Goal: Task Accomplishment & Management: Manage account settings

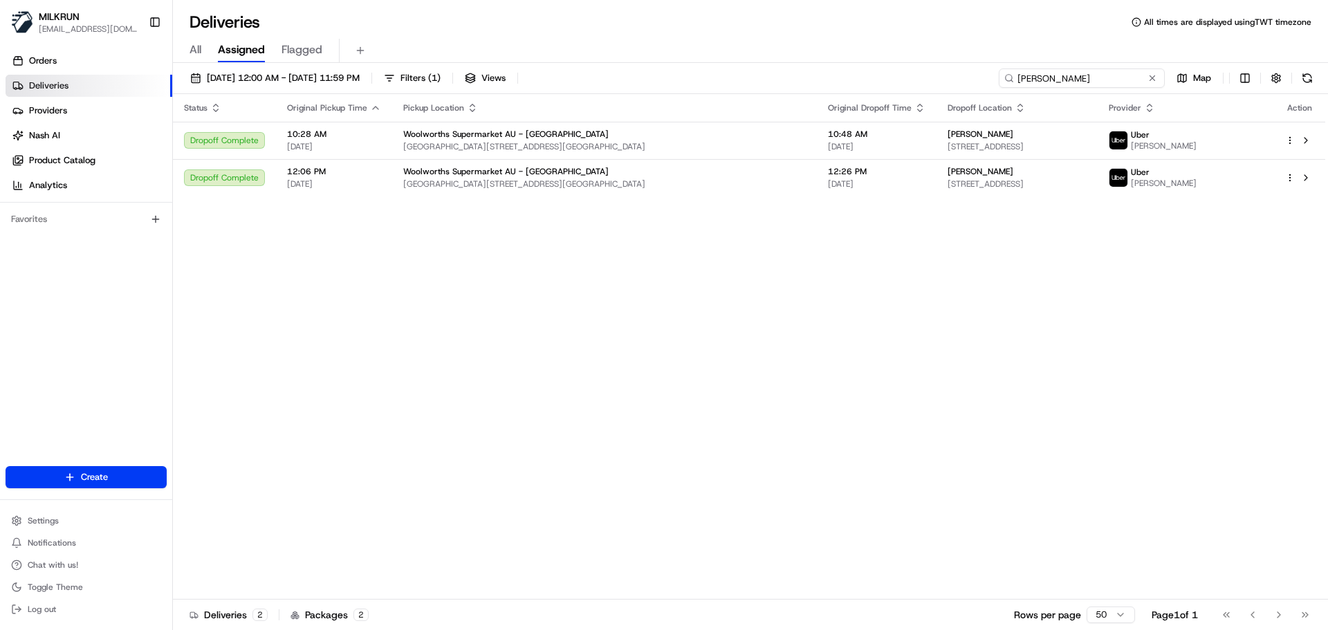
click at [1090, 79] on input "Jeanette rayward" at bounding box center [1082, 77] width 166 height 19
click at [1088, 75] on input "Jeanette rayward" at bounding box center [1082, 77] width 166 height 19
paste input "Iritana toko"
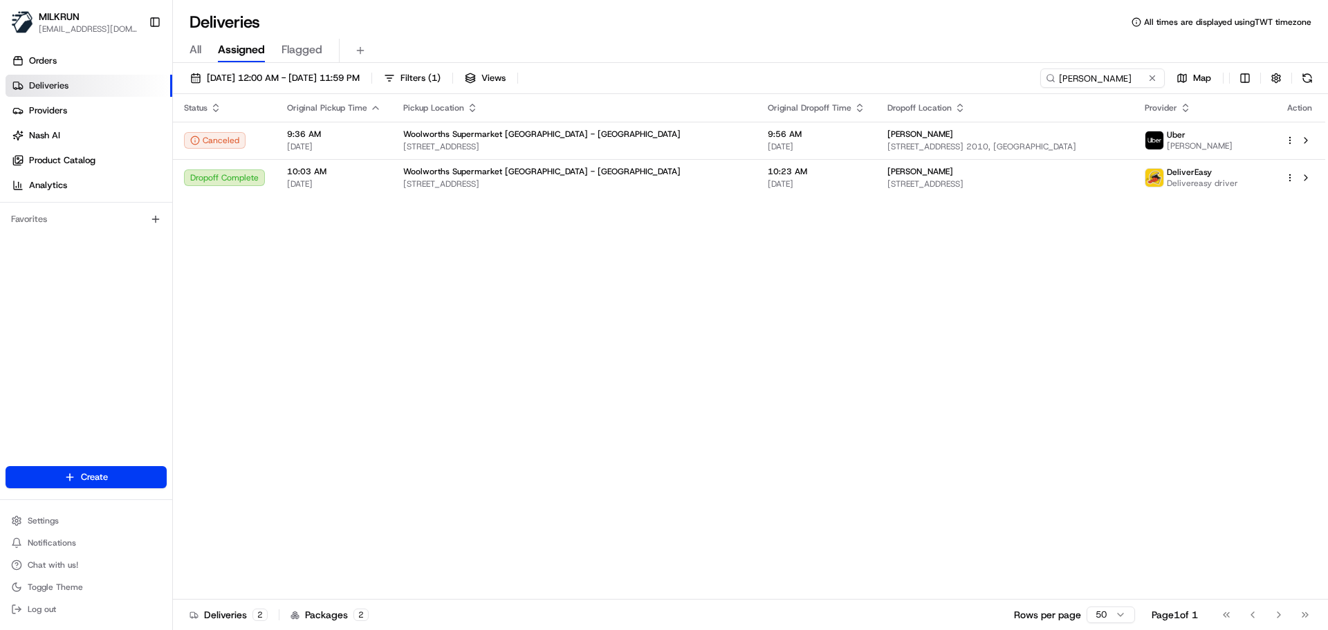
click at [476, 495] on div "Status Original Pickup Time Pickup Location Original Dropoff Time Dropoff Locat…" at bounding box center [749, 347] width 1153 height 506
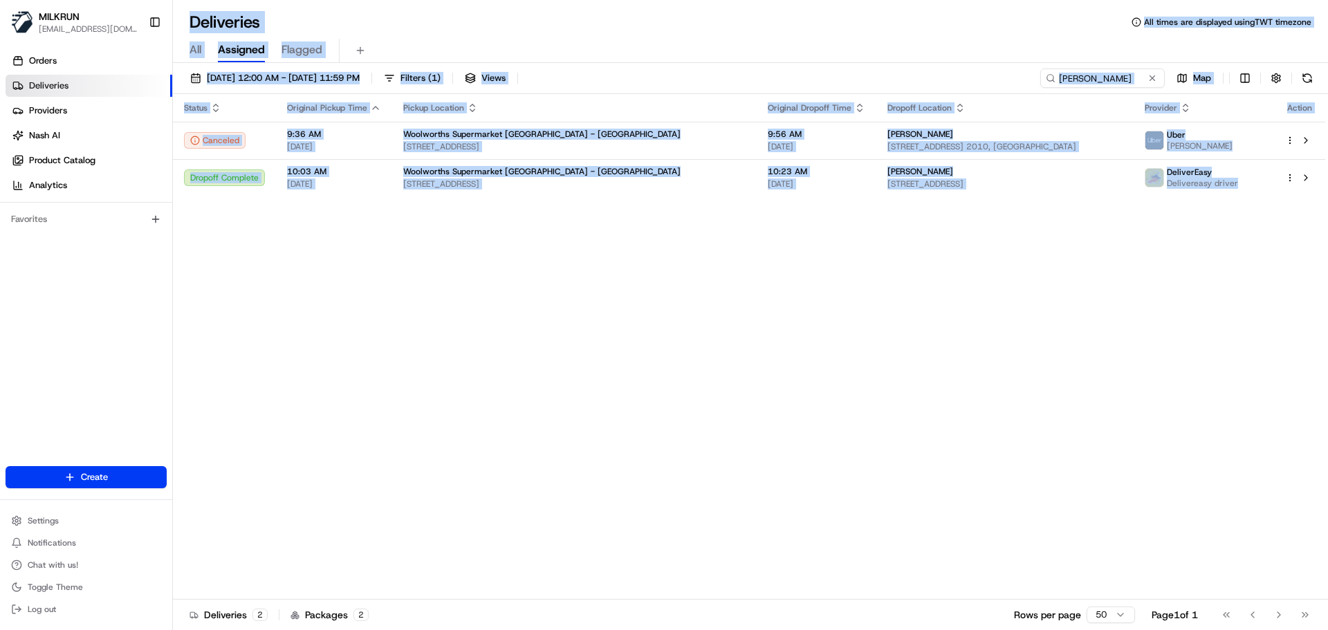
drag, startPoint x: 476, startPoint y: 495, endPoint x: 513, endPoint y: 367, distance: 133.1
click at [412, 0] on html "MILKRUN snatividad@woolworths.com.au Toggle Sidebar Orders Deliveries Providers…" at bounding box center [664, 315] width 1328 height 630
click at [517, 502] on div "Status Original Pickup Time Pickup Location Original Dropoff Time Dropoff Locat…" at bounding box center [749, 347] width 1153 height 506
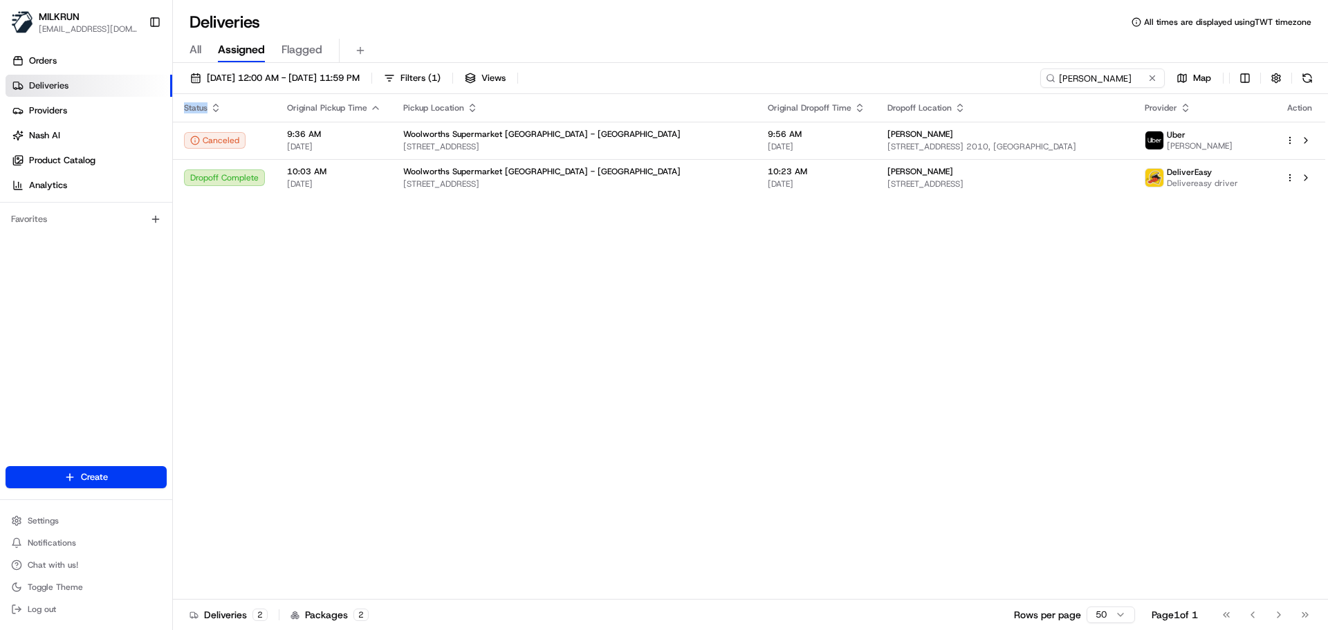
click at [517, 502] on div "Status Original Pickup Time Pickup Location Original Dropoff Time Dropoff Locat…" at bounding box center [749, 347] width 1153 height 506
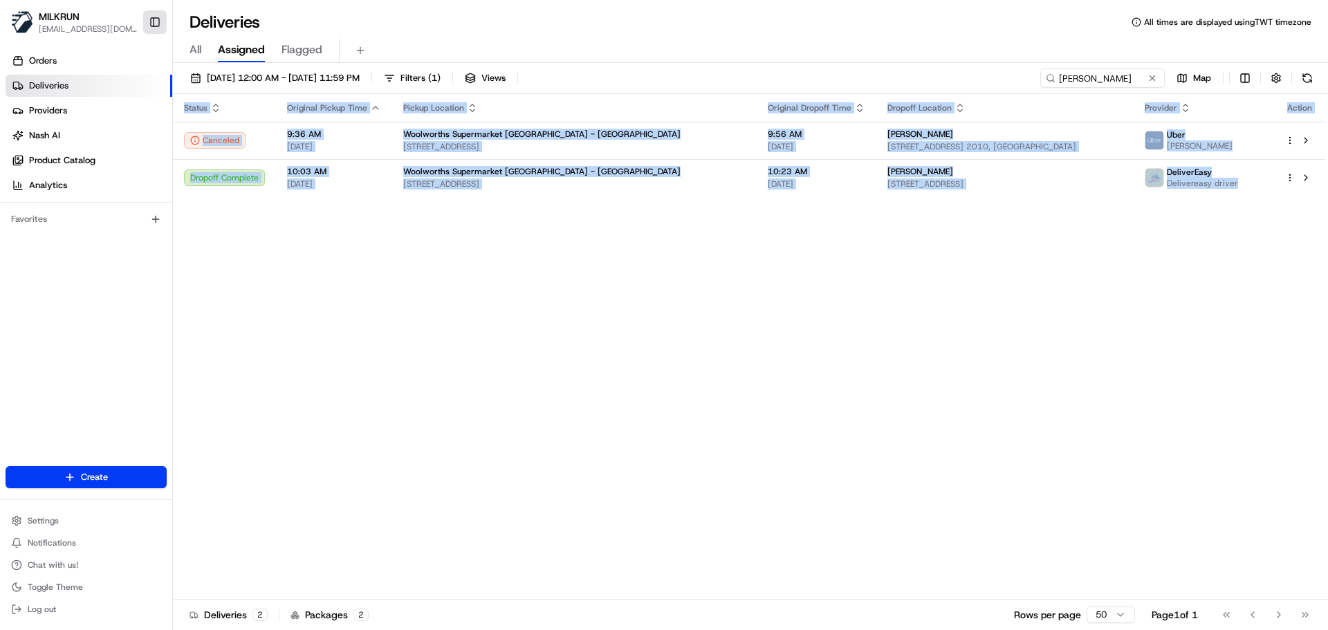
drag, startPoint x: 517, startPoint y: 502, endPoint x: 158, endPoint y: 26, distance: 596.3
click at [165, 30] on div "MILKRUN snatividad@woolworths.com.au Toggle Sidebar Orders Deliveries Providers…" at bounding box center [664, 315] width 1328 height 630
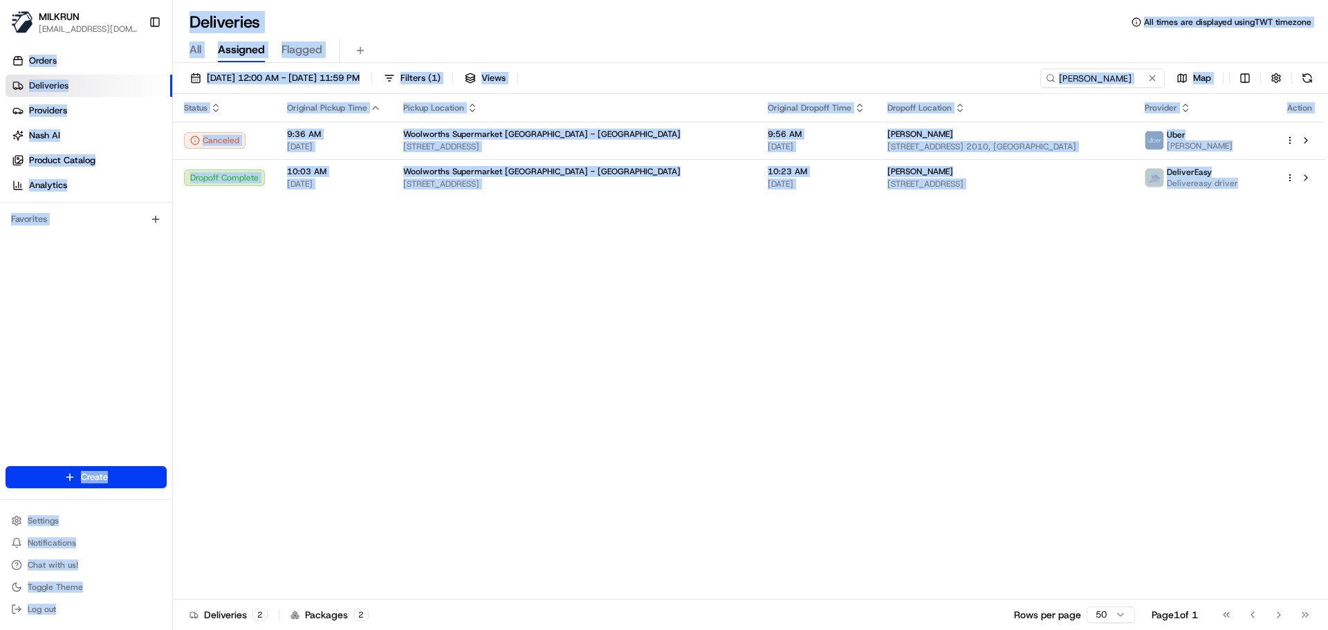
click at [520, 466] on div "Status Original Pickup Time Pickup Location Original Dropoff Time Dropoff Locat…" at bounding box center [749, 347] width 1153 height 506
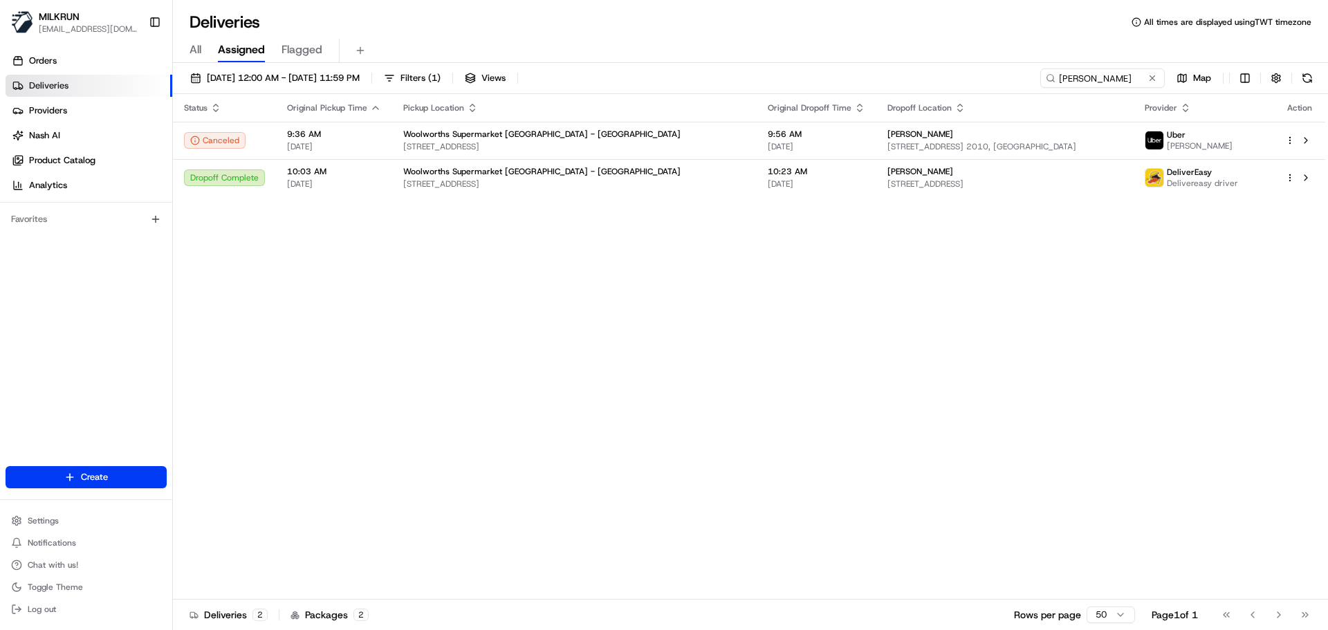
click at [350, 335] on div "Status Original Pickup Time Pickup Location Original Dropoff Time Dropoff Locat…" at bounding box center [749, 347] width 1153 height 506
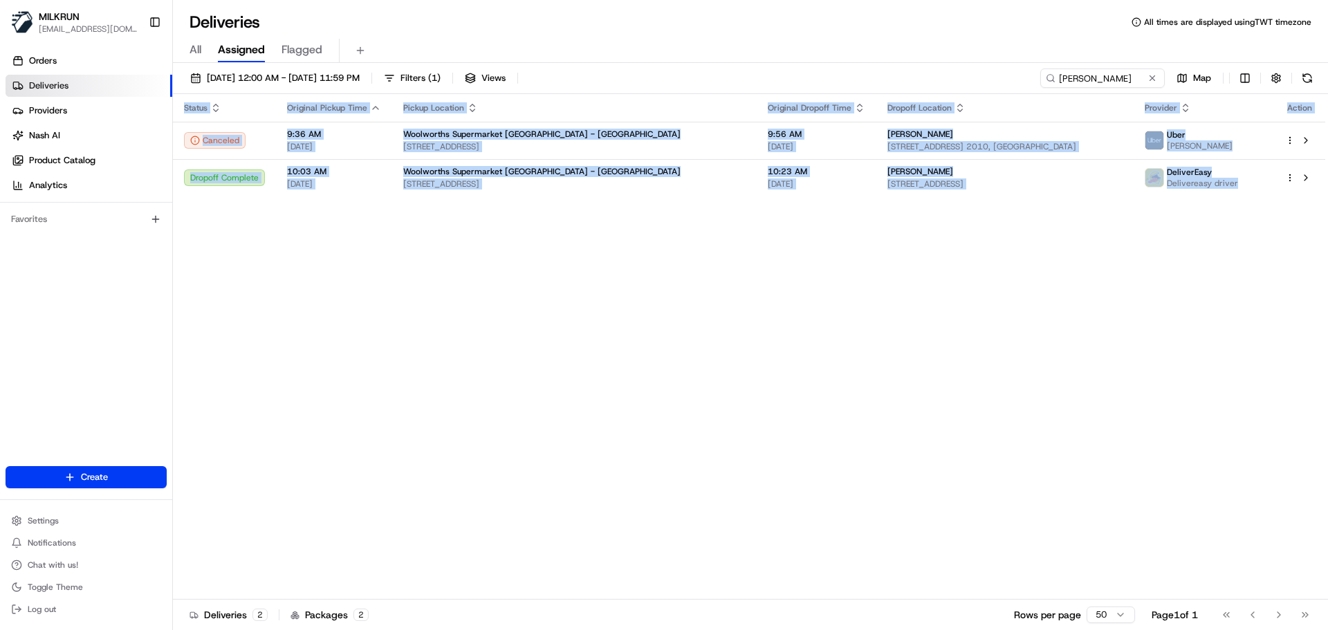
drag, startPoint x: 350, startPoint y: 335, endPoint x: 428, endPoint y: -64, distance: 406.0
click at [428, 0] on html "MILKRUN snatividad@woolworths.com.au Toggle Sidebar Orders Deliveries Providers…" at bounding box center [664, 315] width 1328 height 630
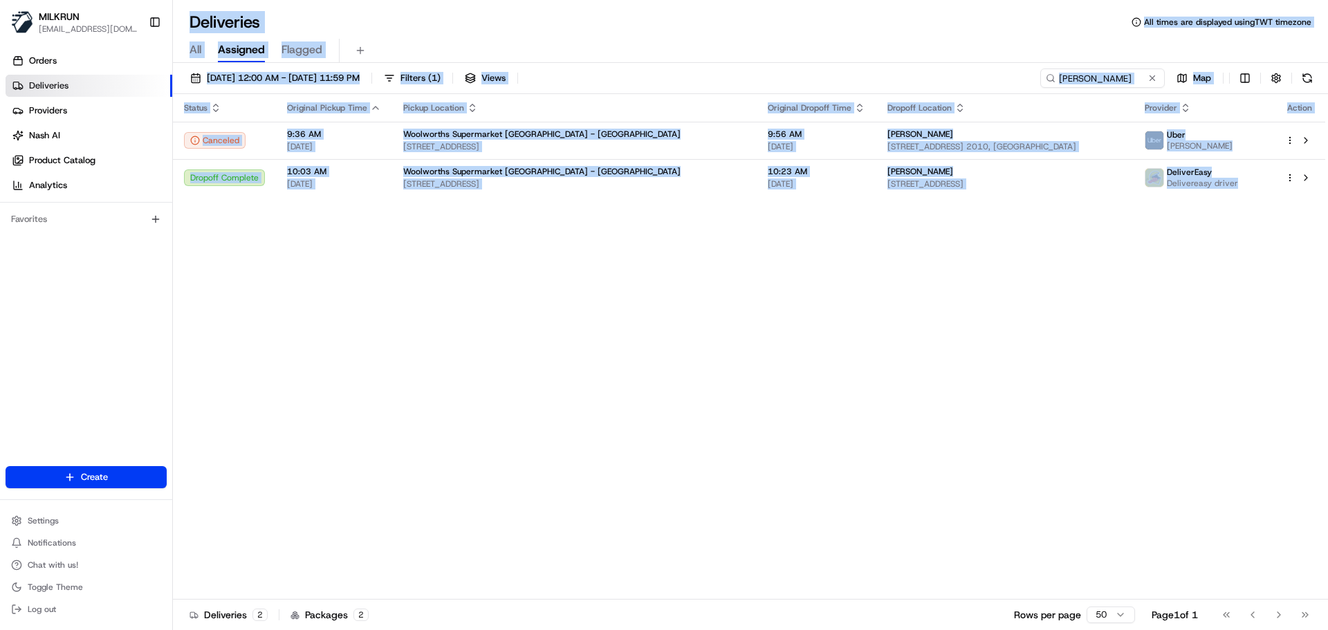
click at [536, 349] on div "Status Original Pickup Time Pickup Location Original Dropoff Time Dropoff Locat…" at bounding box center [749, 347] width 1153 height 506
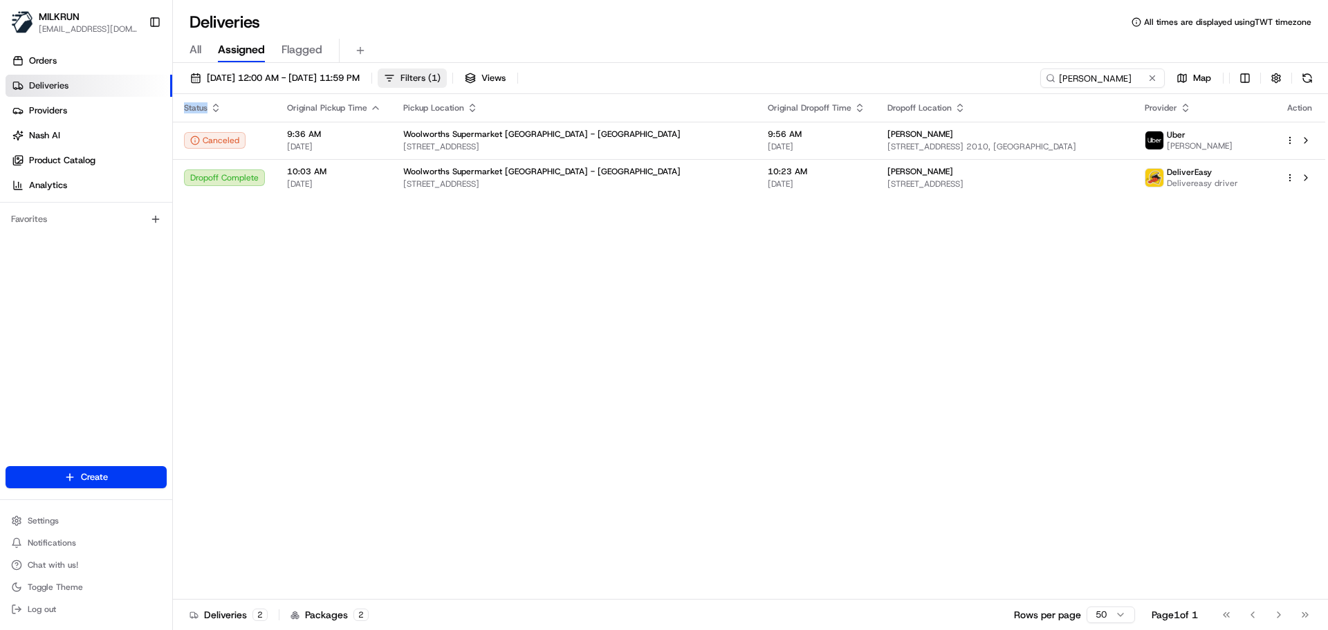
drag, startPoint x: 536, startPoint y: 349, endPoint x: 467, endPoint y: 79, distance: 279.2
click at [468, 74] on div "22/08/2025 12:00 AM - 22/08/2025 11:59 PM Filters ( 1 ) Views Iritana toko Map …" at bounding box center [750, 348] width 1155 height 570
click at [447, 443] on div "Status Original Pickup Time Pickup Location Original Dropoff Time Dropoff Locat…" at bounding box center [749, 347] width 1153 height 506
click at [448, 416] on div "Status Original Pickup Time Pickup Location Original Dropoff Time Dropoff Locat…" at bounding box center [749, 347] width 1153 height 506
click at [1115, 82] on input "Iritana toko" at bounding box center [1082, 77] width 166 height 19
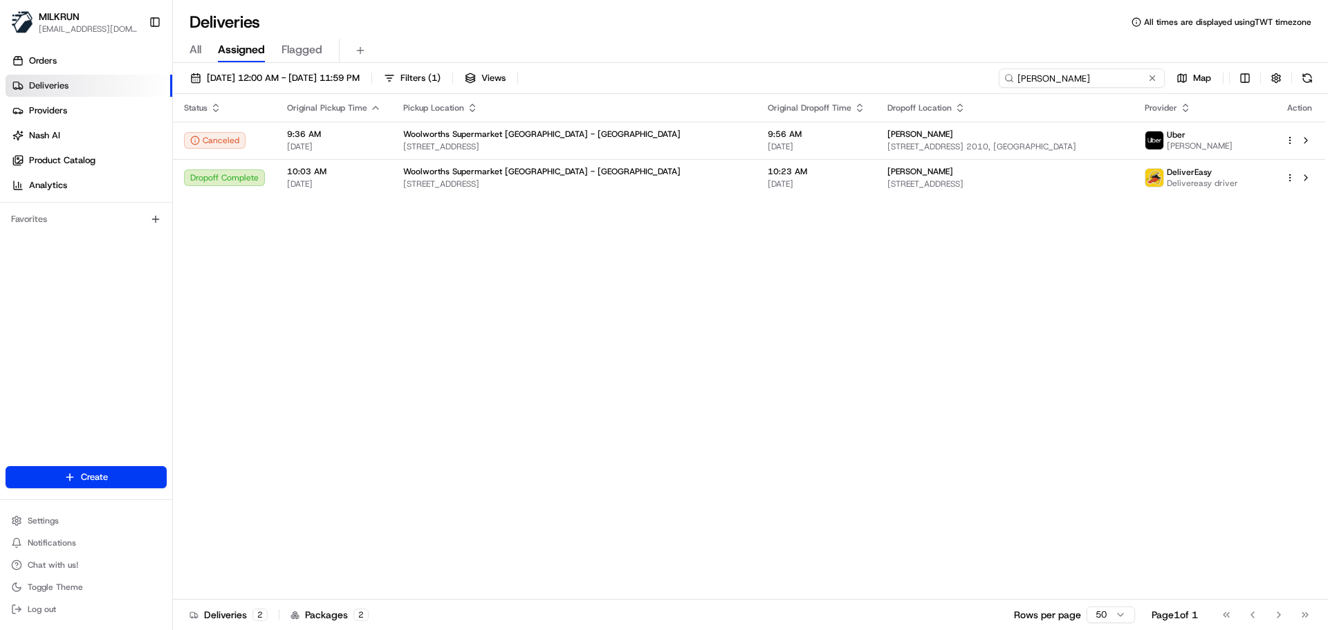
click at [1115, 82] on input "Iritana toko" at bounding box center [1082, 77] width 166 height 19
paste input "alayne Ballinger"
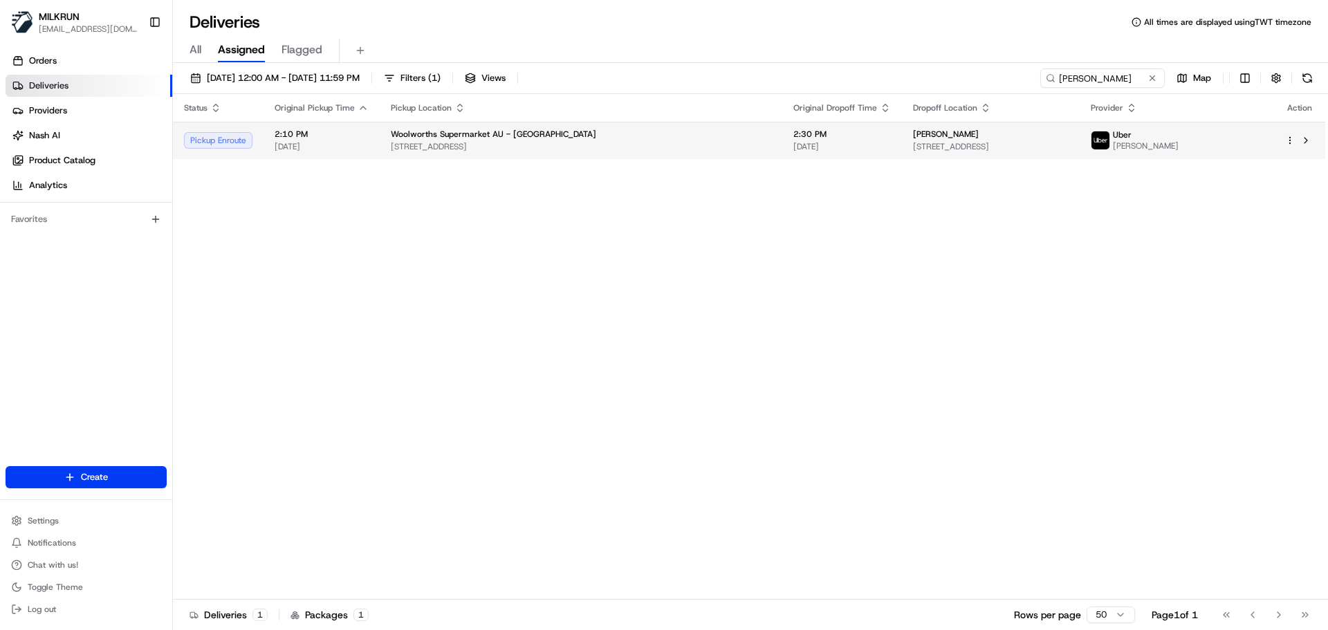
click at [414, 137] on span "Woolworths Supermarket AU - Oxenford" at bounding box center [493, 134] width 205 height 11
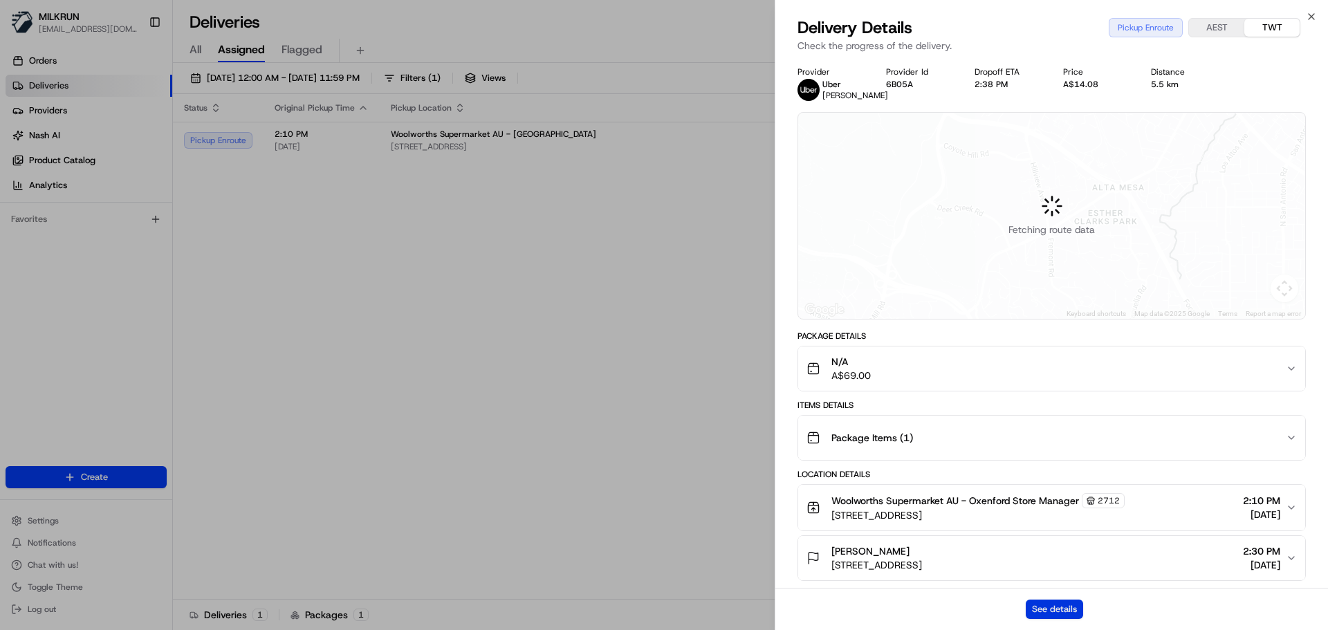
click at [1068, 613] on button "See details" at bounding box center [1054, 609] width 57 height 19
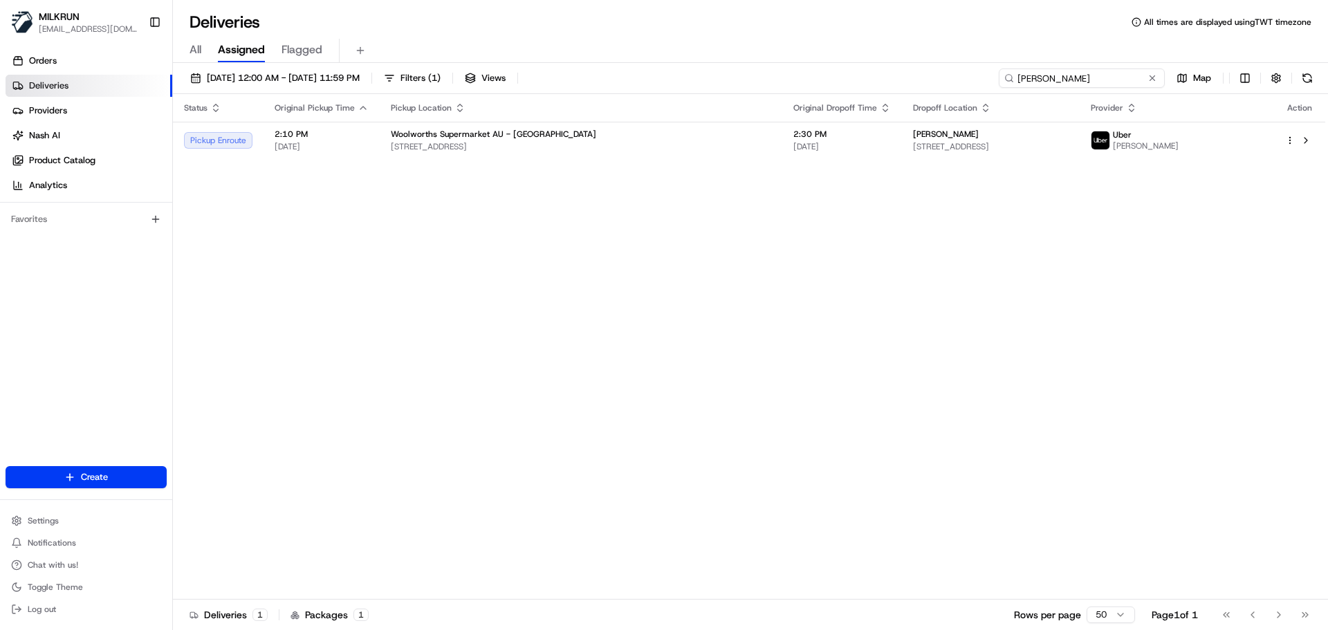
click at [1116, 80] on input "alayne Ballinger" at bounding box center [1082, 77] width 166 height 19
click at [1115, 80] on input "alayne Ballinger" at bounding box center [1082, 77] width 166 height 19
paste input "Craig Bucknall"
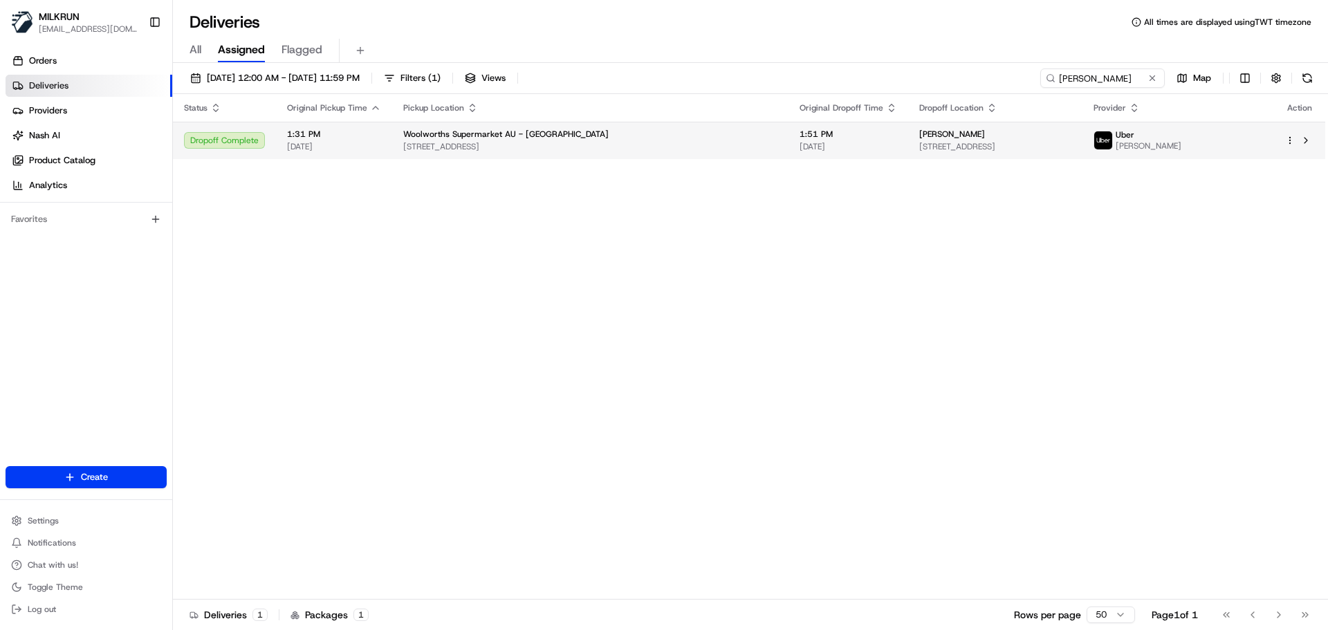
click at [486, 154] on td "Woolworths Supermarket AU - Kogarah 1-9 Railway Parade, Kogarah, NSW 2217, AU" at bounding box center [590, 140] width 396 height 37
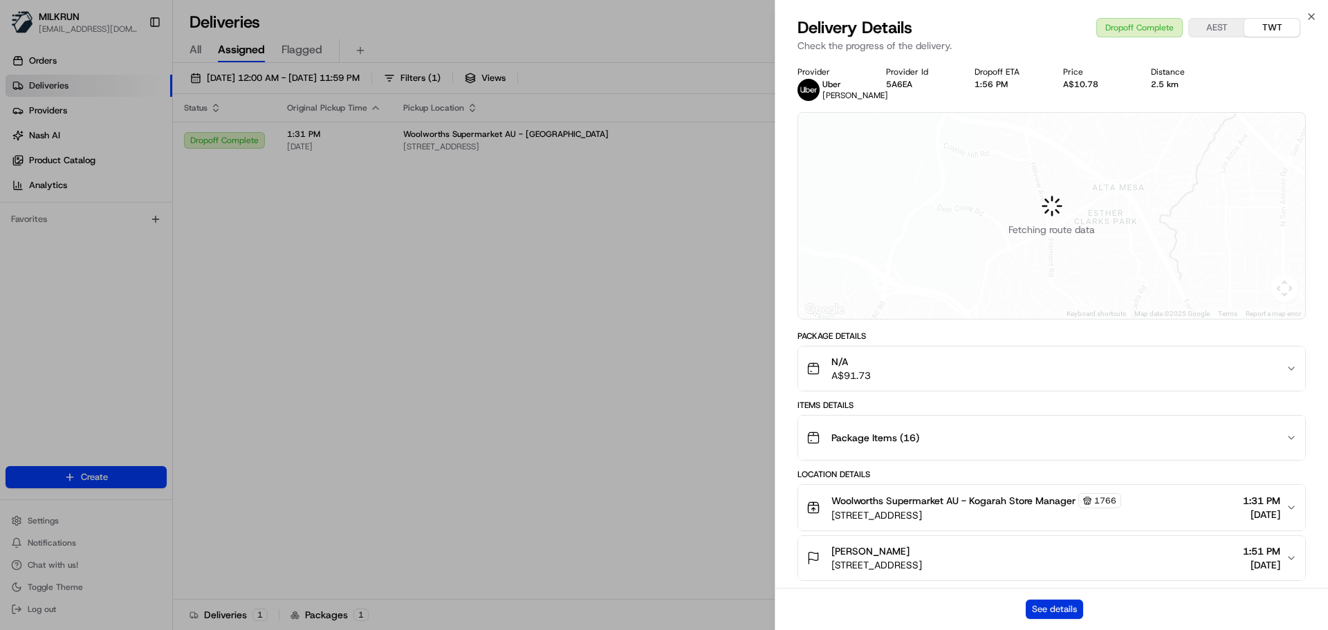
click at [1059, 610] on button "See details" at bounding box center [1054, 609] width 57 height 19
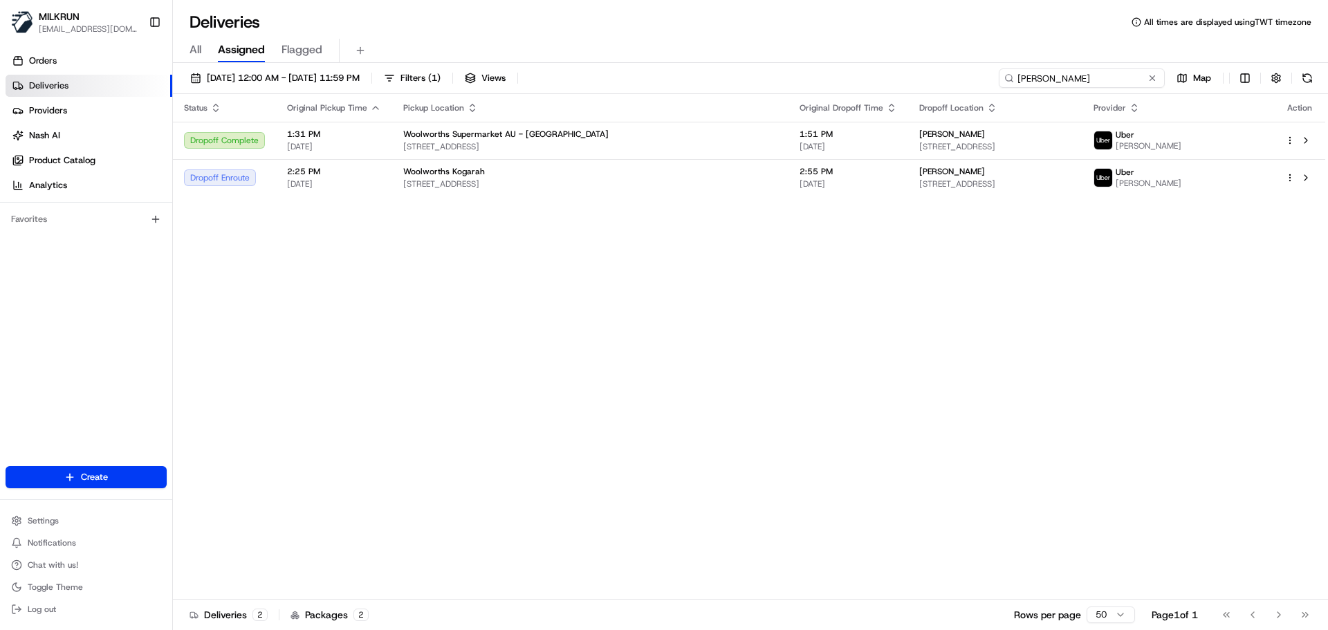
click at [1090, 80] on input "Craig Bucknall" at bounding box center [1082, 77] width 166 height 19
paste input "May Khan"
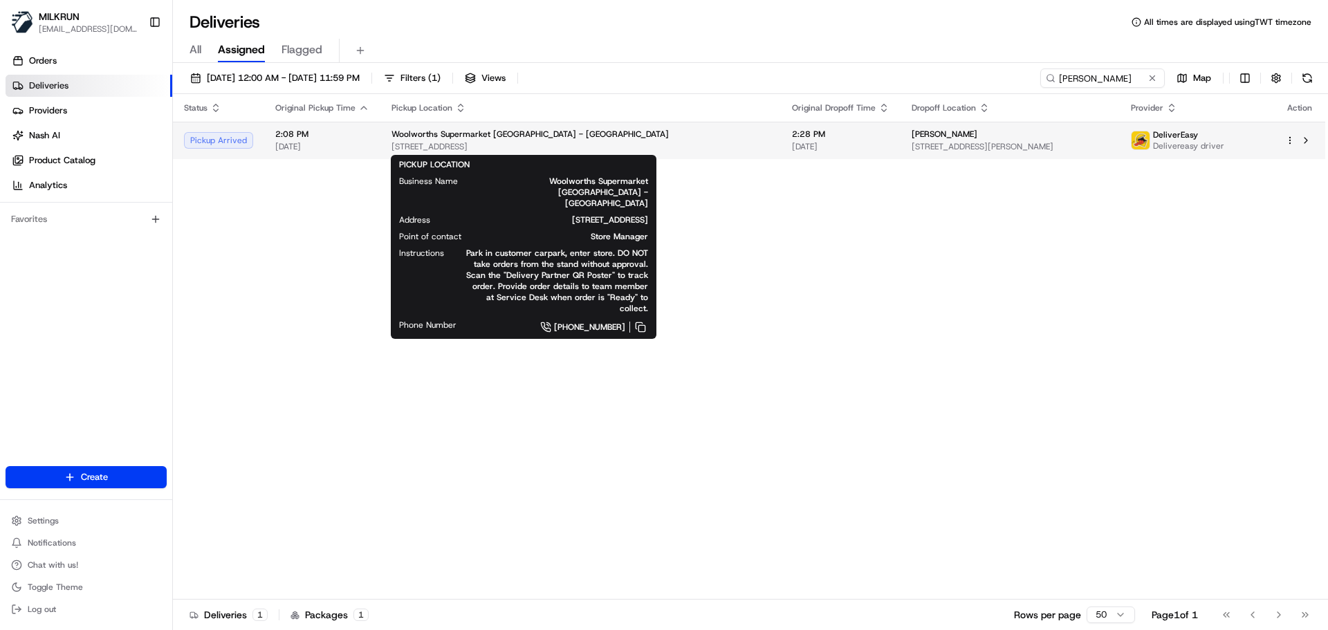
click at [511, 138] on span "Woolworths Supermarket NZ - Lynnmall" at bounding box center [530, 134] width 277 height 11
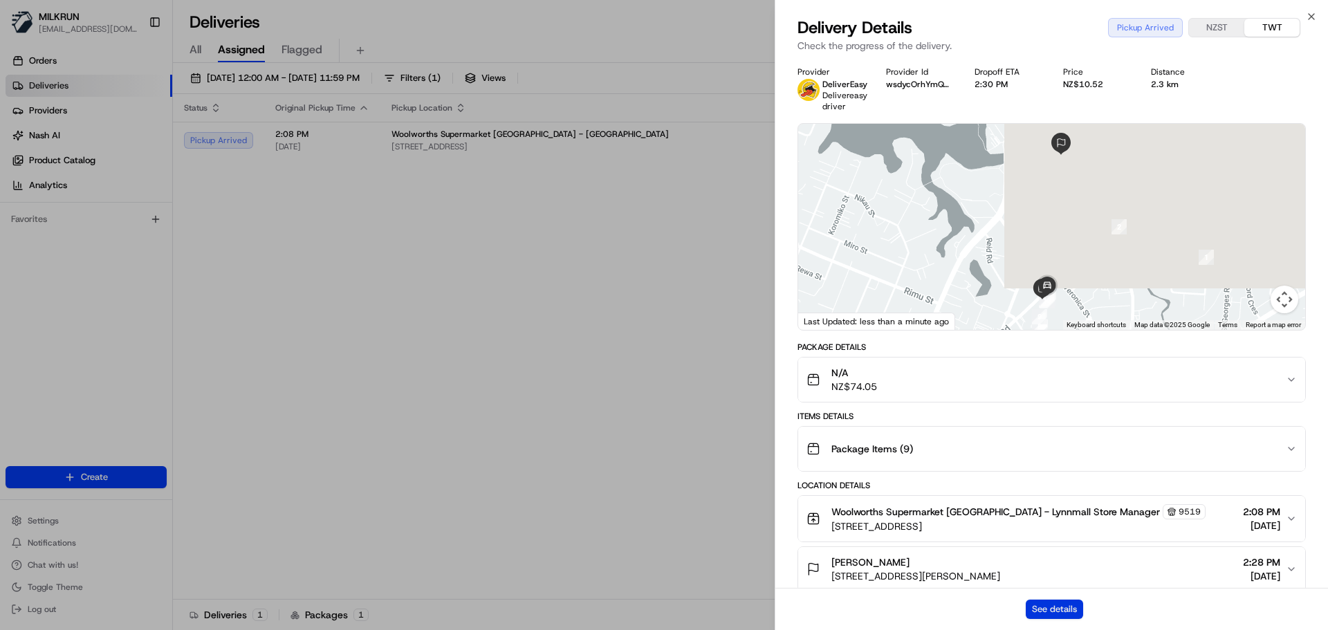
click at [1060, 604] on button "See details" at bounding box center [1054, 609] width 57 height 19
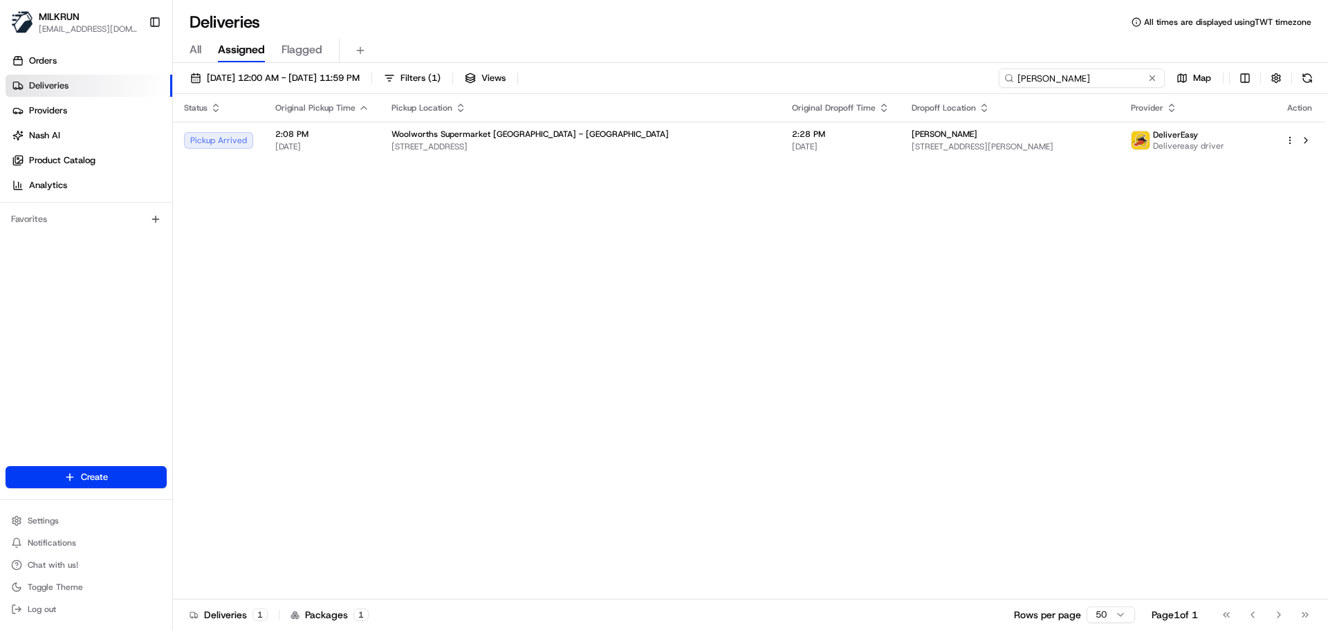
click at [1101, 75] on input "May Khan" at bounding box center [1082, 77] width 166 height 19
paste input "Amy Cade"
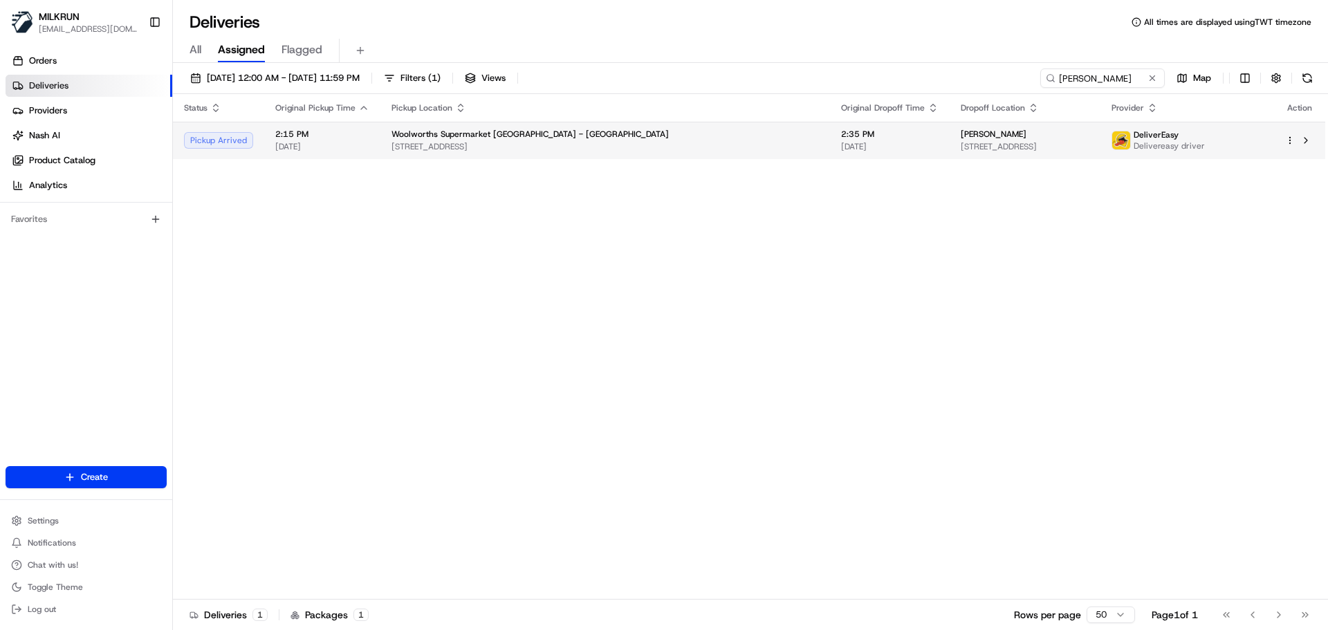
click at [401, 157] on td "Woolworths Supermarket NZ - Spotswood 6 Manadon St, New Plymouth, Taranaki 4310…" at bounding box center [606, 140] width 450 height 37
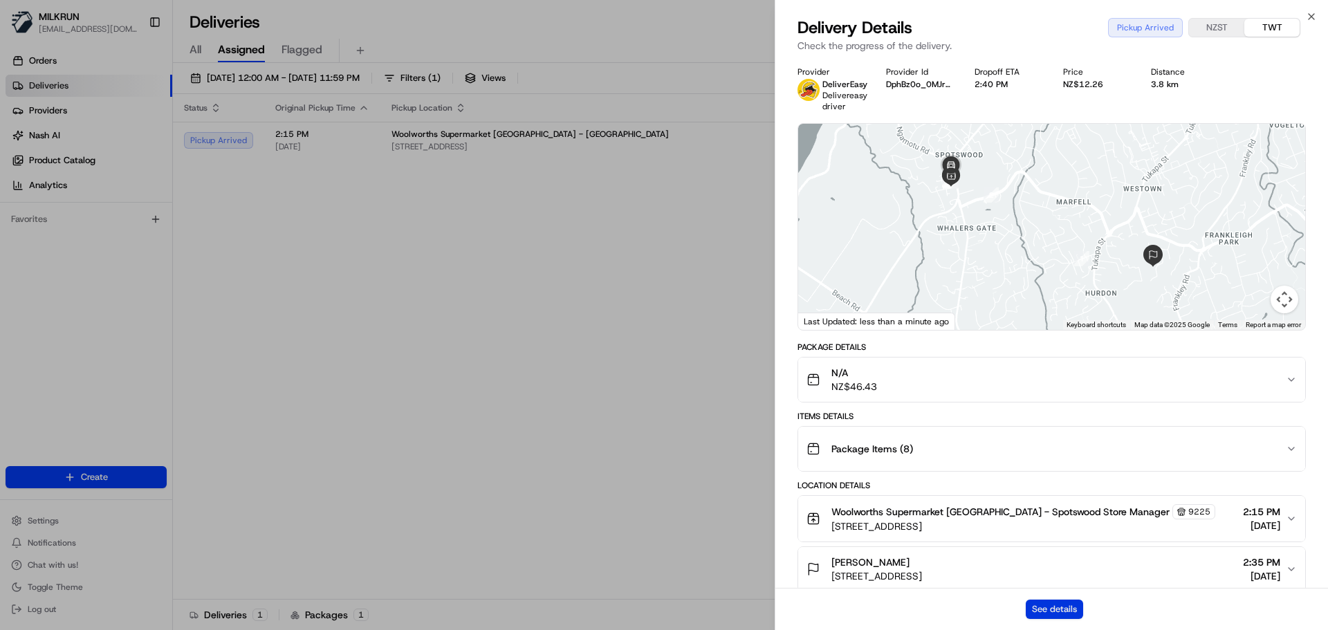
click at [1081, 600] on button "See details" at bounding box center [1054, 609] width 57 height 19
click at [1050, 619] on div "See details" at bounding box center [1052, 609] width 553 height 42
click at [1050, 609] on button "See details" at bounding box center [1054, 609] width 57 height 19
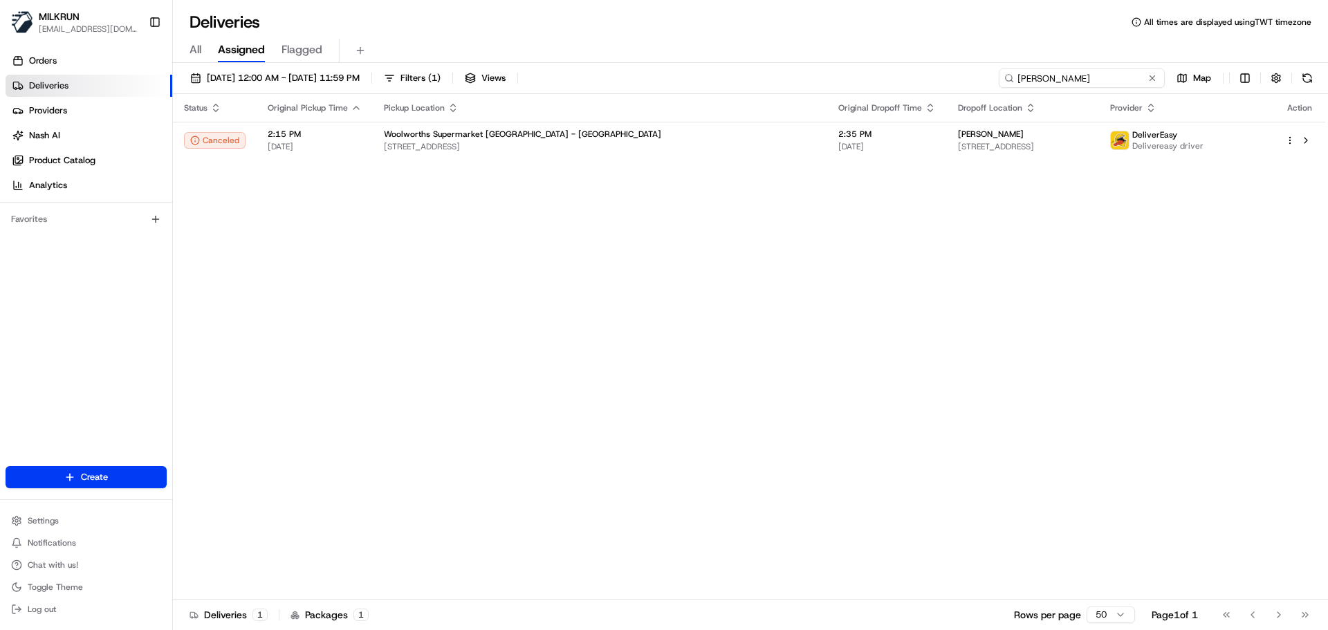
click at [1074, 81] on input "Amy Cade" at bounding box center [1082, 77] width 166 height 19
paste input "Morgan Rogers"
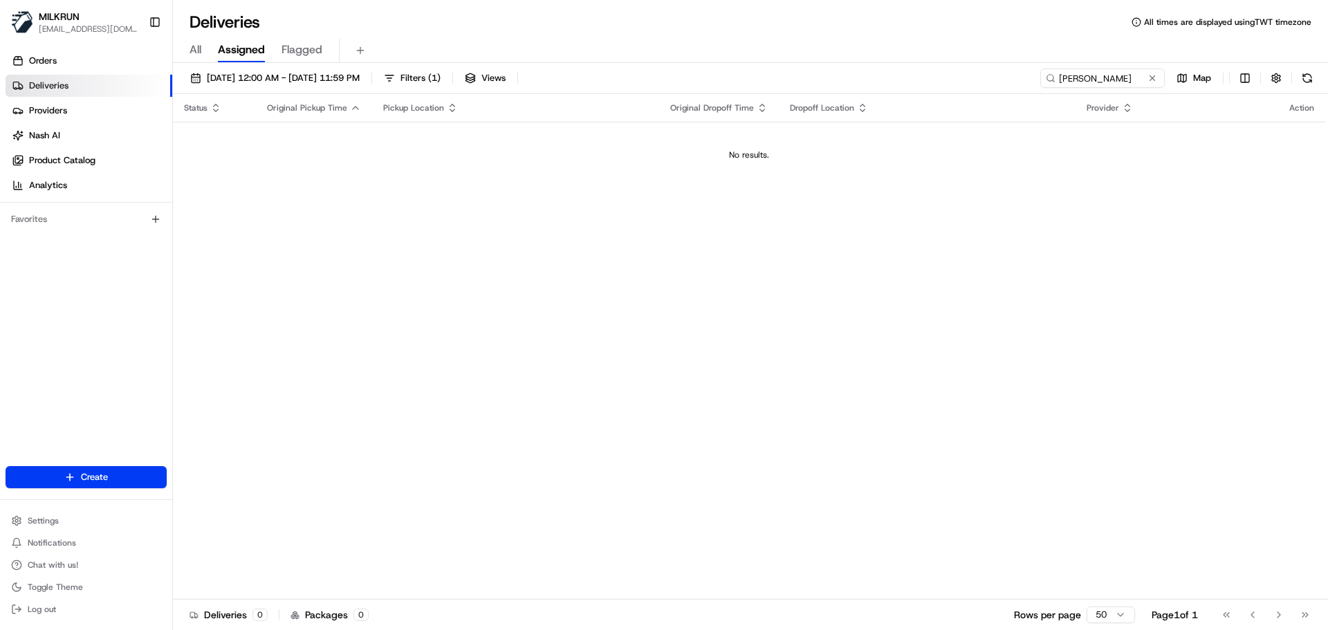
click at [688, 286] on div "Status Original Pickup Time Pickup Location Original Dropoff Time Dropoff Locat…" at bounding box center [749, 347] width 1153 height 506
click at [1103, 75] on input "Morgan Rogers" at bounding box center [1082, 77] width 166 height 19
paste input "e George"
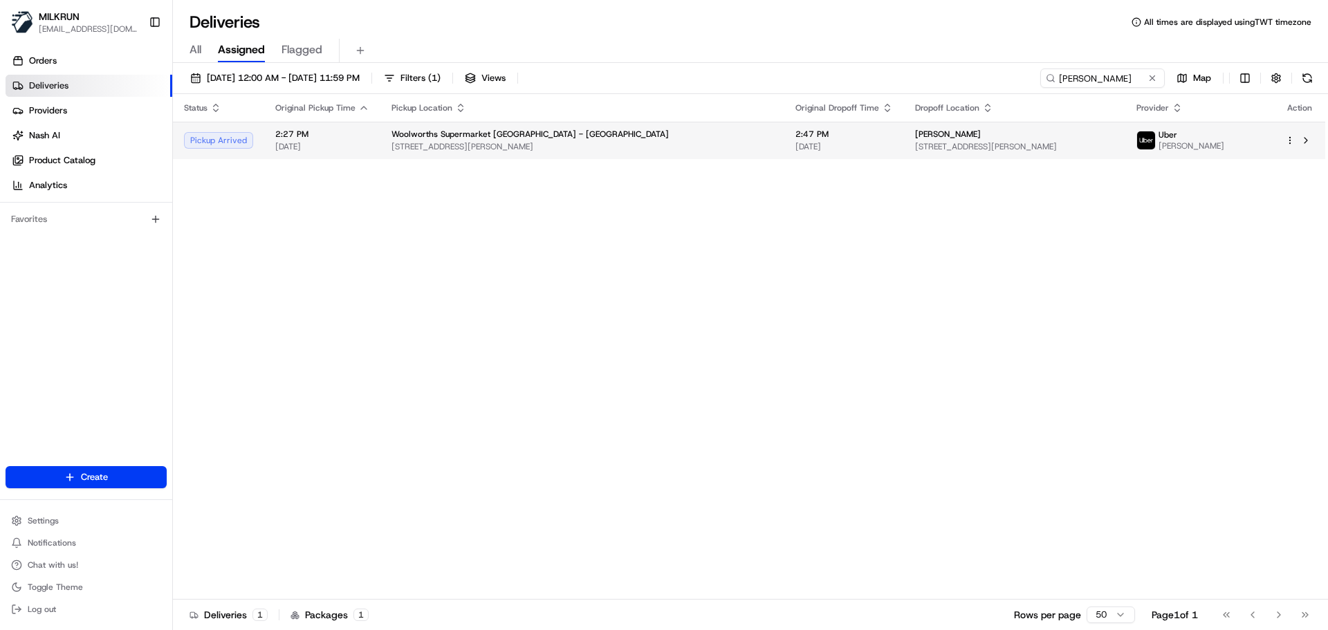
click at [363, 158] on td "2:27 PM 22/08/2025" at bounding box center [322, 140] width 116 height 37
click at [411, 141] on span "112 Stoddard Rd, Auckland, Auckland 1041, NZ" at bounding box center [583, 146] width 382 height 11
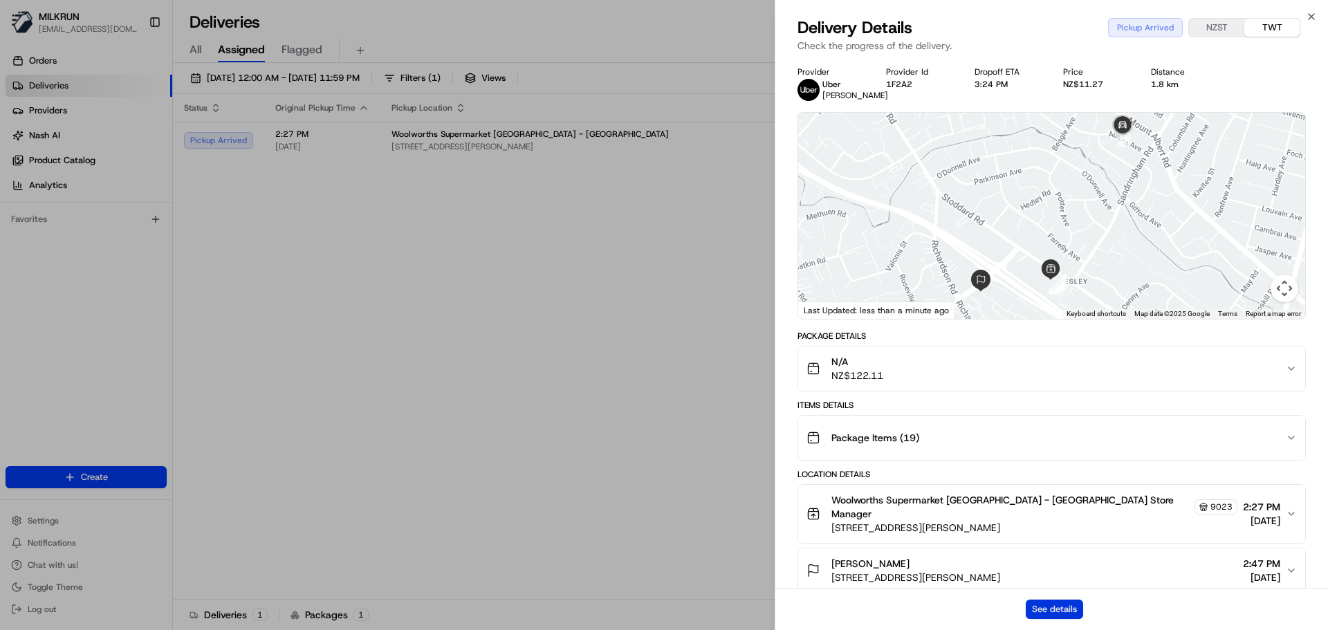
click at [1059, 601] on button "See details" at bounding box center [1054, 609] width 57 height 19
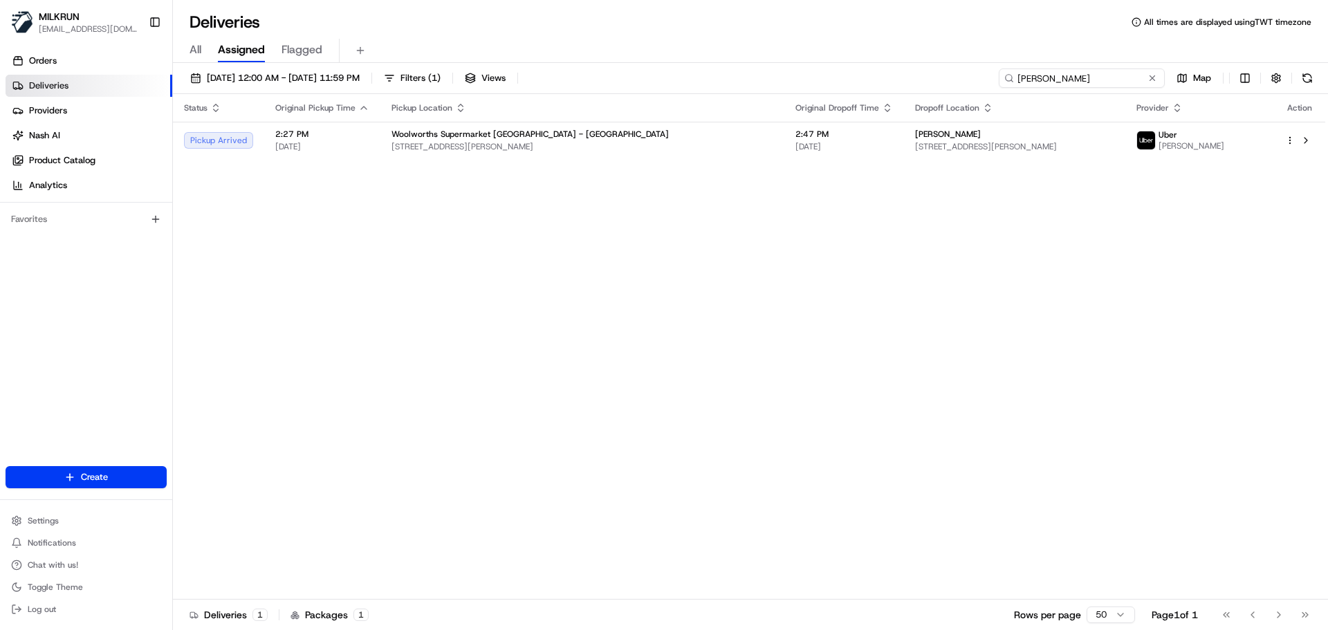
click at [1132, 76] on input "Moe George" at bounding box center [1082, 77] width 166 height 19
paste input "Bradley Dunn"
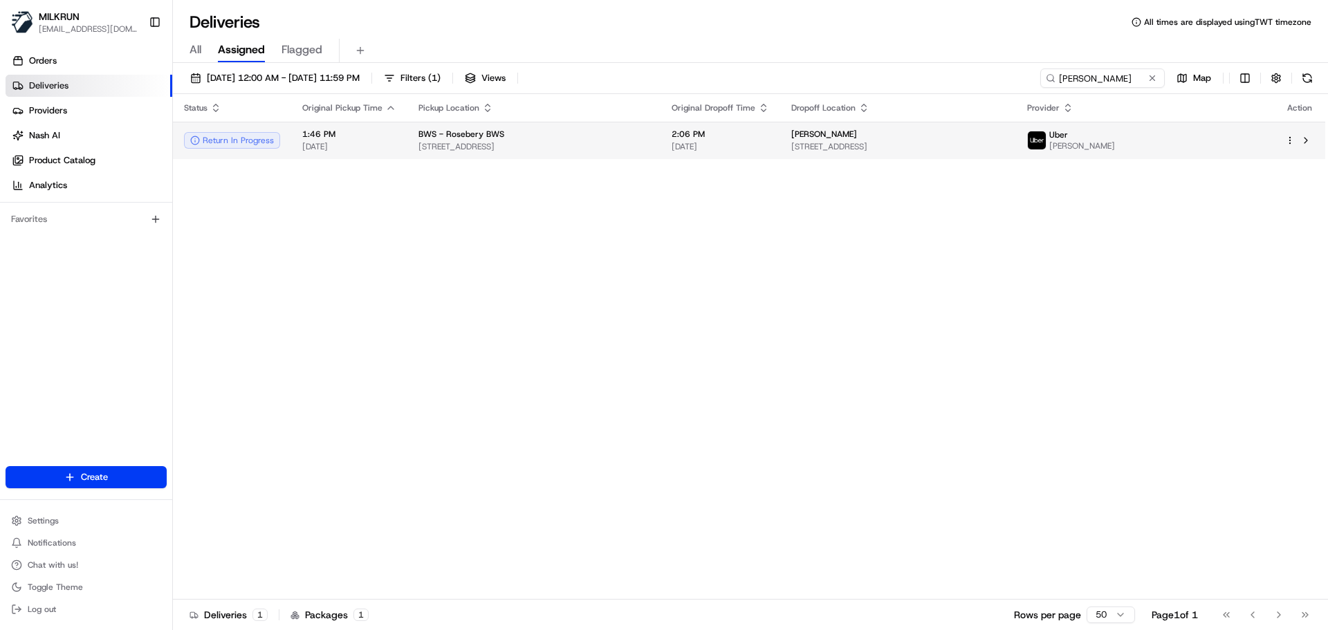
click at [509, 147] on span "32 Confectioners Way, Rosebery, NSW 2018, AU" at bounding box center [534, 146] width 231 height 11
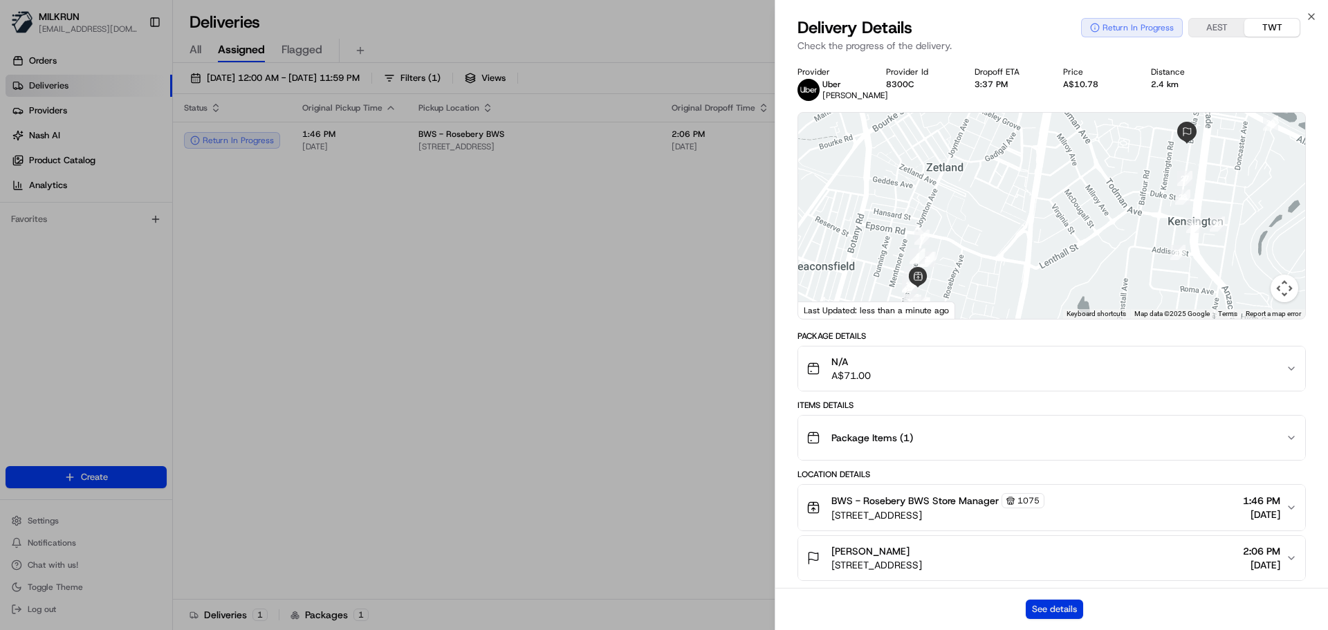
click at [1055, 604] on button "See details" at bounding box center [1054, 609] width 57 height 19
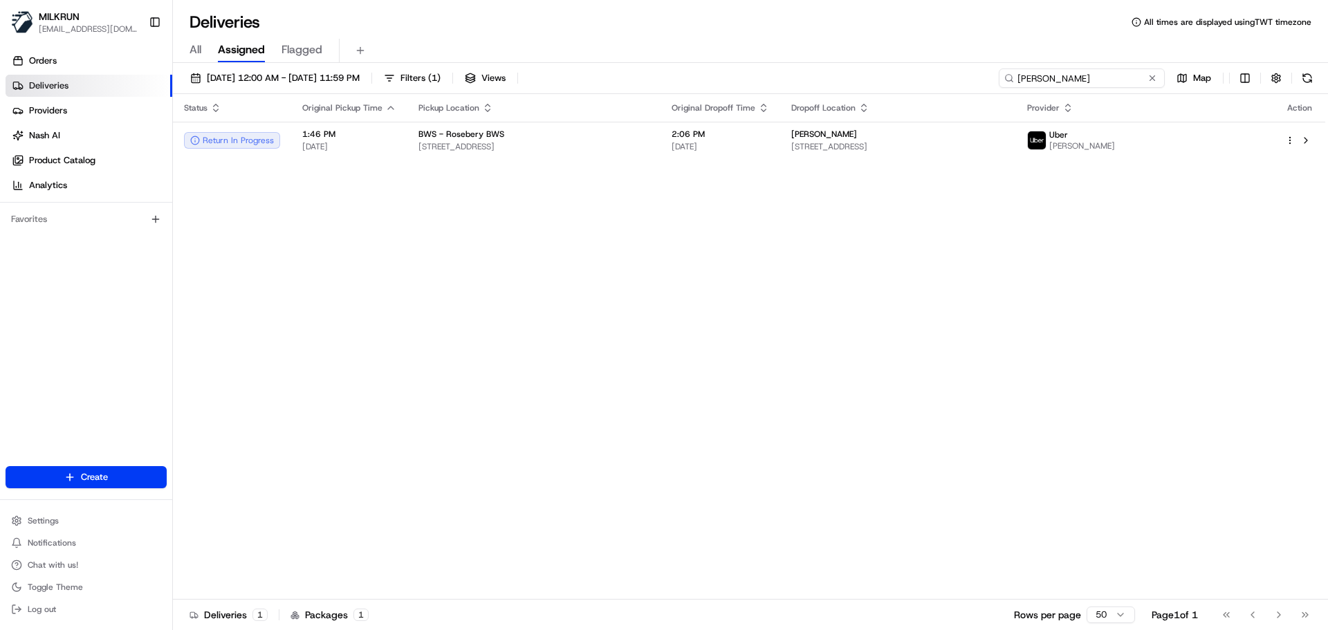
click at [1088, 77] on input "Bradley Dunn" at bounding box center [1082, 77] width 166 height 19
paste input "Desire Heremaia"
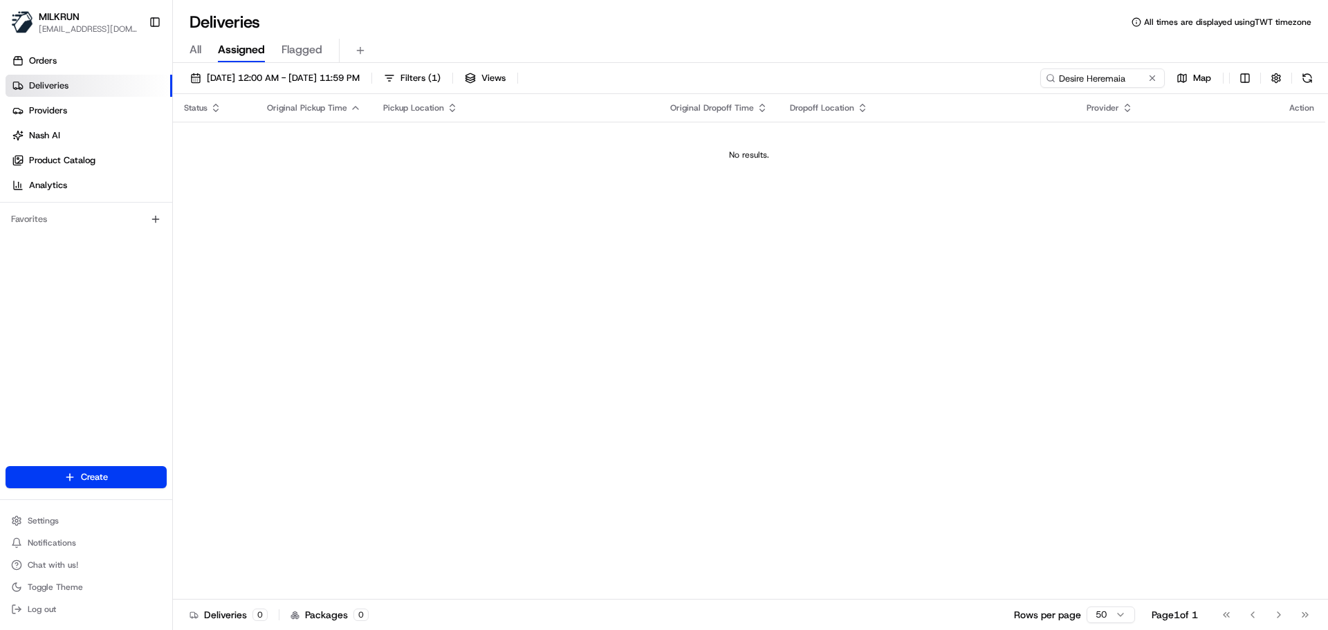
click at [1088, 89] on div "22/08/2025 12:00 AM - 22/08/2025 11:59 PM Filters ( 1 ) Views Desire Heremaia M…" at bounding box center [750, 81] width 1155 height 26
click at [1088, 81] on input "Desire Heremaia" at bounding box center [1082, 77] width 166 height 19
paste input "Jordie Lee"
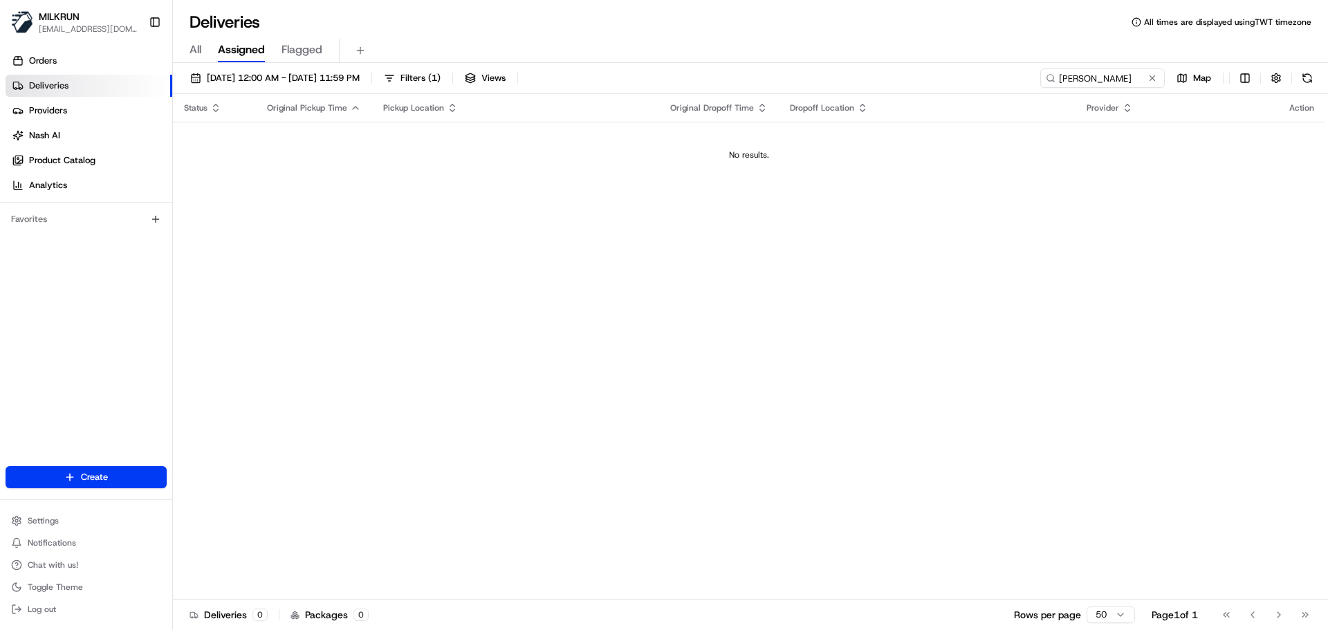
click at [360, 349] on div "Status Original Pickup Time Pickup Location Original Dropoff Time Dropoff Locat…" at bounding box center [749, 347] width 1153 height 506
click at [1080, 85] on input "Jordie Lee" at bounding box center [1082, 77] width 166 height 19
paste input "Cynthia WiRepa-Kingi"
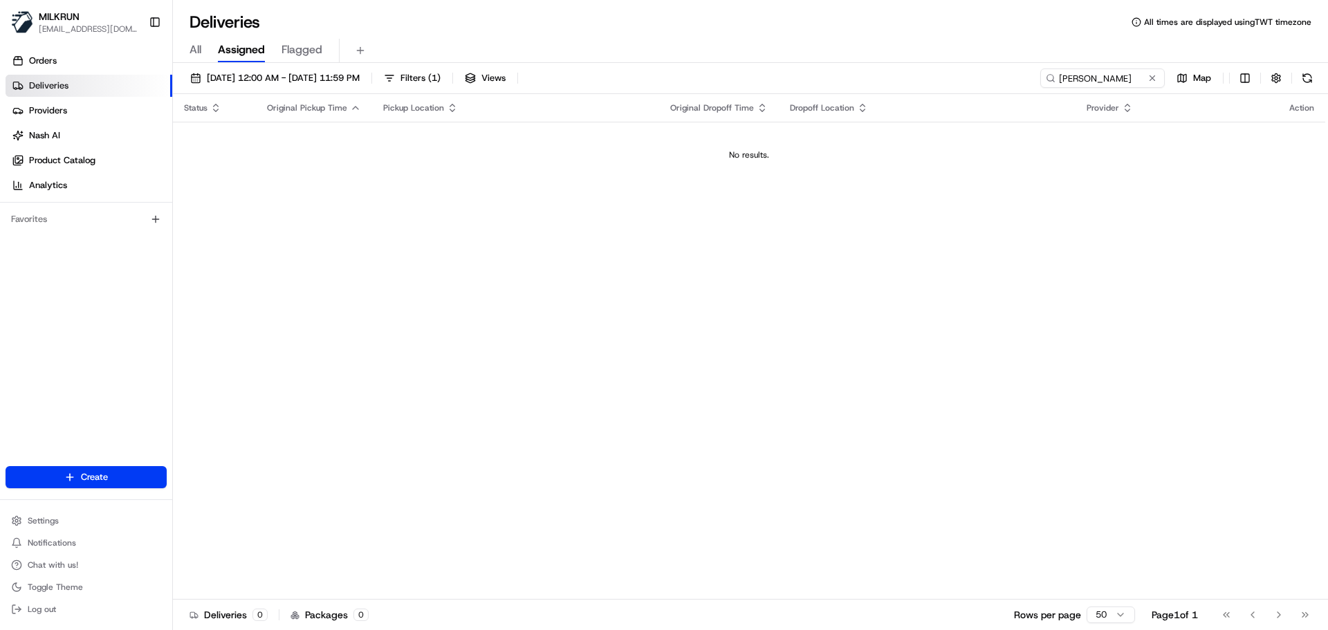
click at [501, 495] on div "Status Original Pickup Time Pickup Location Original Dropoff Time Dropoff Locat…" at bounding box center [749, 347] width 1153 height 506
click at [261, 75] on span "[DATE] 12:00 AM - [DATE] 11:59 PM" at bounding box center [283, 78] width 153 height 12
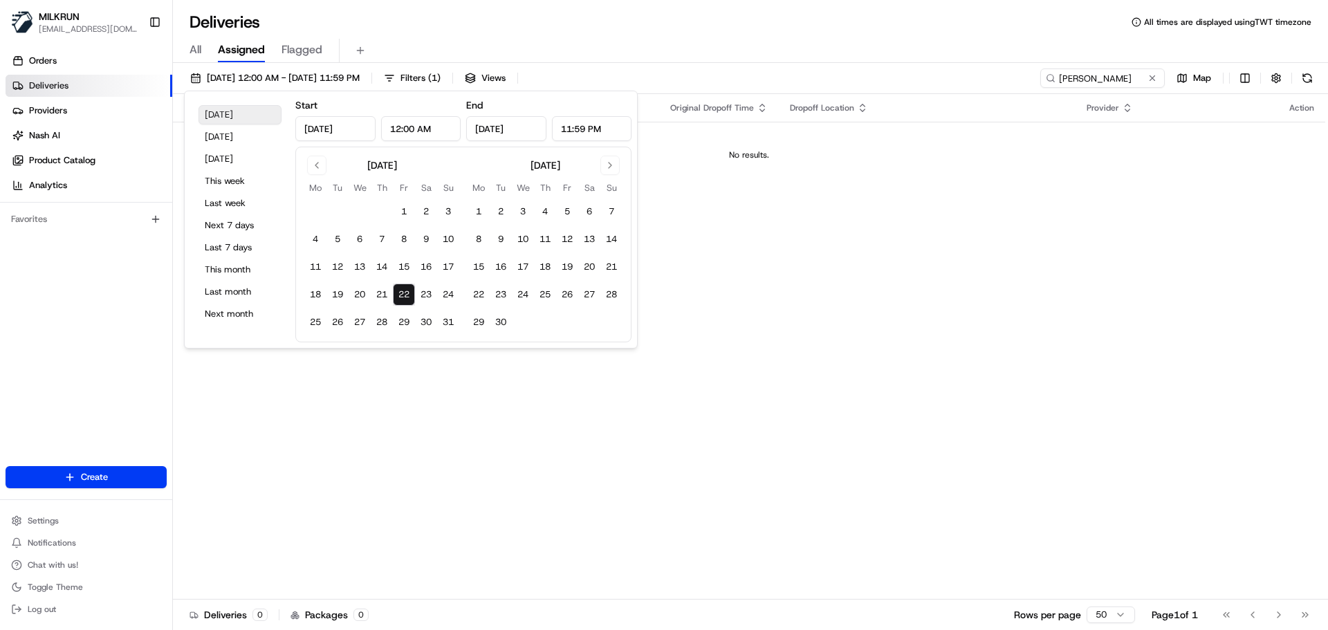
click at [240, 119] on button "Today" at bounding box center [240, 114] width 83 height 19
click at [1079, 76] on input "Cynthia WiRepa-Kingi" at bounding box center [1082, 77] width 166 height 19
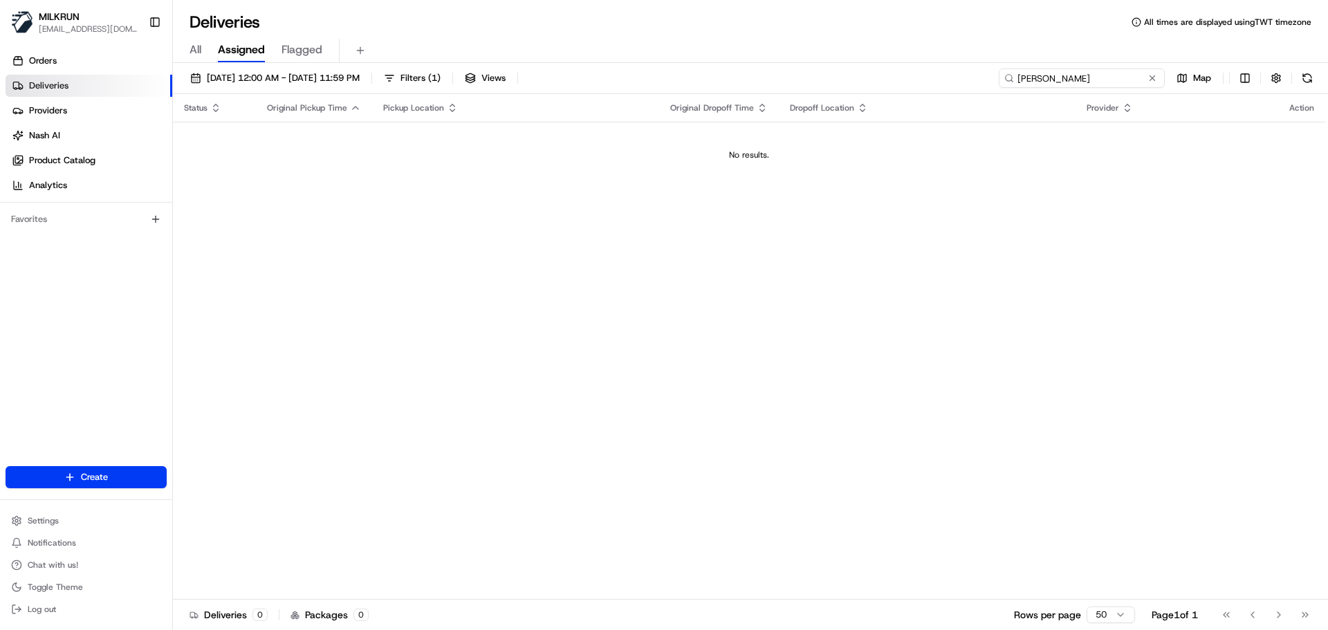
click at [1021, 76] on input "Cynthia WiRepa-Kingi" at bounding box center [1082, 77] width 166 height 19
click at [404, 464] on div "Status Original Pickup Time Pickup Location Original Dropoff Time Dropoff Locat…" at bounding box center [749, 347] width 1153 height 506
click at [1103, 57] on div "All Assigned Flagged" at bounding box center [750, 51] width 1155 height 24
click at [1103, 82] on input "Cynthia WiRepa-Kingi" at bounding box center [1082, 77] width 166 height 19
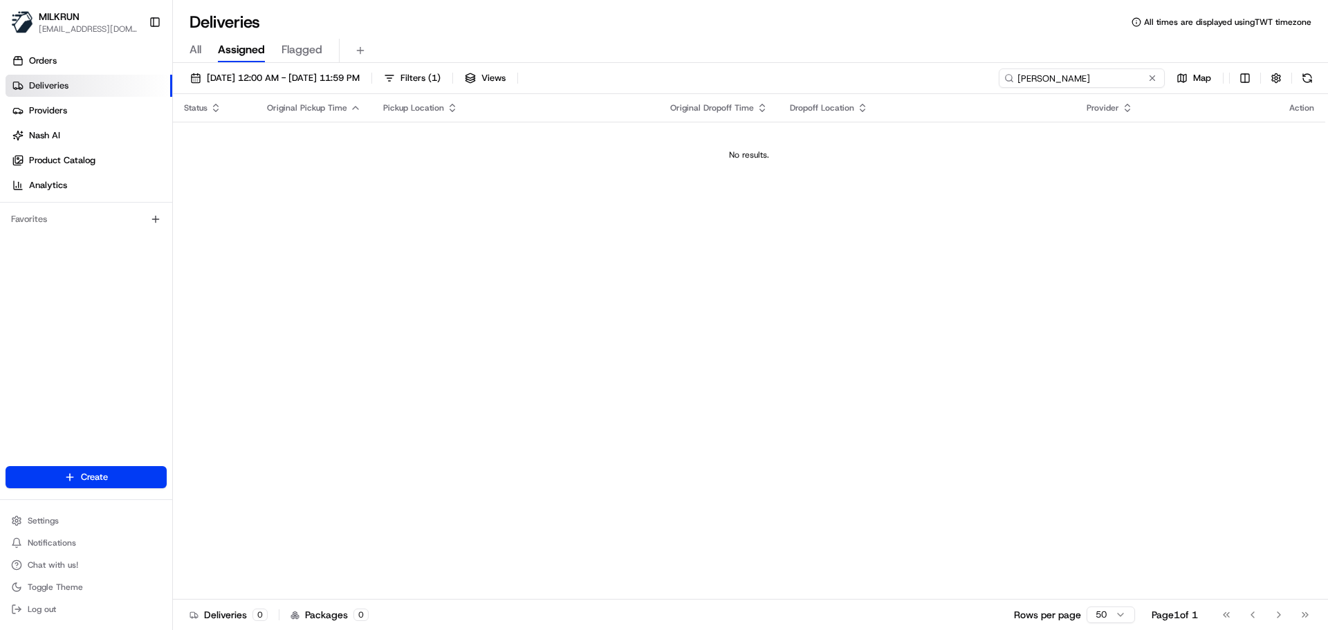
click at [1103, 82] on input "Cynthia WiRepa-Kingi" at bounding box center [1082, 77] width 166 height 19
paste input "Jahkesh Tawa"
click at [1070, 73] on input "Jahkesh Tawa" at bounding box center [1082, 77] width 166 height 19
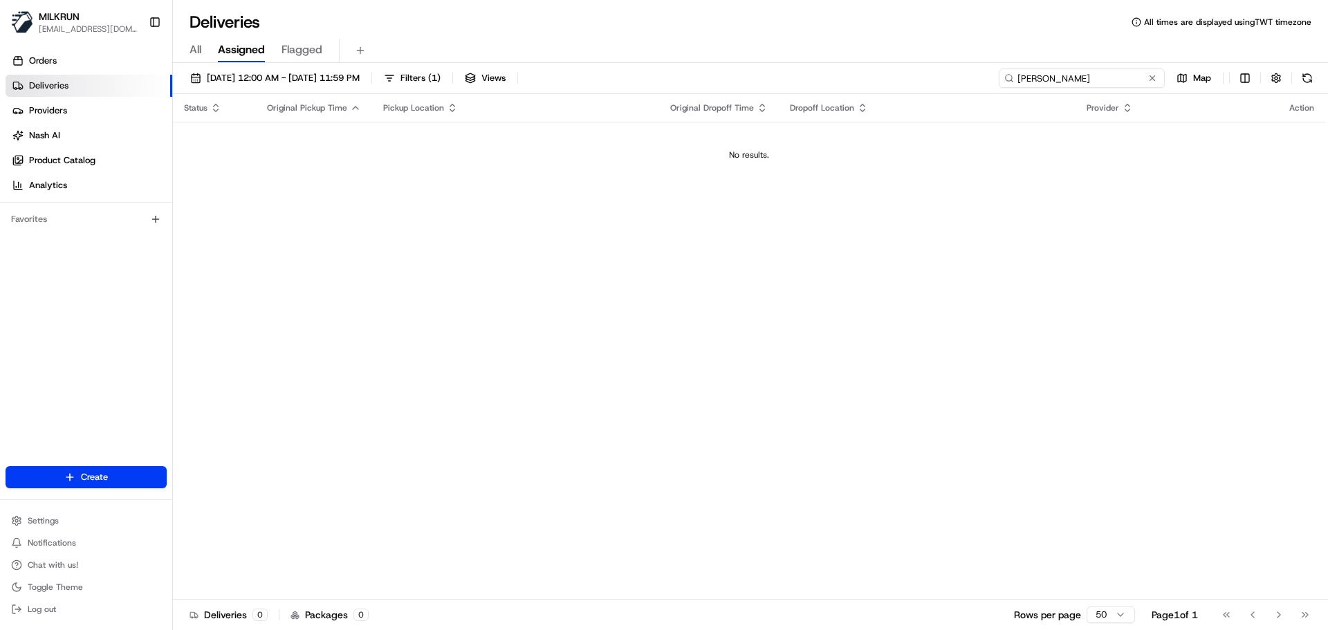
paste input "Kararaina Harris"
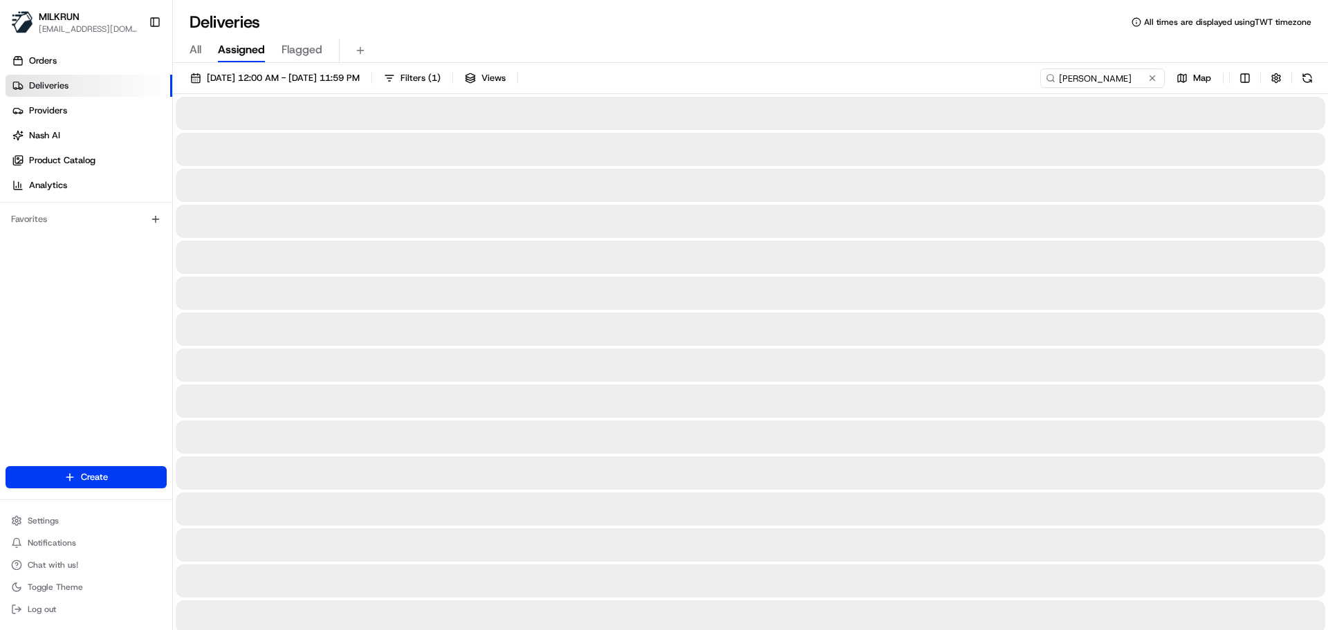
click at [216, 25] on h1 "Deliveries" at bounding box center [225, 22] width 71 height 22
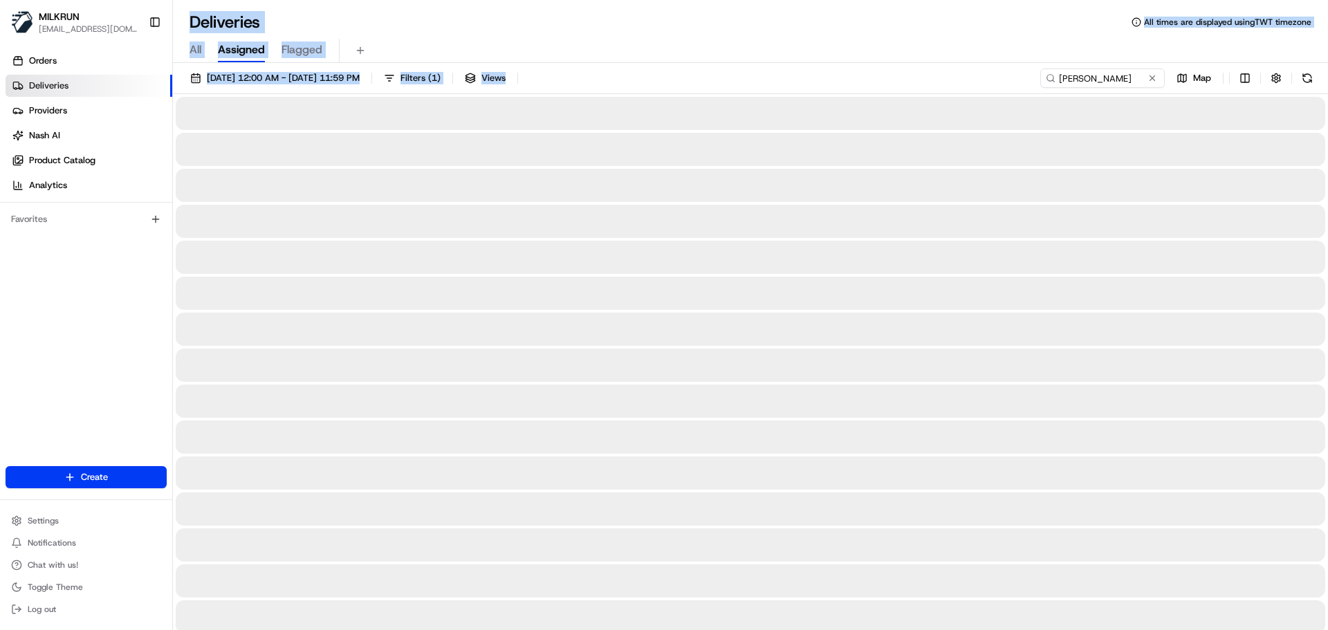
drag, startPoint x: 216, startPoint y: 25, endPoint x: 851, endPoint y: 91, distance: 638.6
click at [830, 91] on div "Deliveries All times are displayed using TWT timezone All Assigned Flagged 22/0…" at bounding box center [750, 315] width 1155 height 630
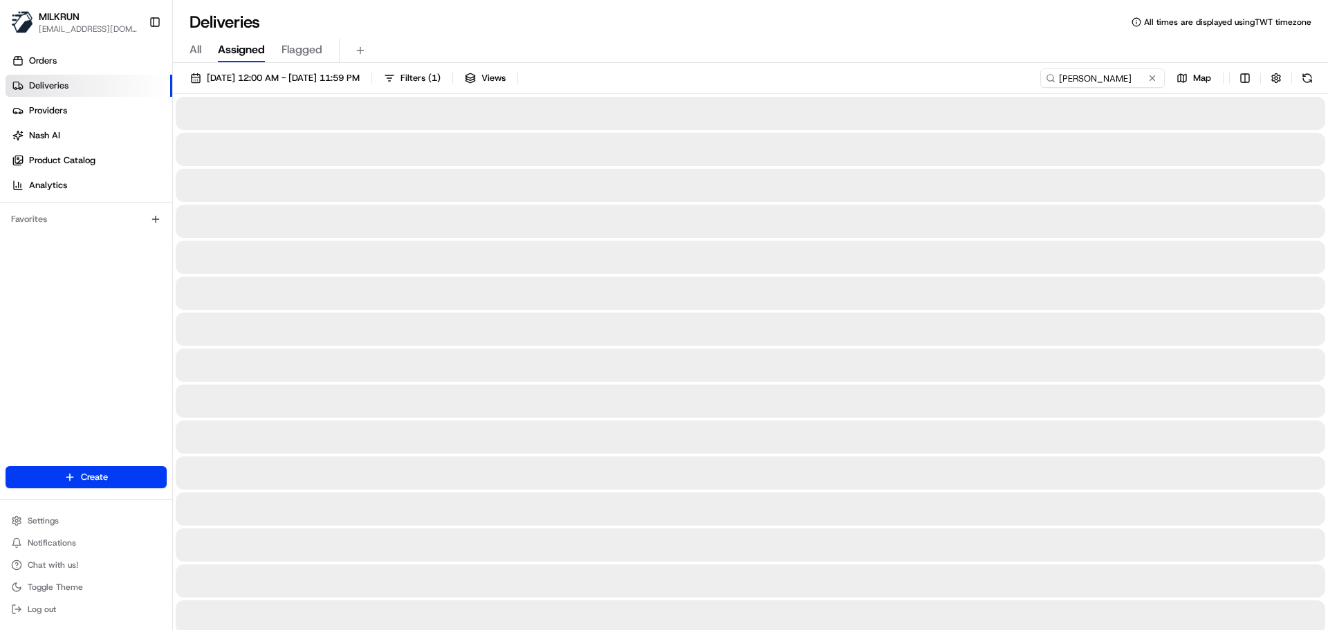
click at [867, 80] on div "22/08/2025 12:00 AM - 22/08/2025 11:59 PM Filters ( 1 ) Views Kararaina Harris …" at bounding box center [750, 81] width 1155 height 26
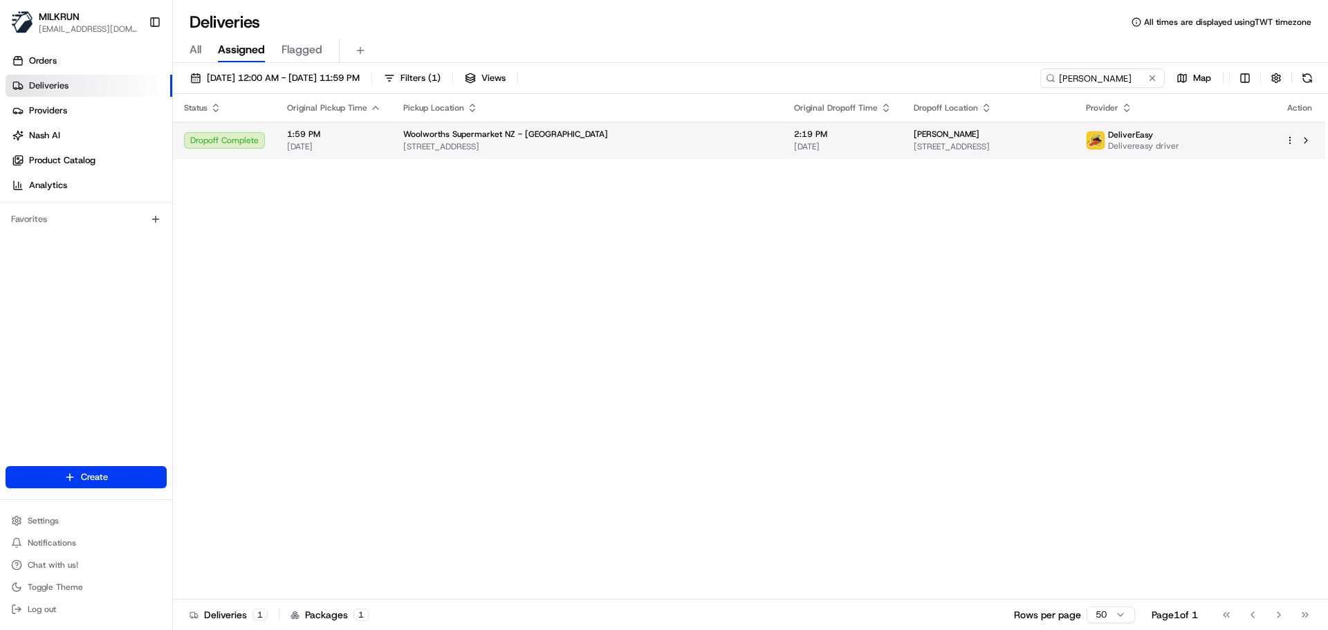
click at [348, 145] on span "[DATE]" at bounding box center [334, 146] width 94 height 11
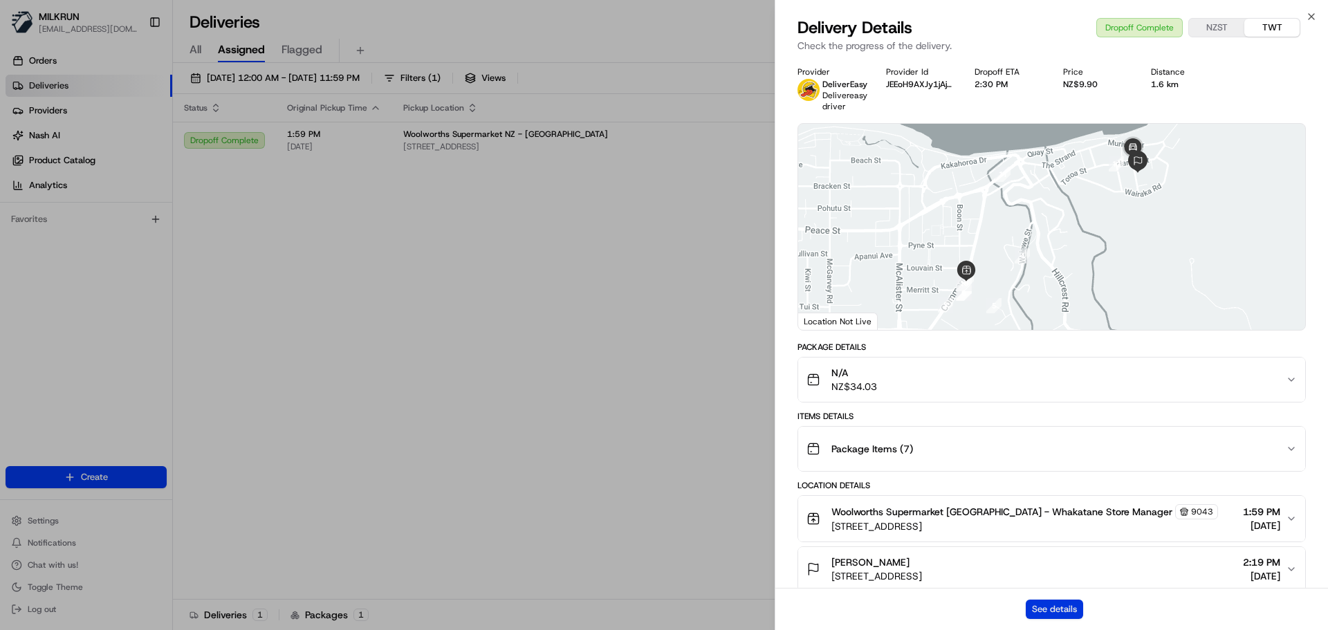
click at [1064, 607] on button "See details" at bounding box center [1054, 609] width 57 height 19
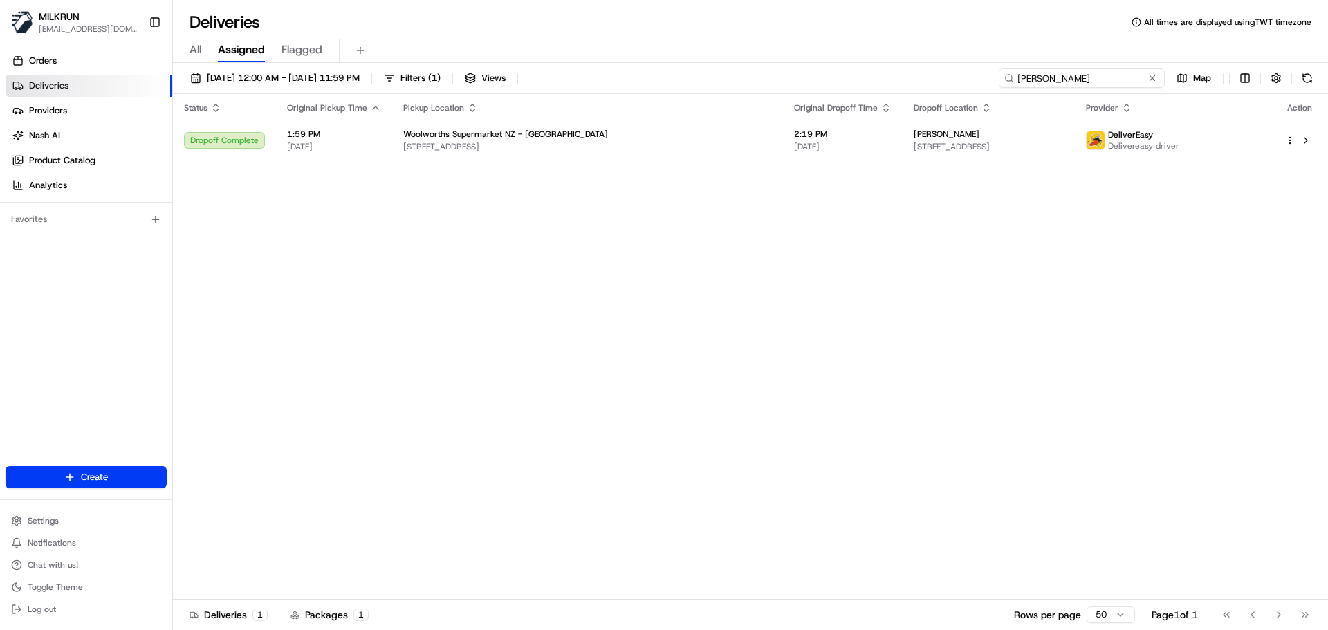
click at [1111, 84] on input "Kararaina Harris" at bounding box center [1082, 77] width 166 height 19
paste input "[PERSON_NAME]"
type input "[PERSON_NAME]"
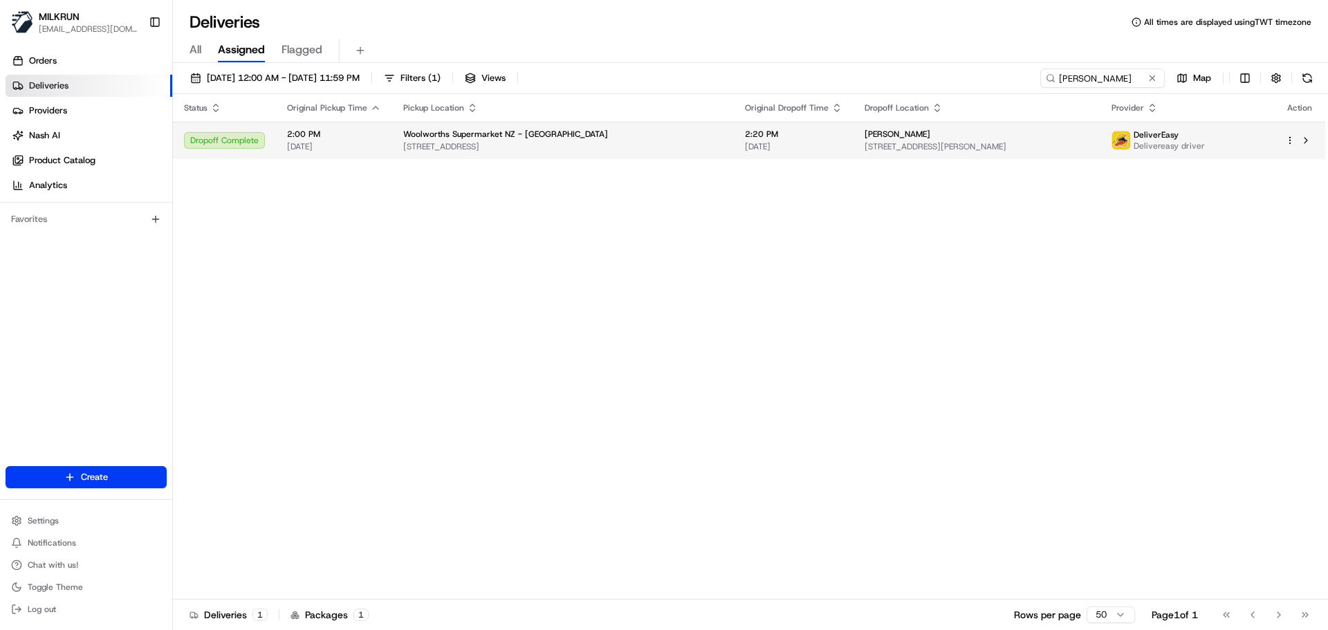
click at [523, 147] on span "[STREET_ADDRESS]" at bounding box center [563, 146] width 320 height 11
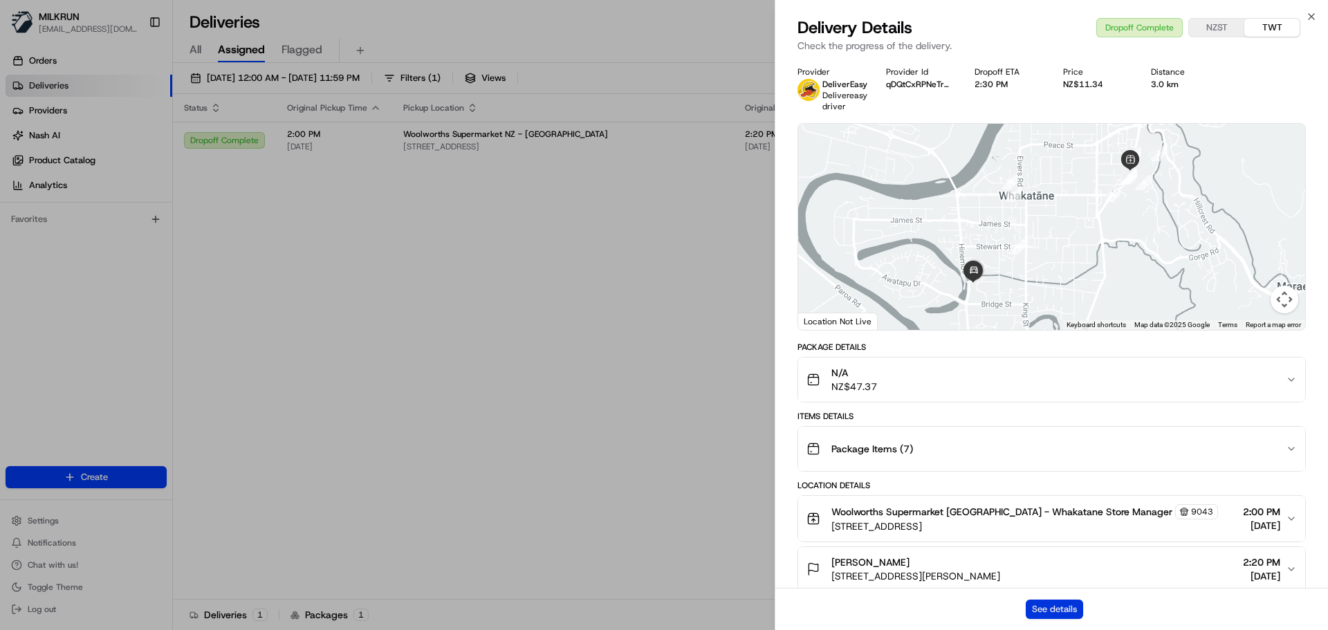
click at [1041, 616] on button "See details" at bounding box center [1054, 609] width 57 height 19
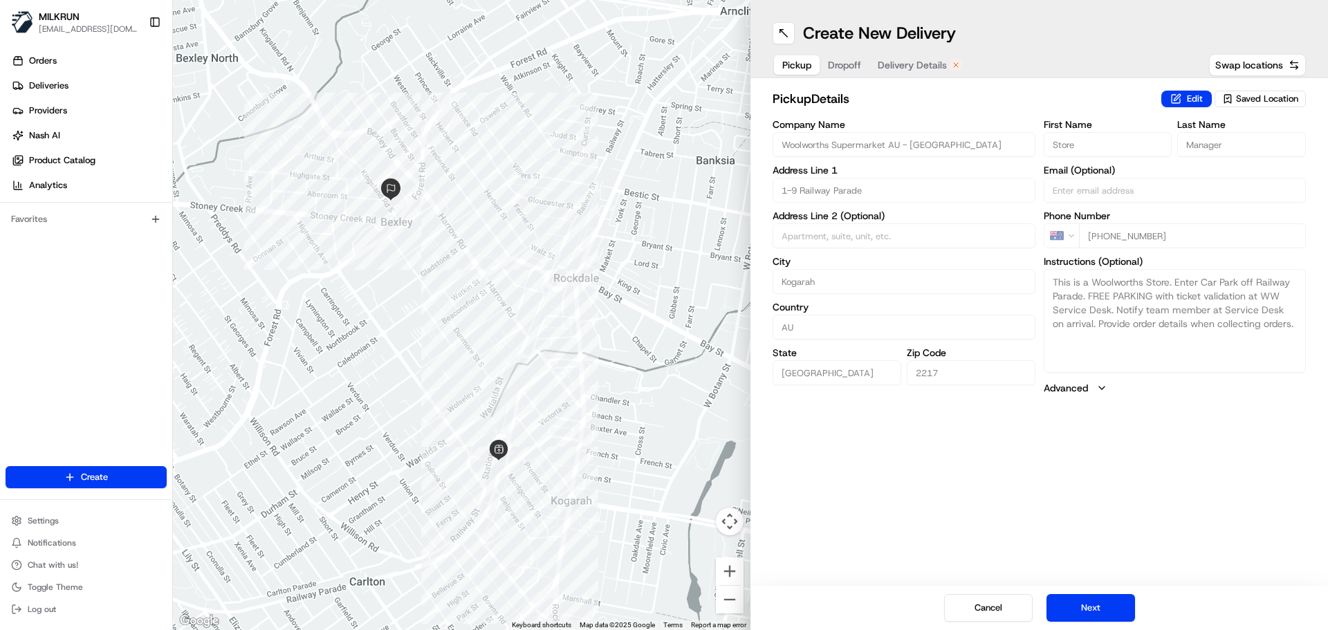
click at [955, 62] on icon "button" at bounding box center [956, 65] width 8 height 8
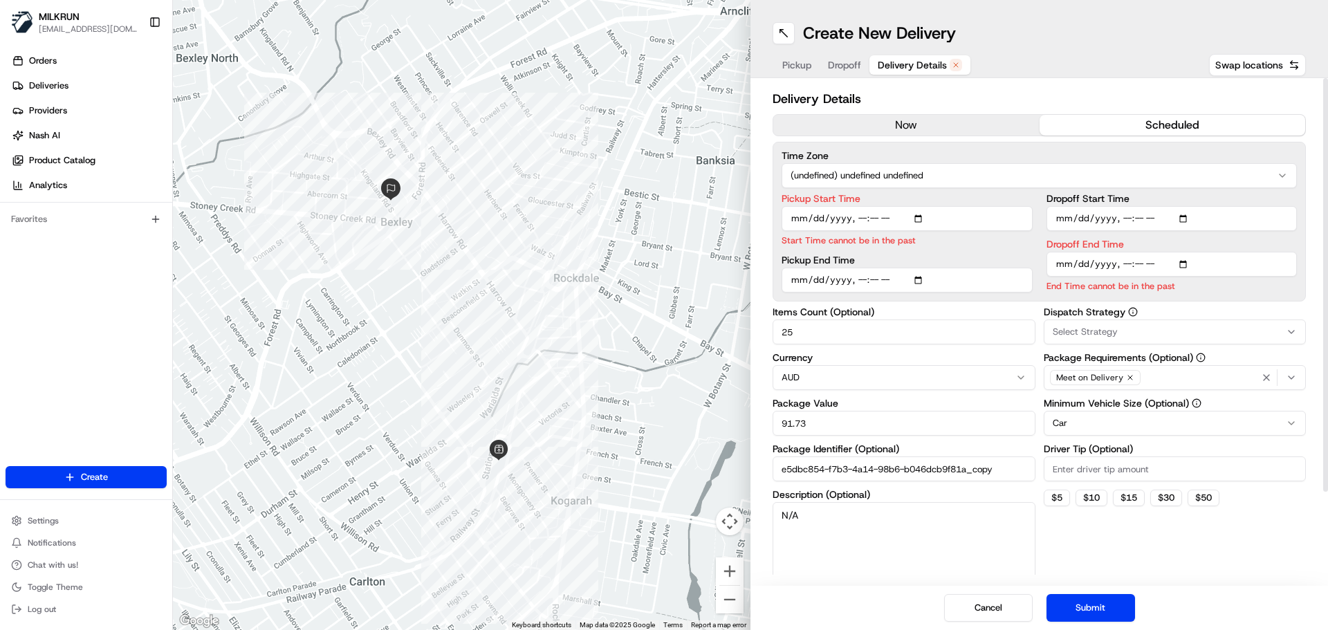
click at [906, 113] on div "Delivery Details now scheduled Time Zone (undefined) undefined undefined Pickup…" at bounding box center [1039, 387] width 533 height 596
click at [920, 126] on button "now" at bounding box center [907, 125] width 266 height 21
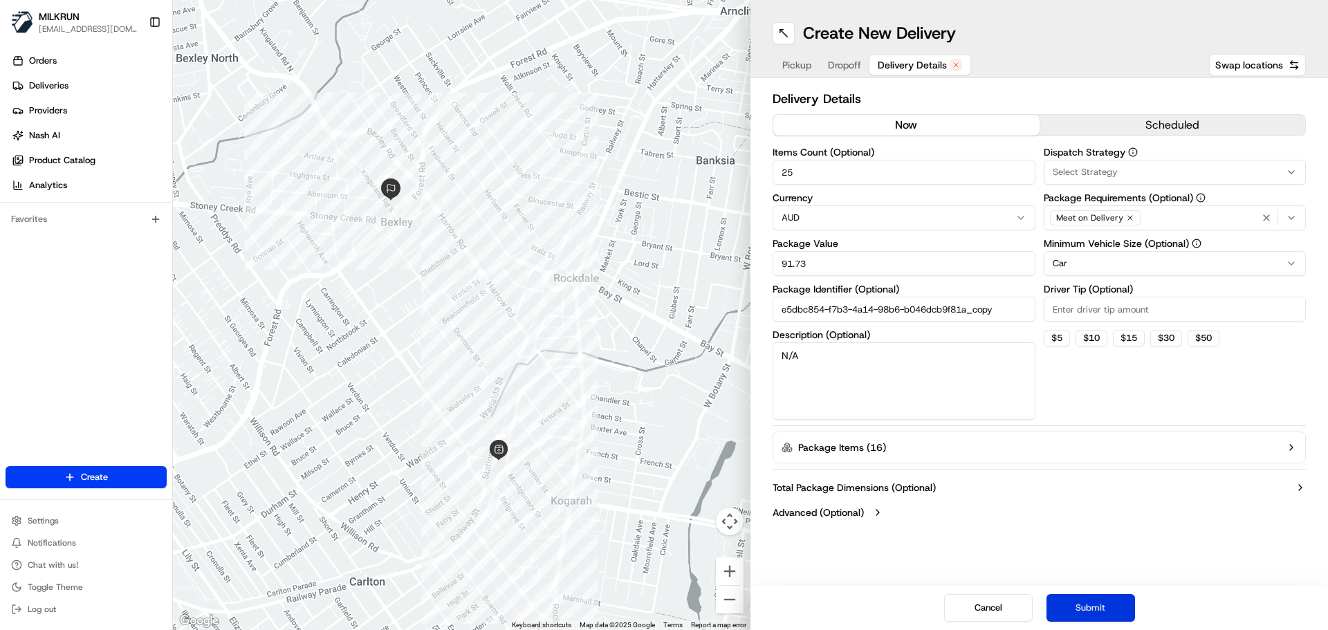
click at [1107, 598] on button "Submit" at bounding box center [1091, 608] width 89 height 28
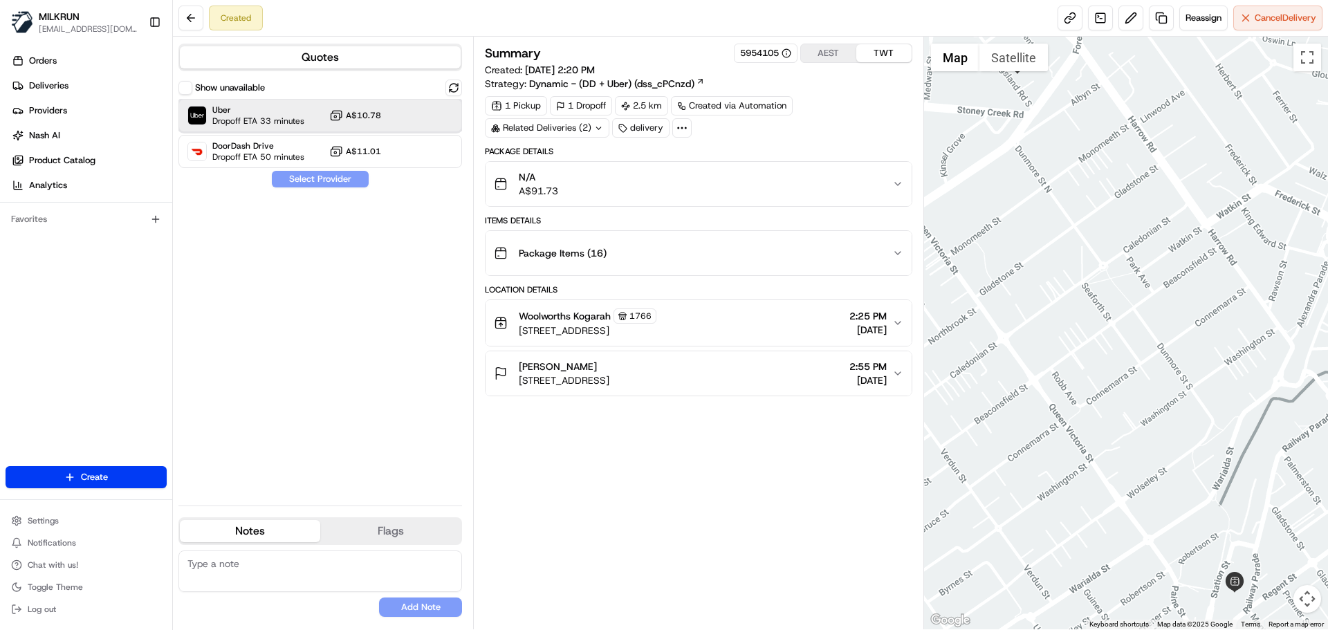
click at [284, 115] on span "Uber" at bounding box center [258, 109] width 92 height 11
click at [333, 179] on button "Assign Provider" at bounding box center [320, 179] width 98 height 17
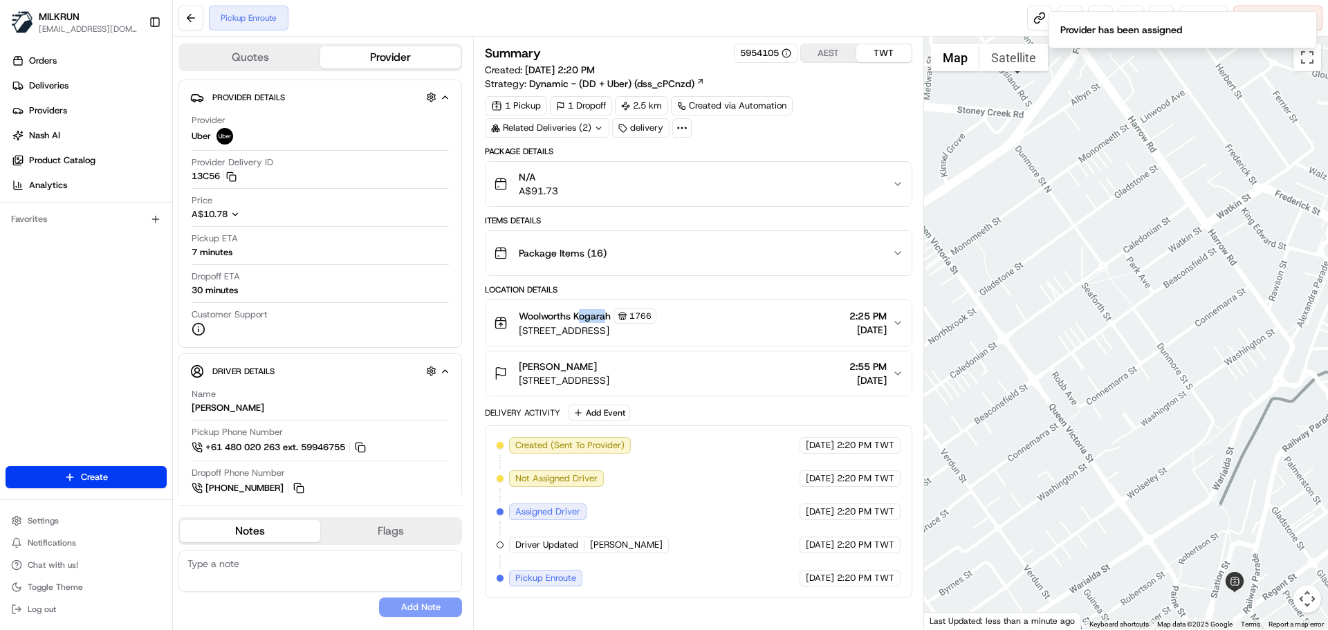
drag, startPoint x: 609, startPoint y: 320, endPoint x: 581, endPoint y: 323, distance: 27.8
click at [581, 323] on div "Woolworths Kogarah 1766" at bounding box center [588, 316] width 138 height 15
copy div "Kogarah"
drag, startPoint x: 614, startPoint y: 322, endPoint x: 574, endPoint y: 318, distance: 40.3
click at [574, 318] on div "Woolworths Kogarah 1766" at bounding box center [588, 316] width 138 height 15
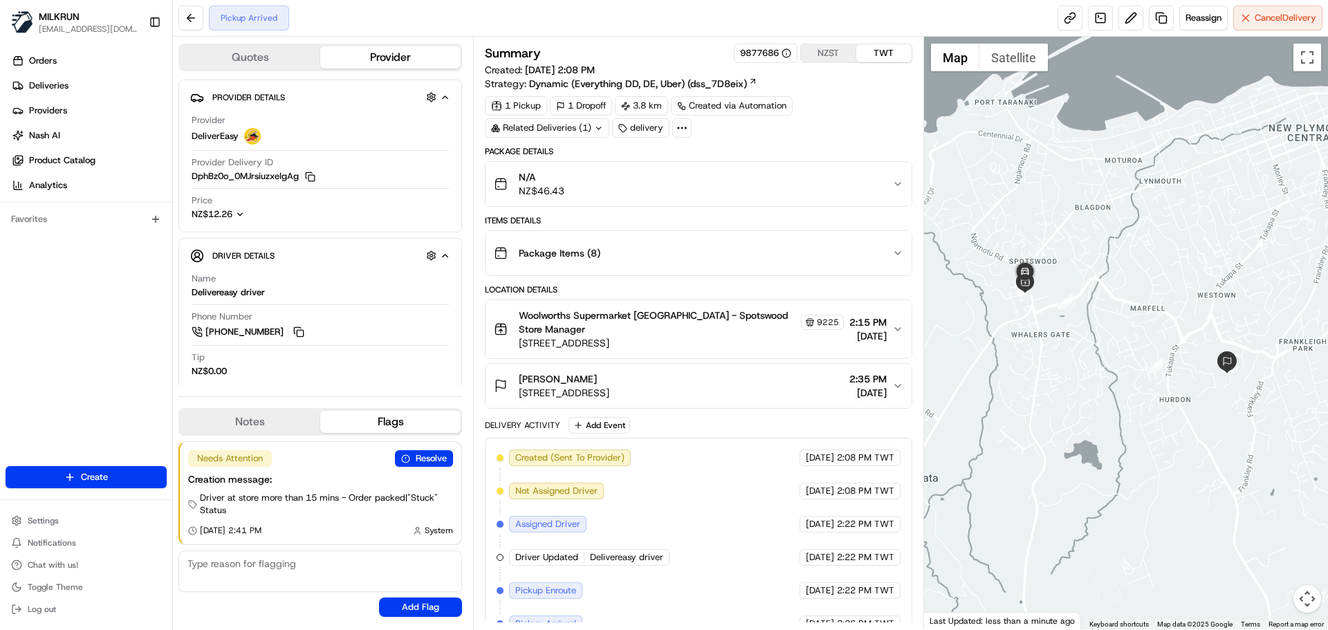
click at [643, 495] on div "Created (Sent To Provider) DeliverEasy [DATE] 2:08 PM TWT Not Assigned Driver D…" at bounding box center [698, 541] width 403 height 183
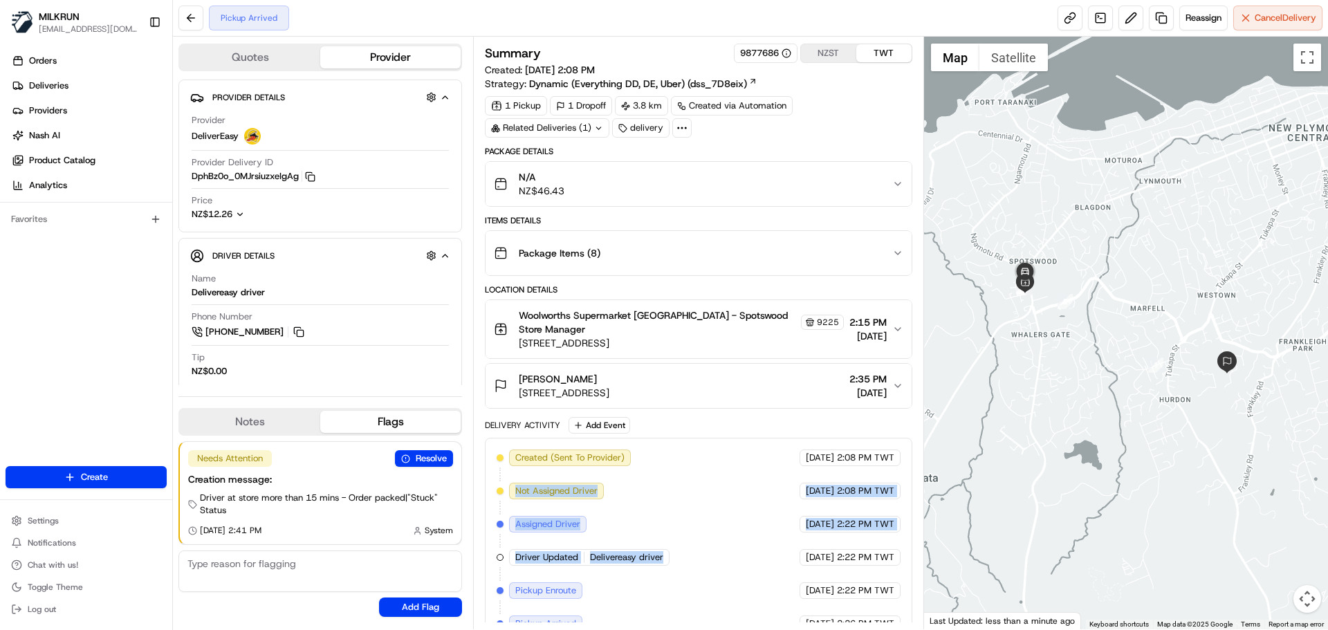
drag, startPoint x: 643, startPoint y: 495, endPoint x: 845, endPoint y: 578, distance: 217.5
click at [794, 569] on div "Created (Sent To Provider) DeliverEasy [DATE] 2:08 PM TWT Not Assigned Driver D…" at bounding box center [698, 541] width 403 height 183
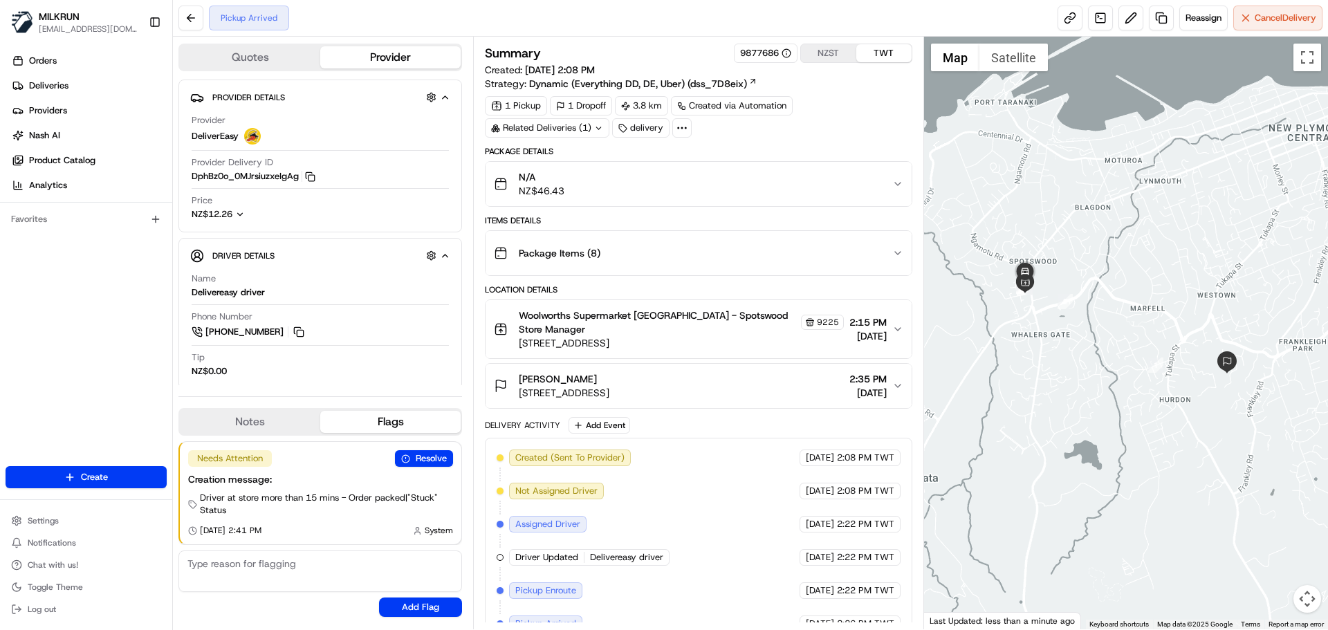
click at [853, 585] on span "2:22 PM TWT" at bounding box center [865, 591] width 57 height 12
drag, startPoint x: 853, startPoint y: 579, endPoint x: 823, endPoint y: 482, distance: 102.2
click at [832, 493] on div "Created (Sent To Provider) DeliverEasy [DATE] 2:08 PM TWT Not Assigned Driver D…" at bounding box center [698, 541] width 403 height 183
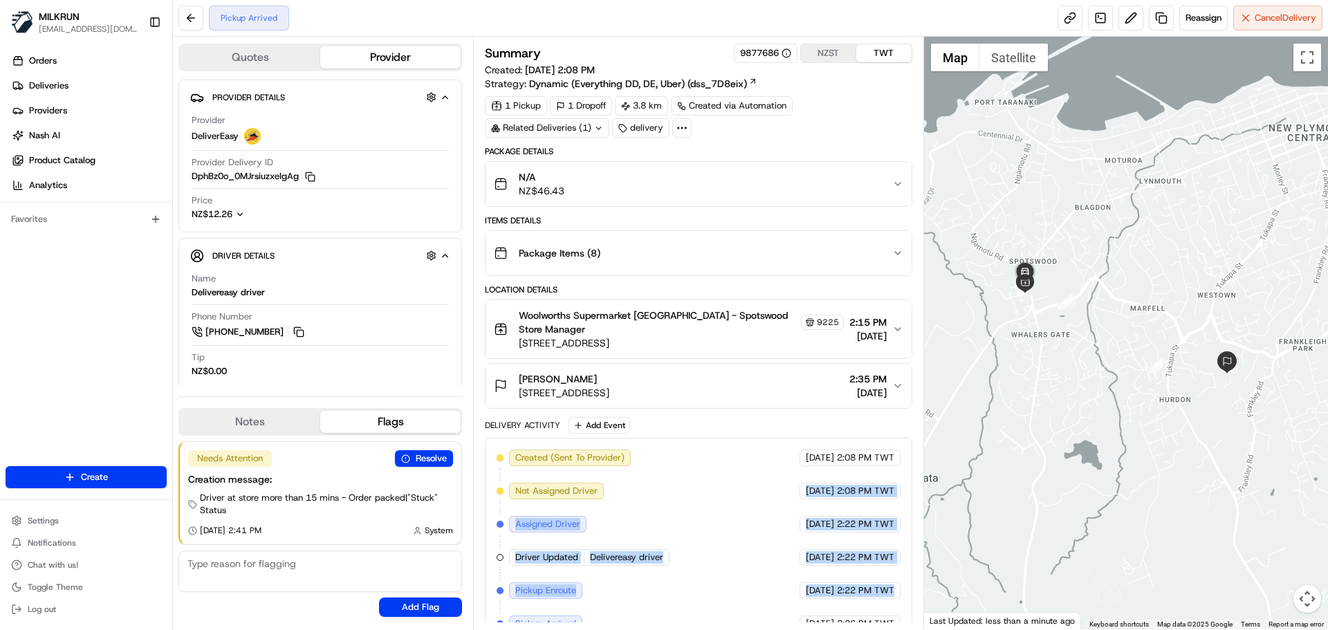
click at [814, 549] on div "22/08/2025 2:22 PM TWT" at bounding box center [850, 557] width 101 height 17
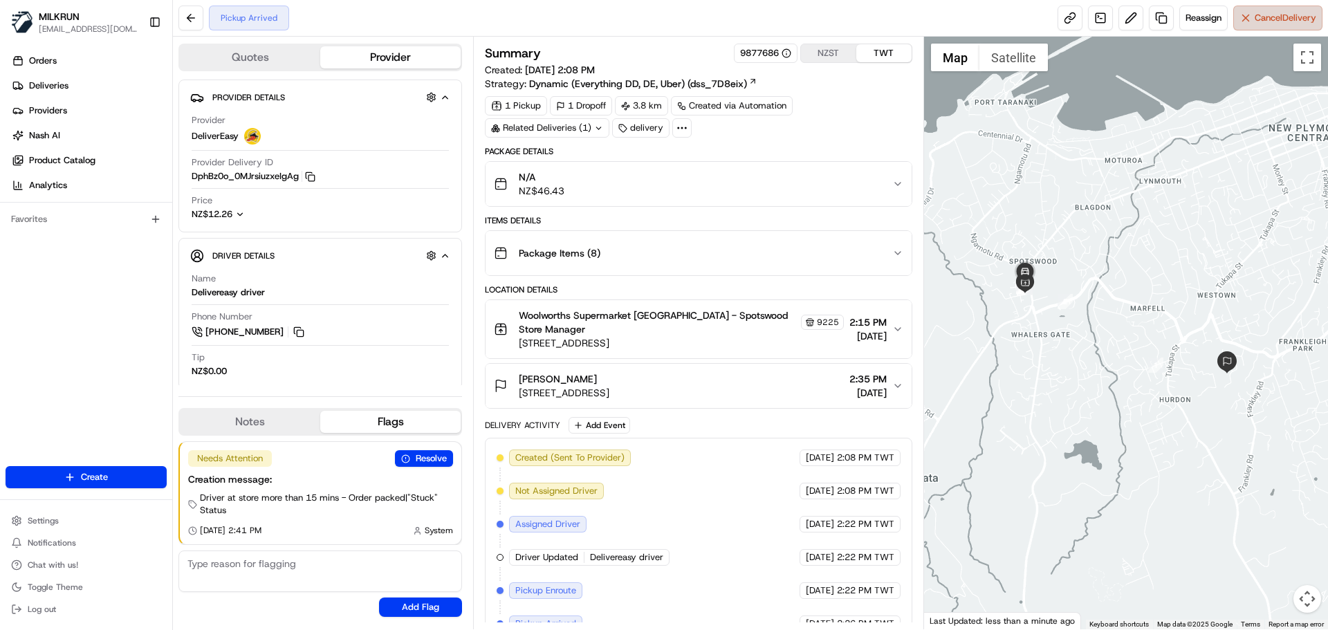
click at [1279, 30] on button "Cancel Delivery" at bounding box center [1278, 18] width 89 height 25
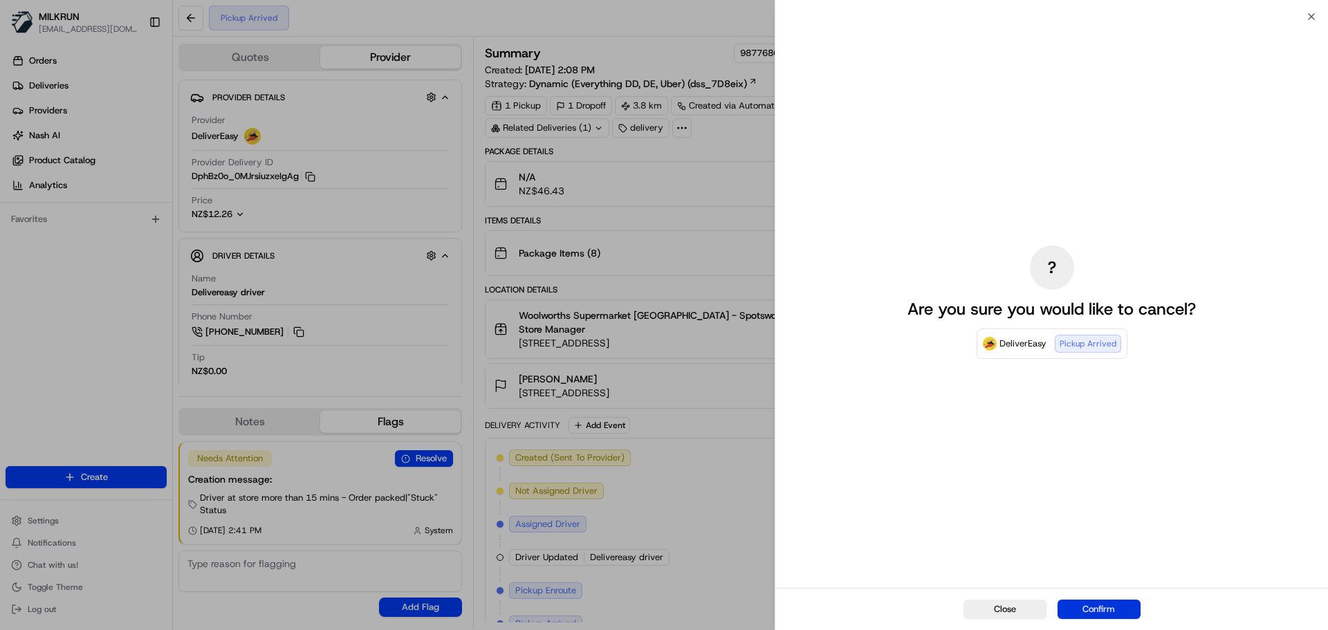
click at [1088, 613] on button "Confirm" at bounding box center [1099, 609] width 83 height 19
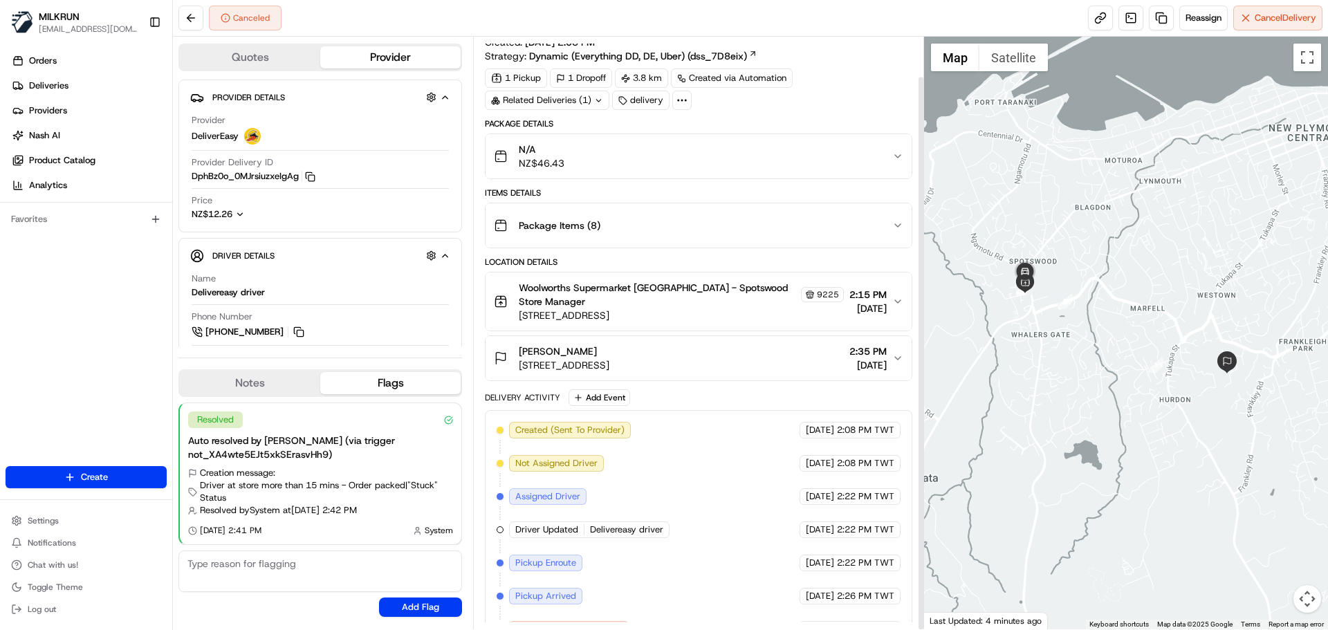
scroll to position [42, 0]
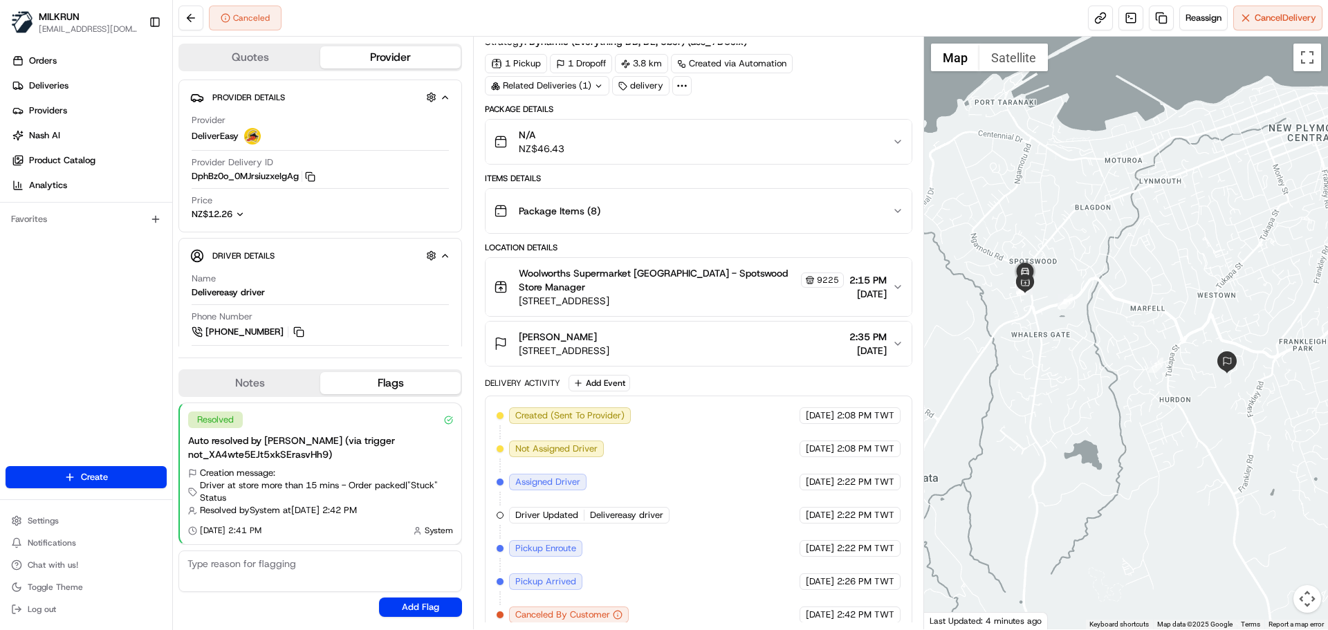
click at [890, 609] on span "2:42 PM TWT" at bounding box center [865, 615] width 57 height 12
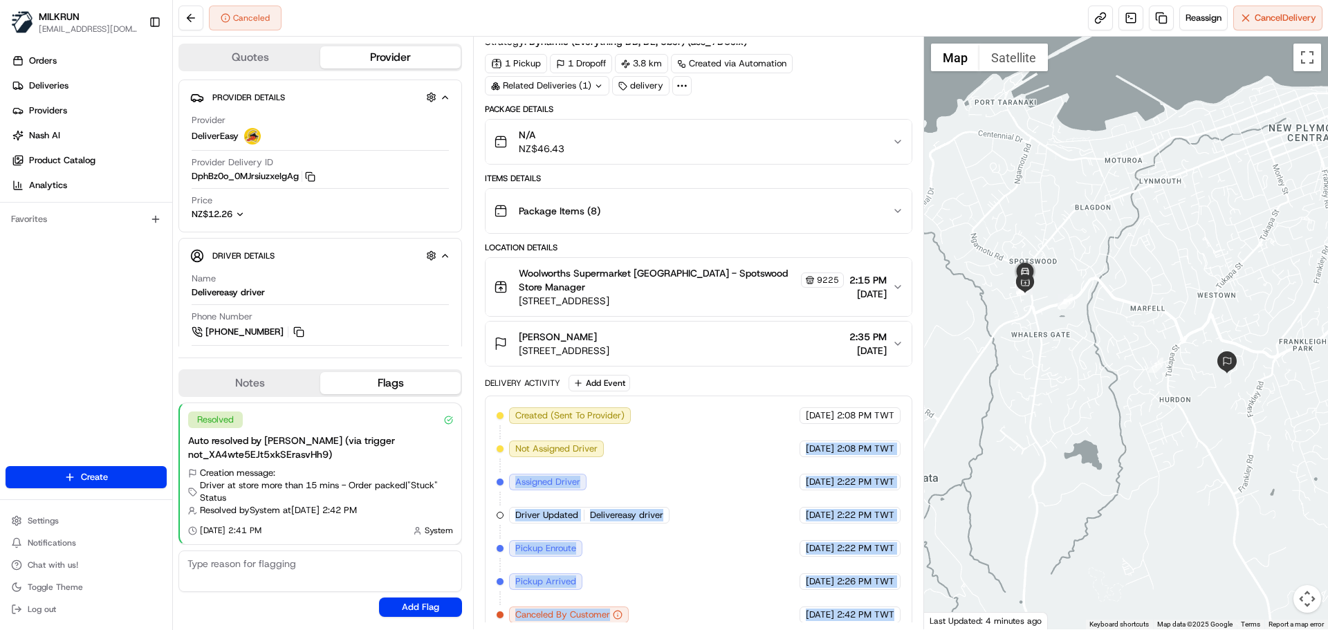
drag, startPoint x: 890, startPoint y: 605, endPoint x: 663, endPoint y: 349, distance: 342.6
click at [663, 349] on div "Package Details N/A NZ$46.43 Items Details Package Items ( 8 ) Location Details…" at bounding box center [698, 369] width 427 height 531
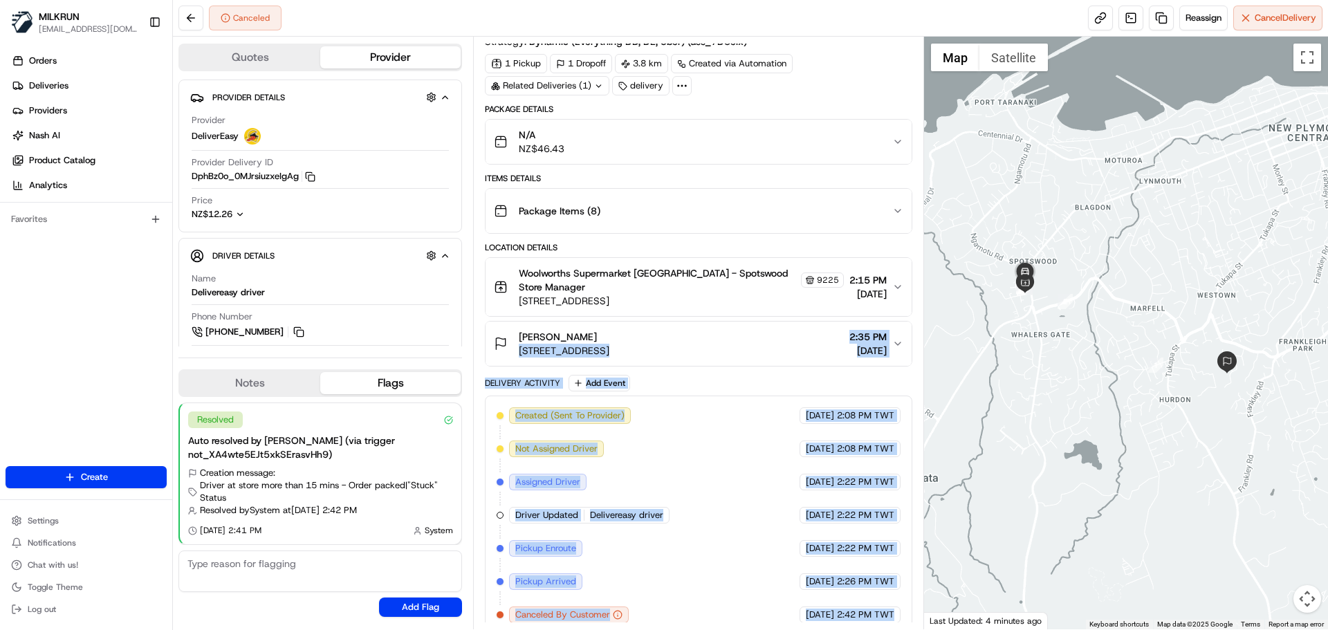
click at [769, 531] on div "Created (Sent To Provider) DeliverEasy 22/08/2025 2:08 PM TWT Not Assigned Driv…" at bounding box center [698, 516] width 403 height 216
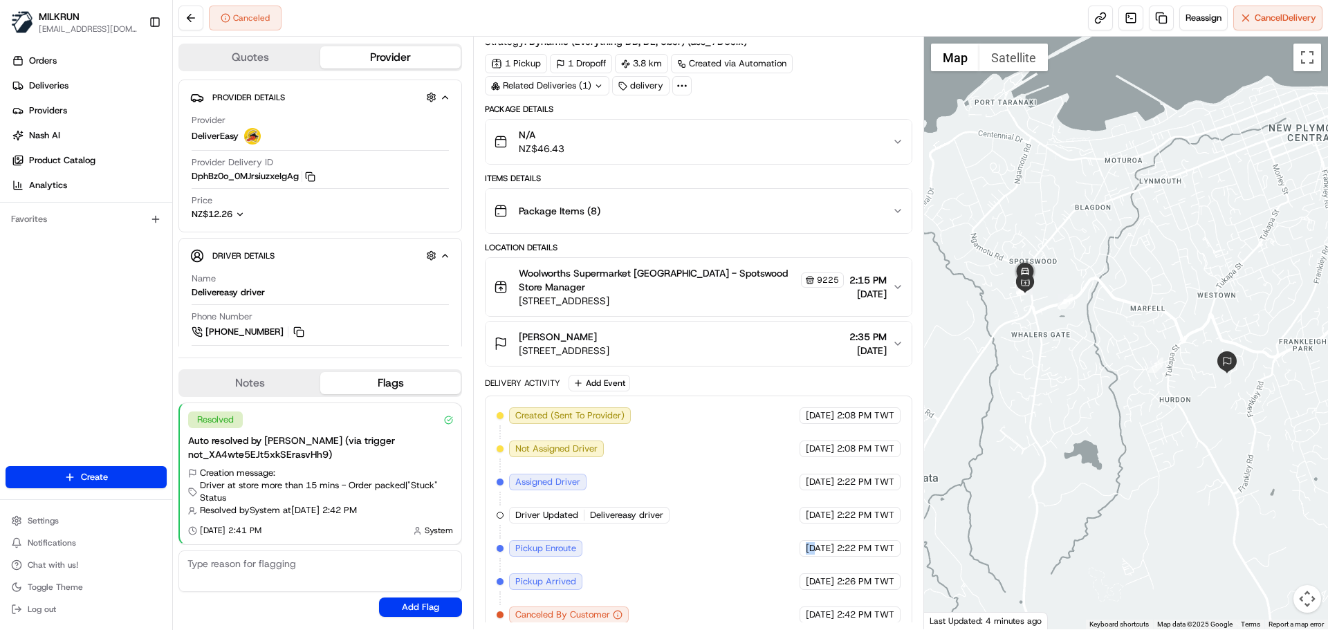
click at [769, 531] on div "Created (Sent To Provider) DeliverEasy 22/08/2025 2:08 PM TWT Not Assigned Driv…" at bounding box center [698, 516] width 403 height 216
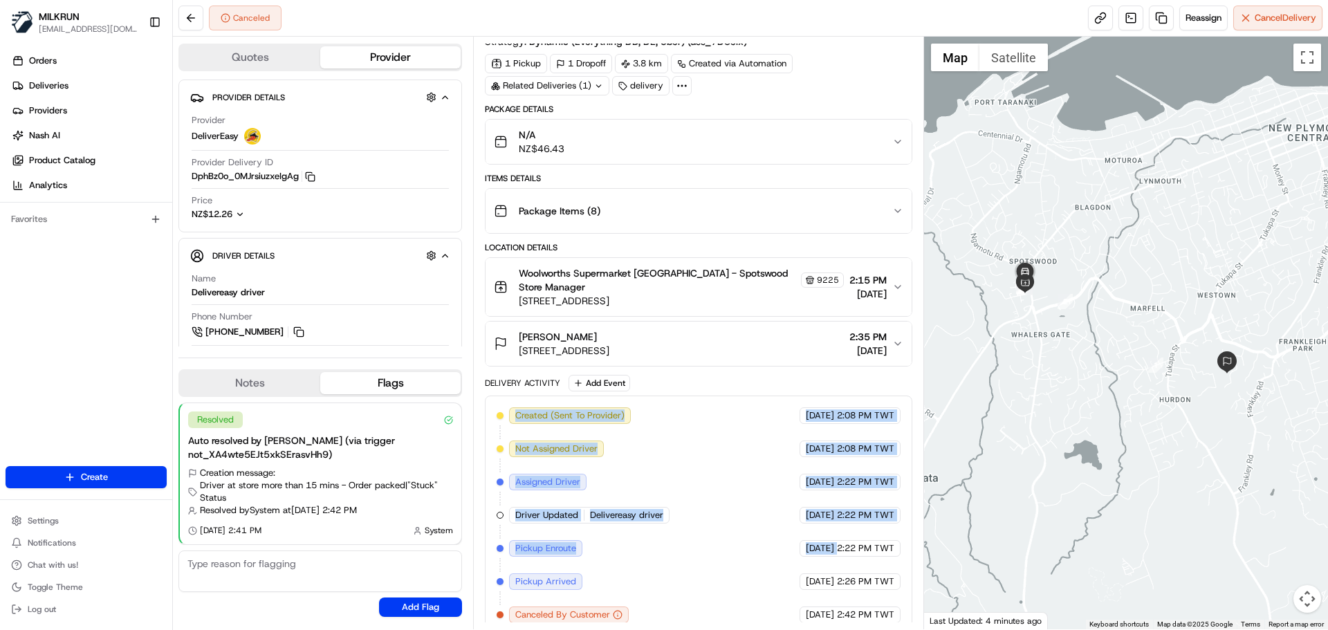
drag, startPoint x: 769, startPoint y: 531, endPoint x: 529, endPoint y: 325, distance: 315.9
click at [529, 324] on div "Package Details N/A NZ$46.43 Items Details Package Items ( 8 ) Location Details…" at bounding box center [698, 369] width 427 height 531
click at [751, 544] on div "Created (Sent To Provider) DeliverEasy 22/08/2025 2:08 PM TWT Not Assigned Driv…" at bounding box center [698, 516] width 403 height 216
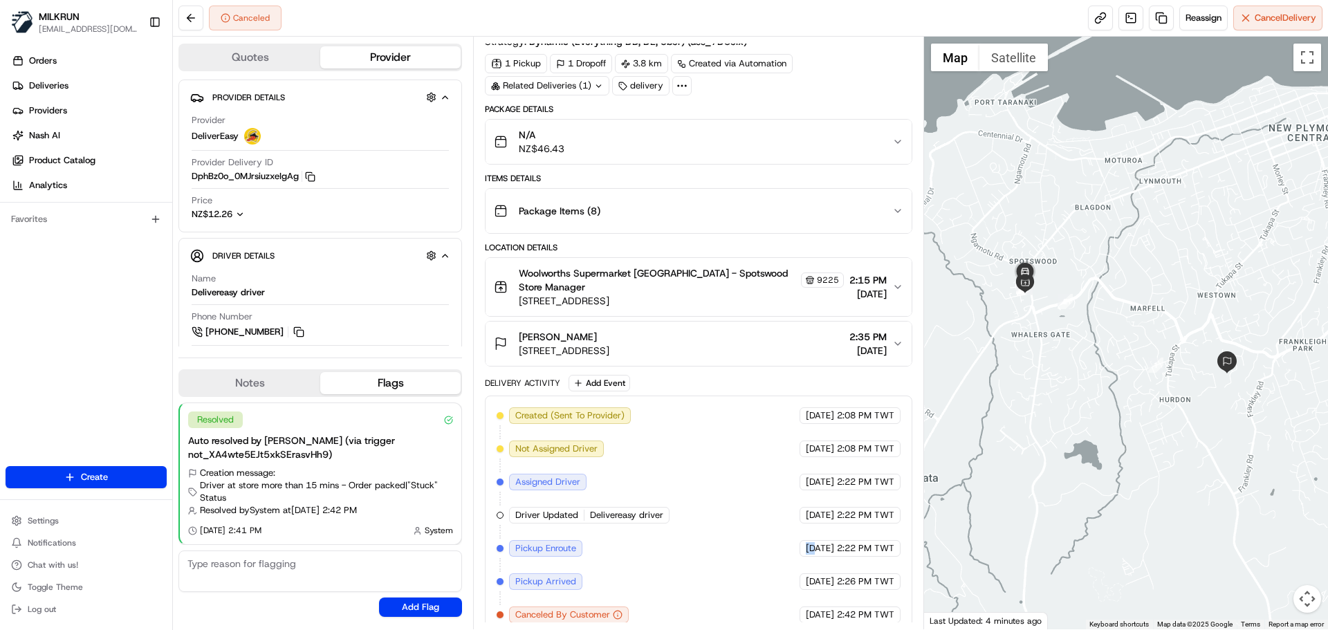
click at [751, 544] on div "Created (Sent To Provider) DeliverEasy 22/08/2025 2:08 PM TWT Not Assigned Driv…" at bounding box center [698, 516] width 403 height 216
drag, startPoint x: 751, startPoint y: 544, endPoint x: 870, endPoint y: 612, distance: 137.9
click at [870, 612] on div "Created (Sent To Provider) DeliverEasy 22/08/2025 2:08 PM TWT Not Assigned Driv…" at bounding box center [698, 515] width 427 height 239
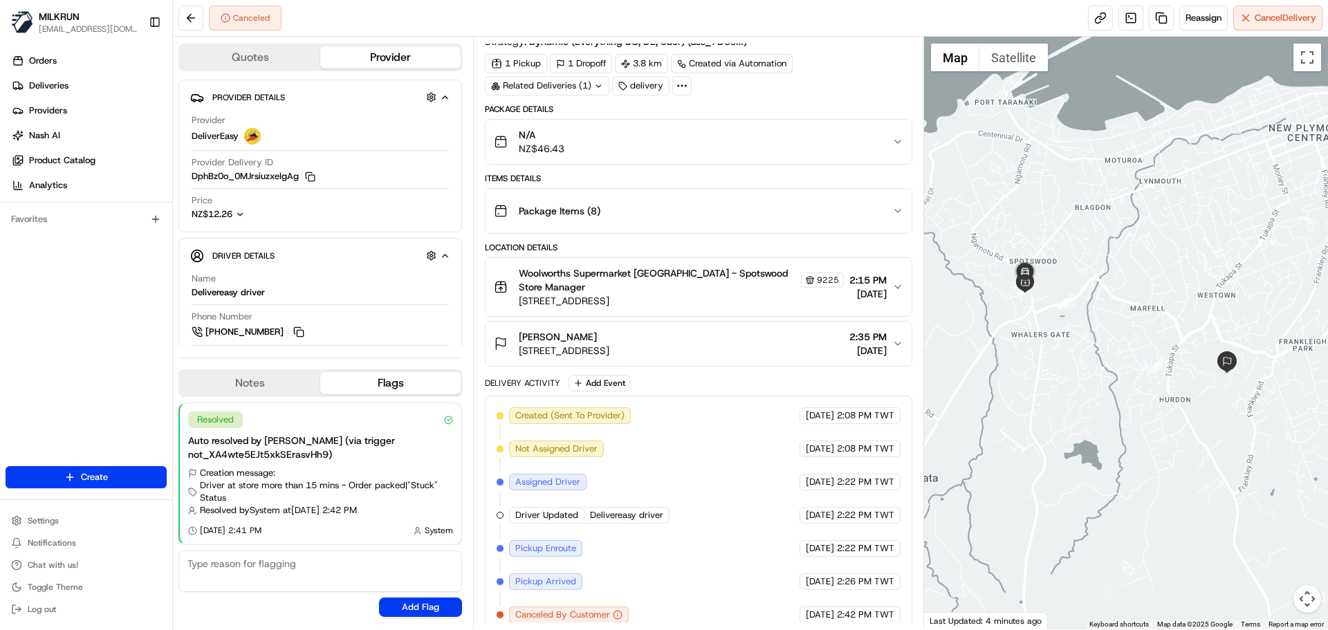
click at [870, 612] on div "Created (Sent To Provider) DeliverEasy 22/08/2025 2:08 PM TWT Not Assigned Driv…" at bounding box center [698, 515] width 427 height 239
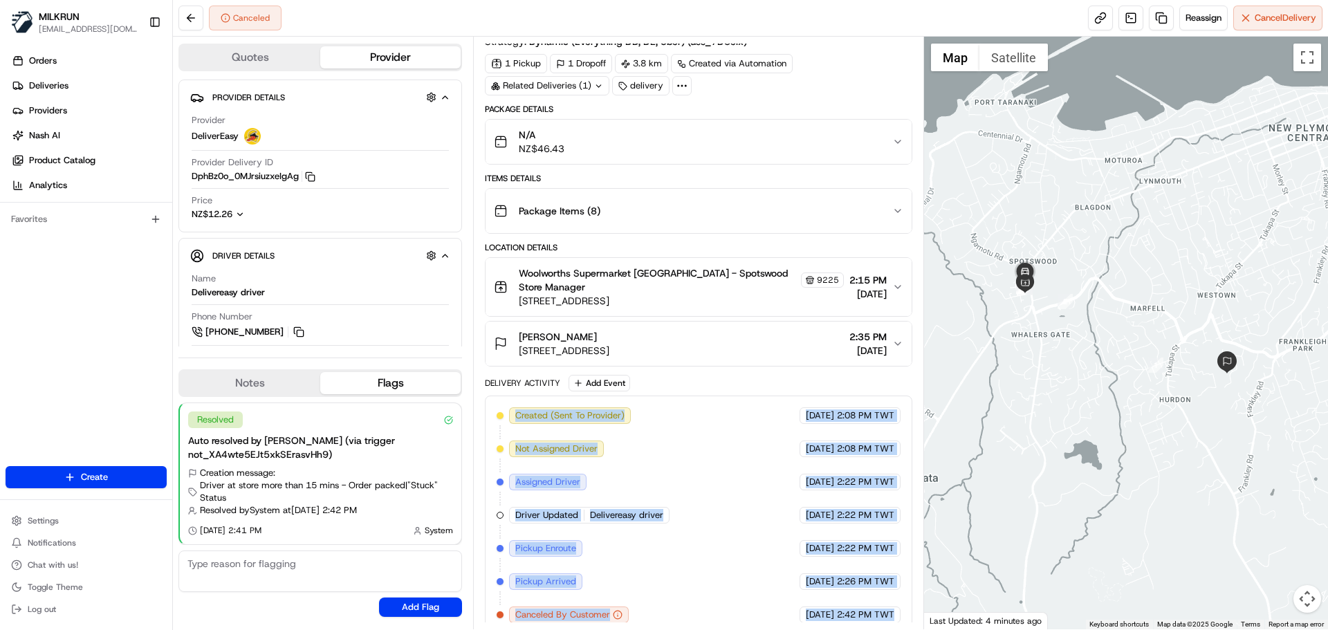
drag, startPoint x: 870, startPoint y: 612, endPoint x: 639, endPoint y: 401, distance: 312.9
click at [548, 355] on div "Package Details N/A NZ$46.43 Items Details Package Items ( 8 ) Location Details…" at bounding box center [698, 369] width 427 height 531
click at [738, 475] on div "Created (Sent To Provider) DeliverEasy 22/08/2025 2:08 PM TWT Not Assigned Driv…" at bounding box center [698, 516] width 403 height 216
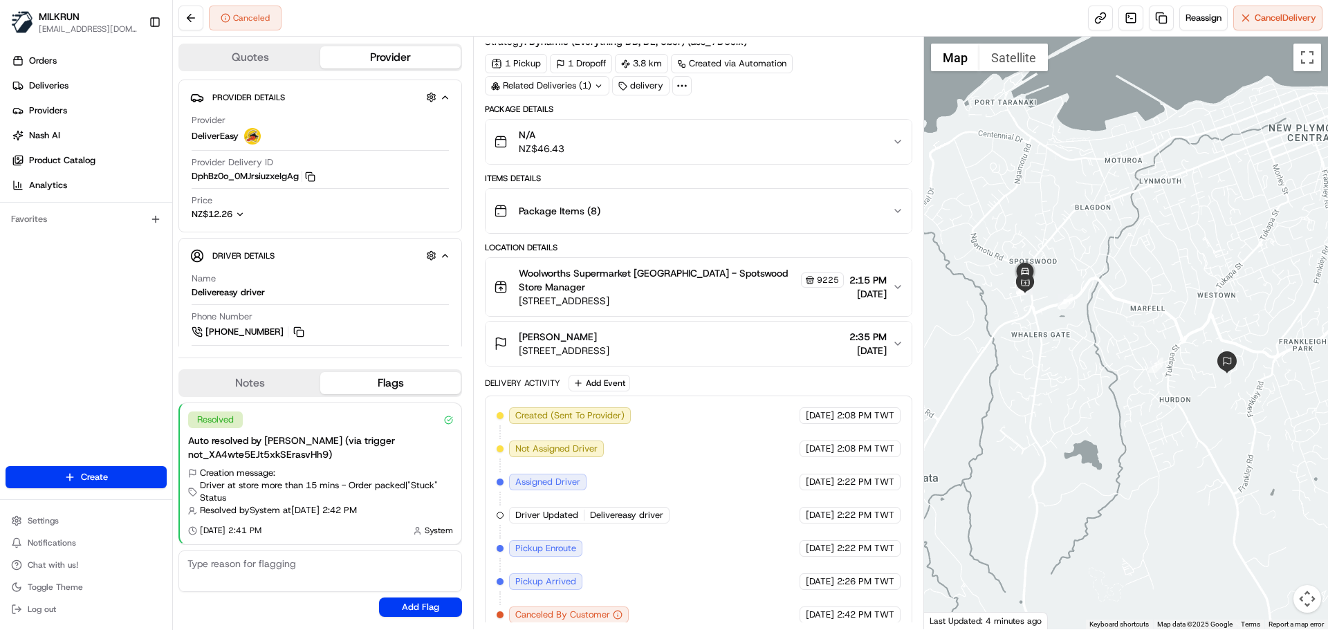
click at [619, 545] on div "Created (Sent To Provider) DeliverEasy 22/08/2025 2:08 PM TWT Not Assigned Driv…" at bounding box center [698, 516] width 403 height 216
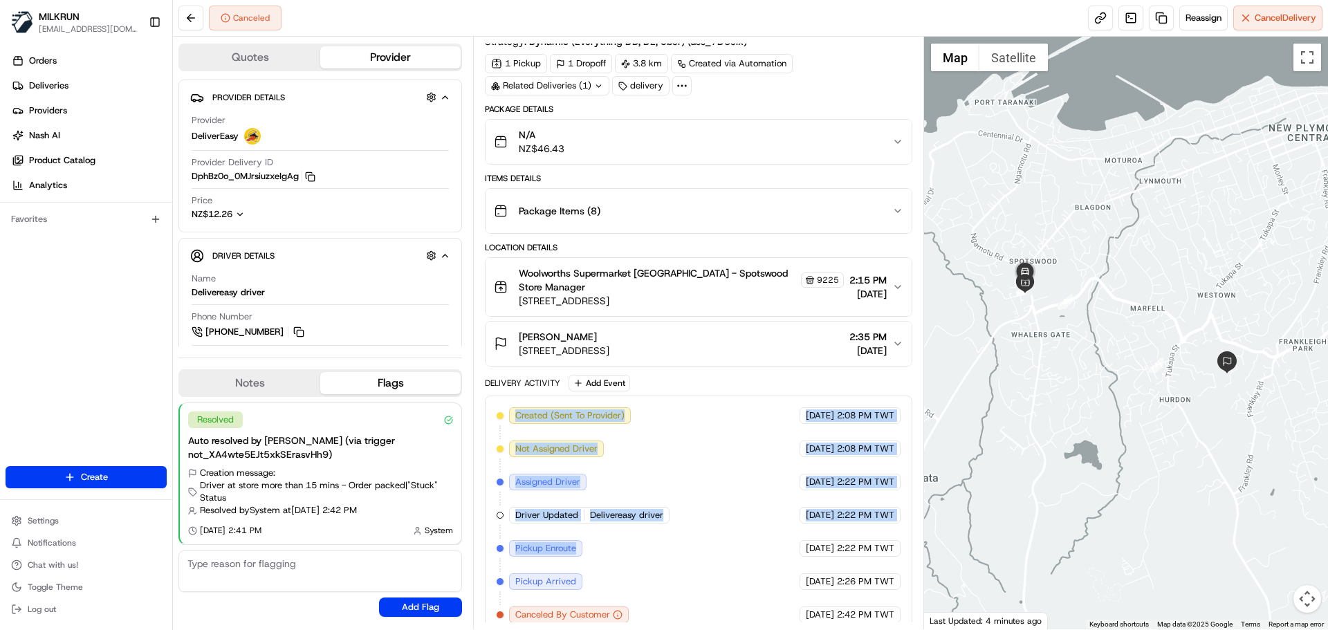
drag, startPoint x: 619, startPoint y: 545, endPoint x: 632, endPoint y: 350, distance: 195.6
click at [630, 351] on div "Package Details N/A NZ$46.43 Items Details Package Items ( 8 ) Location Details…" at bounding box center [698, 369] width 427 height 531
click at [685, 491] on div "Created (Sent To Provider) DeliverEasy 22/08/2025 2:08 PM TWT Not Assigned Driv…" at bounding box center [698, 516] width 403 height 216
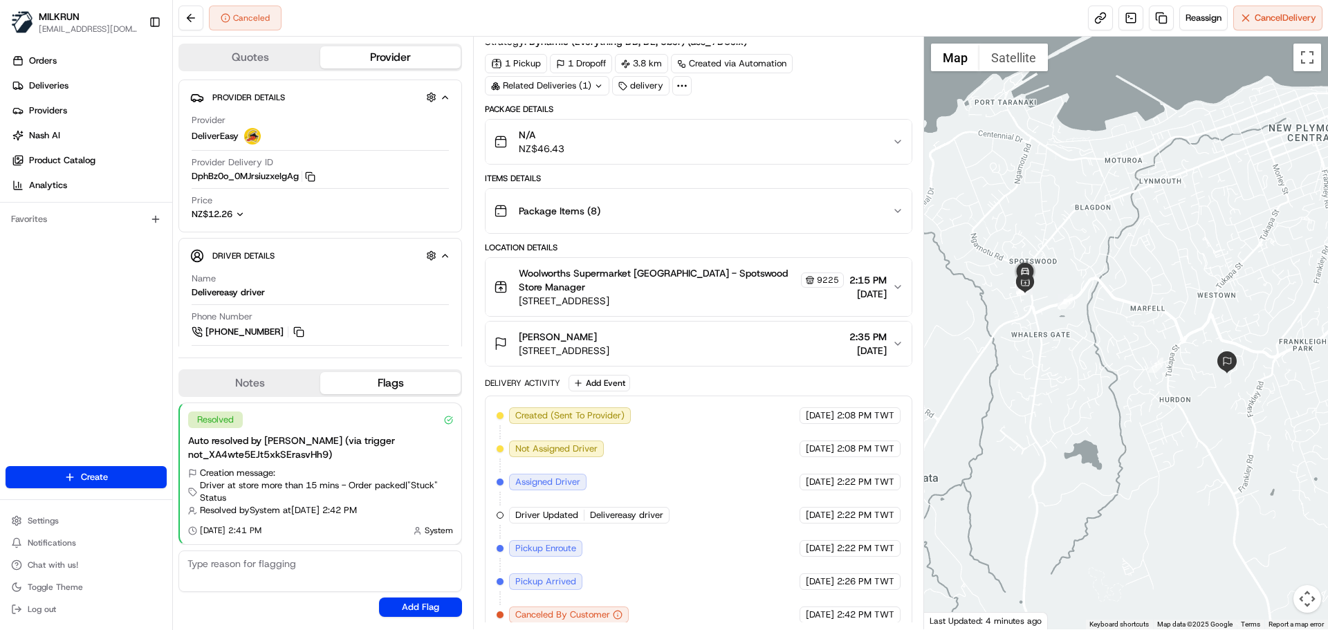
click at [685, 491] on div "Created (Sent To Provider) DeliverEasy 22/08/2025 2:08 PM TWT Not Assigned Driv…" at bounding box center [698, 516] width 403 height 216
drag, startPoint x: 685, startPoint y: 491, endPoint x: 836, endPoint y: 556, distance: 164.3
click at [833, 556] on div "Created (Sent To Provider) DeliverEasy 22/08/2025 2:08 PM TWT Not Assigned Driv…" at bounding box center [698, 516] width 403 height 216
click at [872, 609] on span "2:42 PM TWT" at bounding box center [865, 615] width 57 height 12
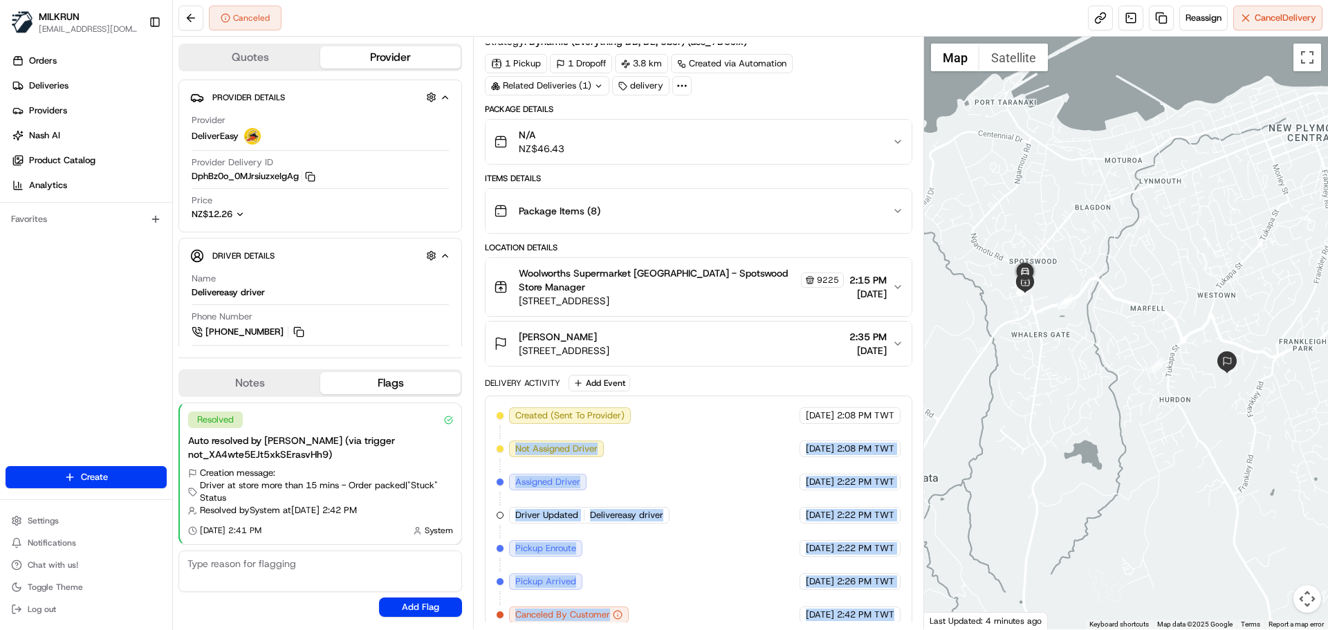
drag, startPoint x: 872, startPoint y: 607, endPoint x: 596, endPoint y: 431, distance: 327.8
click at [595, 431] on div "Created (Sent To Provider) DeliverEasy 22/08/2025 2:08 PM TWT Not Assigned Driv…" at bounding box center [698, 516] width 403 height 216
click at [706, 520] on div "Created (Sent To Provider) DeliverEasy 22/08/2025 2:08 PM TWT Not Assigned Driv…" at bounding box center [698, 516] width 403 height 216
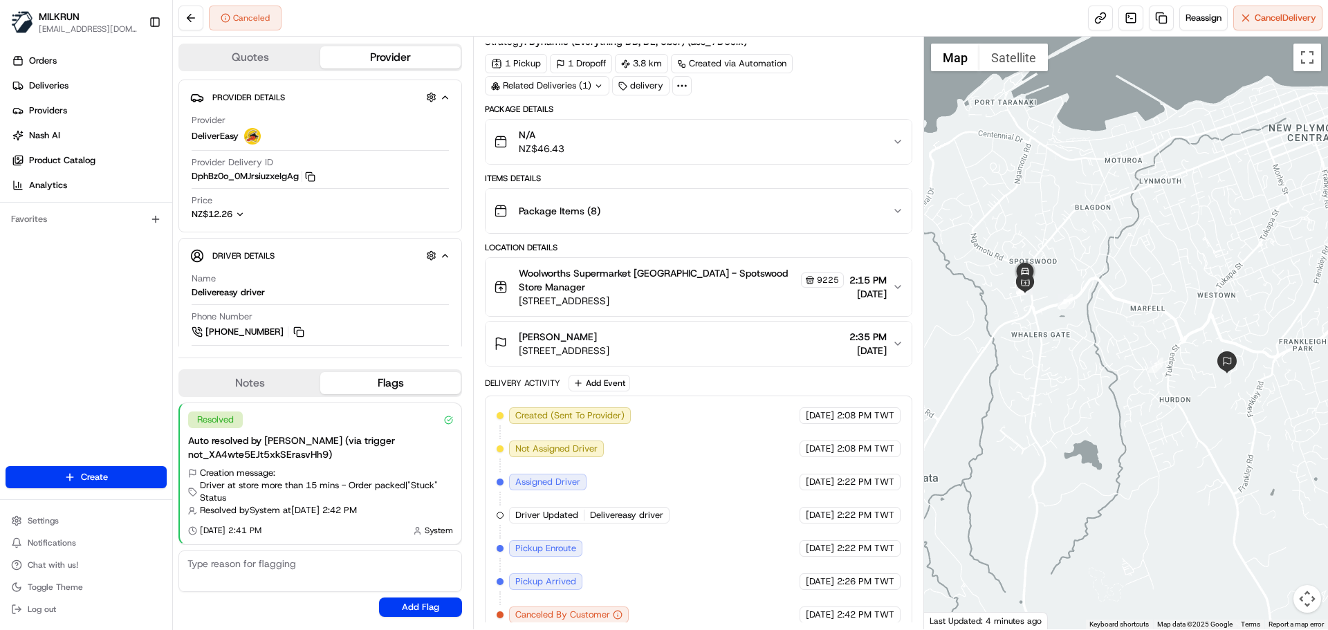
click at [706, 520] on div "Created (Sent To Provider) DeliverEasy 22/08/2025 2:08 PM TWT Not Assigned Driv…" at bounding box center [698, 516] width 403 height 216
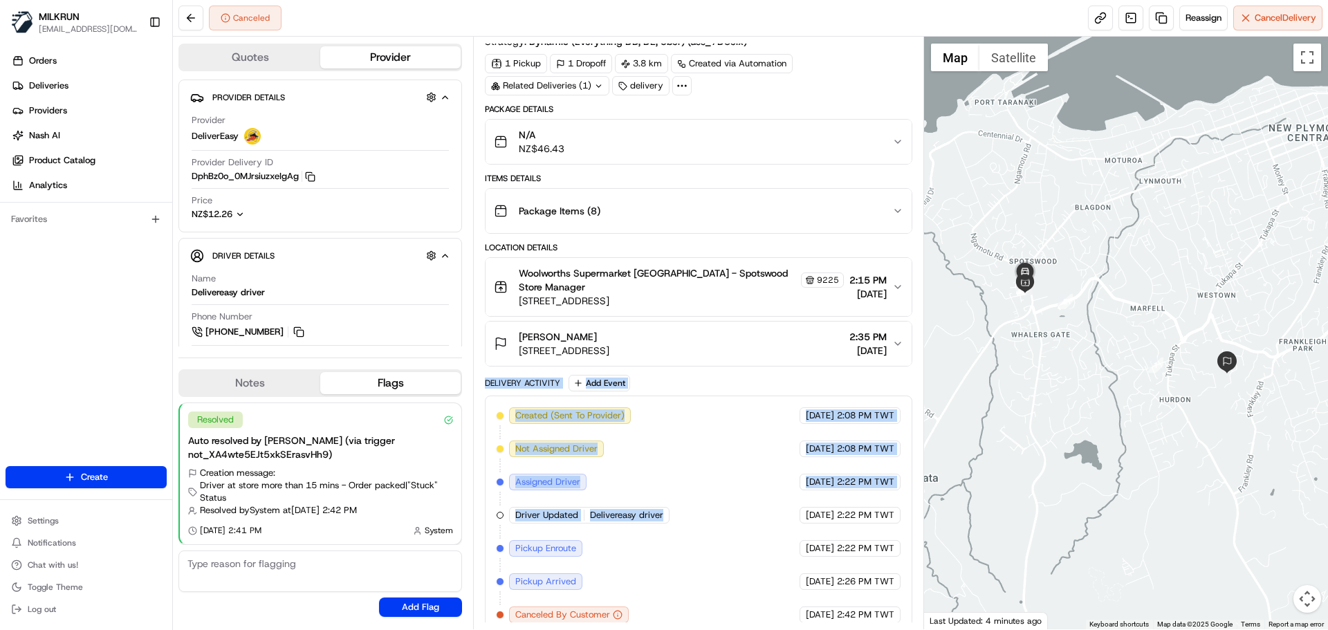
drag, startPoint x: 706, startPoint y: 520, endPoint x: 558, endPoint y: 379, distance: 204.1
click at [558, 379] on div "Delivery Activity Add Event Created (Sent To Provider) DeliverEasy 22/08/2025 2…" at bounding box center [698, 505] width 427 height 260
click at [630, 435] on div "Created (Sent To Provider) DeliverEasy 22/08/2025 2:08 PM TWT Not Assigned Driv…" at bounding box center [698, 516] width 403 height 216
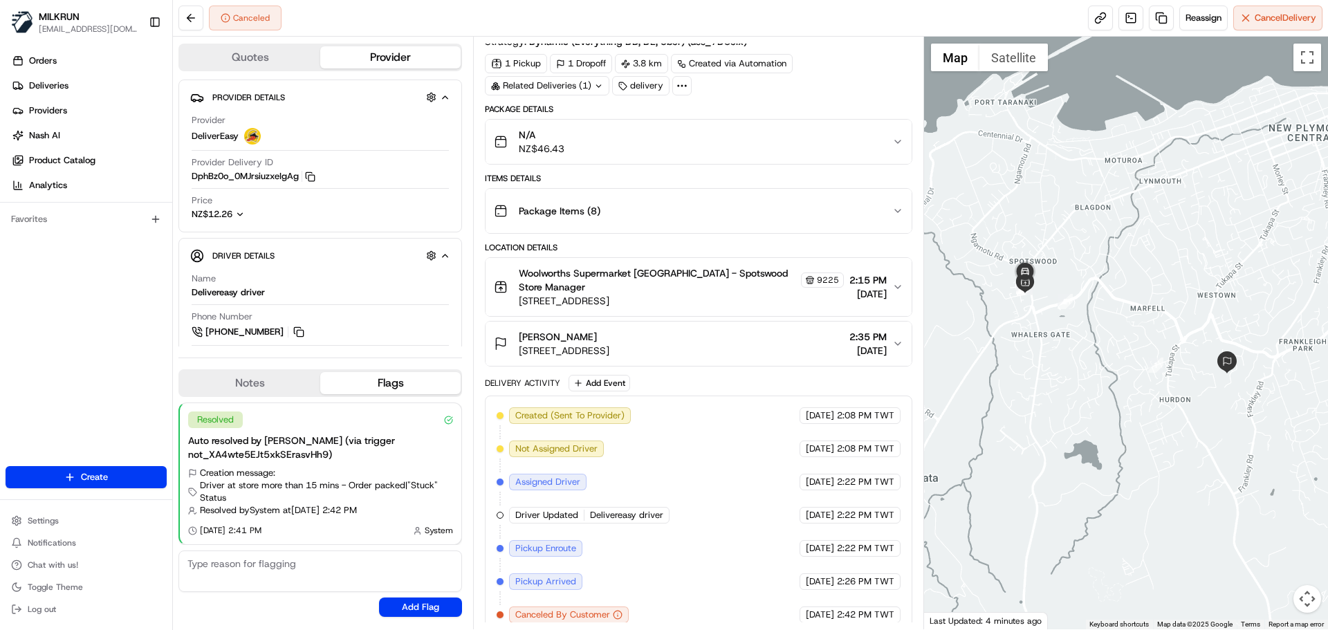
click at [630, 435] on div "Created (Sent To Provider) DeliverEasy 22/08/2025 2:08 PM TWT Not Assigned Driv…" at bounding box center [698, 516] width 403 height 216
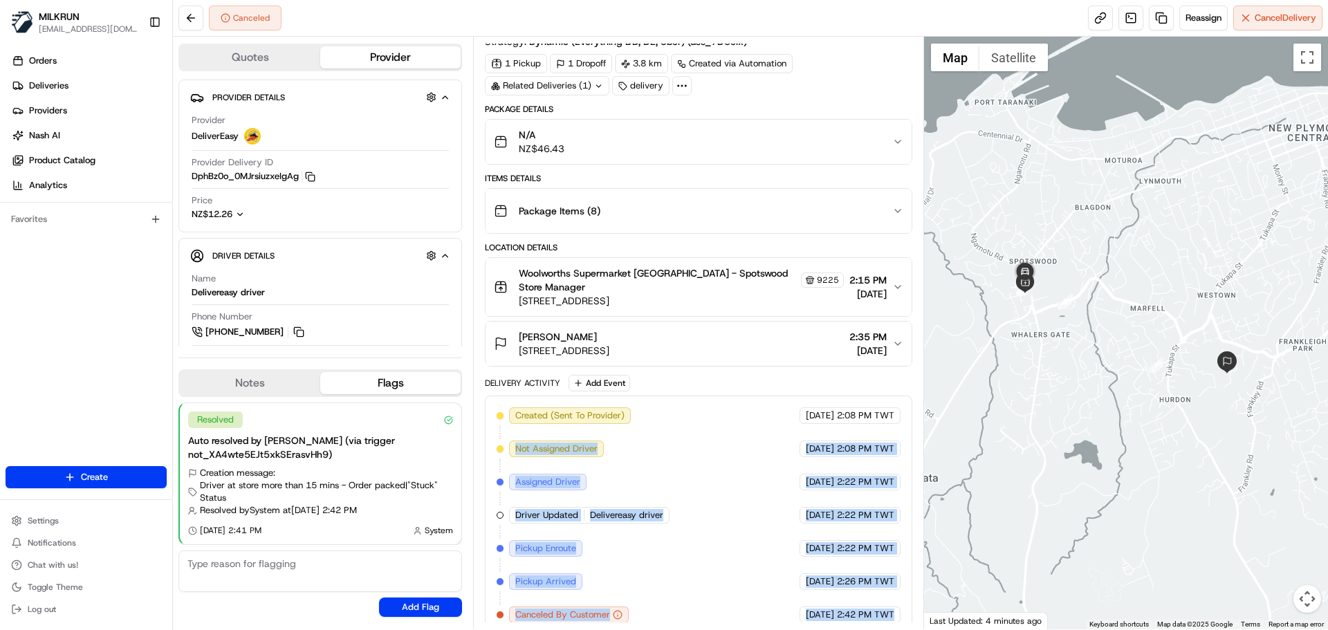
drag, startPoint x: 630, startPoint y: 435, endPoint x: 892, endPoint y: 604, distance: 311.9
click at [903, 608] on div "Created (Sent To Provider) DeliverEasy 22/08/2025 2:08 PM TWT Not Assigned Driv…" at bounding box center [698, 515] width 427 height 239
click at [879, 609] on span "2:42 PM TWT" at bounding box center [865, 615] width 57 height 12
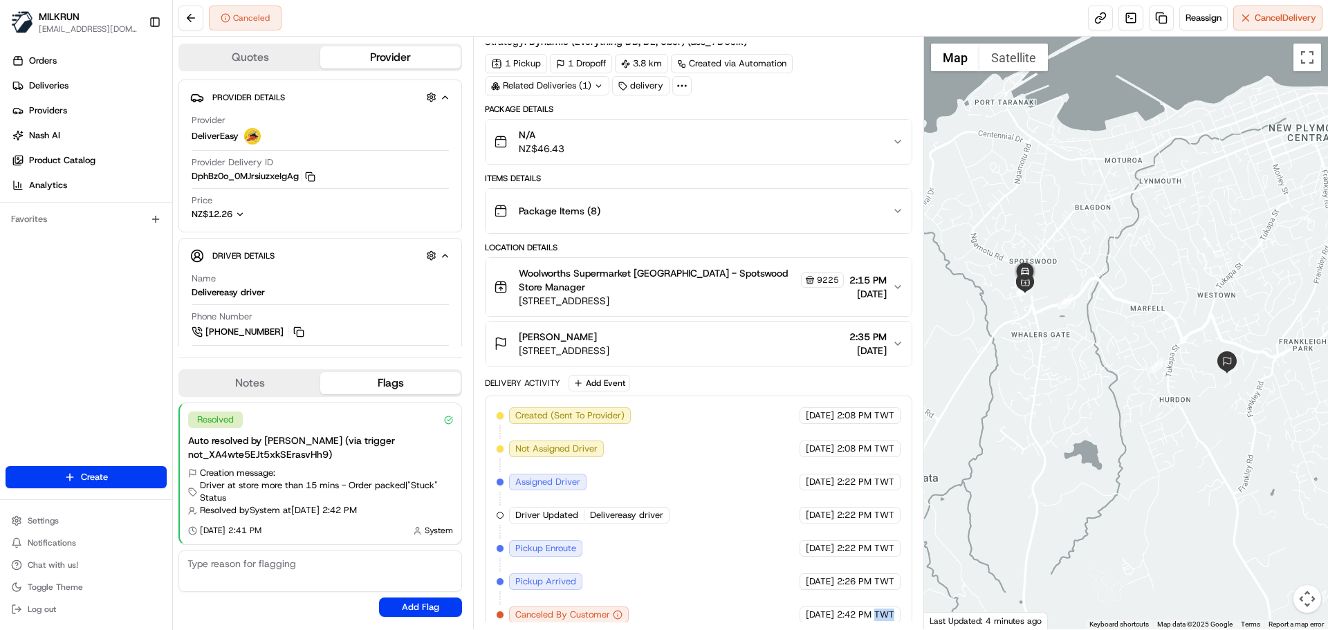
click at [879, 609] on span "2:42 PM TWT" at bounding box center [865, 615] width 57 height 12
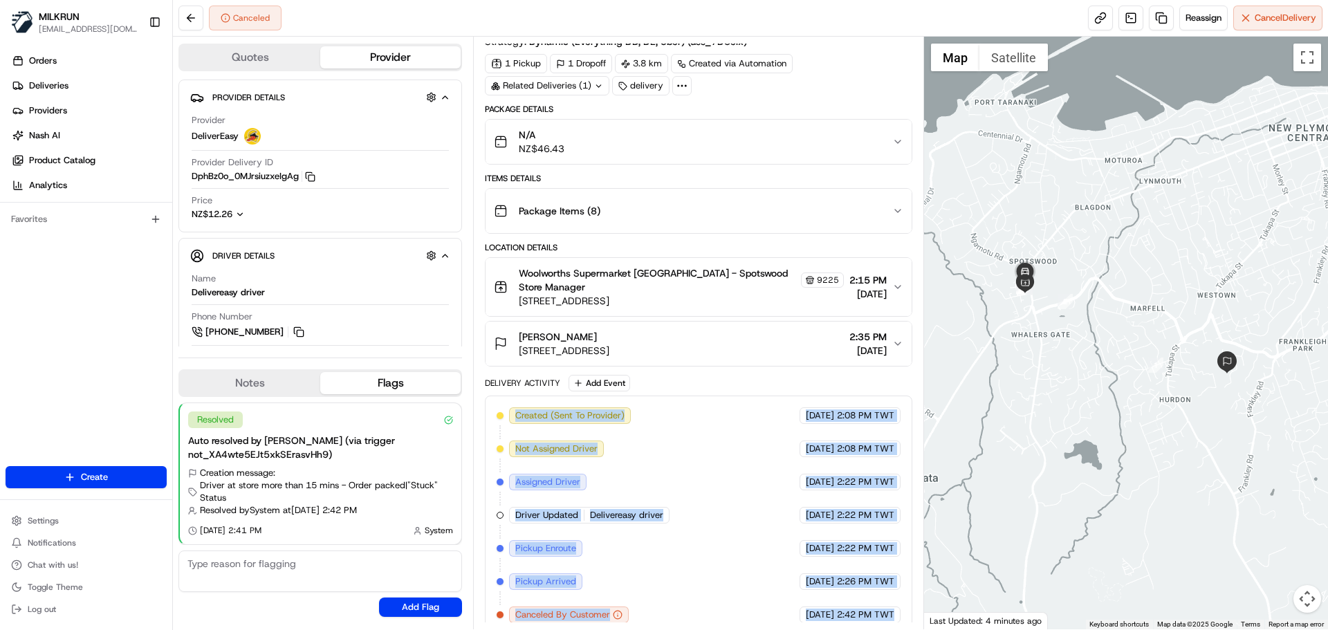
drag, startPoint x: 879, startPoint y: 604, endPoint x: 498, endPoint y: 360, distance: 452.4
click at [498, 360] on div "Package Details N/A NZ$46.43 Items Details Package Items ( 8 ) Location Details…" at bounding box center [698, 369] width 427 height 531
click at [682, 504] on div "Created (Sent To Provider) DeliverEasy 22/08/2025 2:08 PM TWT Not Assigned Driv…" at bounding box center [698, 516] width 403 height 216
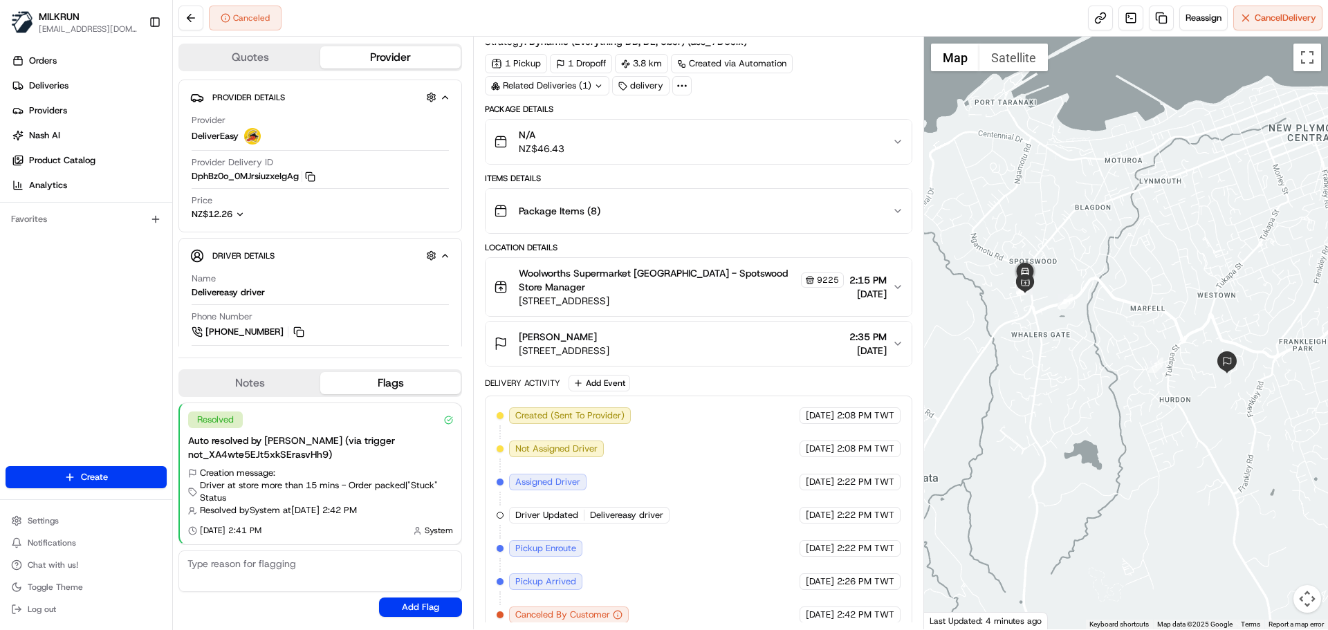
drag, startPoint x: 783, startPoint y: 603, endPoint x: 762, endPoint y: 588, distance: 25.3
click at [806, 609] on span "[DATE]" at bounding box center [820, 615] width 28 height 12
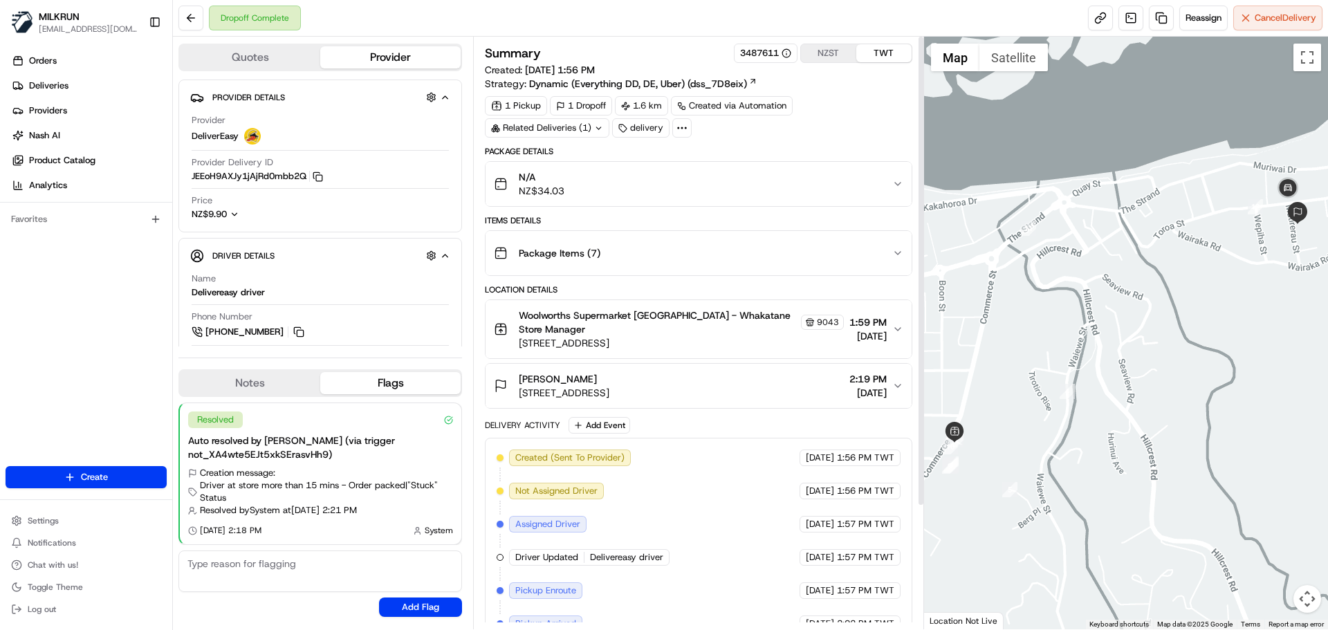
click at [833, 62] on button "NZST" at bounding box center [828, 53] width 55 height 18
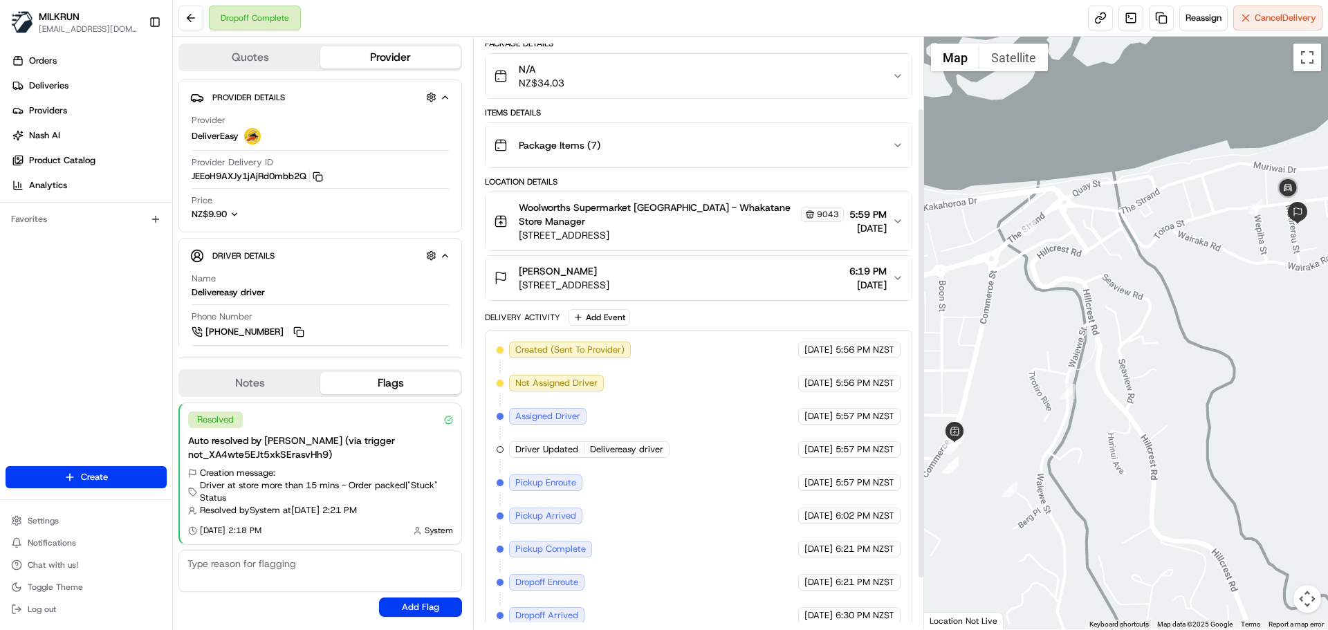
scroll to position [85, 0]
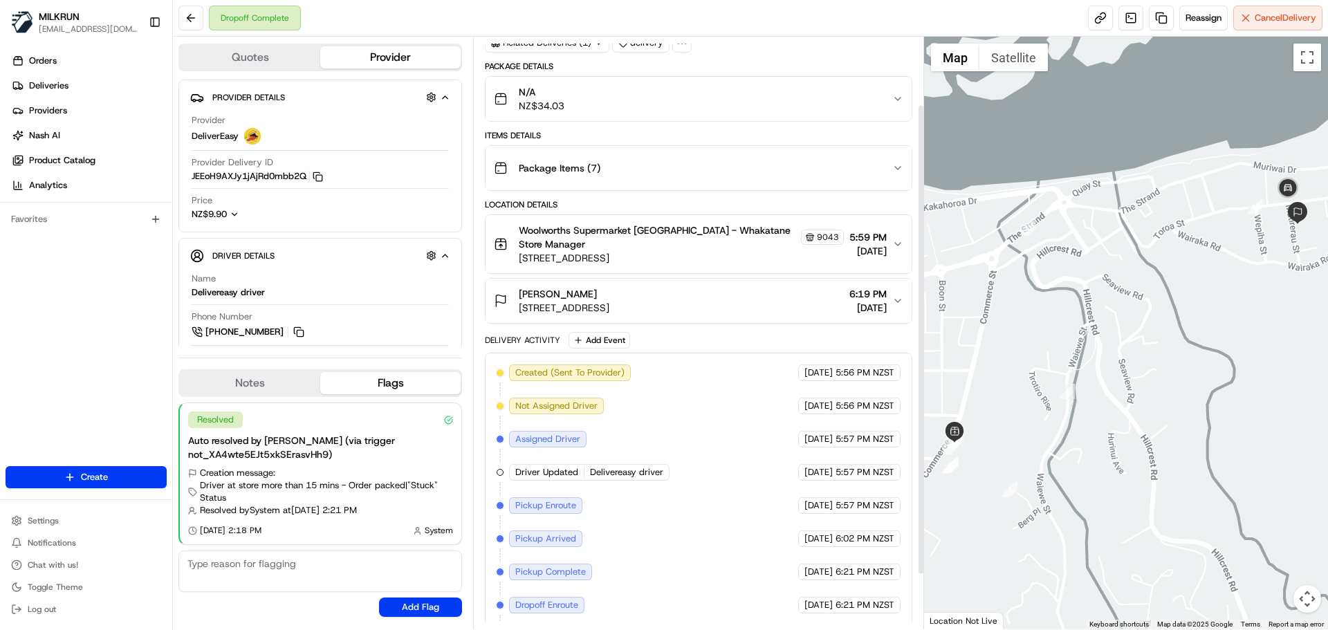
click at [805, 369] on span "[DATE]" at bounding box center [819, 373] width 28 height 12
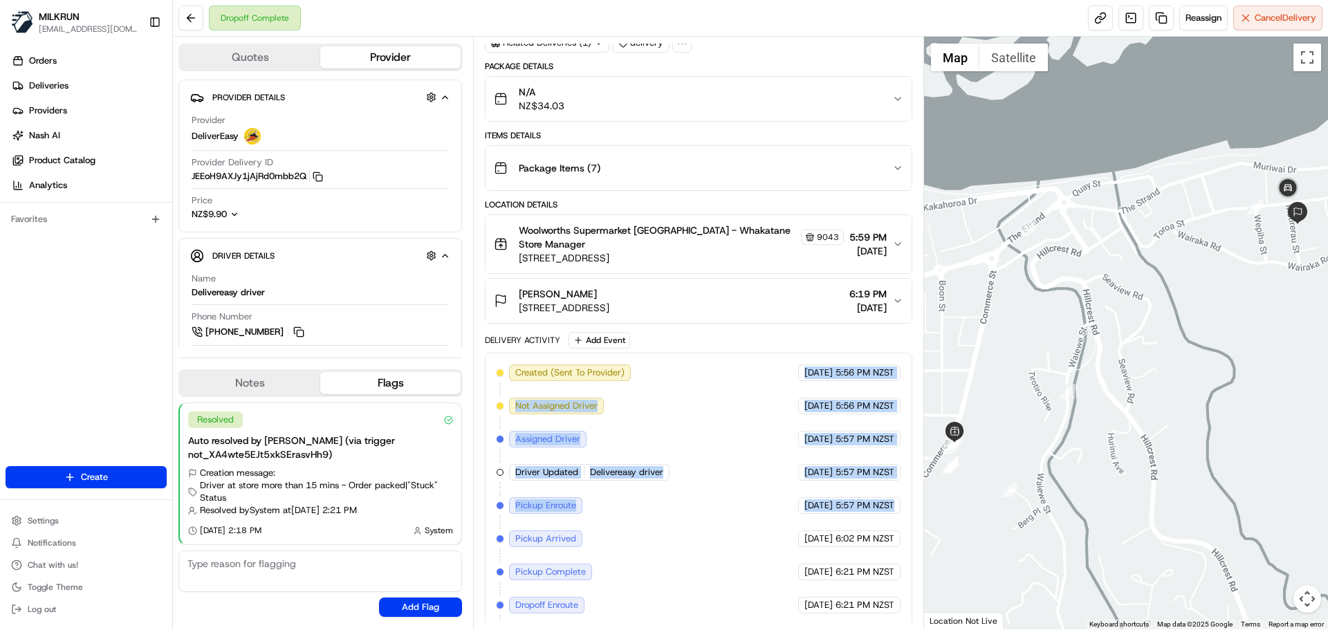
drag, startPoint x: 804, startPoint y: 369, endPoint x: 841, endPoint y: 532, distance: 167.4
click at [841, 532] on div "Created (Sent To Provider) DeliverEasy 22/08/2025 5:56 PM NZST Not Assigned Dri…" at bounding box center [698, 523] width 403 height 316
click at [840, 532] on div "22/08/2025 6:02 PM NZST" at bounding box center [849, 539] width 102 height 17
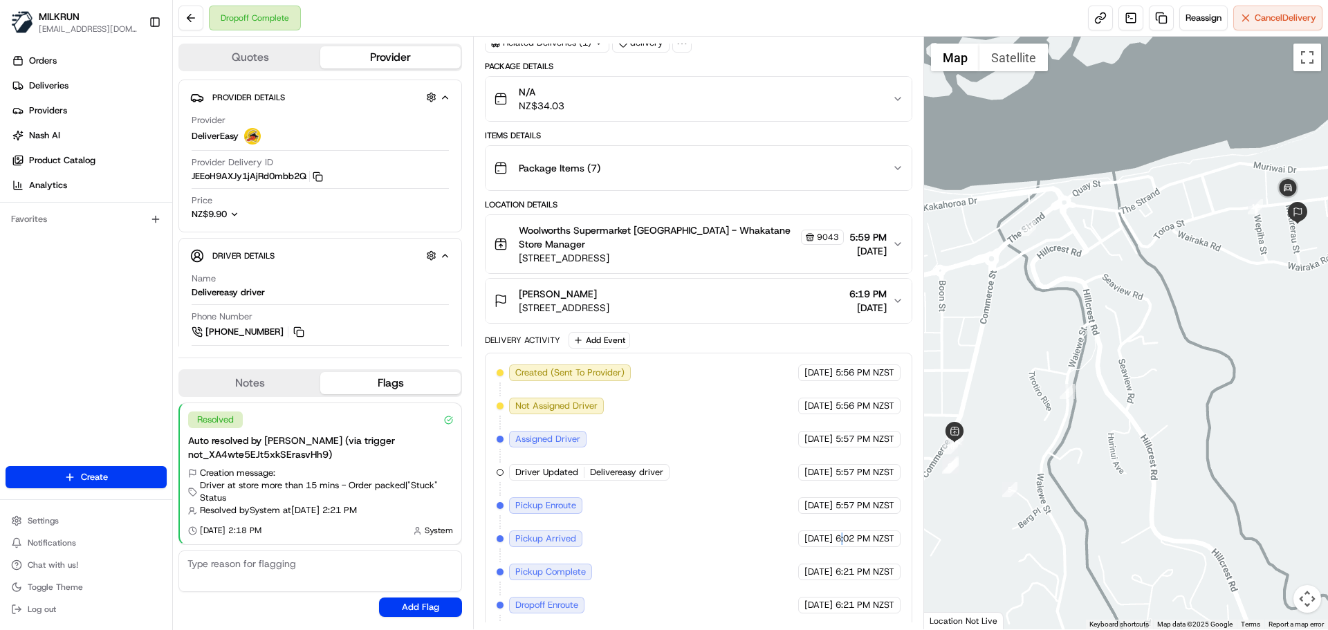
click at [840, 532] on div "22/08/2025 6:02 PM NZST" at bounding box center [849, 539] width 102 height 17
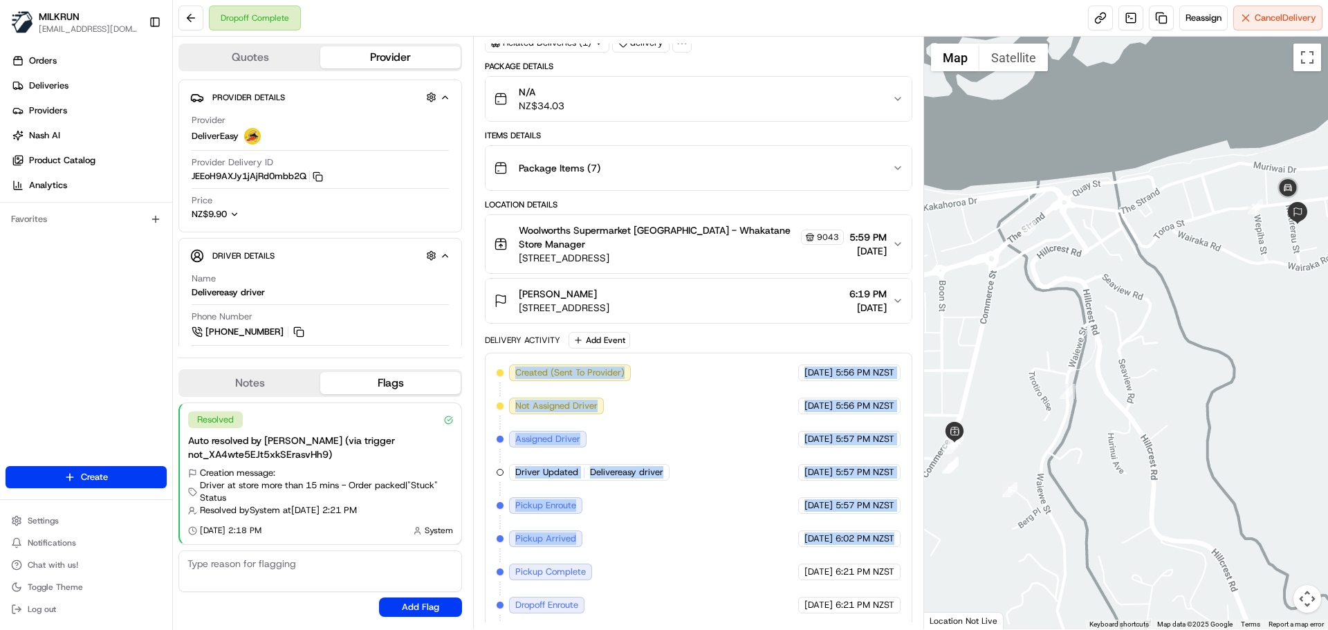
drag, startPoint x: 840, startPoint y: 532, endPoint x: 579, endPoint y: 363, distance: 311.1
click at [579, 363] on div "Created (Sent To Provider) DeliverEasy 22/08/2025 5:56 PM NZST Not Assigned Dri…" at bounding box center [698, 522] width 427 height 339
click at [675, 457] on div "Created (Sent To Provider) DeliverEasy 22/08/2025 5:56 PM NZST Not Assigned Dri…" at bounding box center [698, 523] width 403 height 316
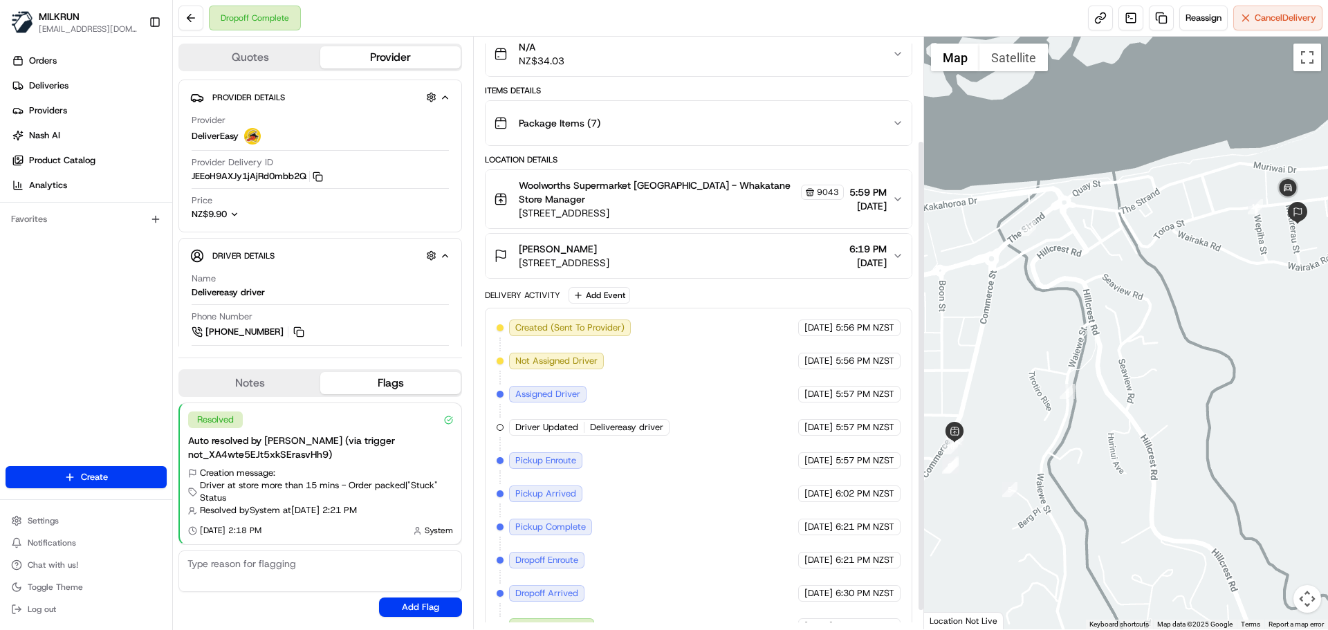
scroll to position [154, 0]
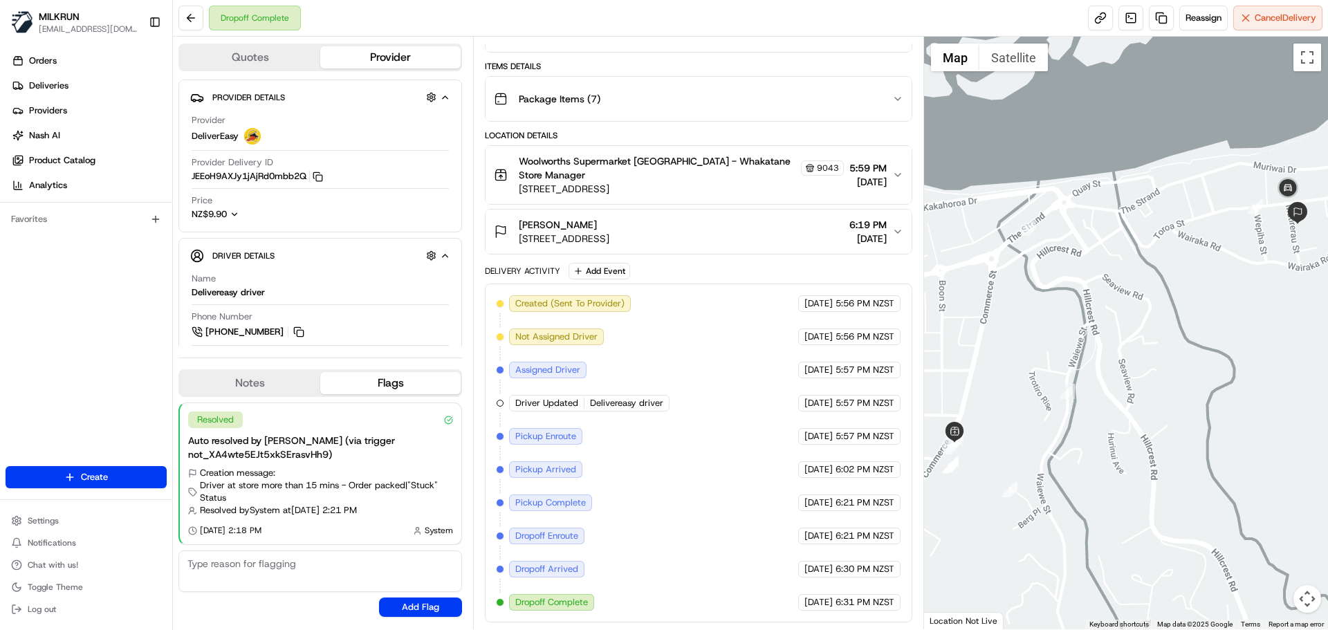
click at [549, 601] on span "Dropoff Complete" at bounding box center [551, 602] width 73 height 12
drag, startPoint x: 549, startPoint y: 601, endPoint x: 852, endPoint y: 605, distance: 303.1
click at [852, 605] on div "Created (Sent To Provider) DeliverEasy 22/08/2025 5:56 PM NZST Not Assigned Dri…" at bounding box center [698, 453] width 403 height 316
click at [875, 609] on div "22/08/2025 6:31 PM NZST" at bounding box center [849, 602] width 102 height 17
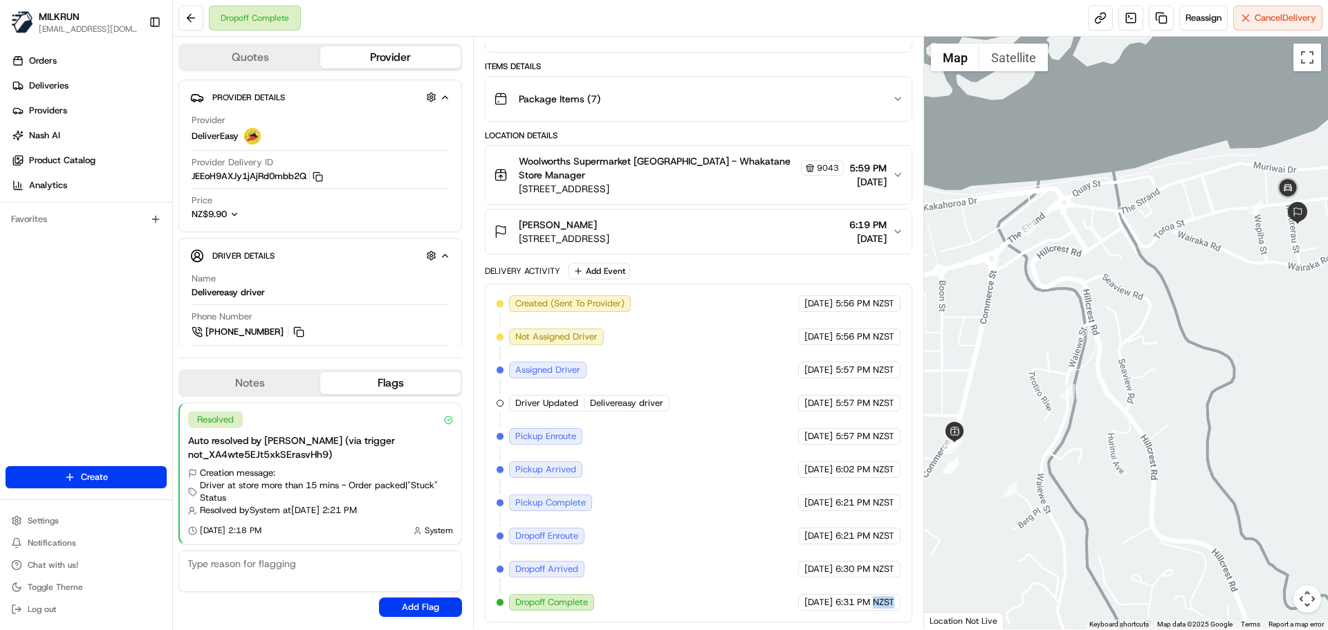
click at [875, 609] on div "22/08/2025 6:31 PM NZST" at bounding box center [849, 602] width 102 height 17
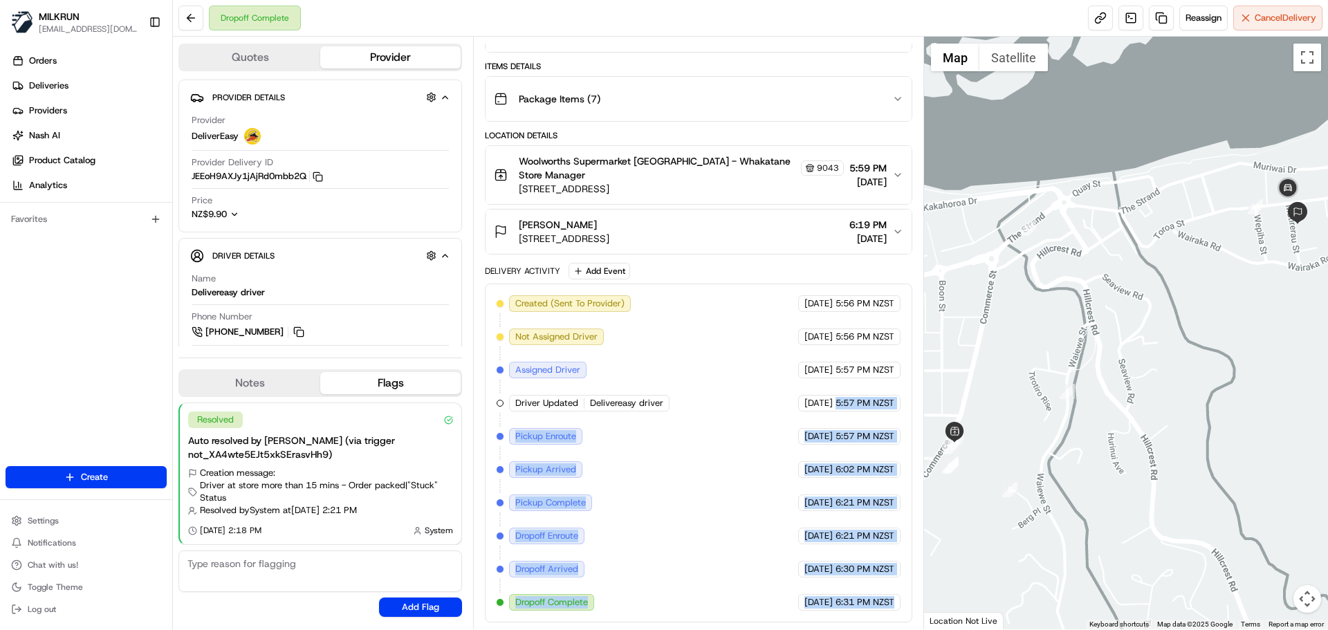
drag, startPoint x: 875, startPoint y: 609, endPoint x: 852, endPoint y: 410, distance: 200.5
click at [850, 367] on div "Created (Sent To Provider) DeliverEasy 22/08/2025 5:56 PM NZST Not Assigned Dri…" at bounding box center [698, 453] width 403 height 316
click at [740, 524] on div "Created (Sent To Provider) DeliverEasy 22/08/2025 5:56 PM NZST Not Assigned Dri…" at bounding box center [698, 453] width 403 height 316
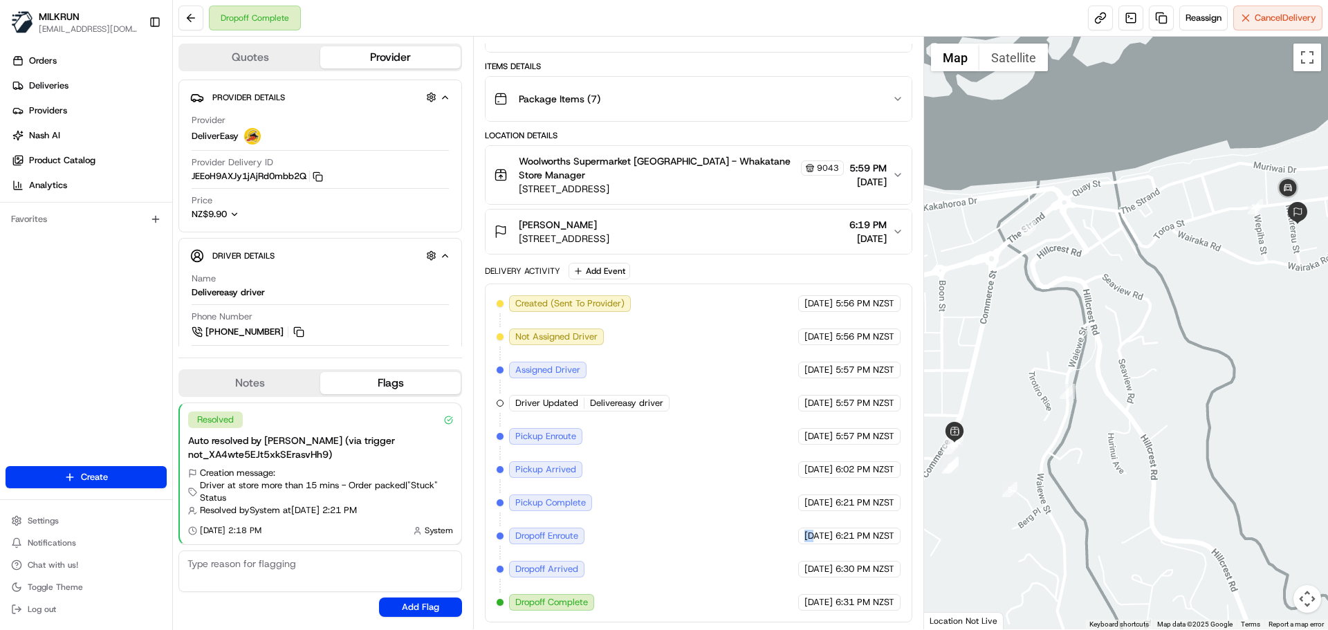
click at [740, 524] on div "Created (Sent To Provider) DeliverEasy 22/08/2025 5:56 PM NZST Not Assigned Dri…" at bounding box center [698, 453] width 403 height 316
drag, startPoint x: 740, startPoint y: 524, endPoint x: 874, endPoint y: 589, distance: 149.2
click at [861, 587] on div "Created (Sent To Provider) DeliverEasy 22/08/2025 5:56 PM NZST Not Assigned Dri…" at bounding box center [698, 453] width 403 height 316
click at [882, 594] on div "Created (Sent To Provider) DeliverEasy 22/08/2025 5:56 PM NZST Not Assigned Dri…" at bounding box center [698, 453] width 403 height 316
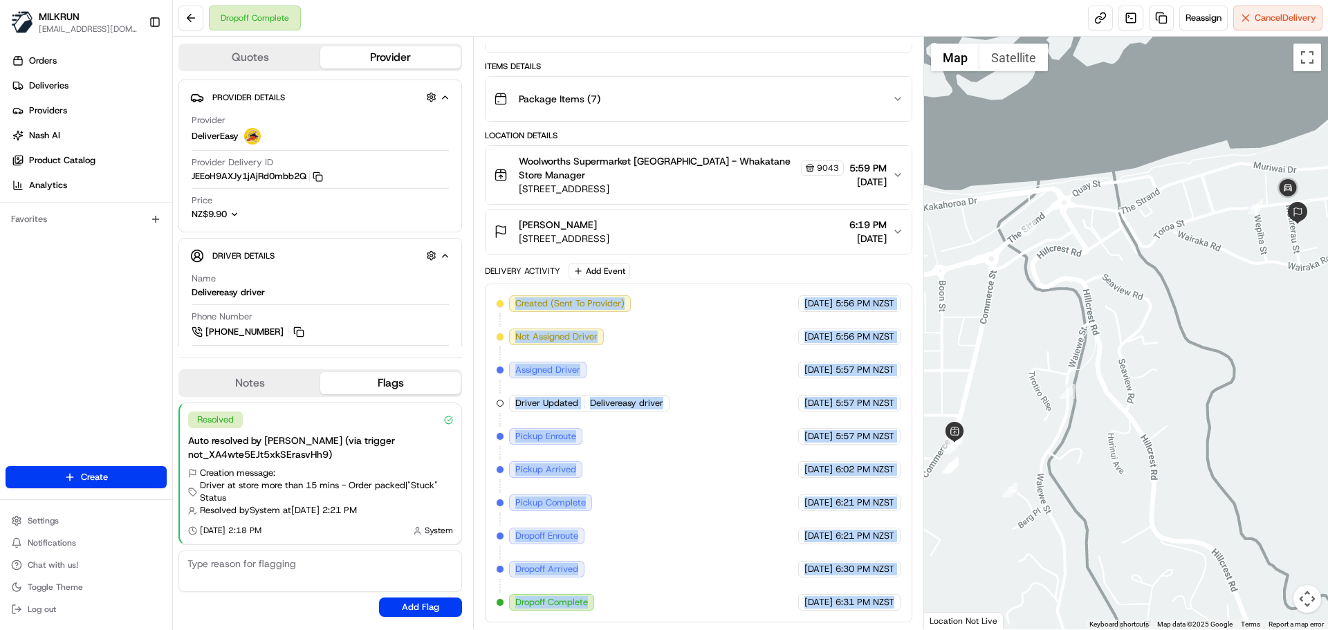
drag, startPoint x: 870, startPoint y: 567, endPoint x: 569, endPoint y: 315, distance: 392.4
click at [575, 307] on div "Created (Sent To Provider) DeliverEasy 22/08/2025 5:56 PM NZST Not Assigned Dri…" at bounding box center [698, 453] width 403 height 316
click at [571, 318] on div "Created (Sent To Provider) DeliverEasy 22/08/2025 5:56 PM NZST Not Assigned Dri…" at bounding box center [698, 453] width 403 height 316
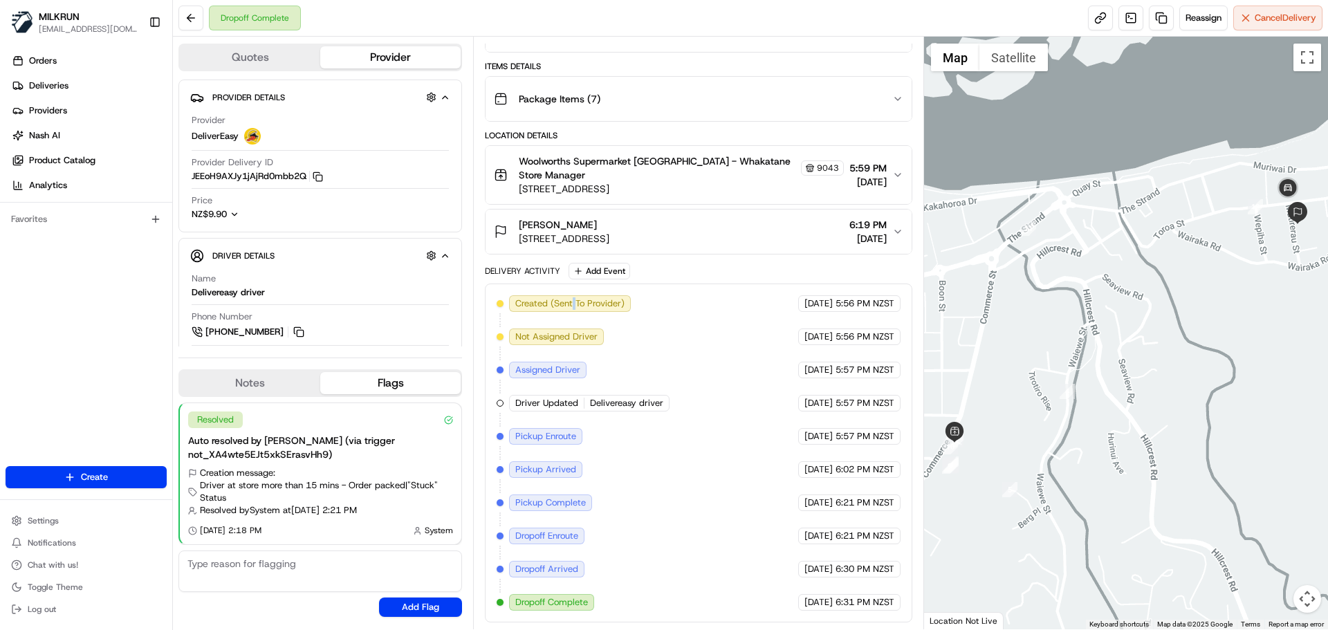
click at [571, 318] on div "Created (Sent To Provider) DeliverEasy 22/08/2025 5:56 PM NZST Not Assigned Dri…" at bounding box center [698, 453] width 403 height 316
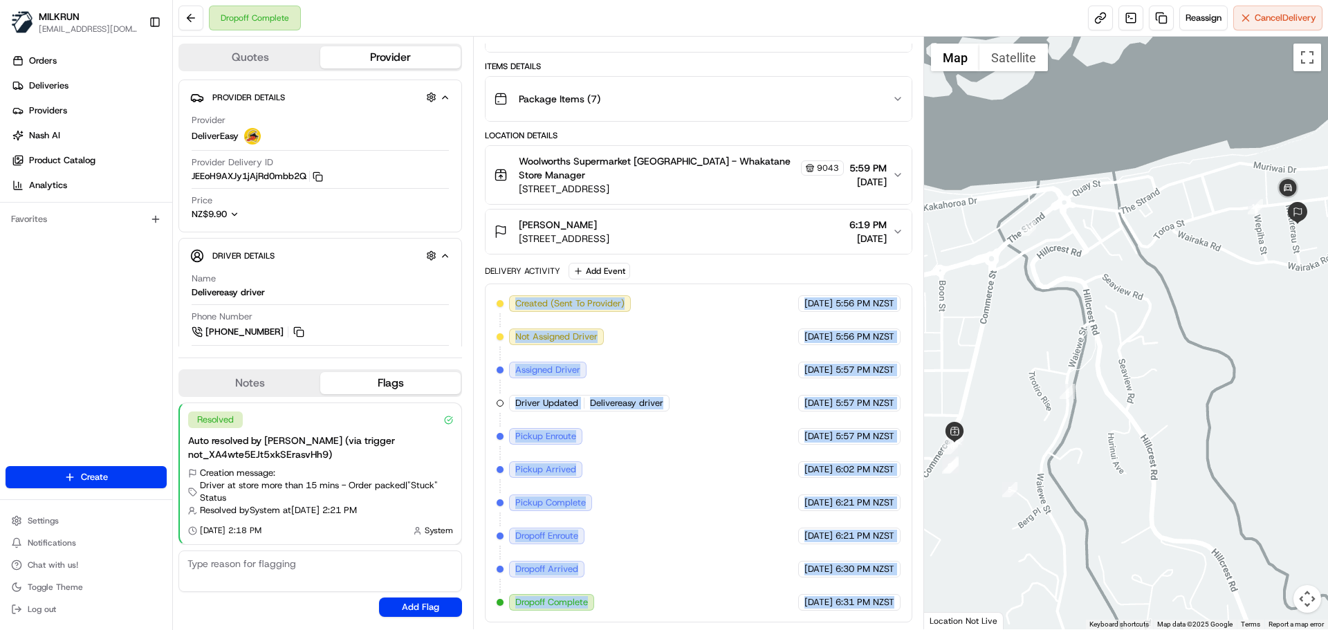
drag, startPoint x: 571, startPoint y: 318, endPoint x: 866, endPoint y: 601, distance: 407.6
click at [866, 601] on div "Created (Sent To Provider) DeliverEasy 22/08/2025 5:56 PM NZST Not Assigned Dri…" at bounding box center [698, 453] width 403 height 316
click at [867, 601] on span "6:31 PM NZST" at bounding box center [865, 602] width 59 height 12
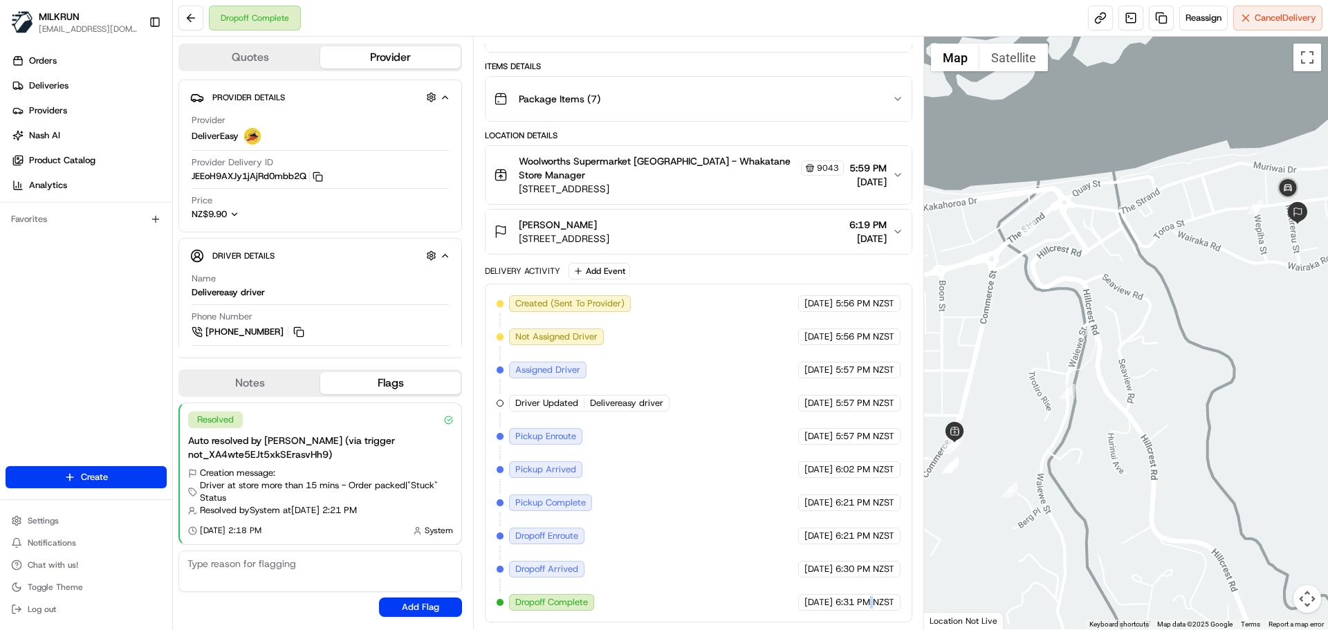
click at [867, 601] on span "6:31 PM NZST" at bounding box center [865, 602] width 59 height 12
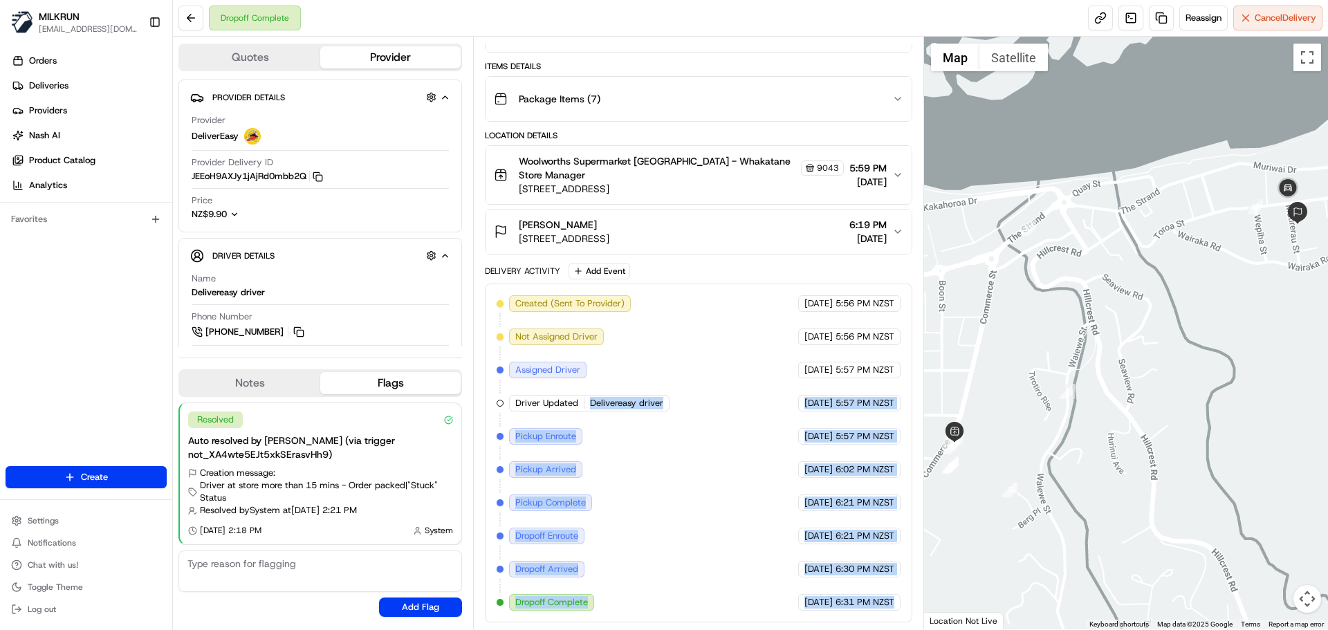
drag, startPoint x: 867, startPoint y: 601, endPoint x: 691, endPoint y: 396, distance: 270.3
click at [691, 396] on div "Created (Sent To Provider) DeliverEasy 22/08/2025 5:56 PM NZST Not Assigned Dri…" at bounding box center [698, 453] width 403 height 316
click at [742, 500] on div "Created (Sent To Provider) DeliverEasy 22/08/2025 5:56 PM NZST Not Assigned Dri…" at bounding box center [698, 453] width 403 height 316
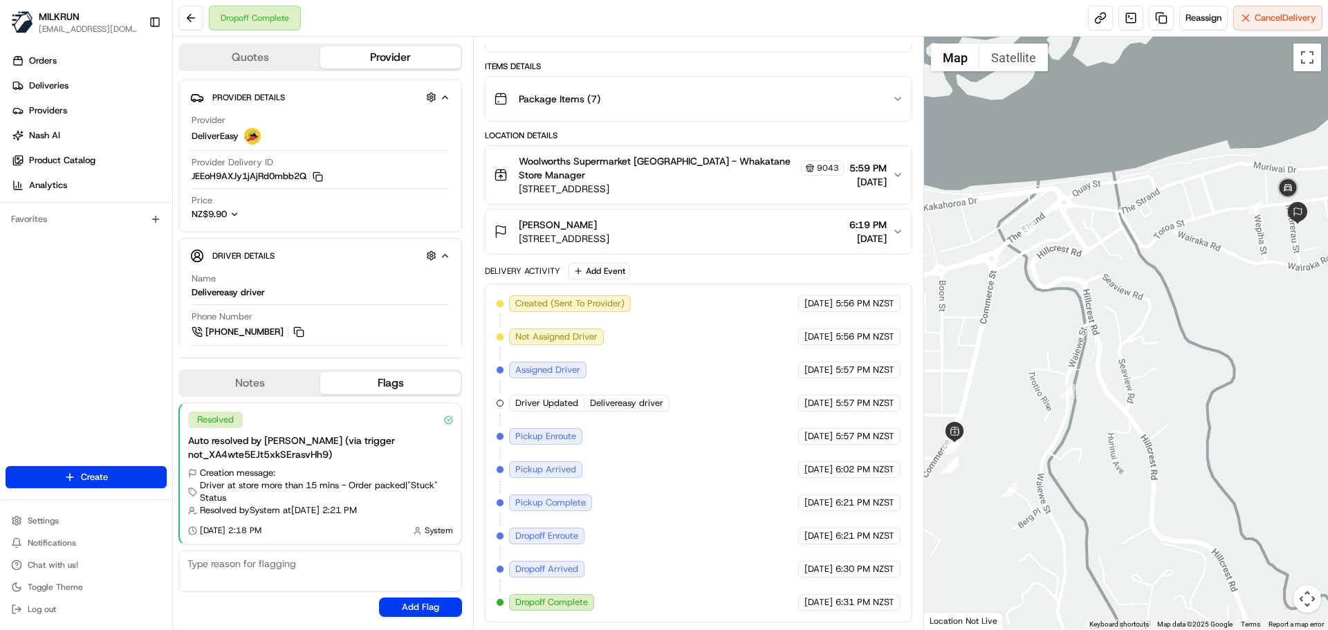
click at [842, 608] on span "6:31 PM NZST" at bounding box center [865, 602] width 59 height 12
drag, startPoint x: 842, startPoint y: 608, endPoint x: 850, endPoint y: 608, distance: 7.6
click at [850, 608] on span "6:31 PM NZST" at bounding box center [865, 602] width 59 height 12
click at [851, 608] on span "6:31 PM NZST" at bounding box center [865, 602] width 59 height 12
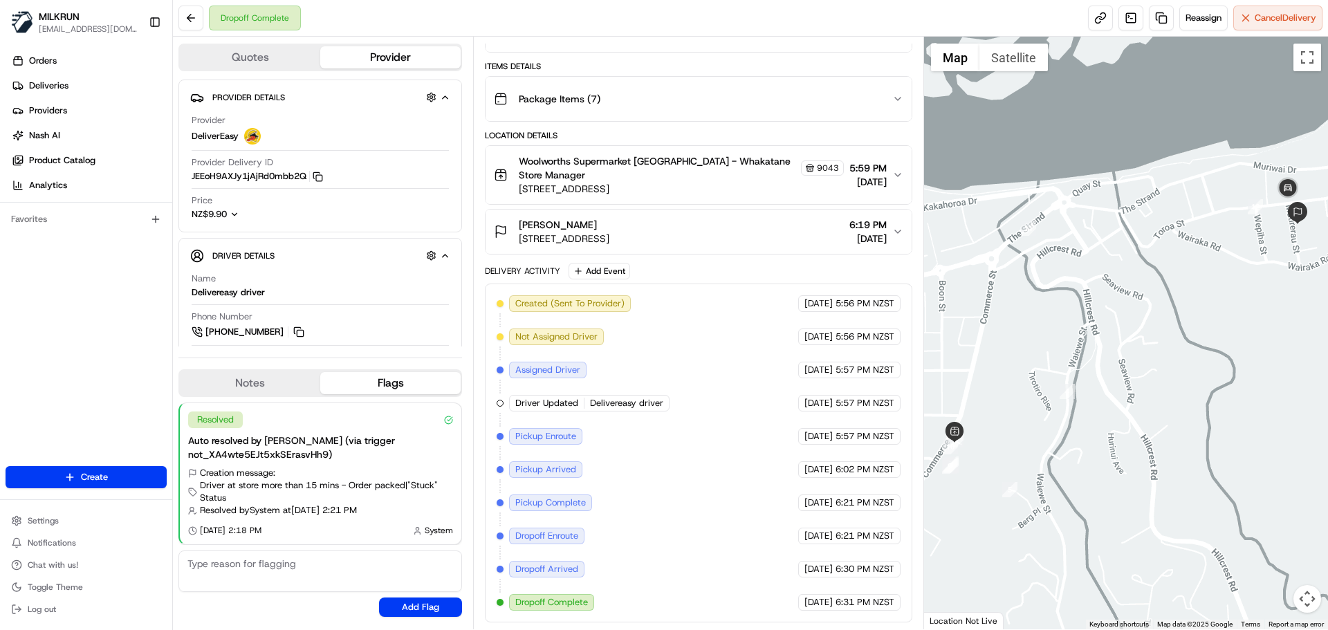
click at [859, 607] on span "6:31 PM NZST" at bounding box center [865, 602] width 59 height 12
drag, startPoint x: 859, startPoint y: 607, endPoint x: 807, endPoint y: 557, distance: 71.9
click at [807, 557] on div "Created (Sent To Provider) DeliverEasy 22/08/2025 5:56 PM NZST Not Assigned Dri…" at bounding box center [698, 453] width 403 height 316
click at [878, 598] on span "6:31 PM NZST" at bounding box center [865, 602] width 59 height 12
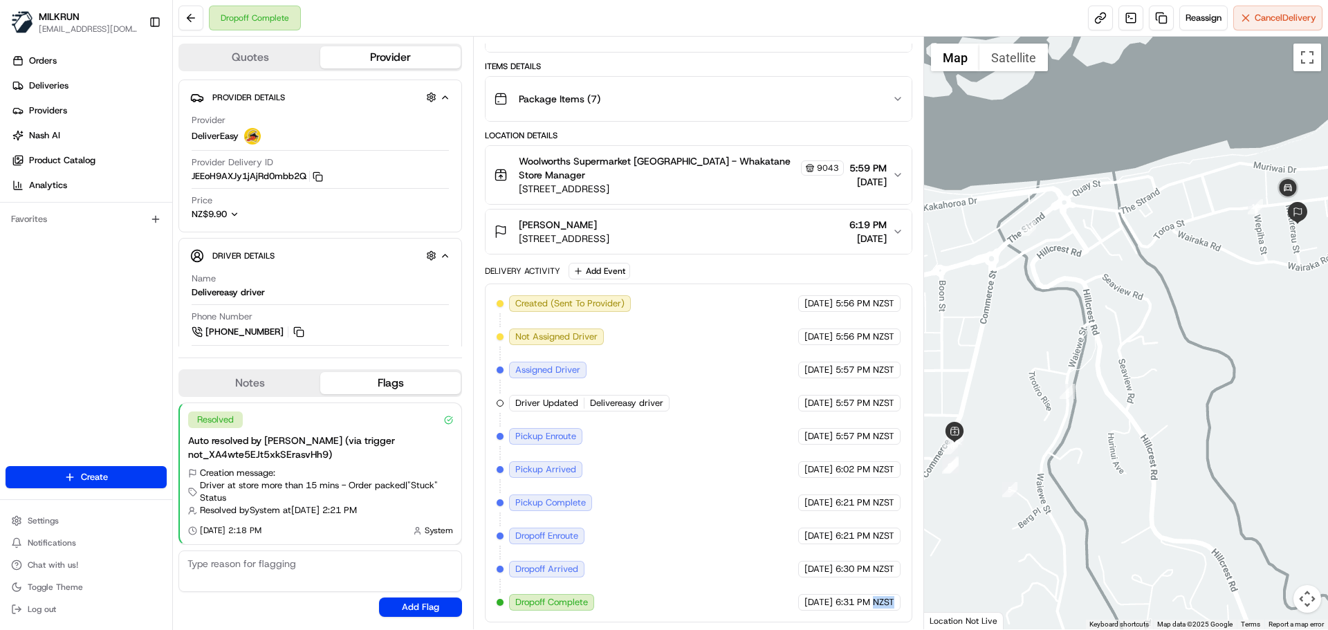
click at [878, 598] on span "6:31 PM NZST" at bounding box center [865, 602] width 59 height 12
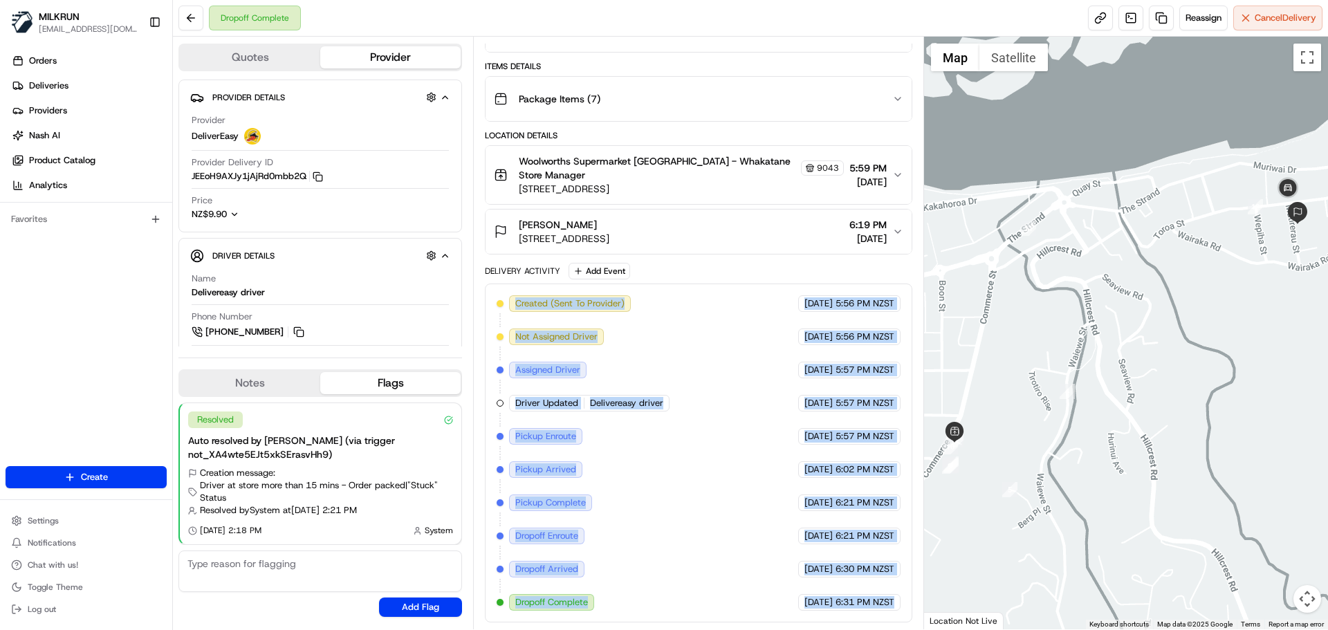
drag, startPoint x: 878, startPoint y: 598, endPoint x: 655, endPoint y: 324, distance: 354.1
click at [635, 302] on div "Created (Sent To Provider) DeliverEasy 22/08/2025 5:56 PM NZST Not Assigned Dri…" at bounding box center [698, 453] width 403 height 316
click at [577, 311] on div "Created (Sent To Provider)" at bounding box center [570, 303] width 122 height 17
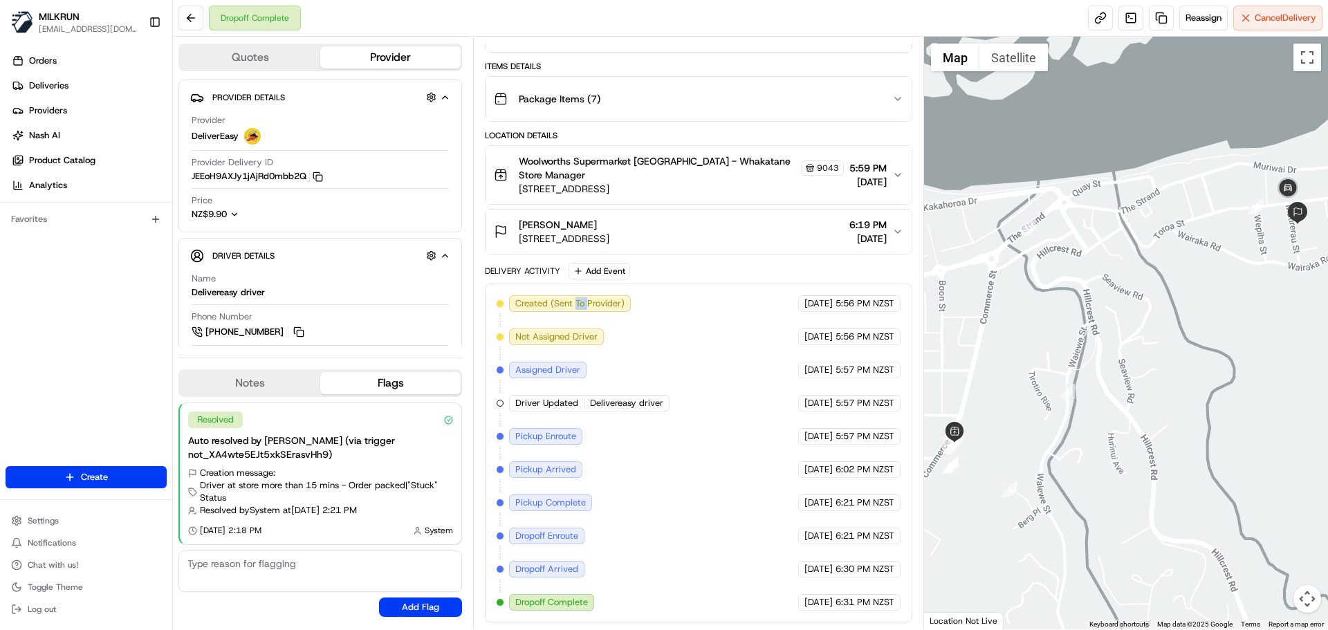
click at [577, 311] on div "Created (Sent To Provider)" at bounding box center [570, 303] width 122 height 17
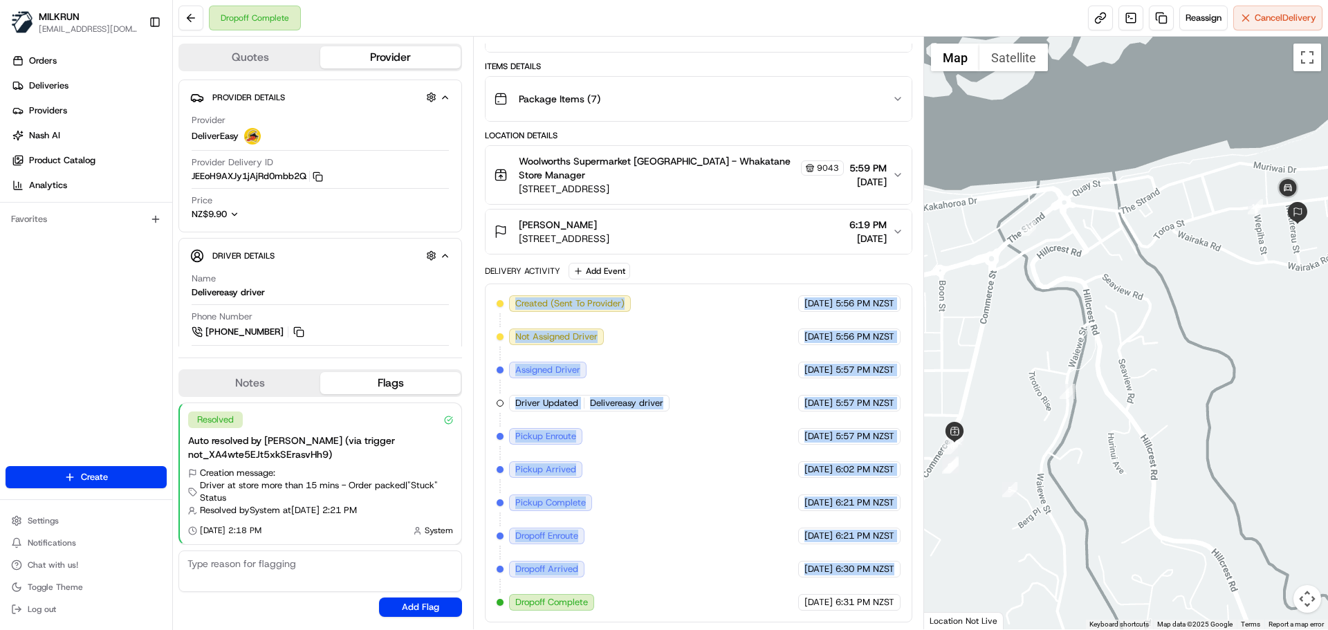
drag, startPoint x: 577, startPoint y: 311, endPoint x: 834, endPoint y: 567, distance: 363.5
click at [834, 567] on div "Created (Sent To Provider) DeliverEasy 22/08/2025 5:56 PM NZST Not Assigned Dri…" at bounding box center [698, 453] width 403 height 316
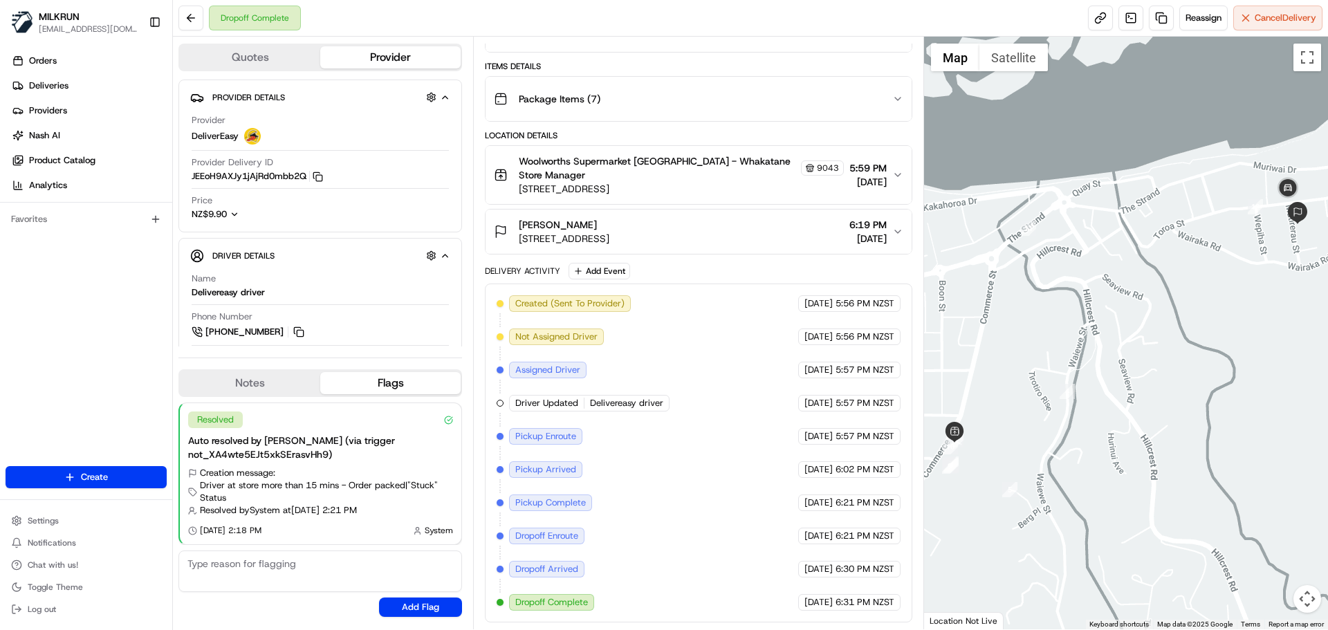
click at [859, 587] on div "Created (Sent To Provider) DeliverEasy 22/08/2025 5:56 PM NZST Not Assigned Dri…" at bounding box center [698, 453] width 403 height 316
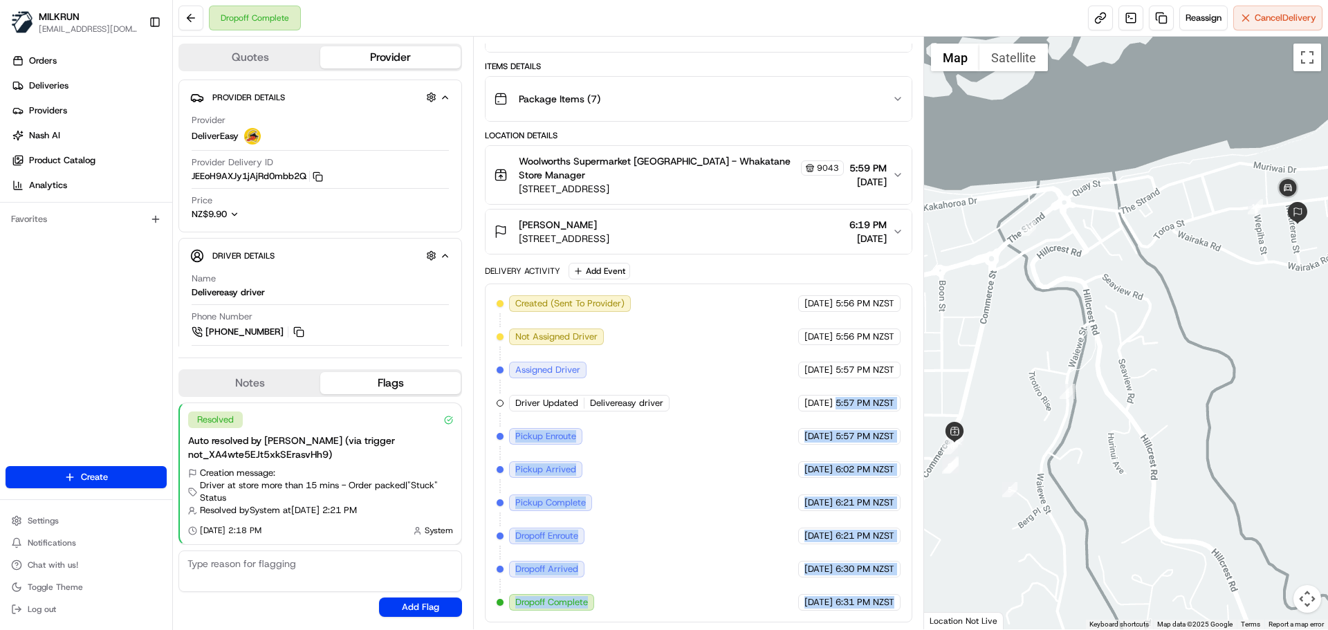
drag, startPoint x: 859, startPoint y: 587, endPoint x: 834, endPoint y: 385, distance: 202.8
click at [838, 397] on div "Created (Sent To Provider) DeliverEasy 22/08/2025 5:56 PM NZST Not Assigned Dri…" at bounding box center [698, 453] width 403 height 316
click at [843, 448] on div "Created (Sent To Provider) DeliverEasy 22/08/2025 5:56 PM NZST Not Assigned Dri…" at bounding box center [698, 453] width 403 height 316
click at [868, 600] on span "6:31 PM NZST" at bounding box center [865, 602] width 59 height 12
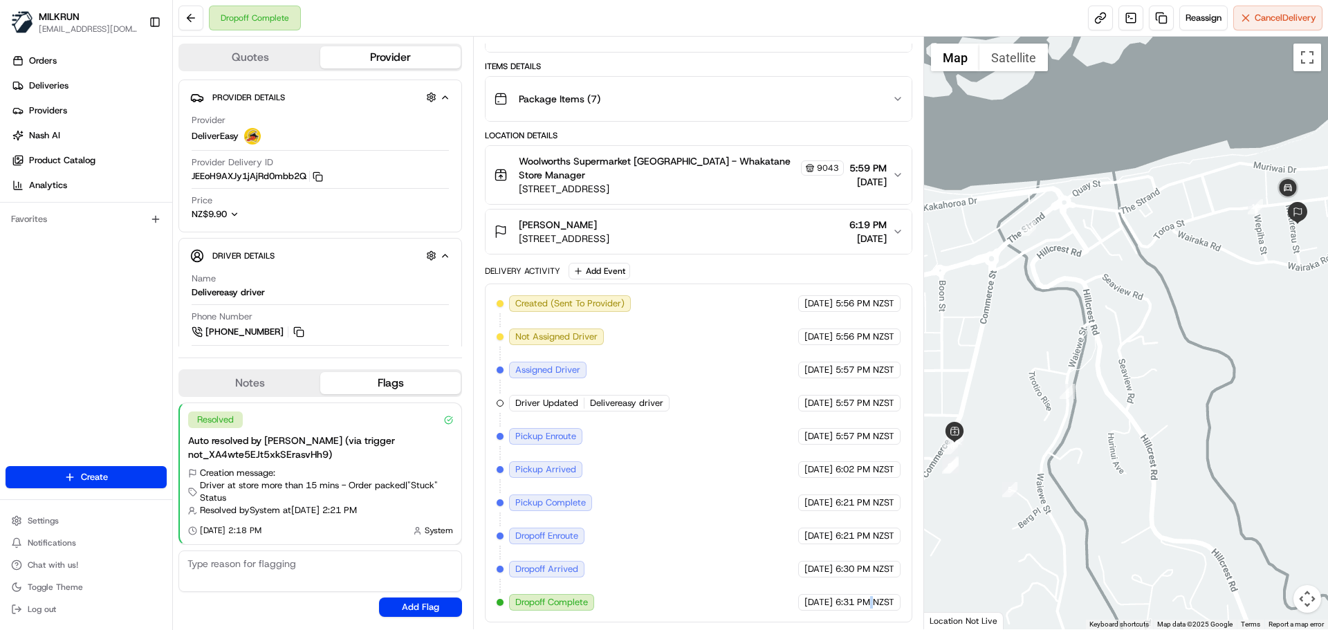
click at [868, 600] on span "6:31 PM NZST" at bounding box center [865, 602] width 59 height 12
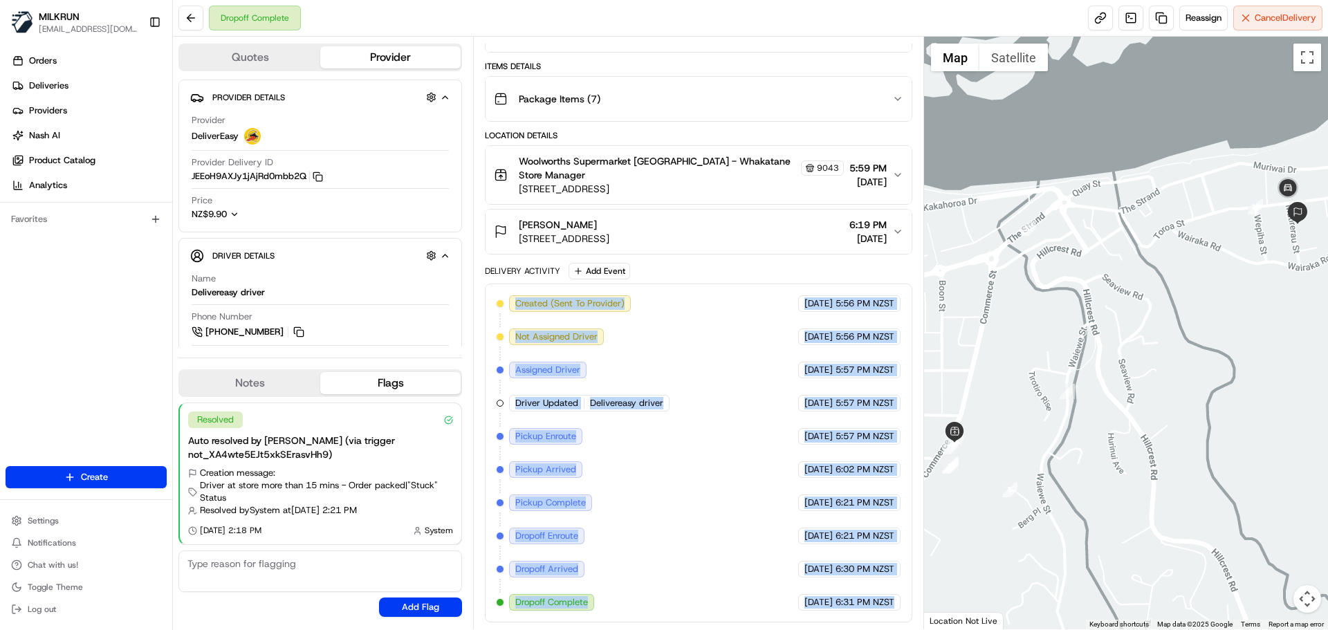
drag, startPoint x: 868, startPoint y: 600, endPoint x: 611, endPoint y: 317, distance: 382.1
click at [610, 313] on div "Created (Sent To Provider) DeliverEasy 22/08/2025 5:56 PM NZST Not Assigned Dri…" at bounding box center [698, 453] width 403 height 316
click at [717, 510] on div "Created (Sent To Provider) DeliverEasy 22/08/2025 5:56 PM NZST Not Assigned Dri…" at bounding box center [698, 453] width 403 height 316
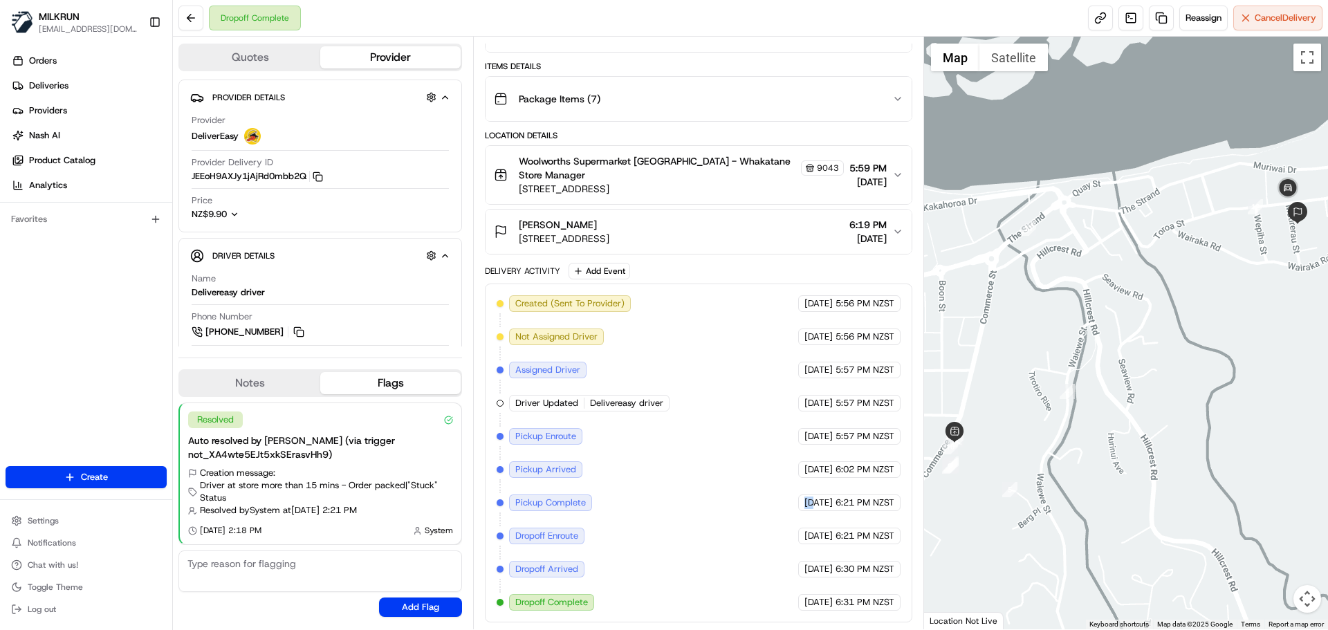
click at [717, 510] on div "Created (Sent To Provider) DeliverEasy 22/08/2025 5:56 PM NZST Not Assigned Dri…" at bounding box center [698, 453] width 403 height 316
drag, startPoint x: 717, startPoint y: 510, endPoint x: 707, endPoint y: 425, distance: 85.7
click at [708, 425] on div "Created (Sent To Provider) DeliverEasy 22/08/2025 5:56 PM NZST Not Assigned Dri…" at bounding box center [698, 453] width 403 height 316
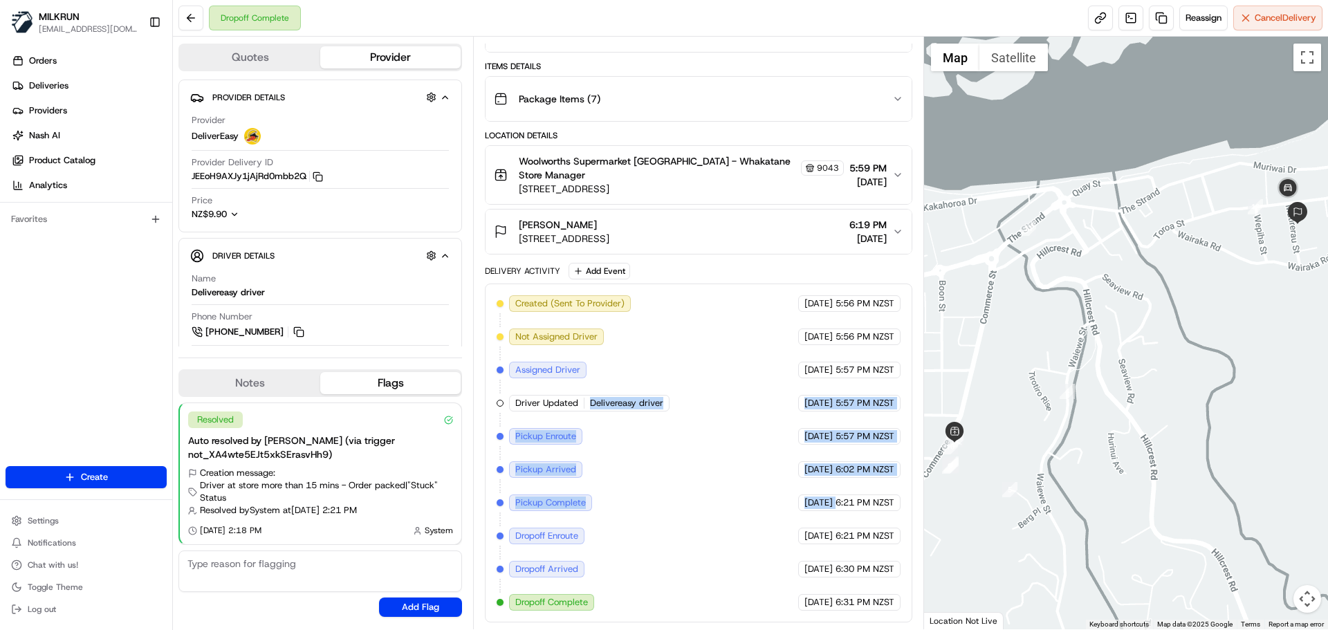
click at [709, 479] on div "Created (Sent To Provider) DeliverEasy 22/08/2025 5:56 PM NZST Not Assigned Dri…" at bounding box center [698, 453] width 403 height 316
click at [611, 498] on div "Created (Sent To Provider) DeliverEasy 22/08/2025 5:56 PM NZST Not Assigned Dri…" at bounding box center [698, 453] width 403 height 316
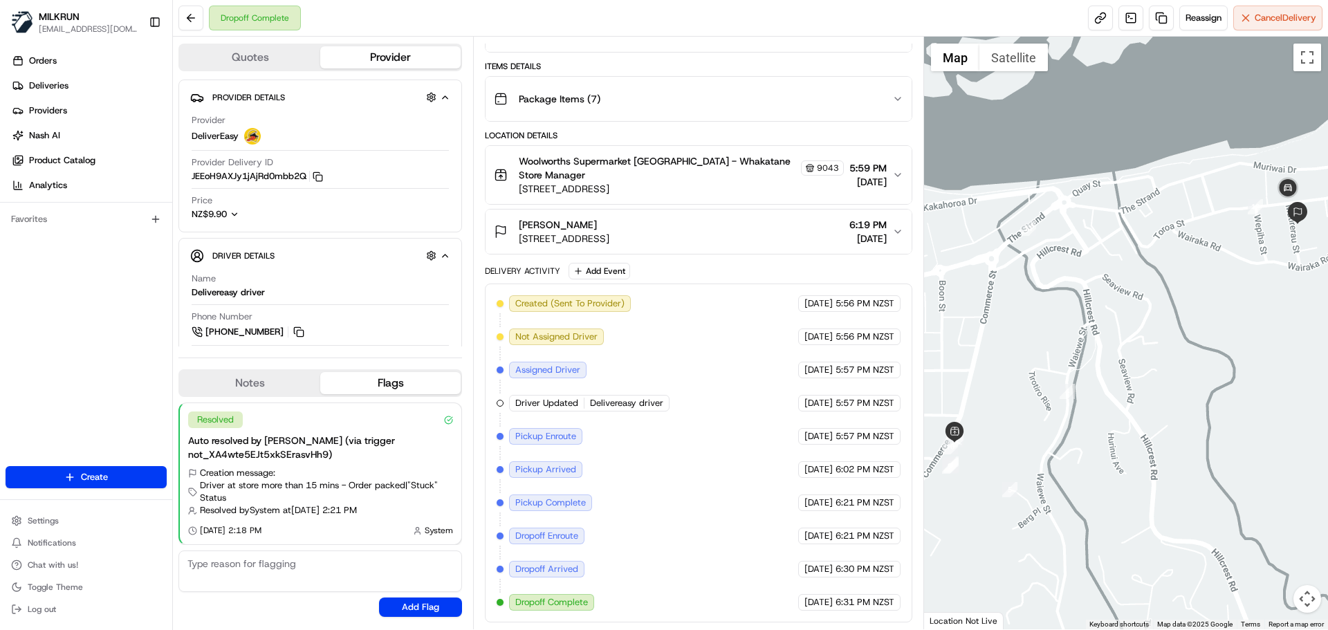
click at [611, 498] on div "Created (Sent To Provider) DeliverEasy 22/08/2025 5:56 PM NZST Not Assigned Dri…" at bounding box center [698, 453] width 403 height 316
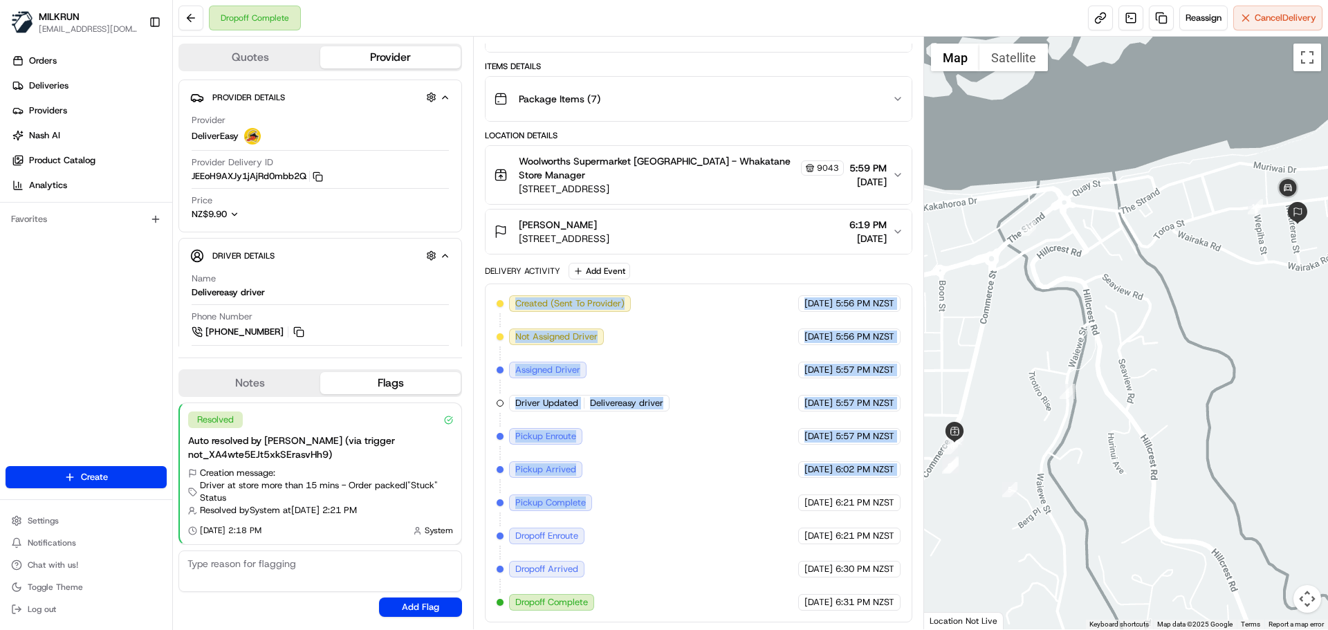
drag, startPoint x: 611, startPoint y: 498, endPoint x: 594, endPoint y: 223, distance: 275.2
click at [594, 224] on div "Package Details N/A NZ$34.03 Items Details Package Items ( 7 ) Location Details…" at bounding box center [698, 307] width 427 height 631
click at [708, 474] on div "Created (Sent To Provider) DeliverEasy 22/08/2025 5:56 PM NZST Not Assigned Dri…" at bounding box center [698, 453] width 403 height 316
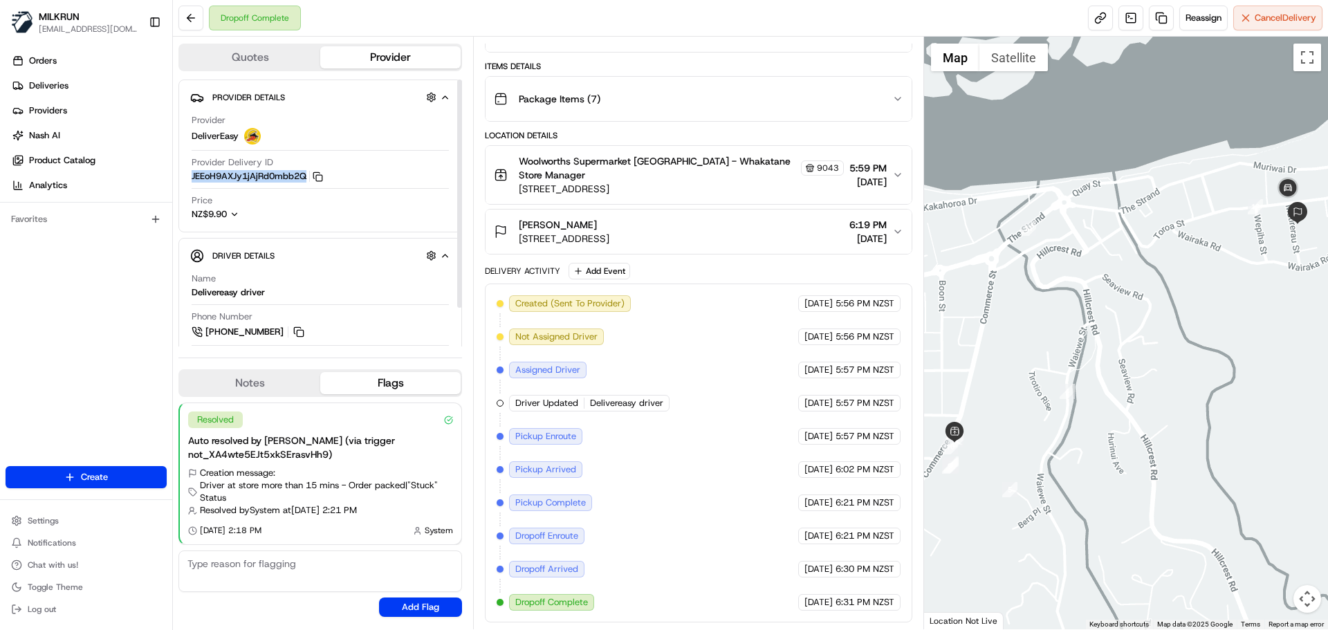
copy button "JEEoH9AXJy1jAjRd0mbb2Q"
drag, startPoint x: 190, startPoint y: 175, endPoint x: 307, endPoint y: 172, distance: 116.3
click at [307, 172] on div "Provider DeliverEasy Provider Delivery ID JEEoH9AXJy1jAjRd0mbb2Q Copy JEEoH9AXJ…" at bounding box center [320, 168] width 260 height 118
click at [591, 231] on div "Kararaina Harris 5 Matirerau Street, Whakatāne, Bay of Plenty Region 3120, NZ" at bounding box center [564, 232] width 91 height 28
click at [610, 223] on div "Kararaina Harris" at bounding box center [564, 225] width 91 height 14
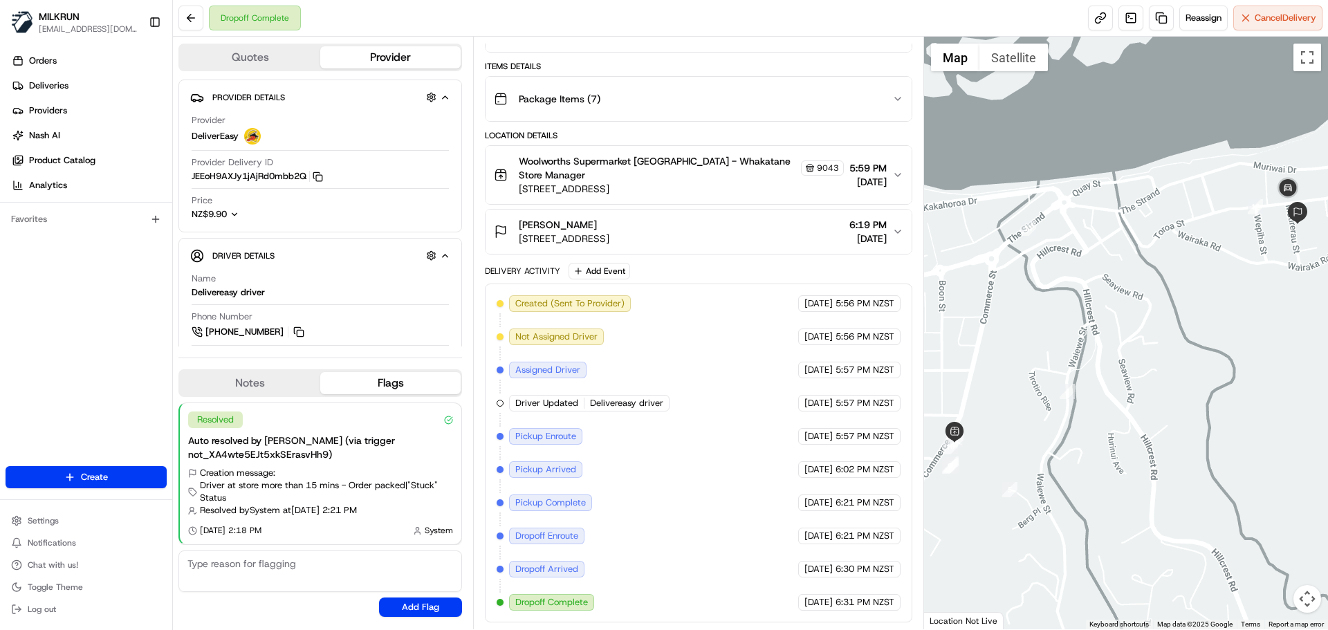
click at [610, 232] on span "5 Matirerau Street, Whakatāne, Bay of Plenty Region 3120, NZ" at bounding box center [564, 239] width 91 height 14
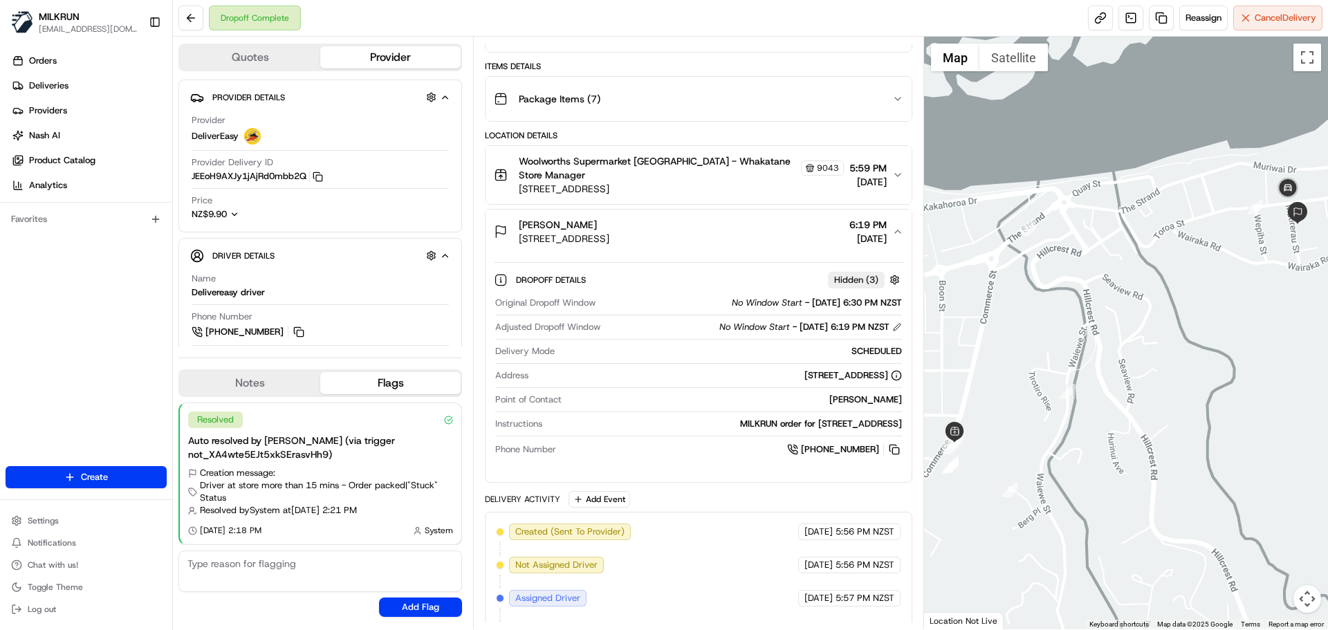
click at [518, 242] on div "Kararaina Harris 5 Matirerau Street, Whakatāne, Bay of Plenty Region 3120, NZ" at bounding box center [552, 232] width 116 height 28
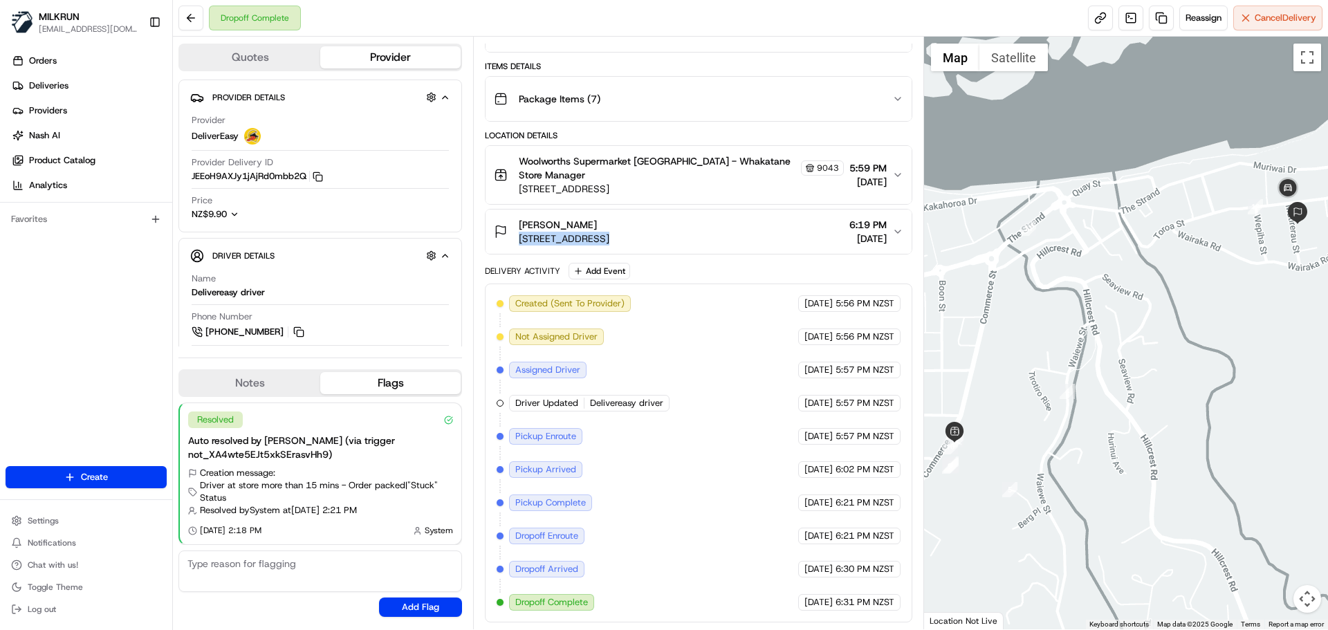
copy span "5 Matirerau Street, Whakatāne, Bay of Plenty Region 3120, NZ"
drag, startPoint x: 518, startPoint y: 242, endPoint x: 798, endPoint y: 242, distance: 279.5
click at [798, 242] on div "Kararaina Harris 5 Matirerau Street, Whakatāne, Bay of Plenty Region 3120, NZ 6…" at bounding box center [693, 232] width 398 height 28
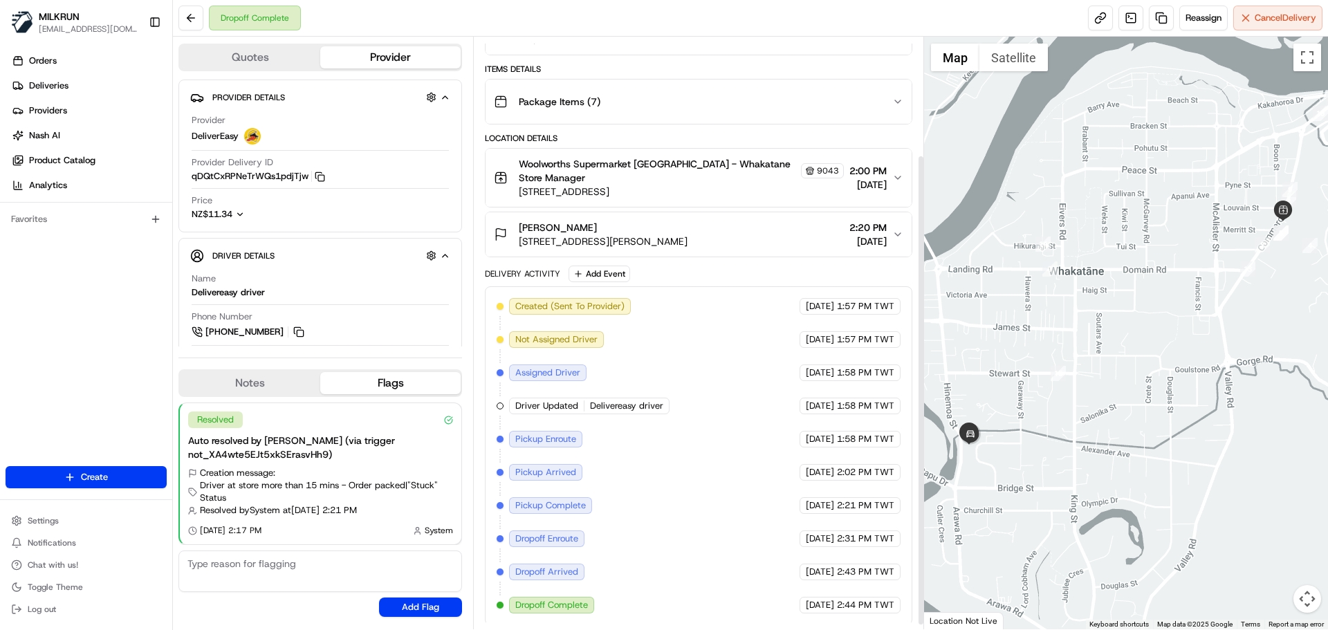
scroll to position [154, 0]
click at [840, 614] on div "Created (Sent To Provider) DeliverEasy 22/08/2025 1:57 PM TWT Not Assigned Driv…" at bounding box center [698, 453] width 427 height 339
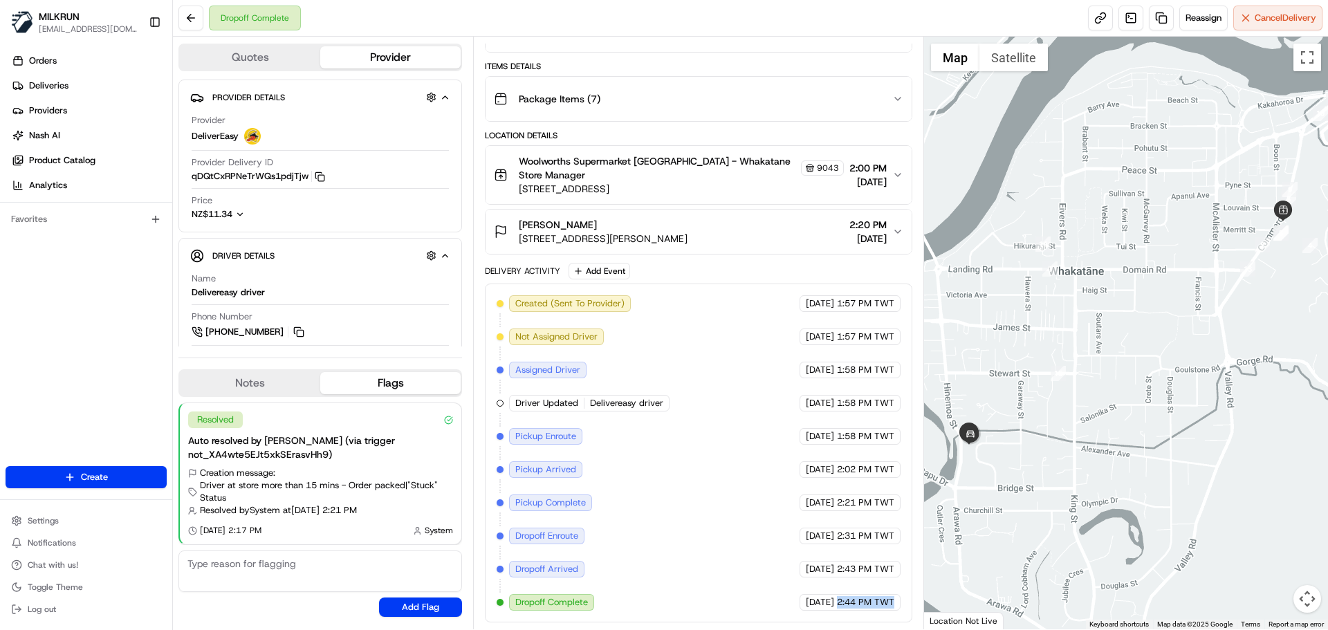
drag, startPoint x: 840, startPoint y: 614, endPoint x: 816, endPoint y: 511, distance: 105.7
click at [828, 542] on div "Created (Sent To Provider) DeliverEasy 22/08/2025 1:57 PM TWT Not Assigned Driv…" at bounding box center [698, 453] width 427 height 339
click at [816, 511] on div "Created (Sent To Provider) DeliverEasy 22/08/2025 1:57 PM TWT Not Assigned Driv…" at bounding box center [698, 453] width 403 height 316
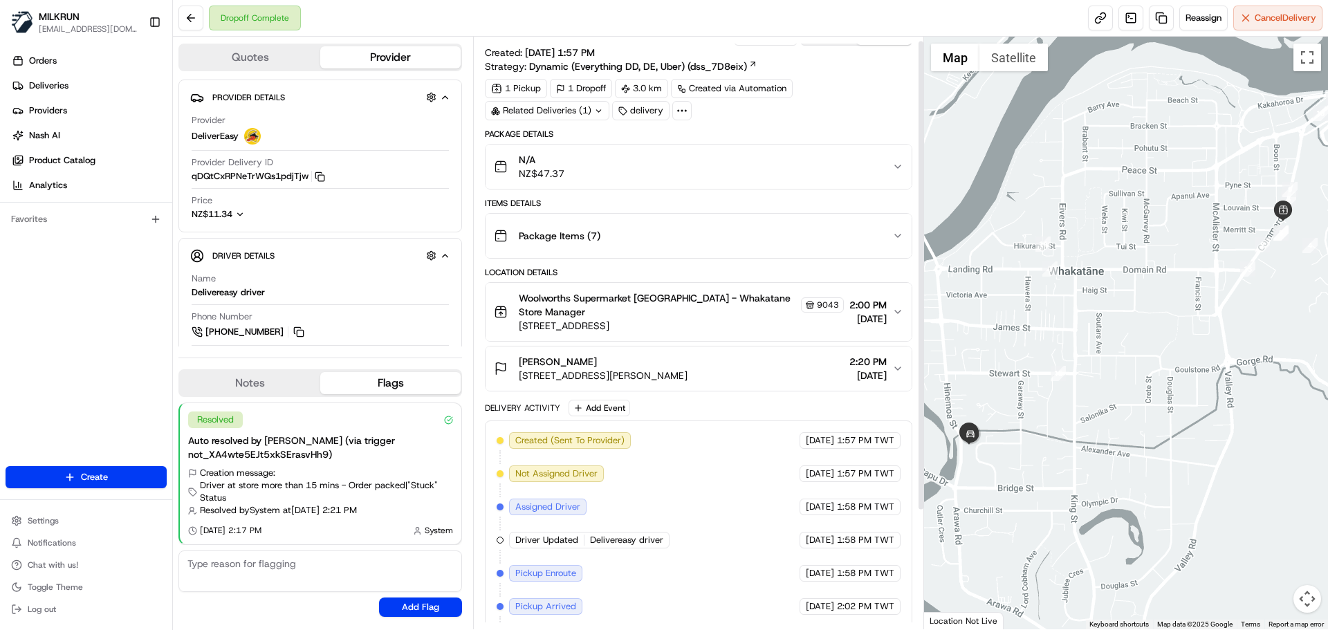
scroll to position [0, 0]
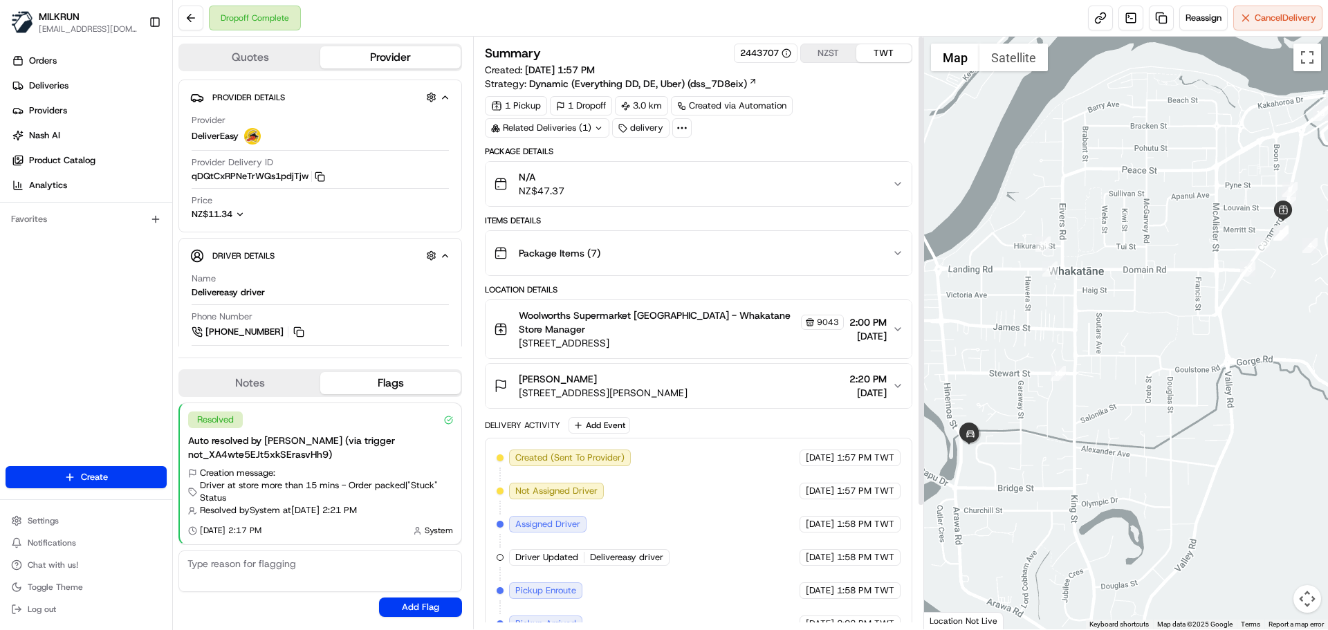
click at [823, 43] on div "Summary 2443707 NZST TWT Created: 22/08/2025 1:57 PM Strategy: Dynamic (Everyth…" at bounding box center [698, 333] width 450 height 593
click at [823, 49] on button "NZST" at bounding box center [828, 53] width 55 height 18
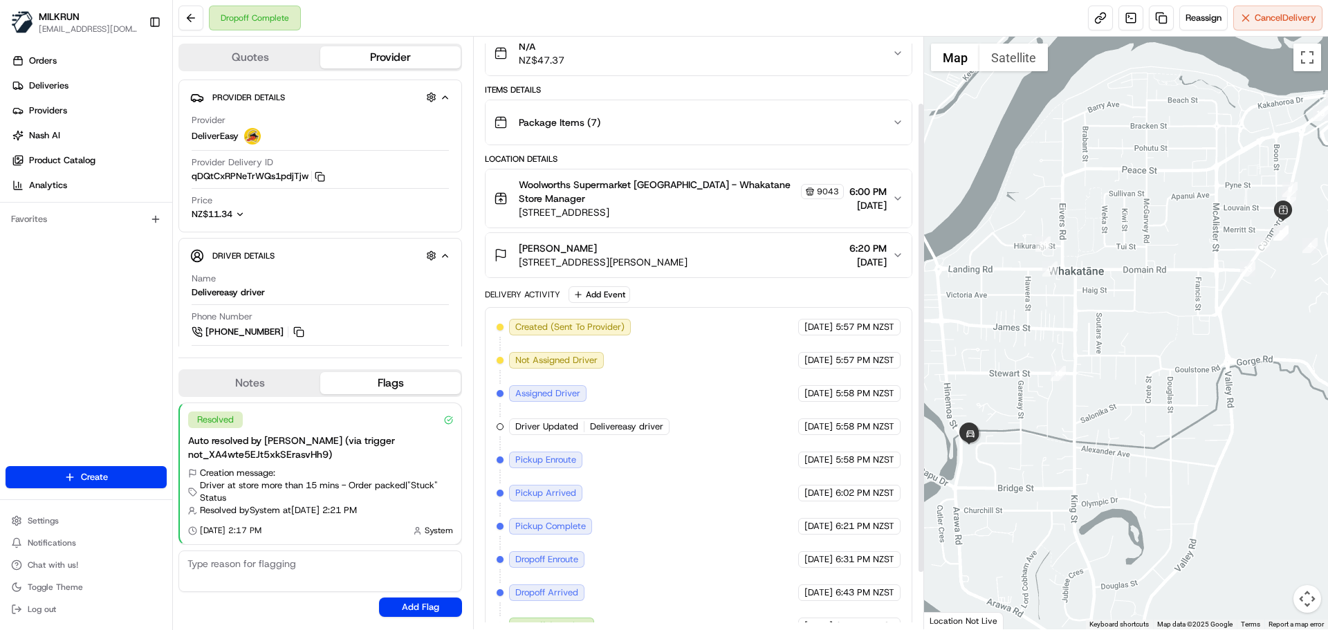
scroll to position [154, 0]
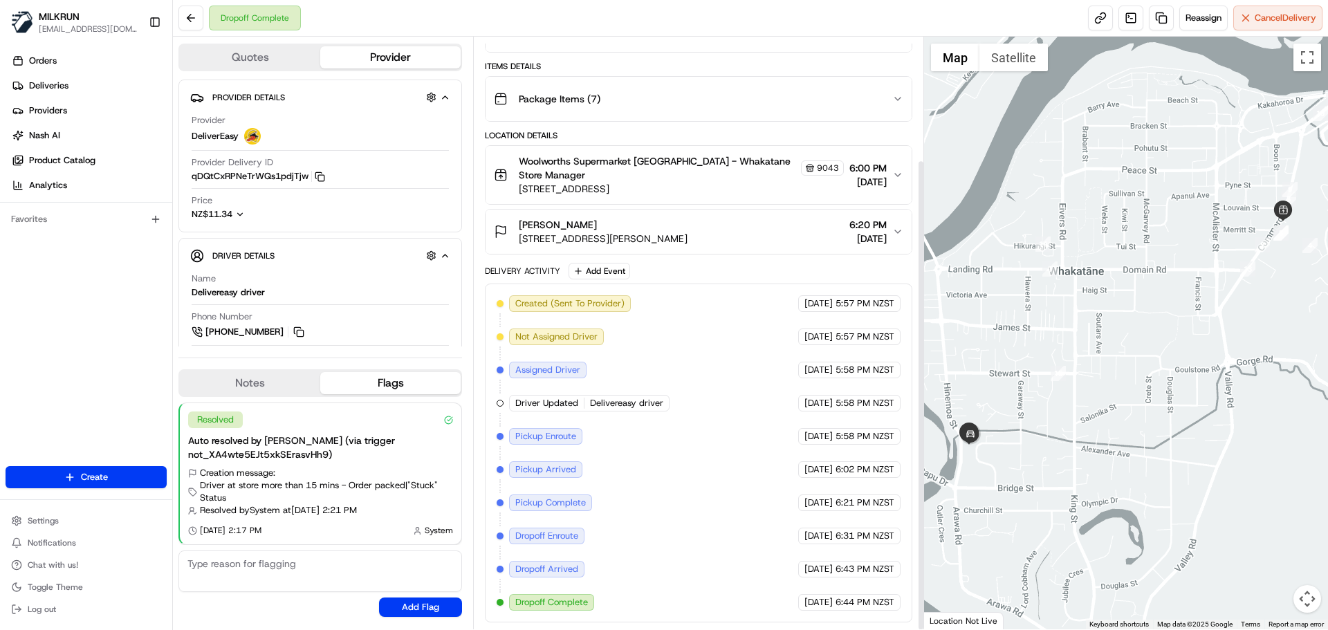
click at [879, 610] on div "22/08/2025 6:44 PM NZST" at bounding box center [849, 602] width 102 height 17
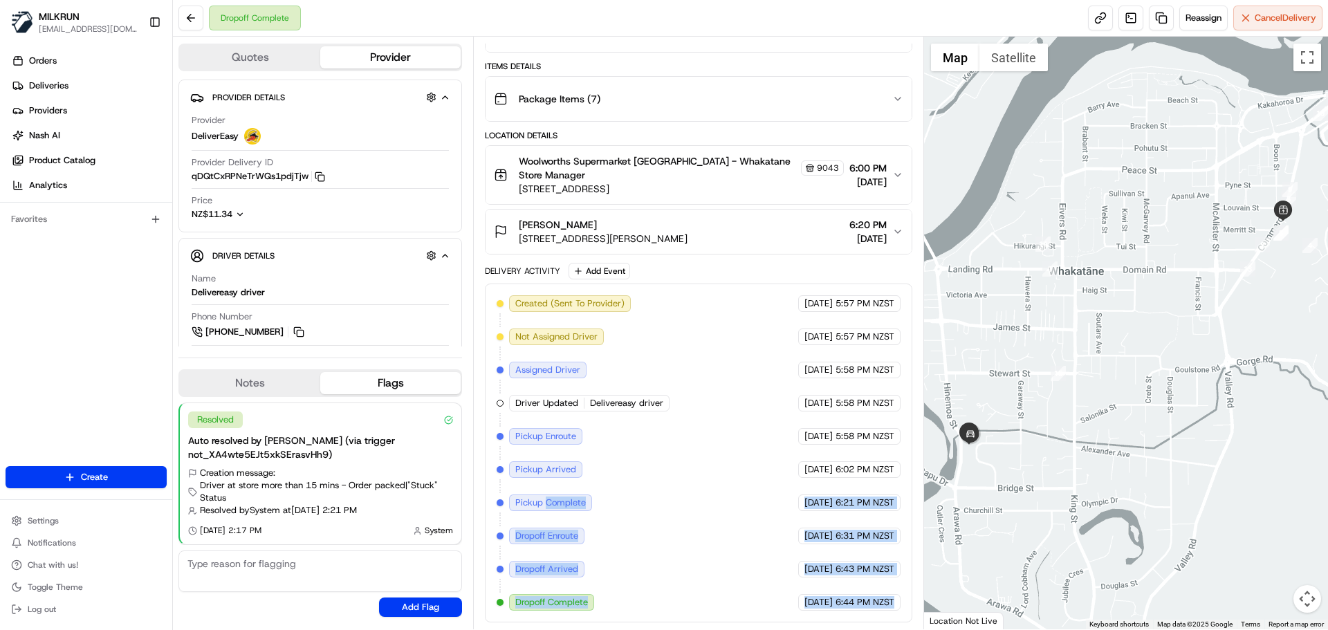
drag, startPoint x: 879, startPoint y: 610, endPoint x: 567, endPoint y: 484, distance: 336.2
click at [565, 481] on div "Created (Sent To Provider) DeliverEasy 22/08/2025 5:57 PM NZST Not Assigned Dri…" at bounding box center [698, 453] width 403 height 316
click at [554, 571] on span "Dropoff Arrived" at bounding box center [546, 569] width 63 height 12
drag, startPoint x: 554, startPoint y: 571, endPoint x: 875, endPoint y: 604, distance: 323.4
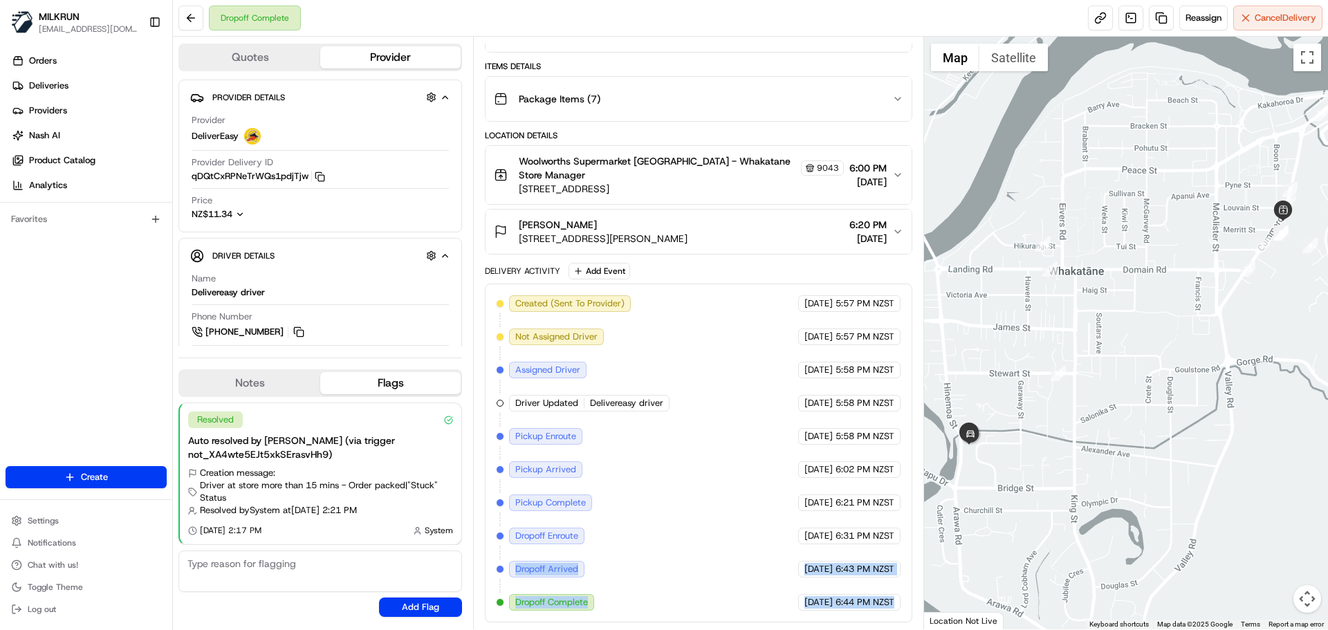
click at [875, 604] on div "Created (Sent To Provider) DeliverEasy 22/08/2025 5:57 PM NZST Not Assigned Dri…" at bounding box center [698, 453] width 403 height 316
click at [876, 604] on span "6:44 PM NZST" at bounding box center [865, 602] width 59 height 12
click at [877, 604] on span "6:44 PM NZST" at bounding box center [865, 602] width 59 height 12
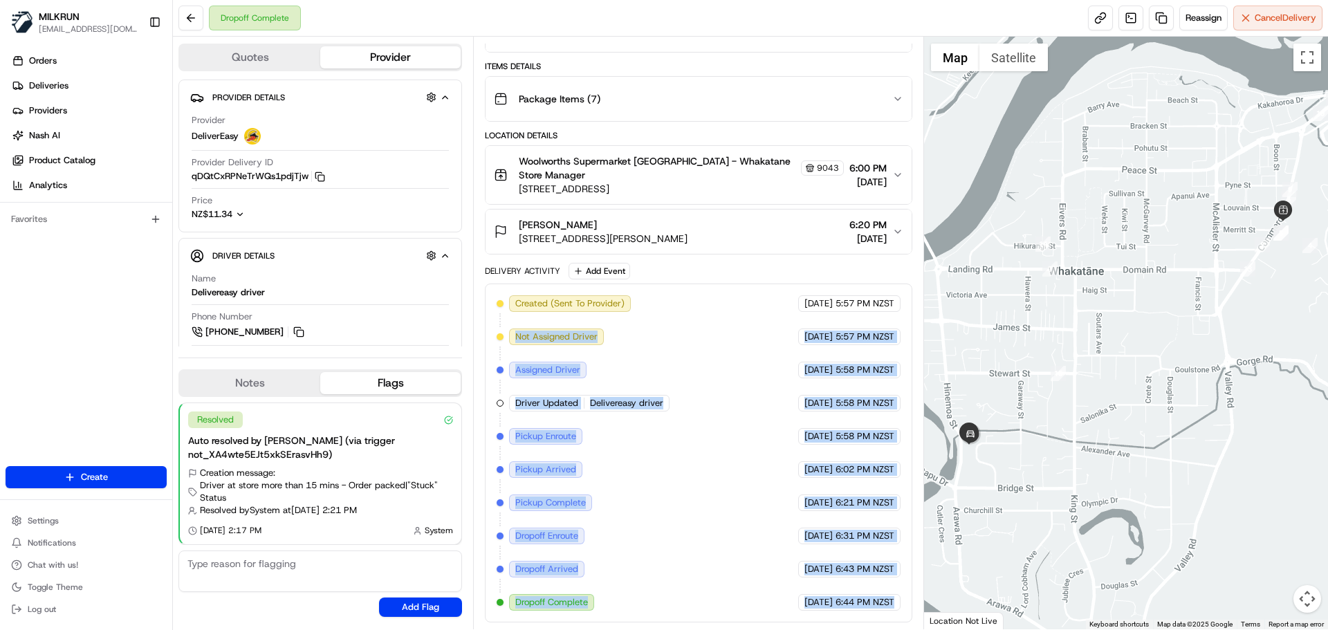
drag, startPoint x: 877, startPoint y: 604, endPoint x: 528, endPoint y: 320, distance: 450.0
click at [528, 320] on div "Created (Sent To Provider) DeliverEasy 22/08/2025 5:57 PM NZST Not Assigned Dri…" at bounding box center [698, 453] width 403 height 316
click at [545, 309] on span "Created (Sent To Provider)" at bounding box center [569, 304] width 109 height 12
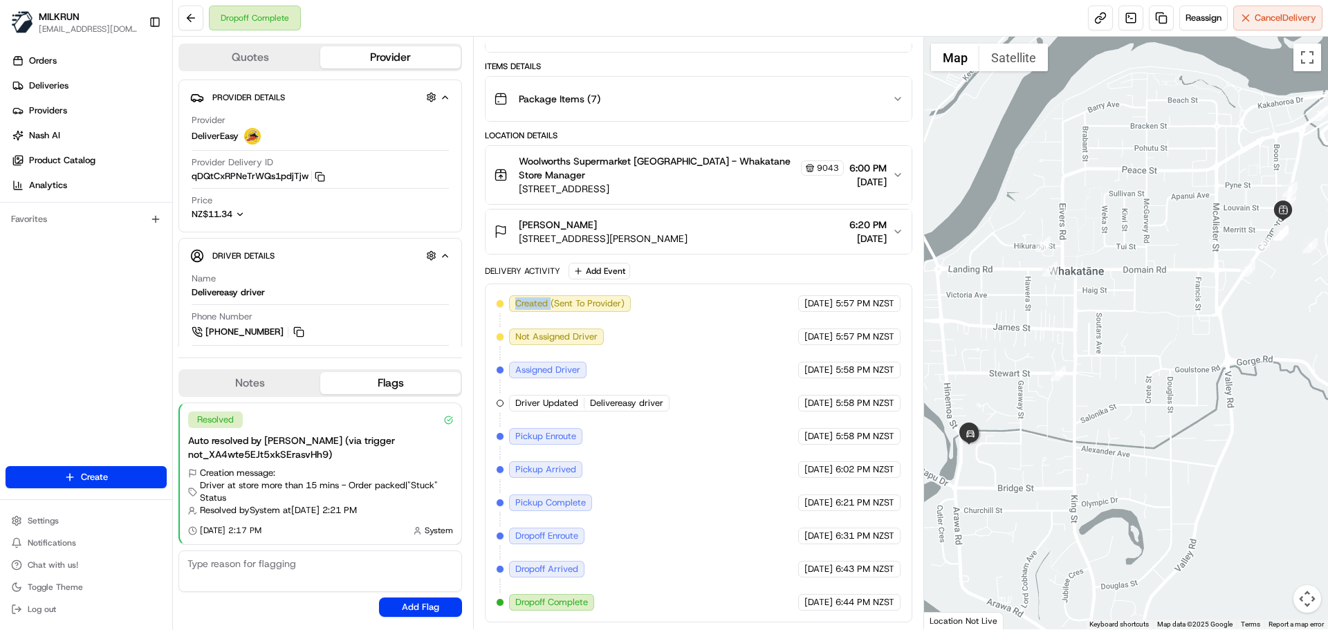
click at [545, 309] on span "Created (Sent To Provider)" at bounding box center [569, 304] width 109 height 12
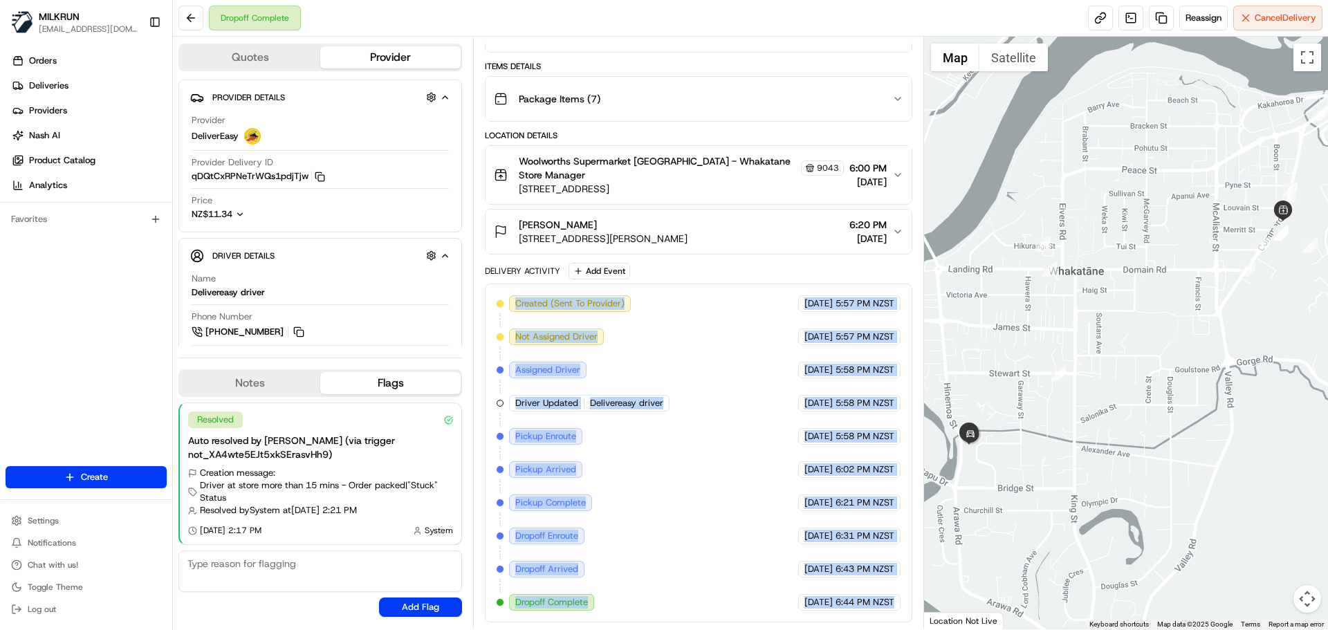
drag, startPoint x: 545, startPoint y: 309, endPoint x: 890, endPoint y: 606, distance: 455.3
click at [920, 630] on html "MILKRUN snatividad@woolworths.com.au Toggle Sidebar Orders Deliveries Providers…" at bounding box center [664, 315] width 1328 height 630
click at [853, 585] on div "Created (Sent To Provider) DeliverEasy 22/08/2025 5:57 PM NZST Not Assigned Dri…" at bounding box center [698, 453] width 403 height 316
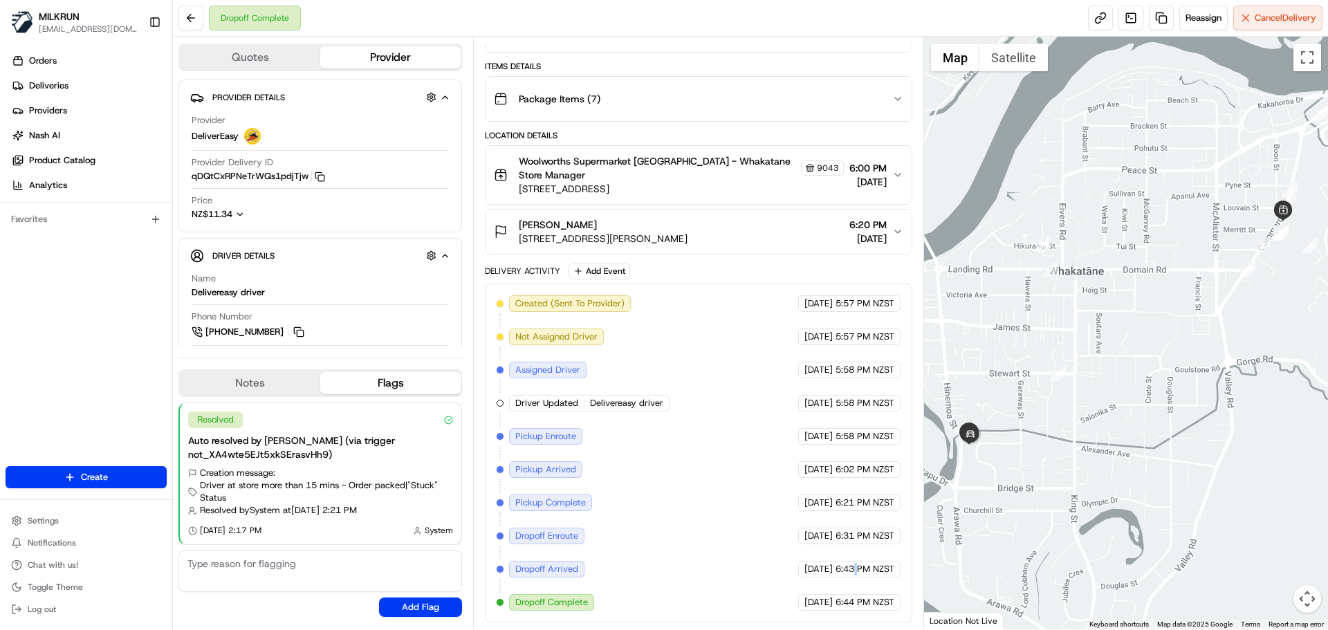
click at [853, 585] on div "Created (Sent To Provider) DeliverEasy 22/08/2025 5:57 PM NZST Not Assigned Dri…" at bounding box center [698, 453] width 403 height 316
drag, startPoint x: 853, startPoint y: 585, endPoint x: 869, endPoint y: 601, distance: 23.0
click at [866, 601] on div "Created (Sent To Provider) DeliverEasy 22/08/2025 5:57 PM NZST Not Assigned Dri…" at bounding box center [698, 453] width 403 height 316
click at [869, 601] on span "6:44 PM NZST" at bounding box center [865, 602] width 59 height 12
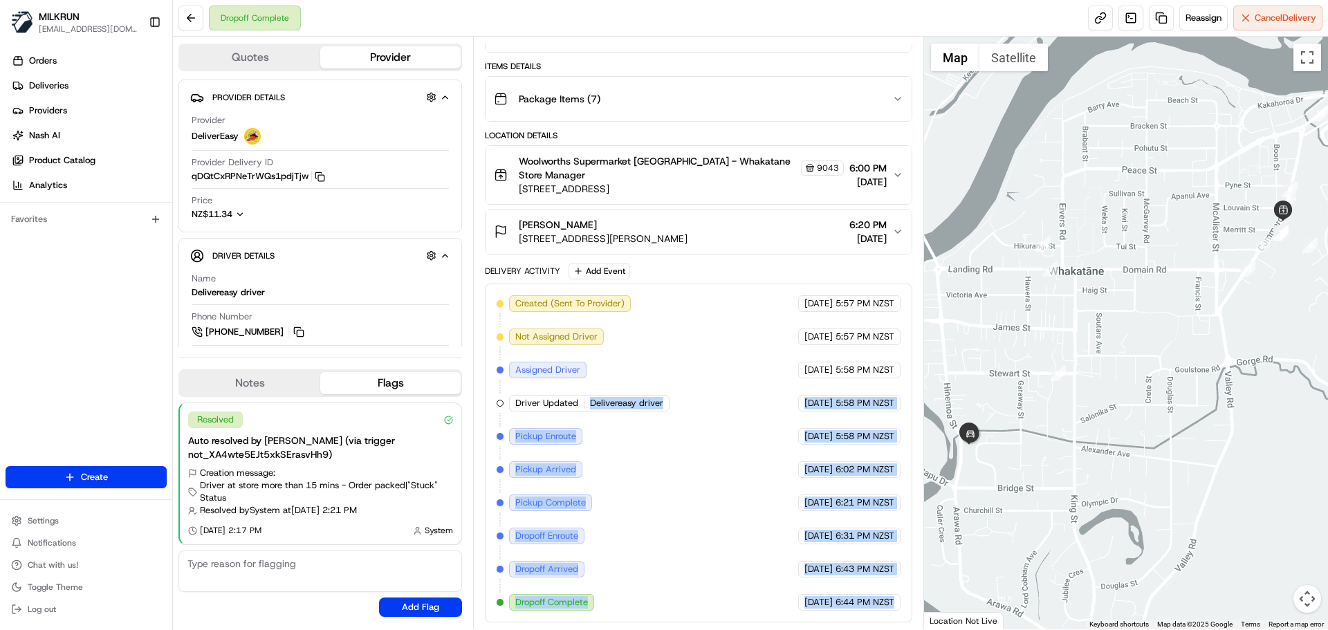
drag, startPoint x: 869, startPoint y: 601, endPoint x: 711, endPoint y: 517, distance: 178.9
click at [651, 352] on div "Created (Sent To Provider) DeliverEasy 22/08/2025 5:57 PM NZST Not Assigned Dri…" at bounding box center [698, 453] width 403 height 316
click at [714, 576] on div "Created (Sent To Provider) DeliverEasy 22/08/2025 5:57 PM NZST Not Assigned Dri…" at bounding box center [698, 453] width 403 height 316
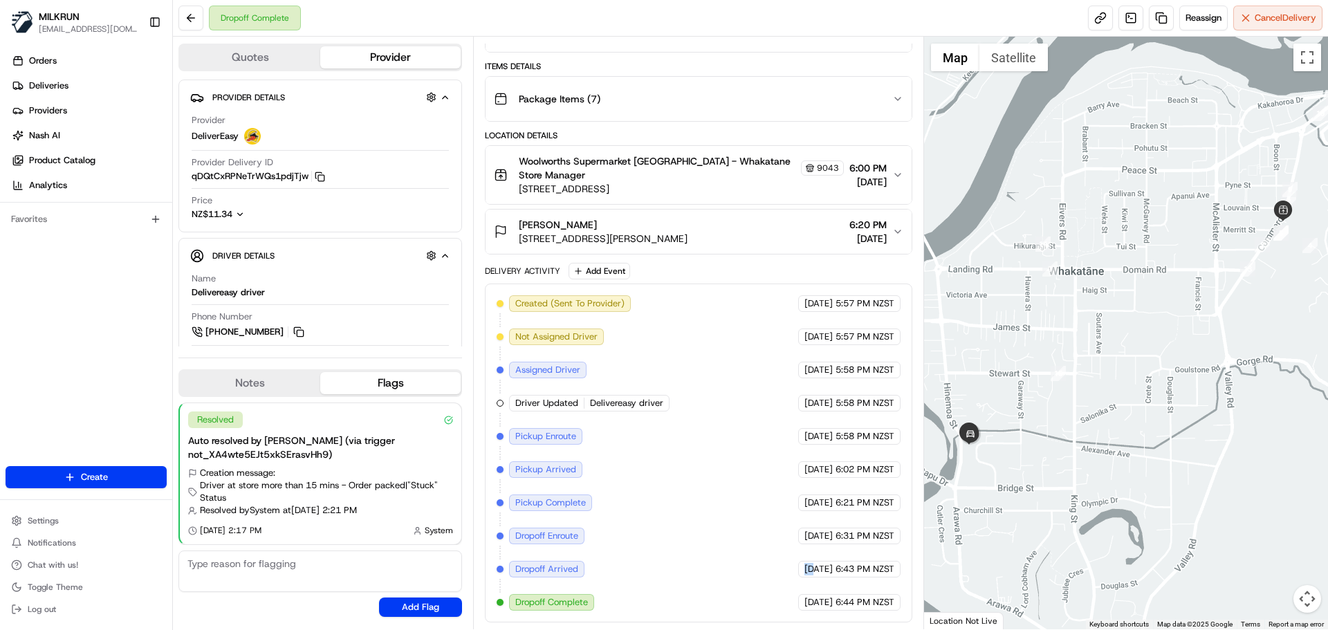
click at [714, 576] on div "Created (Sent To Provider) DeliverEasy 22/08/2025 5:57 PM NZST Not Assigned Dri…" at bounding box center [698, 453] width 403 height 316
drag, startPoint x: 714, startPoint y: 576, endPoint x: 847, endPoint y: 596, distance: 134.5
click at [847, 597] on div "Created (Sent To Provider) DeliverEasy 22/08/2025 5:57 PM NZST Not Assigned Dri…" at bounding box center [698, 453] width 403 height 316
click at [861, 600] on span "6:44 PM NZST" at bounding box center [865, 602] width 59 height 12
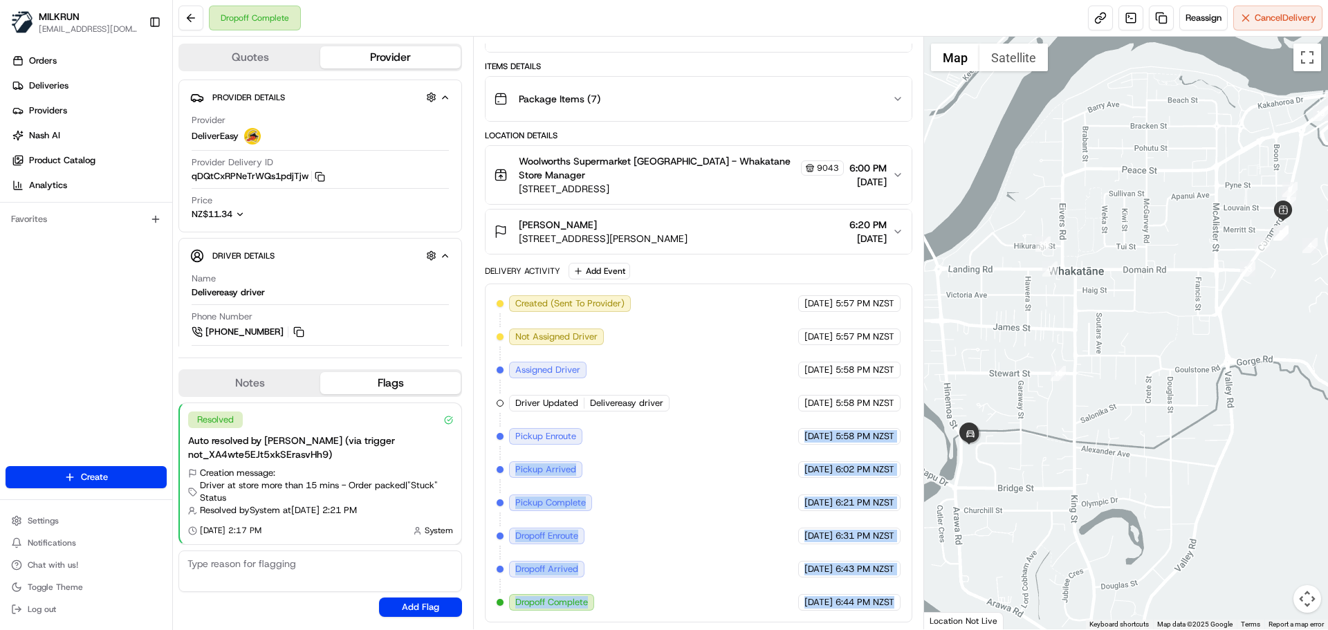
drag, startPoint x: 861, startPoint y: 600, endPoint x: 806, endPoint y: 363, distance: 243.0
click at [806, 364] on div "Created (Sent To Provider) DeliverEasy 22/08/2025 5:57 PM NZST Not Assigned Dri…" at bounding box center [698, 453] width 403 height 316
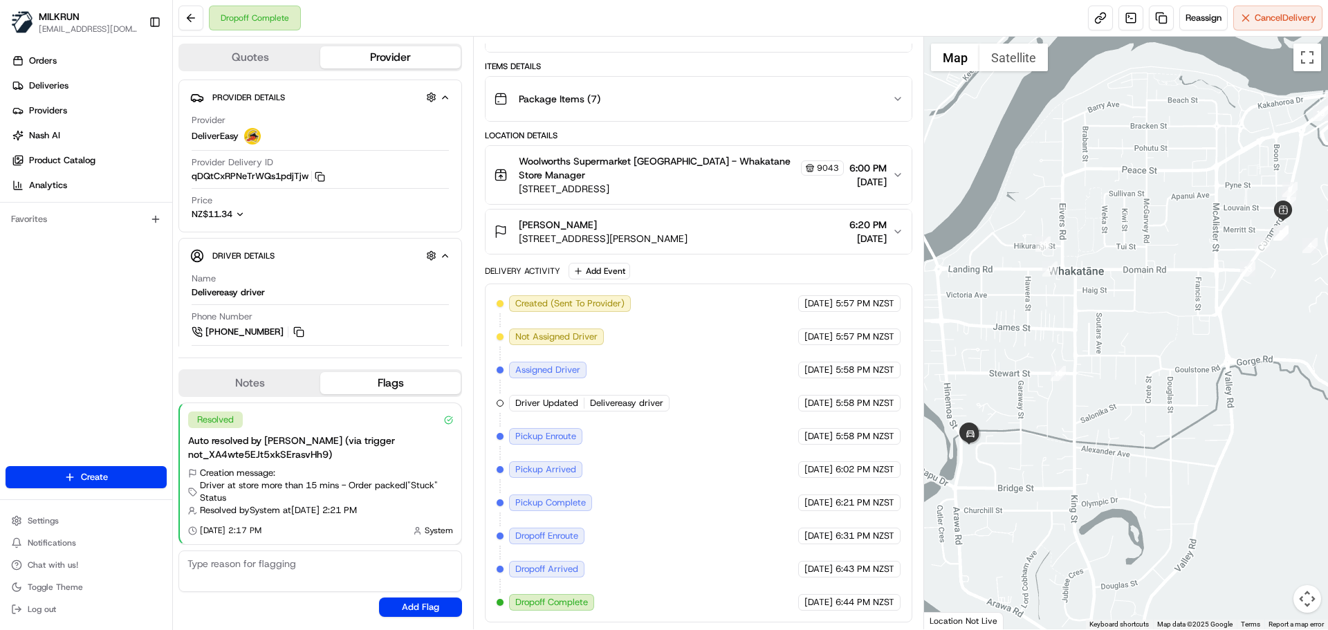
click at [580, 322] on div "Created (Sent To Provider) DeliverEasy 22/08/2025 5:57 PM NZST Not Assigned Dri…" at bounding box center [698, 453] width 403 height 316
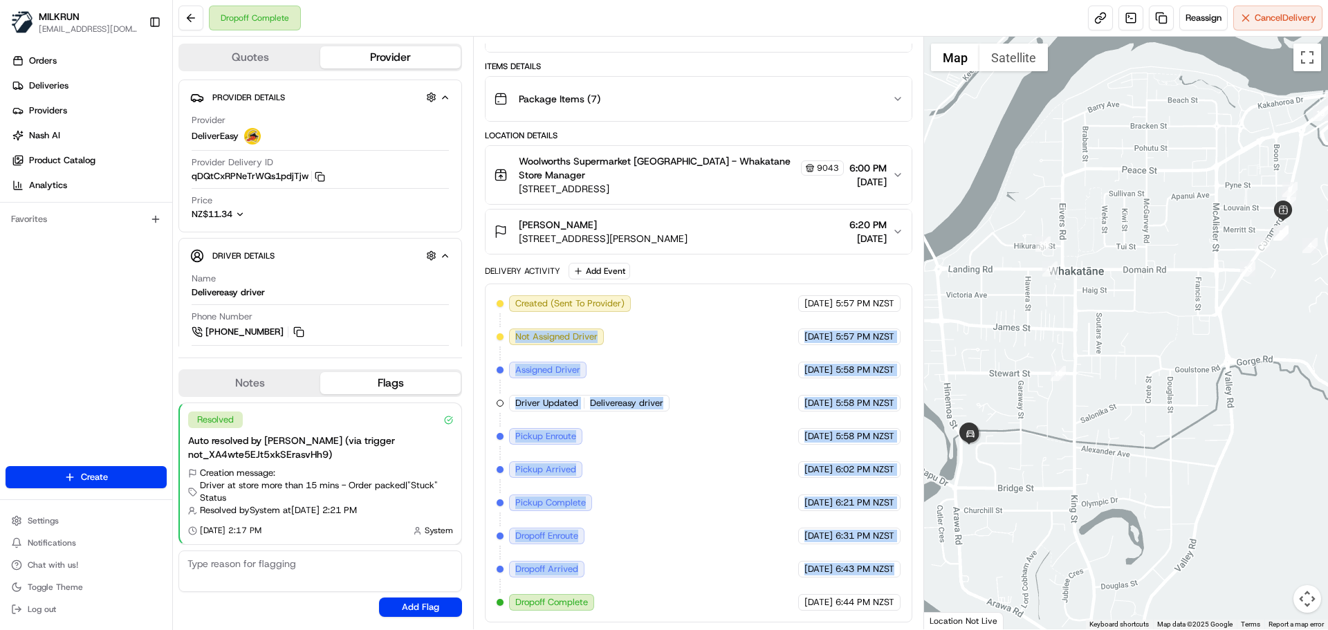
drag, startPoint x: 580, startPoint y: 322, endPoint x: 890, endPoint y: 598, distance: 415.1
click at [873, 575] on div "Created (Sent To Provider) DeliverEasy 22/08/2025 5:57 PM NZST Not Assigned Dri…" at bounding box center [698, 453] width 403 height 316
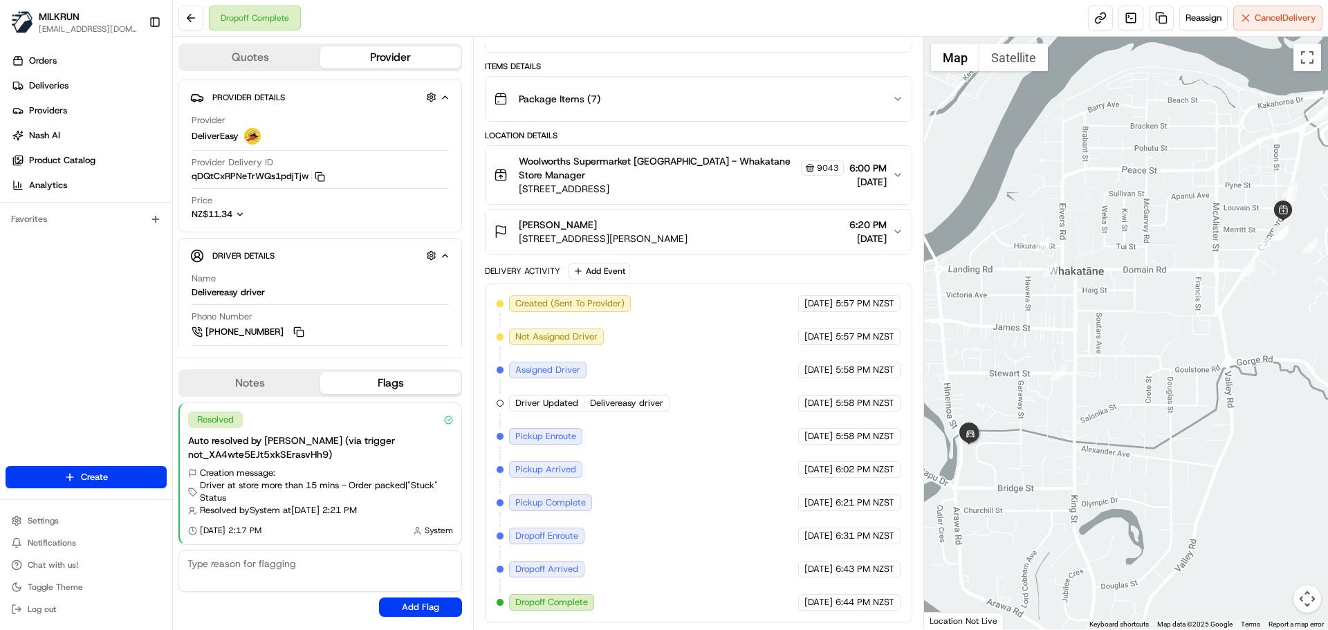
click at [900, 604] on div "22/08/2025 6:44 PM NZST" at bounding box center [849, 602] width 102 height 17
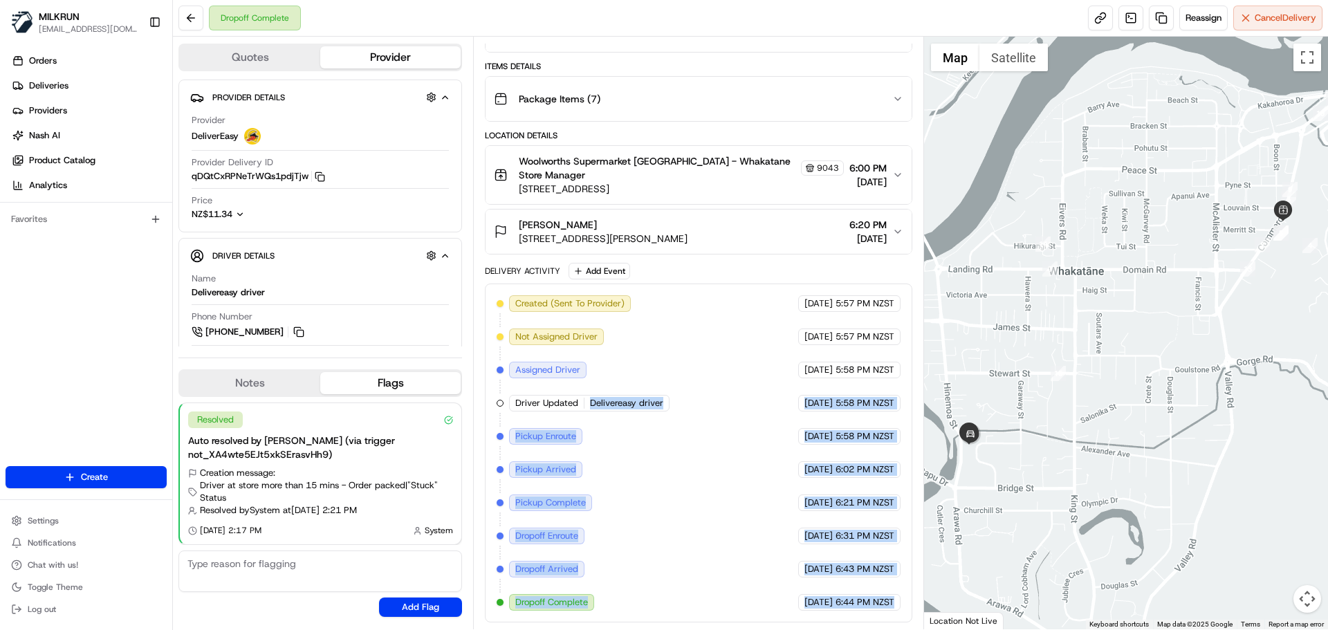
drag, startPoint x: 900, startPoint y: 604, endPoint x: 545, endPoint y: 318, distance: 455.7
click at [506, 297] on div "Created (Sent To Provider) DeliverEasy 22/08/2025 5:57 PM NZST Not Assigned Dri…" at bounding box center [698, 453] width 403 height 316
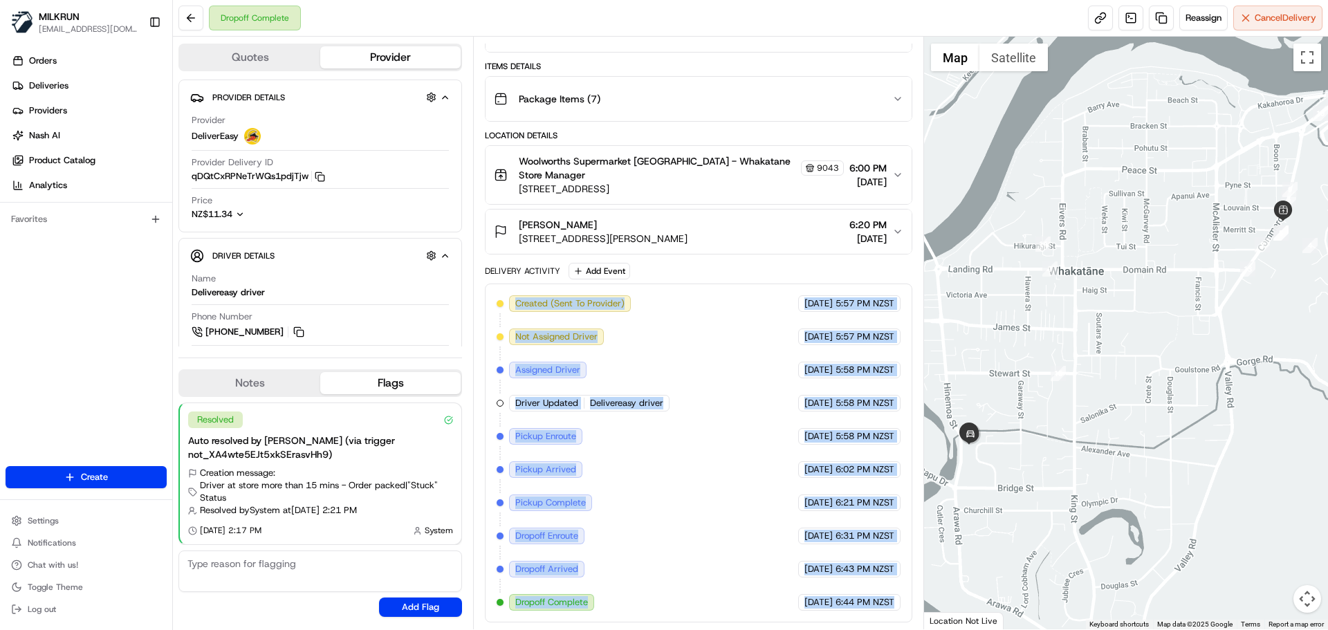
click at [607, 389] on div "Created (Sent To Provider) DeliverEasy 22/08/2025 5:57 PM NZST Not Assigned Dri…" at bounding box center [698, 453] width 403 height 316
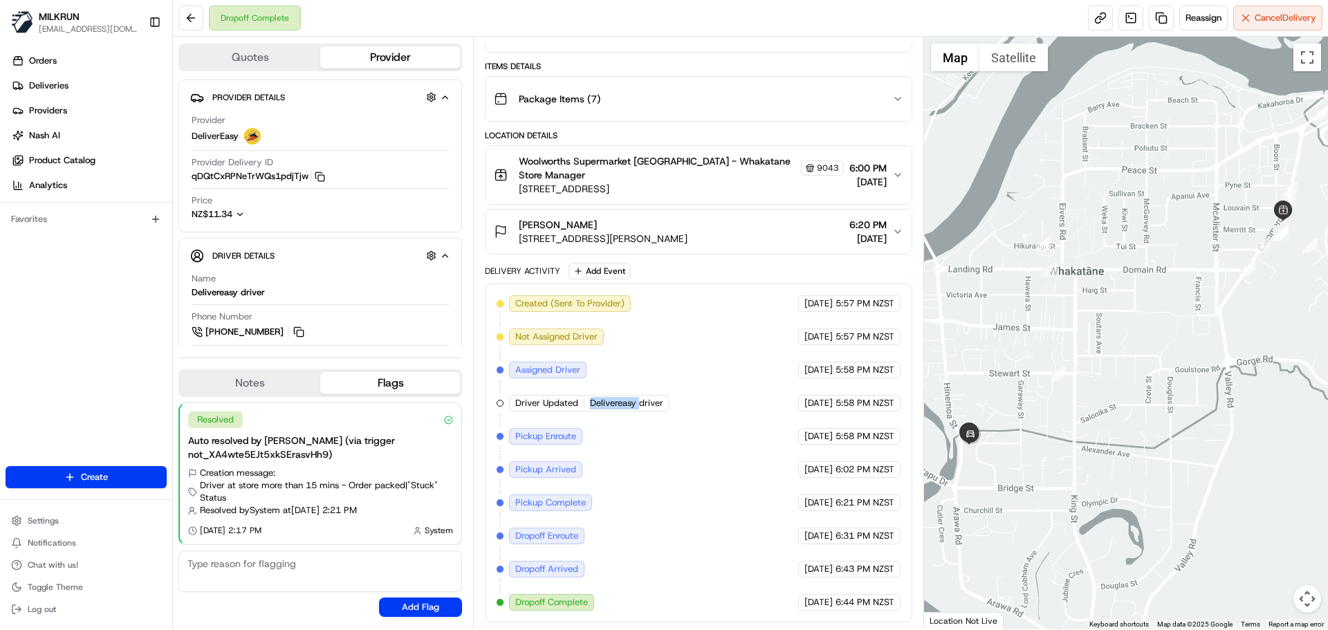
click at [607, 389] on div "Created (Sent To Provider) DeliverEasy 22/08/2025 5:57 PM NZST Not Assigned Dri…" at bounding box center [698, 453] width 403 height 316
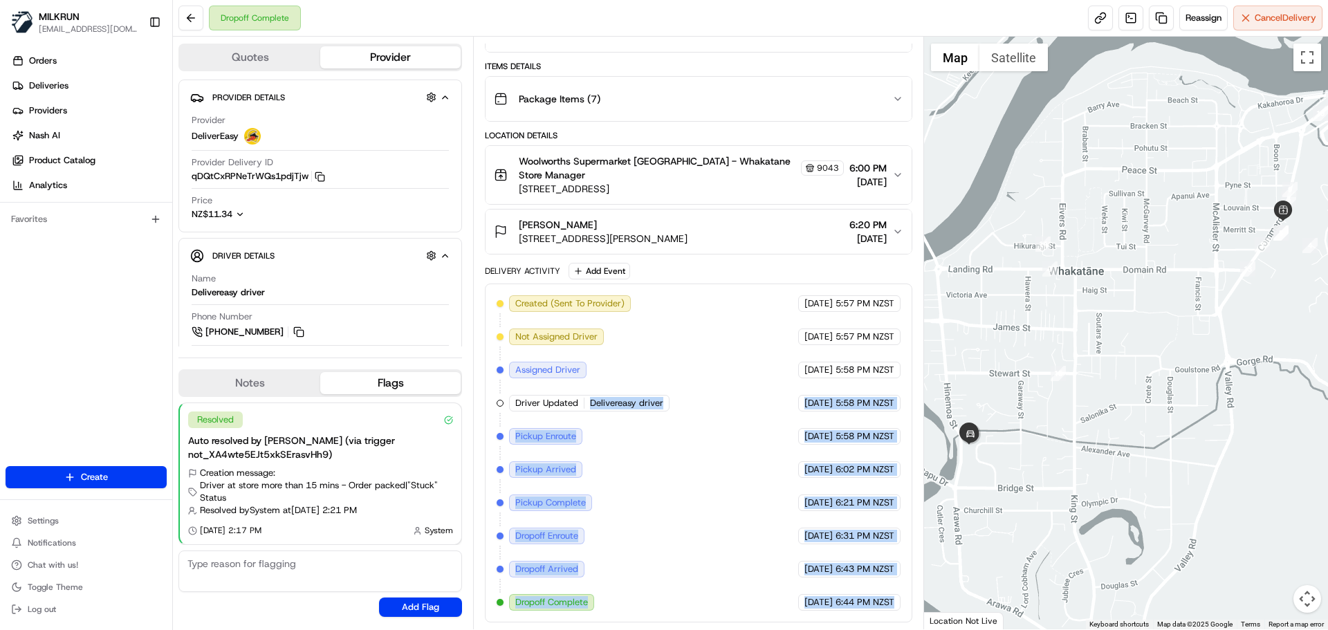
drag, startPoint x: 607, startPoint y: 389, endPoint x: 884, endPoint y: 604, distance: 350.6
click at [884, 604] on div "Created (Sent To Provider) DeliverEasy 22/08/2025 5:57 PM NZST Not Assigned Dri…" at bounding box center [698, 453] width 403 height 316
click at [884, 604] on span "6:44 PM NZST" at bounding box center [865, 602] width 59 height 12
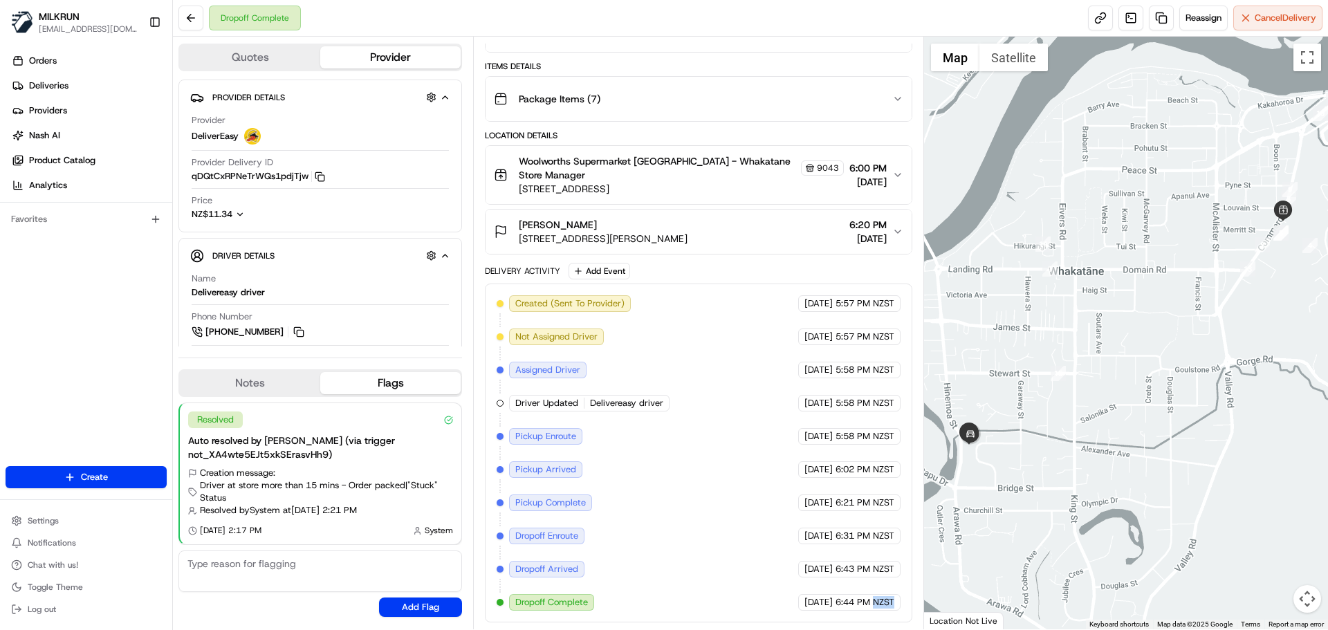
click at [884, 604] on span "6:44 PM NZST" at bounding box center [865, 602] width 59 height 12
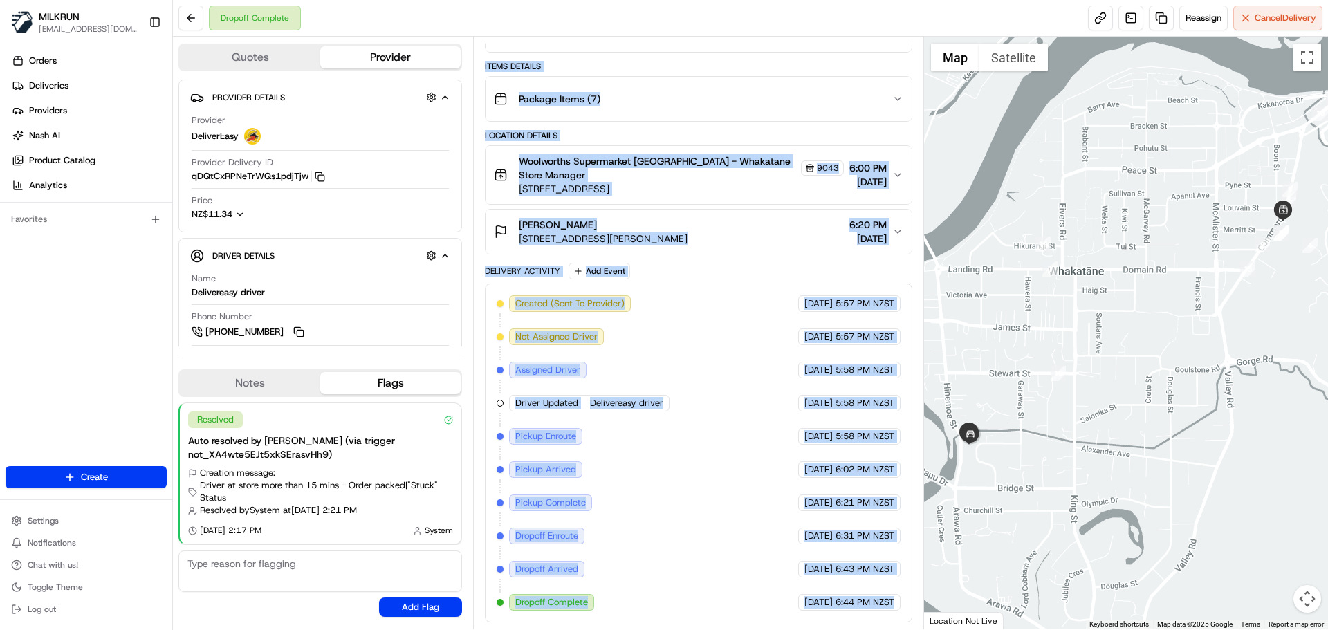
drag, startPoint x: 884, startPoint y: 604, endPoint x: 481, endPoint y: 282, distance: 515.4
click at [481, 282] on div "Summary 2443707 NZST TWT Created: 22/08/2025 5:57 PM Strategy: Dynamic (Everyth…" at bounding box center [698, 333] width 450 height 593
click at [526, 275] on div "Delivery Activity" at bounding box center [522, 271] width 75 height 11
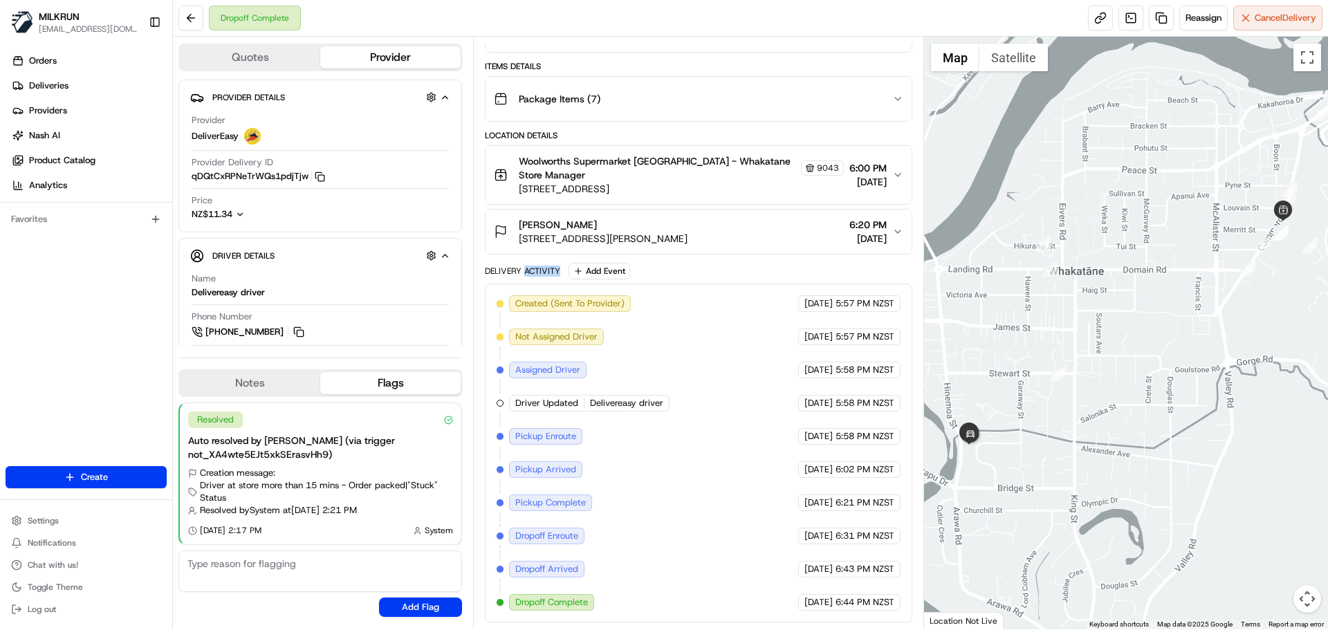
click at [526, 275] on div "Delivery Activity" at bounding box center [522, 271] width 75 height 11
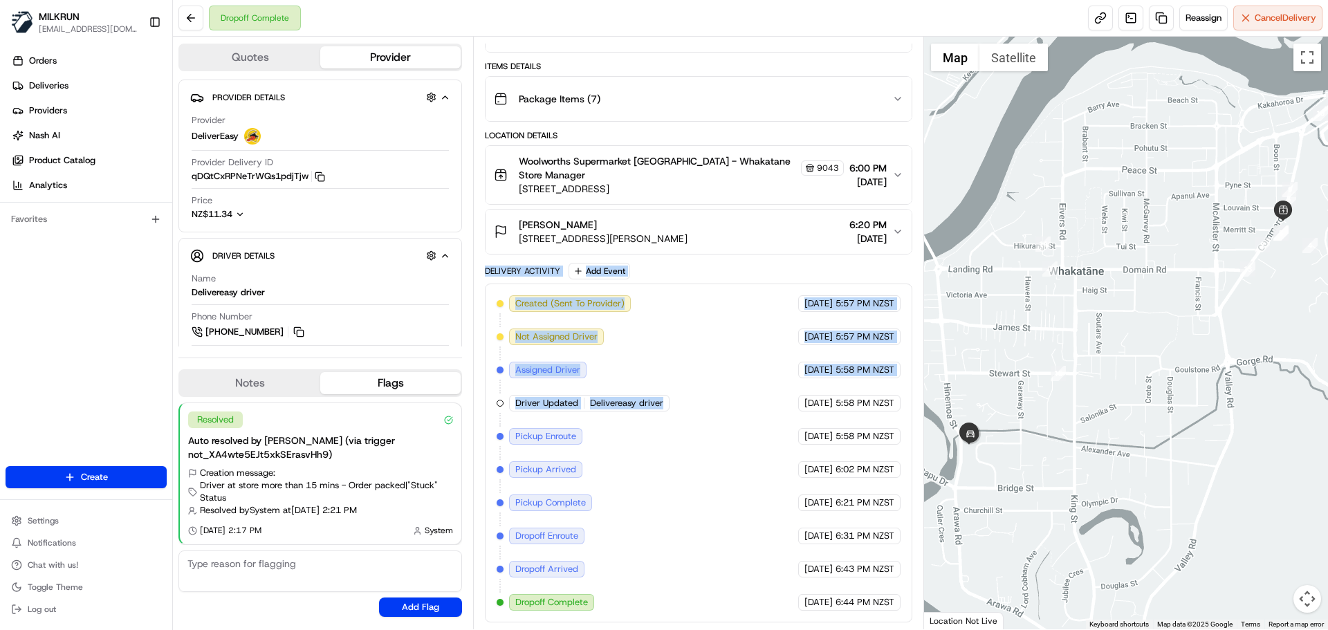
drag, startPoint x: 526, startPoint y: 275, endPoint x: 679, endPoint y: 445, distance: 228.3
click at [679, 445] on div "Delivery Activity Add Event Created (Sent To Provider) DeliverEasy 22/08/2025 5…" at bounding box center [698, 443] width 427 height 360
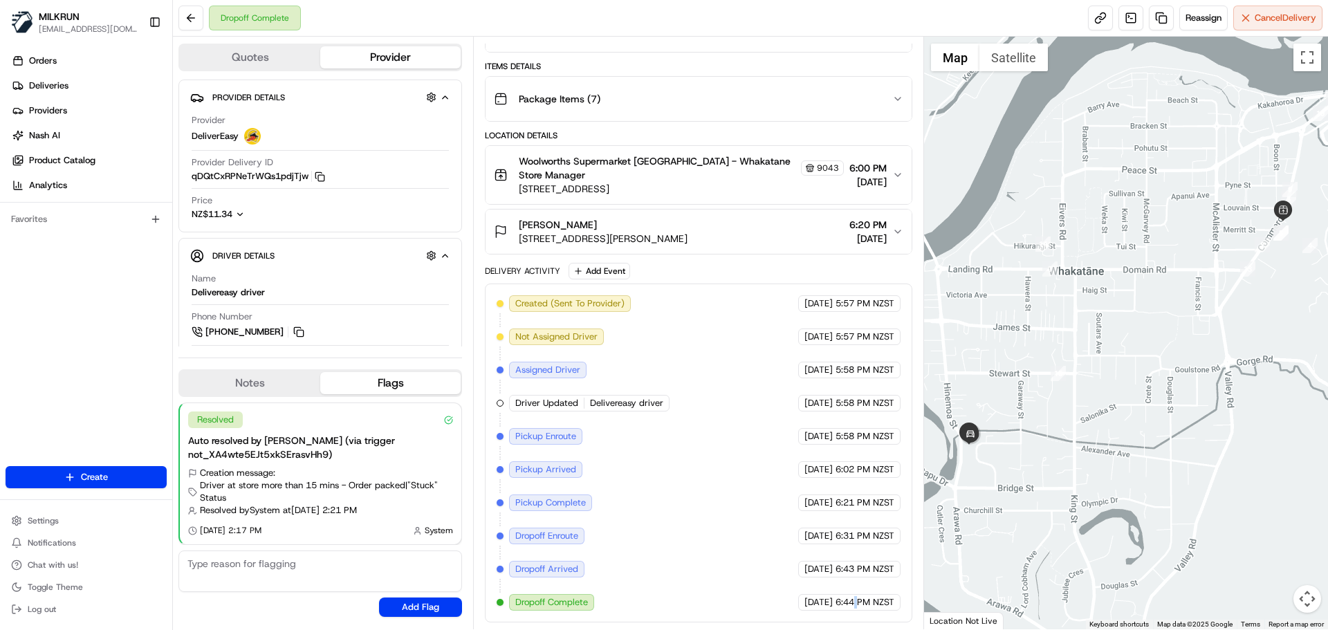
click at [856, 598] on span "6:44 PM NZST" at bounding box center [865, 602] width 59 height 12
click at [857, 598] on span "6:44 PM NZST" at bounding box center [865, 602] width 59 height 12
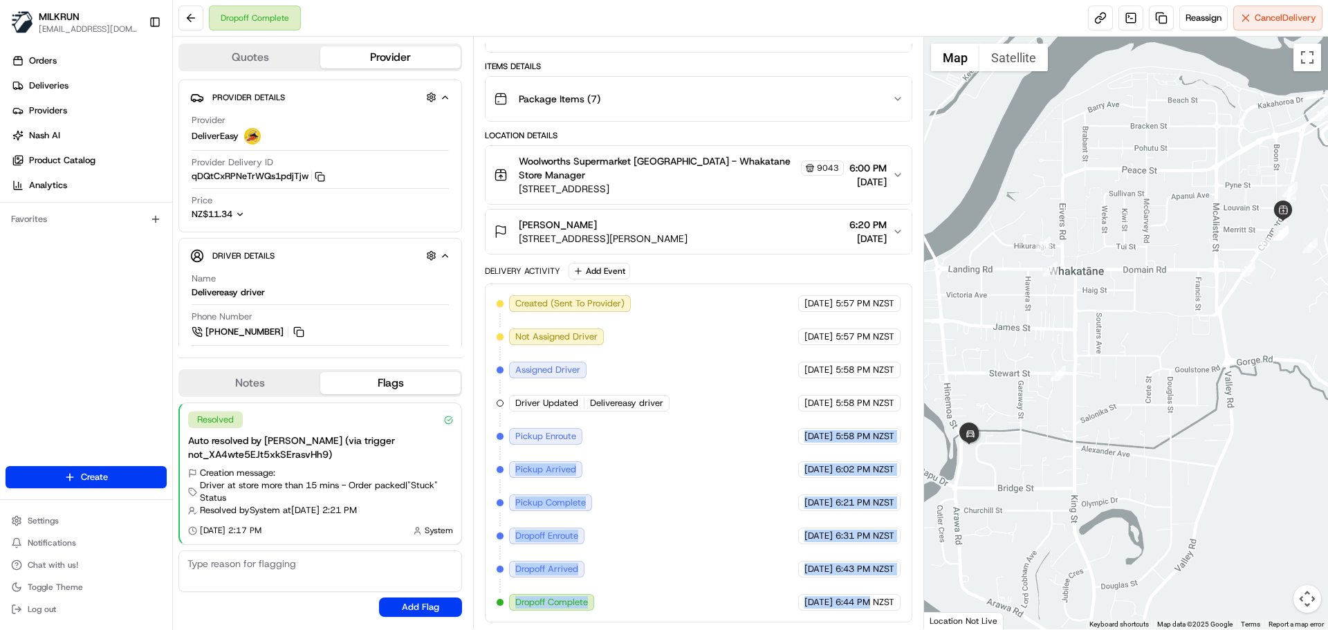
drag, startPoint x: 857, startPoint y: 598, endPoint x: 606, endPoint y: 290, distance: 397.4
click at [606, 290] on div "Created (Sent To Provider) DeliverEasy 22/08/2025 5:57 PM NZST Not Assigned Dri…" at bounding box center [698, 453] width 427 height 339
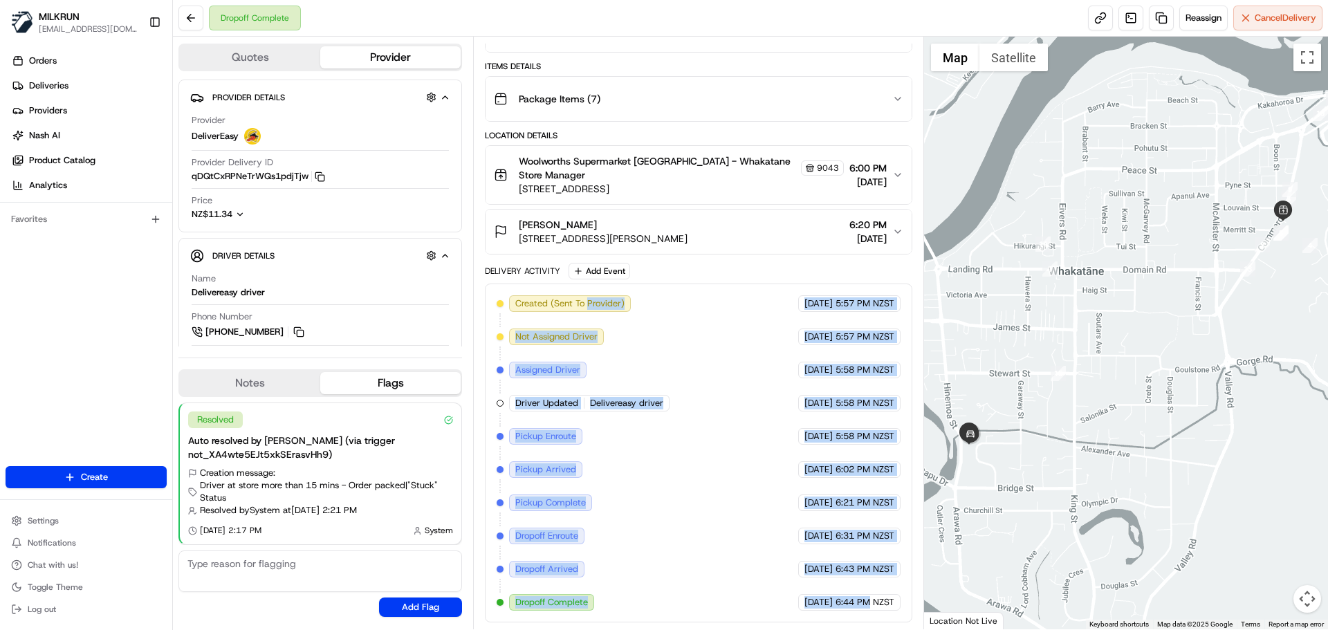
click at [696, 538] on div "Created (Sent To Provider) DeliverEasy 22/08/2025 5:57 PM NZST Not Assigned Dri…" at bounding box center [698, 453] width 403 height 316
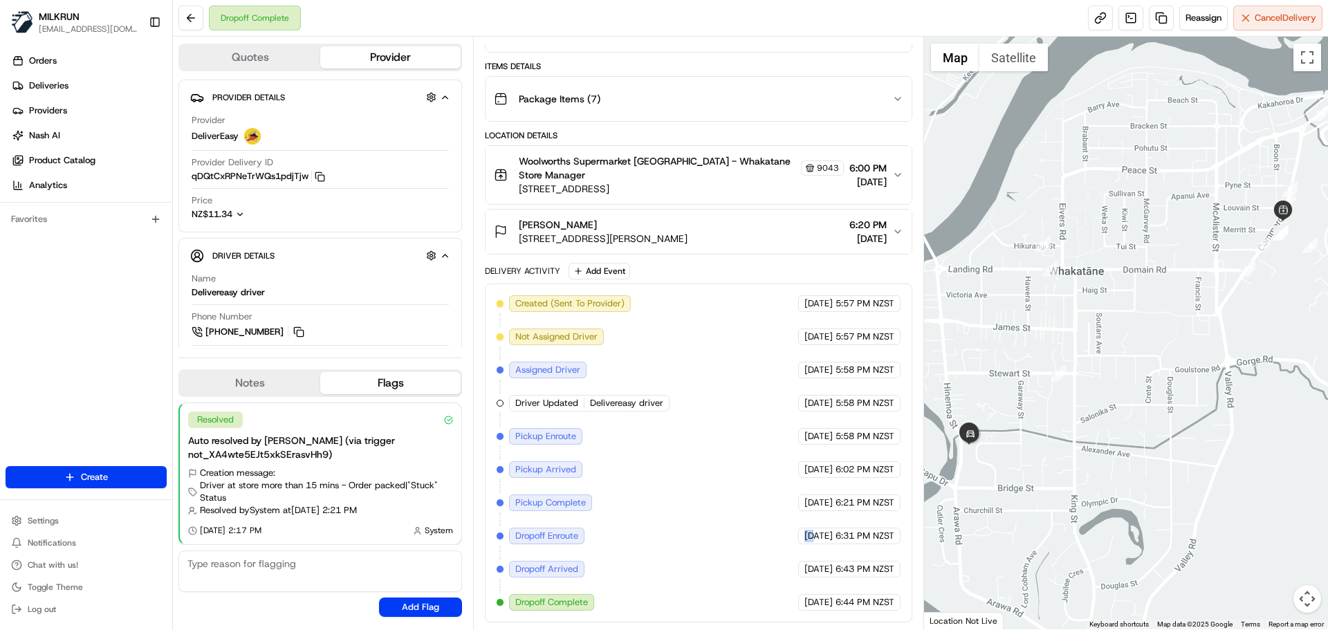
click at [696, 538] on div "Created (Sent To Provider) DeliverEasy 22/08/2025 5:57 PM NZST Not Assigned Dri…" at bounding box center [698, 453] width 403 height 316
drag, startPoint x: 696, startPoint y: 538, endPoint x: 889, endPoint y: 592, distance: 200.6
click at [889, 592] on div "Created (Sent To Provider) DeliverEasy 22/08/2025 5:57 PM NZST Not Assigned Dri…" at bounding box center [698, 453] width 403 height 316
click at [898, 609] on div "22/08/2025 6:44 PM NZST" at bounding box center [849, 602] width 102 height 17
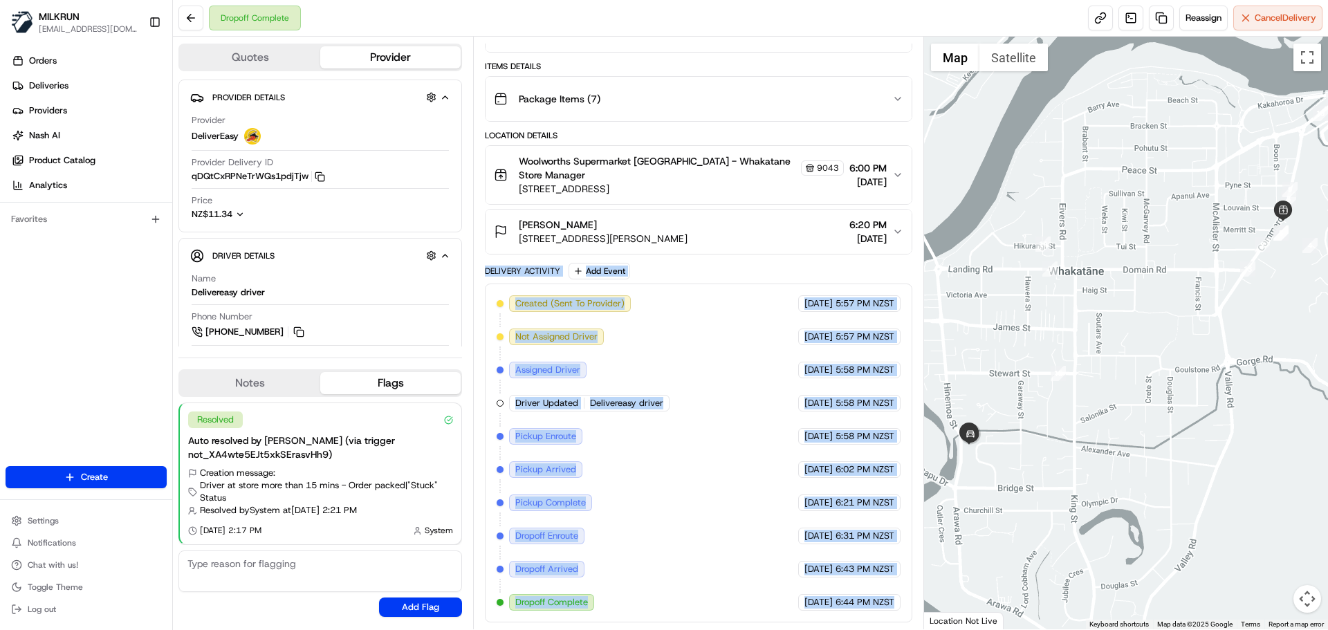
drag, startPoint x: 898, startPoint y: 609, endPoint x: 514, endPoint y: 280, distance: 505.9
click at [514, 280] on div "Delivery Activity Add Event Created (Sent To Provider) DeliverEasy 22/08/2025 5…" at bounding box center [698, 443] width 427 height 360
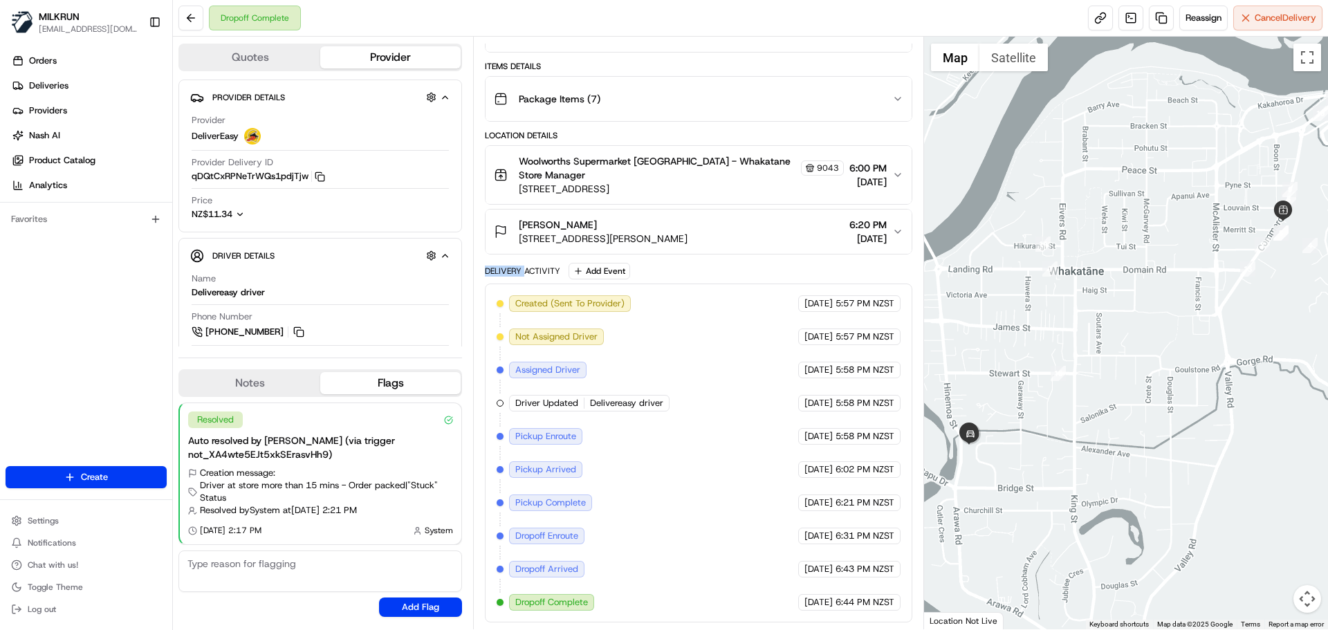
click at [514, 280] on div "Delivery Activity Add Event Created (Sent To Provider) DeliverEasy 22/08/2025 5…" at bounding box center [698, 443] width 427 height 360
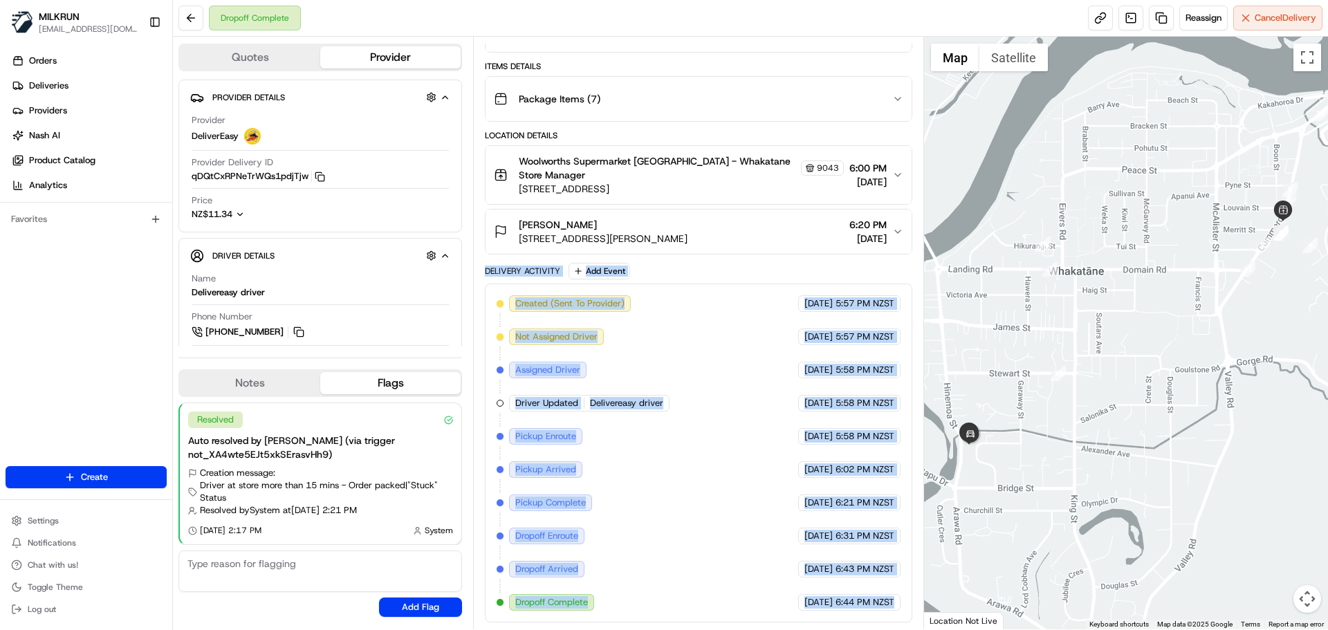
drag, startPoint x: 514, startPoint y: 280, endPoint x: 861, endPoint y: 605, distance: 476.3
click at [861, 605] on div "Delivery Activity Add Event Created (Sent To Provider) DeliverEasy 22/08/2025 5…" at bounding box center [698, 443] width 427 height 360
click at [866, 604] on span "6:44 PM NZST" at bounding box center [865, 602] width 59 height 12
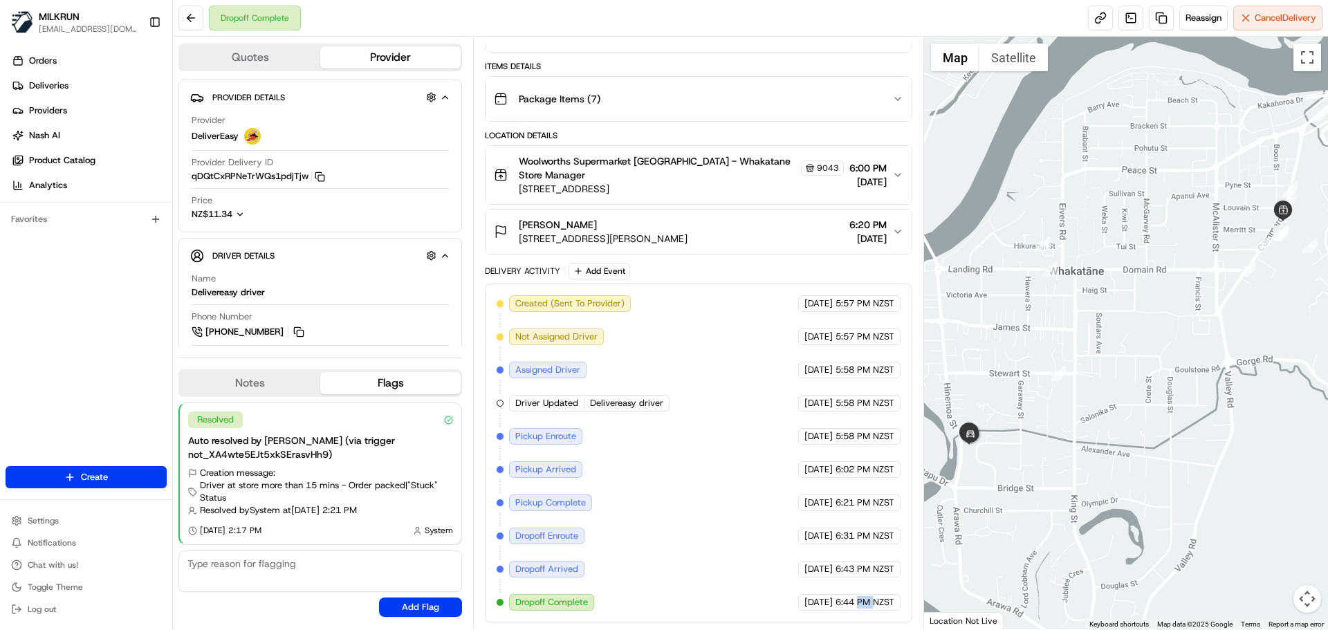
click at [866, 604] on span "6:44 PM NZST" at bounding box center [865, 602] width 59 height 12
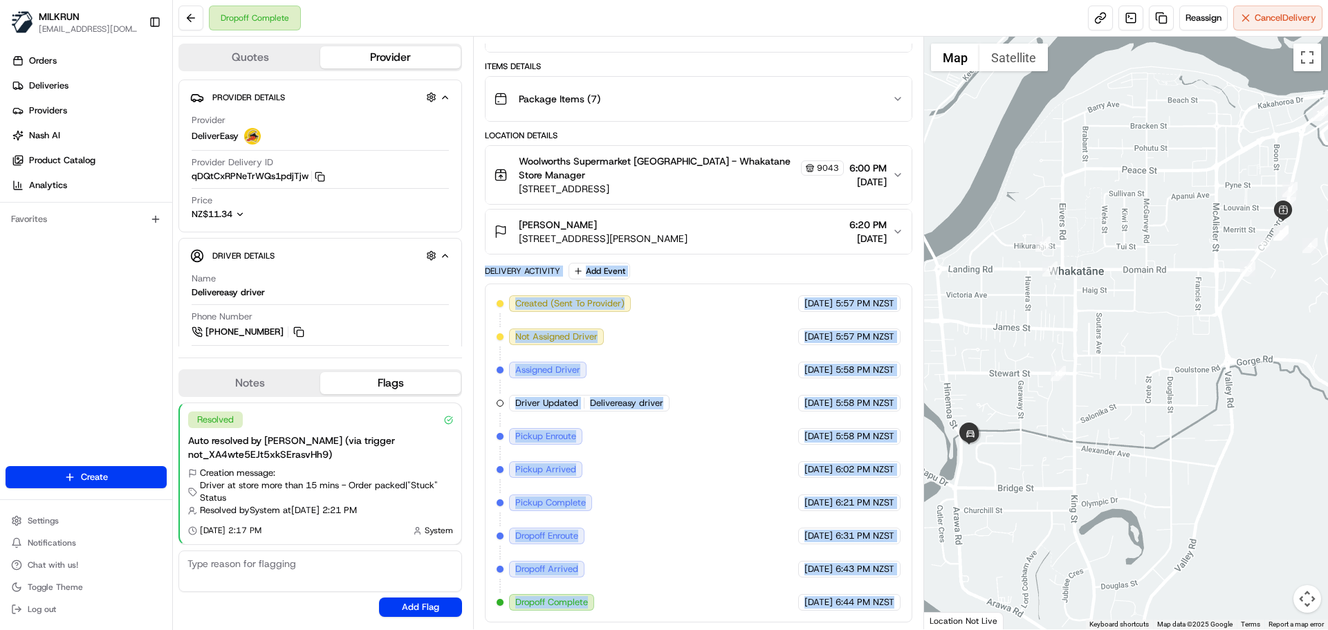
drag, startPoint x: 866, startPoint y: 604, endPoint x: 514, endPoint y: 271, distance: 484.5
click at [514, 266] on div "Delivery Activity Add Event Created (Sent To Provider) DeliverEasy 22/08/2025 5…" at bounding box center [698, 443] width 427 height 360
click at [514, 271] on div "Delivery Activity" at bounding box center [522, 271] width 75 height 11
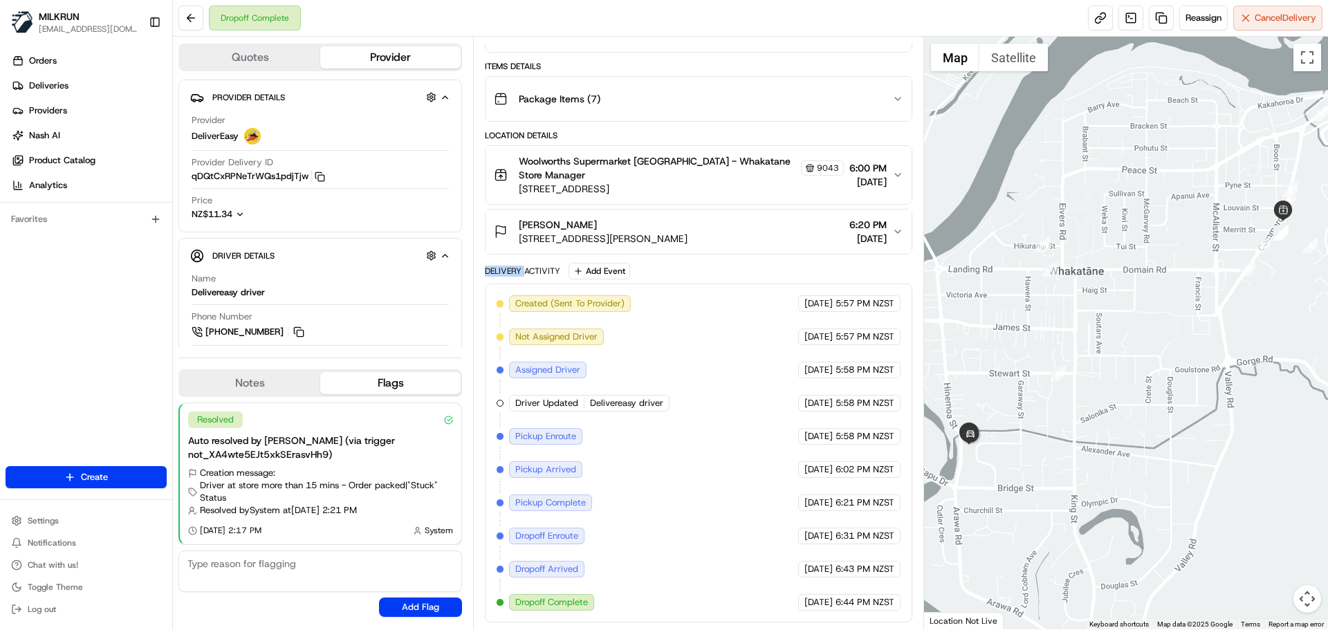
click at [514, 271] on div "Delivery Activity" at bounding box center [522, 271] width 75 height 11
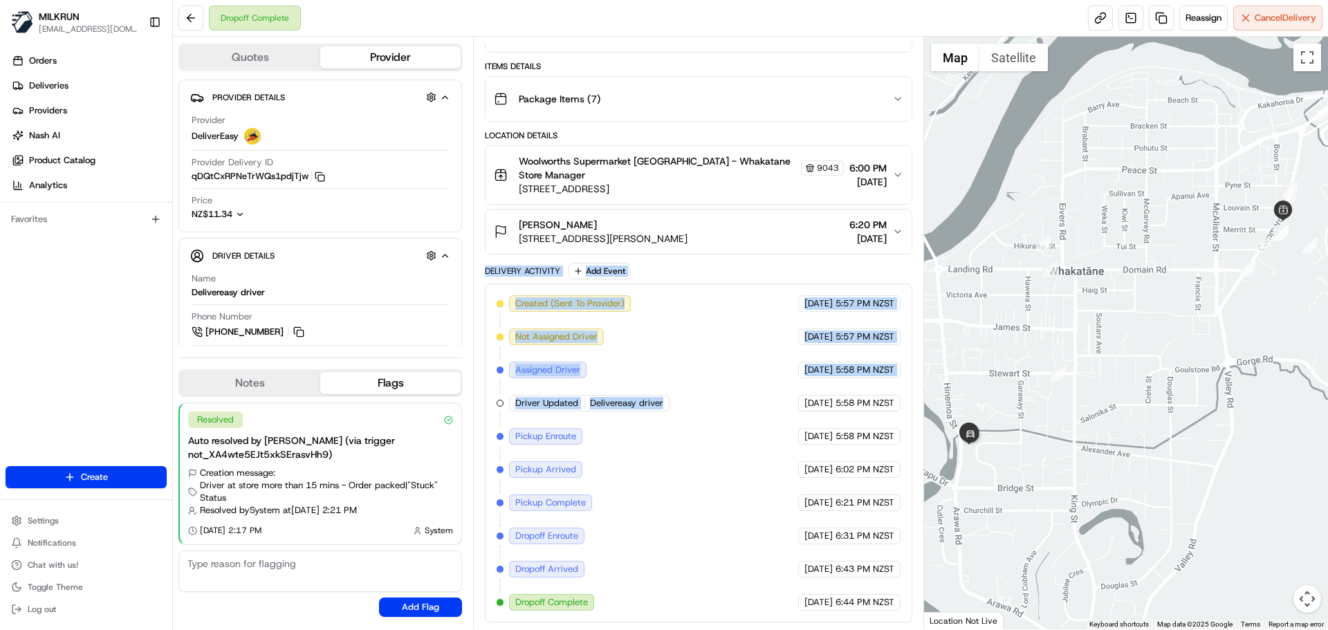
drag, startPoint x: 514, startPoint y: 271, endPoint x: 753, endPoint y: 508, distance: 336.6
click at [747, 504] on div "Delivery Activity Add Event Created (Sent To Provider) DeliverEasy 22/08/2025 5…" at bounding box center [698, 443] width 427 height 360
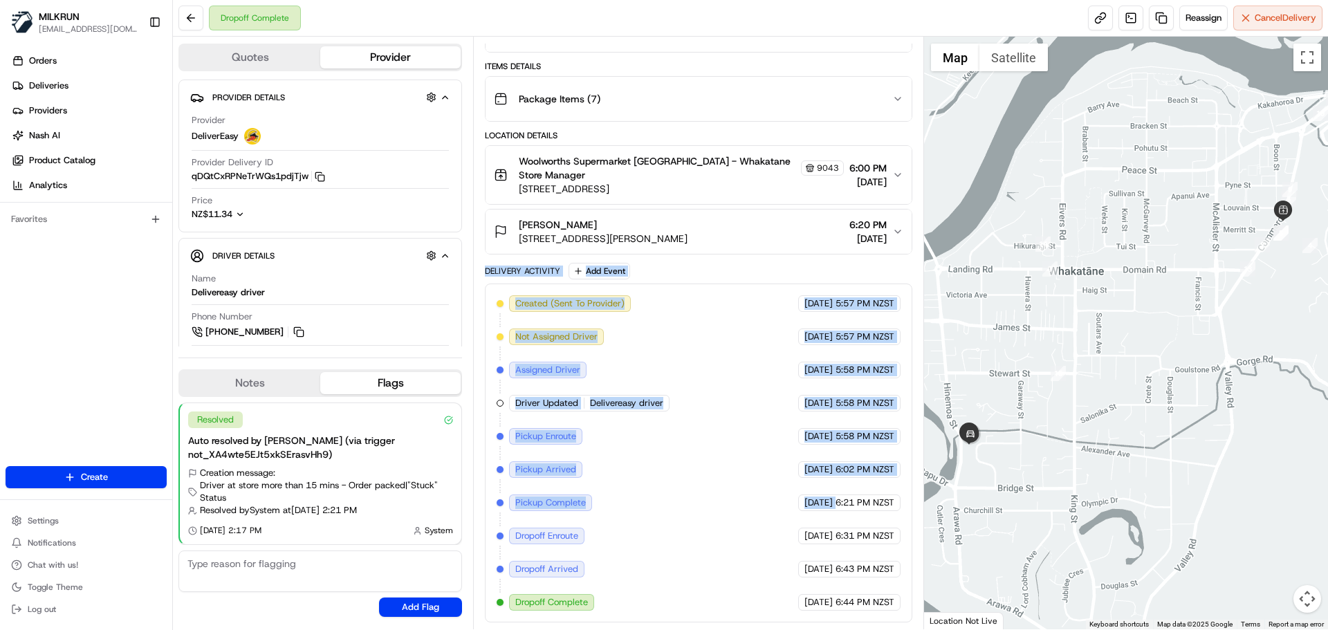
click at [753, 508] on div "Created (Sent To Provider) DeliverEasy 22/08/2025 5:57 PM NZST Not Assigned Dri…" at bounding box center [698, 453] width 403 height 316
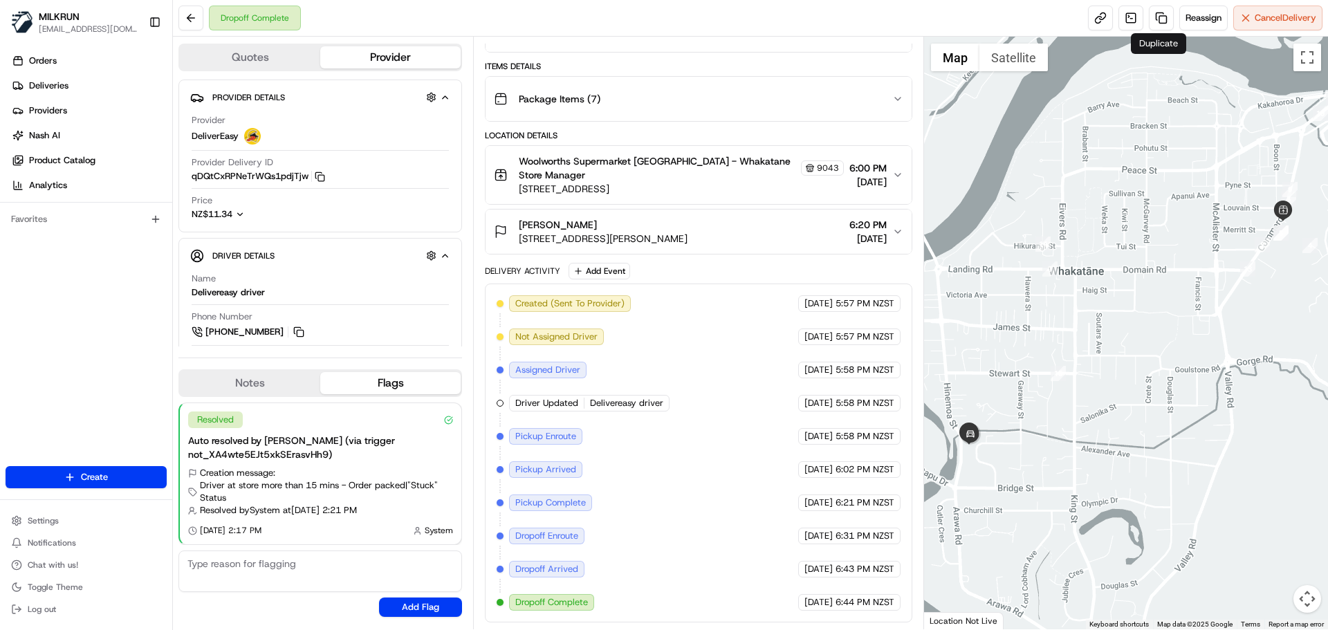
click at [860, 553] on div "Created (Sent To Provider) DeliverEasy 22/08/2025 5:57 PM NZST Not Assigned Dri…" at bounding box center [698, 453] width 403 height 316
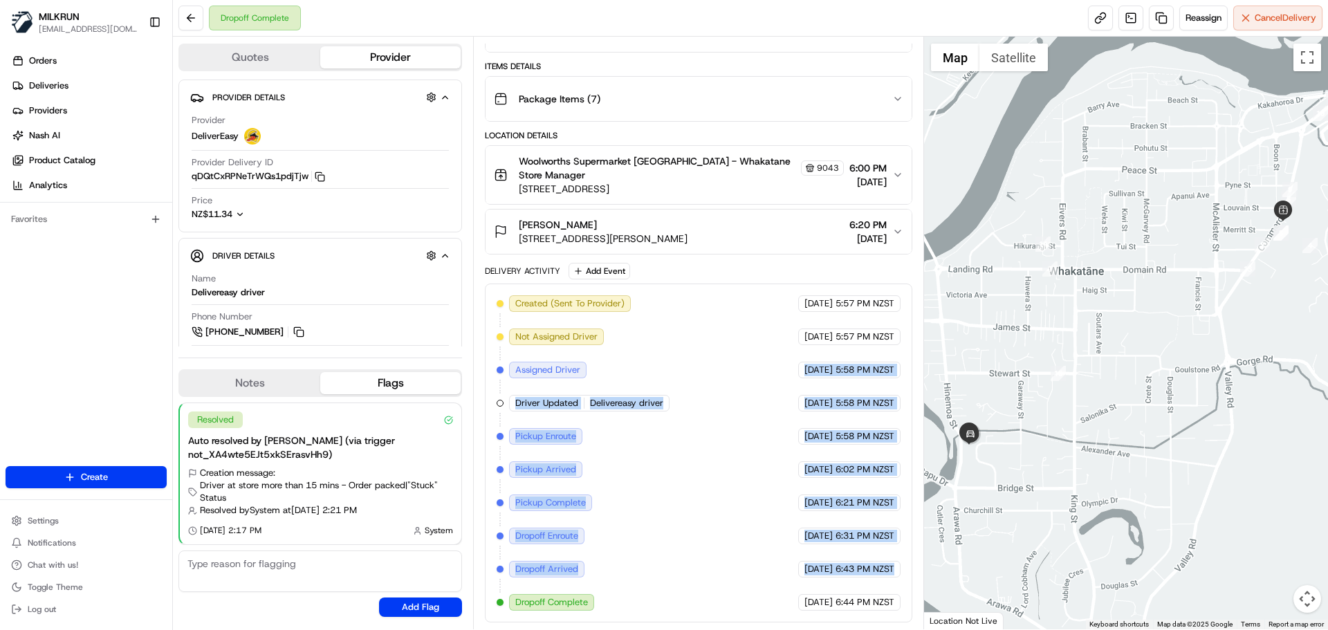
drag, startPoint x: 860, startPoint y: 553, endPoint x: 818, endPoint y: 337, distance: 220.0
click at [819, 337] on div "Created (Sent To Provider) DeliverEasy 22/08/2025 5:57 PM NZST Not Assigned Dri…" at bounding box center [698, 453] width 403 height 316
click at [833, 512] on div "Created (Sent To Provider) DeliverEasy 22/08/2025 5:57 PM NZST Not Assigned Dri…" at bounding box center [698, 453] width 403 height 316
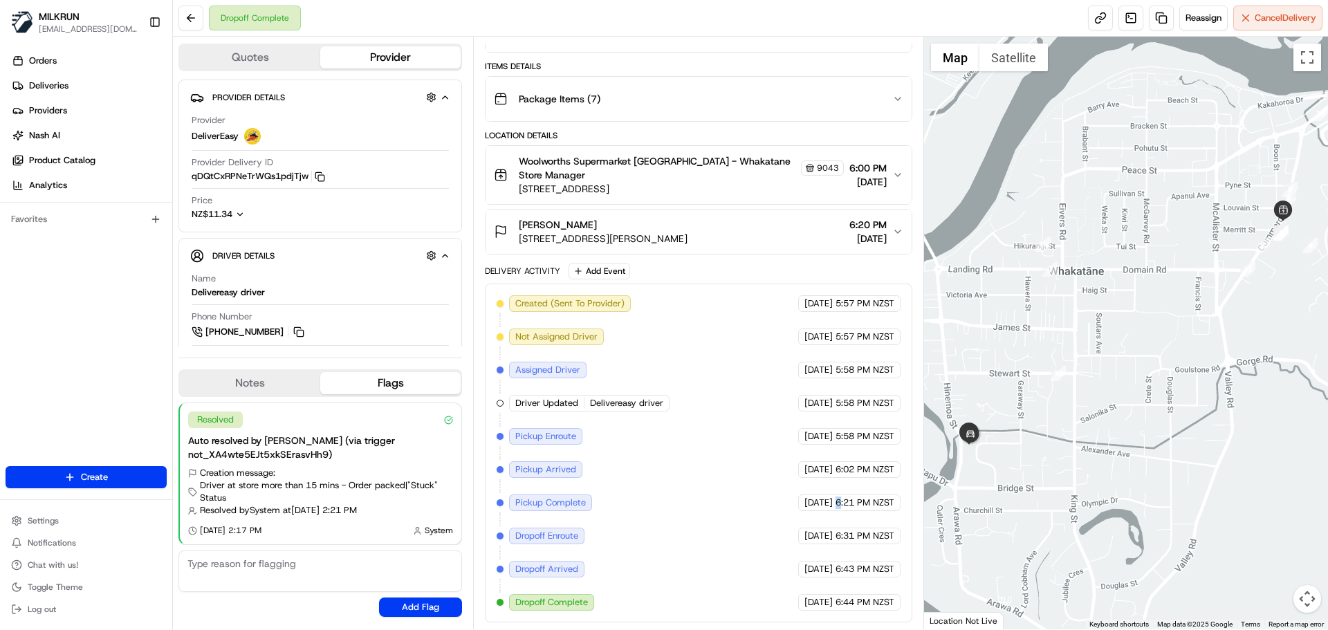
click at [833, 512] on div "Created (Sent To Provider) DeliverEasy 22/08/2025 5:57 PM NZST Not Assigned Dri…" at bounding box center [698, 453] width 403 height 316
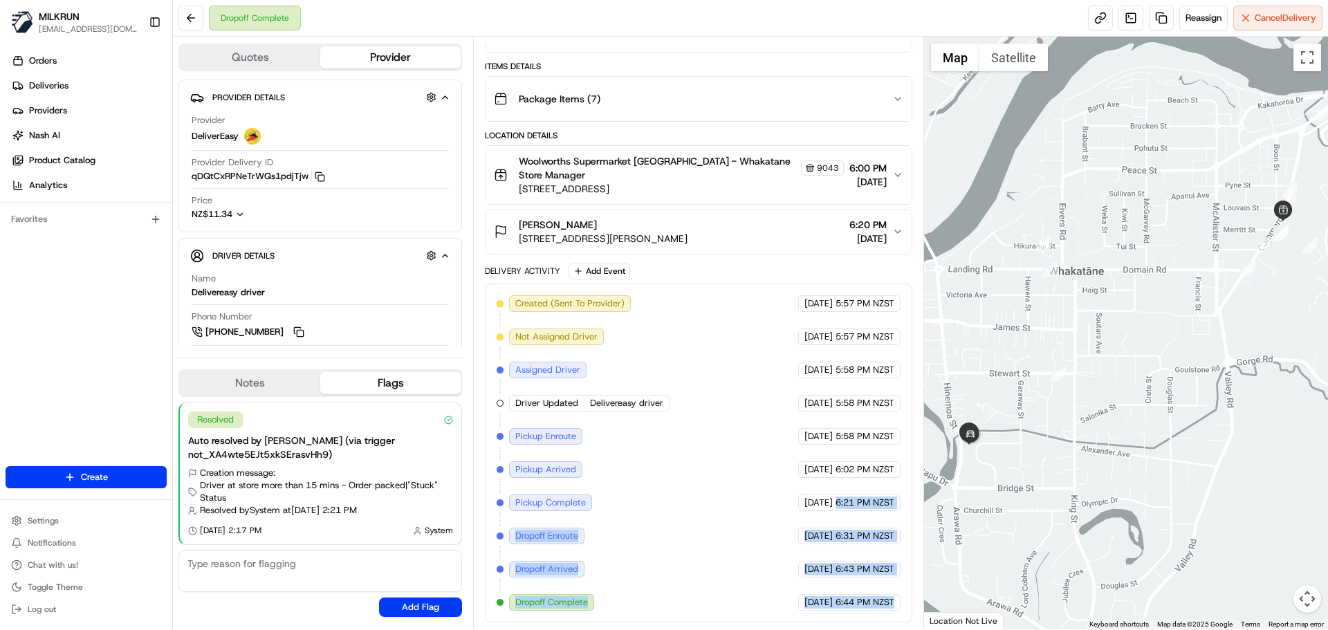
drag, startPoint x: 833, startPoint y: 512, endPoint x: 866, endPoint y: 625, distance: 117.6
click at [866, 625] on div "Summary 2443707 NZST TWT Created: 22/08/2025 5:57 PM Strategy: Dynamic (Everyth…" at bounding box center [698, 333] width 450 height 593
click at [867, 621] on div "Created (Sent To Provider) DeliverEasy 22/08/2025 5:57 PM NZST Not Assigned Dri…" at bounding box center [698, 453] width 427 height 339
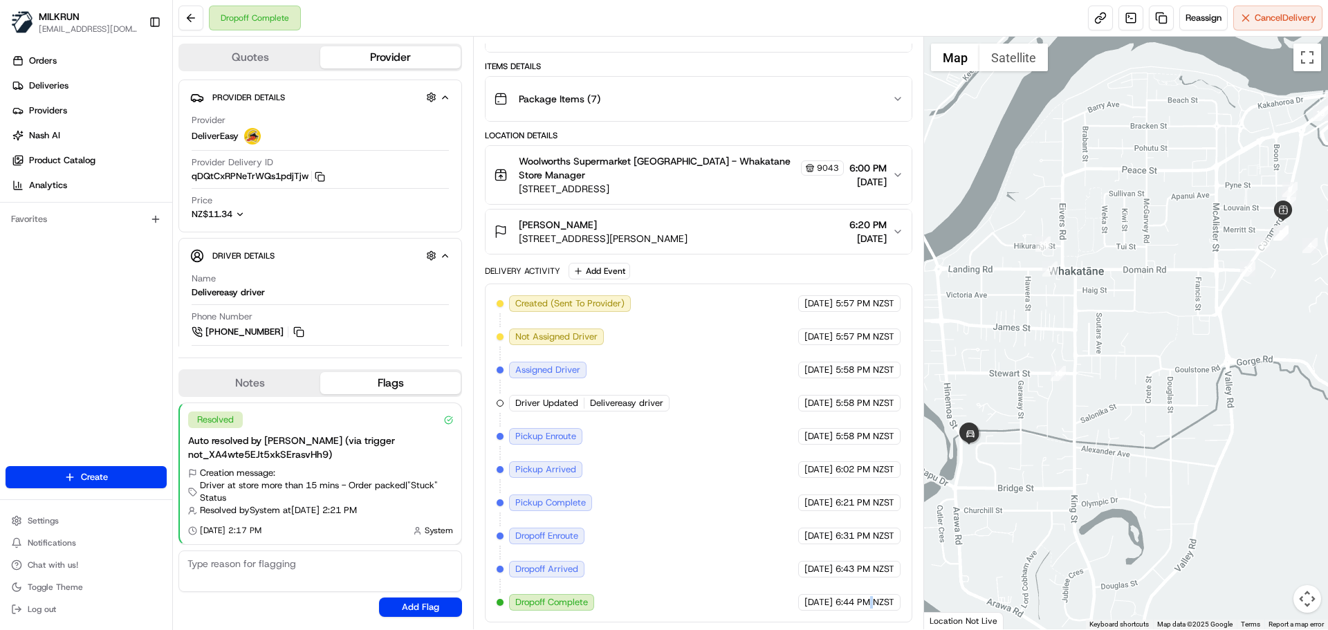
click at [867, 621] on div "Created (Sent To Provider) DeliverEasy 22/08/2025 5:57 PM NZST Not Assigned Dri…" at bounding box center [698, 453] width 427 height 339
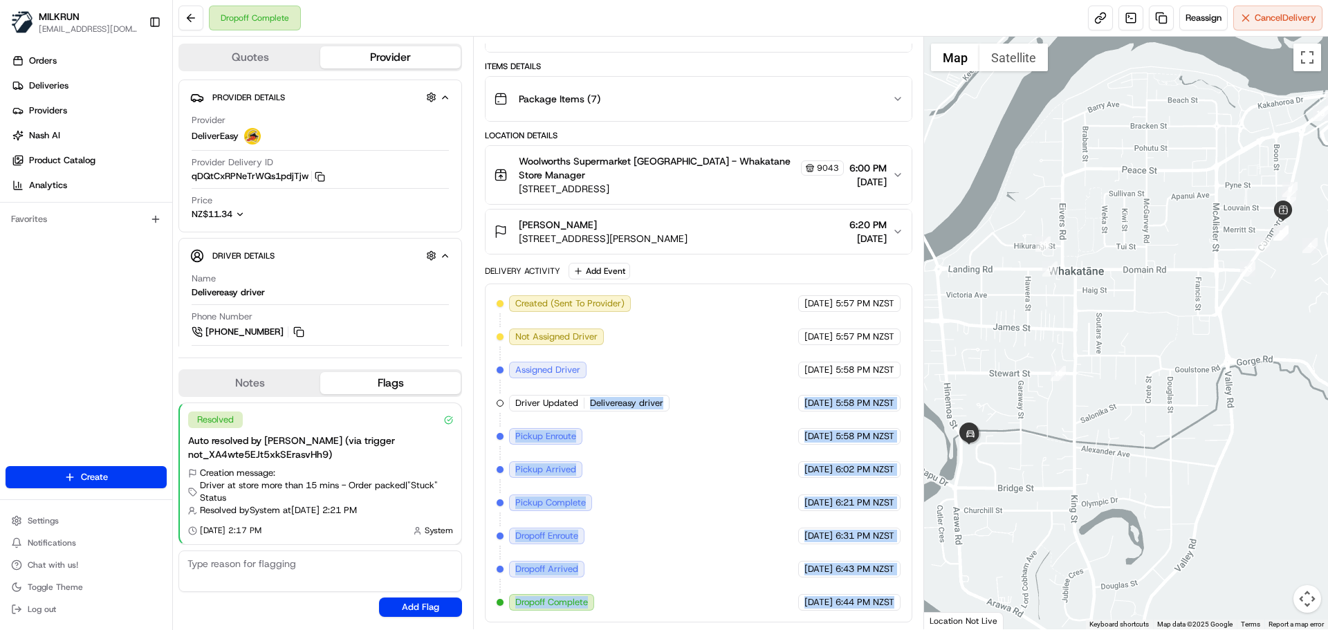
drag, startPoint x: 867, startPoint y: 621, endPoint x: 511, endPoint y: 281, distance: 492.3
click at [511, 281] on div "Delivery Activity Add Event Created (Sent To Provider) DeliverEasy 22/08/2025 5…" at bounding box center [698, 443] width 427 height 360
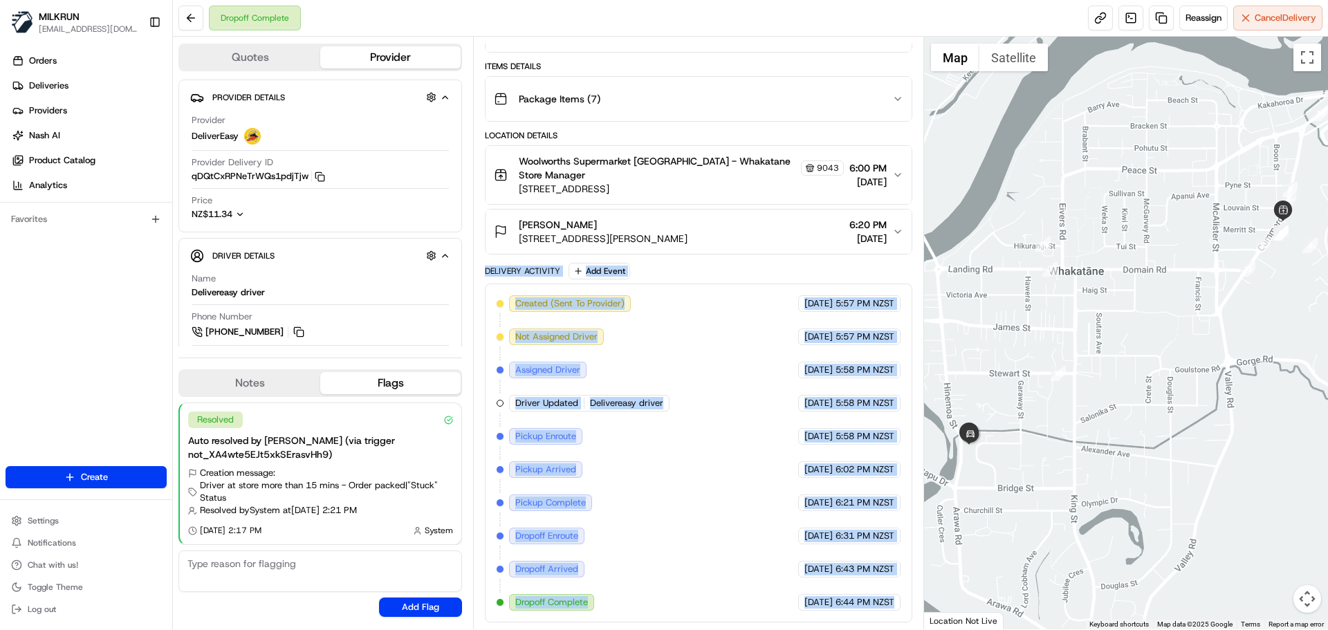
click at [651, 491] on div "Created (Sent To Provider) DeliverEasy 22/08/2025 5:57 PM NZST Not Assigned Dri…" at bounding box center [698, 453] width 403 height 316
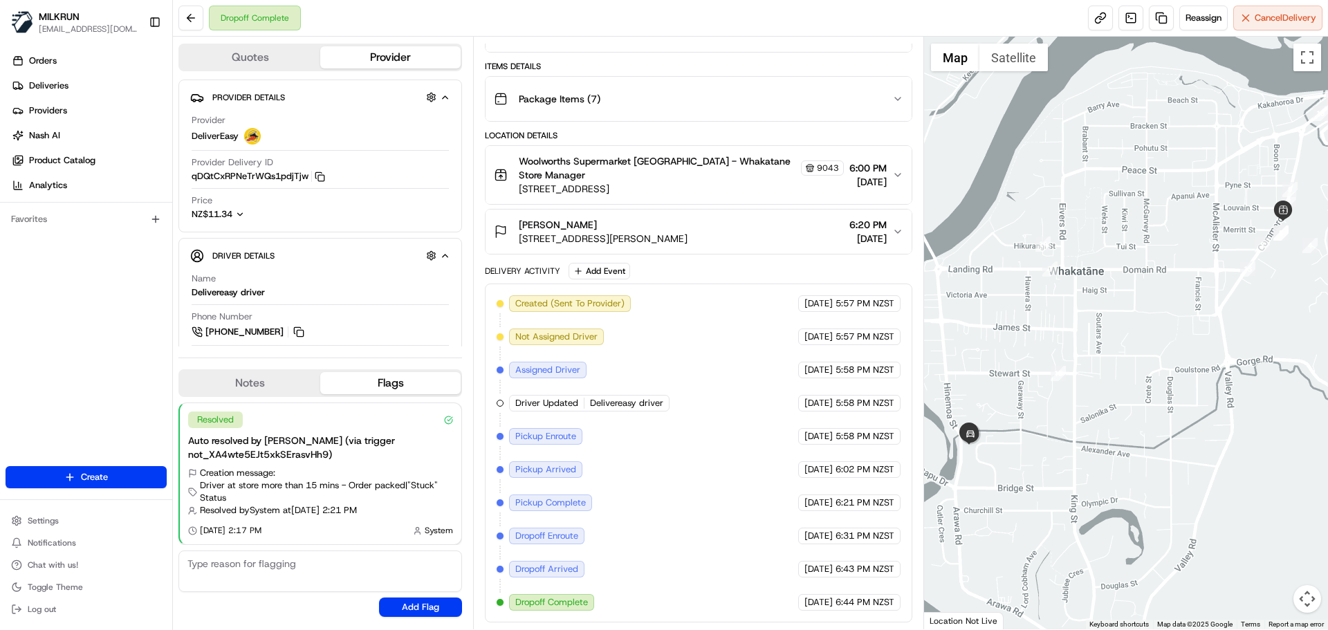
click at [634, 423] on div "Created (Sent To Provider) DeliverEasy 22/08/2025 5:57 PM NZST Not Assigned Dri…" at bounding box center [698, 453] width 403 height 316
drag, startPoint x: 634, startPoint y: 423, endPoint x: 650, endPoint y: 318, distance: 106.4
click at [647, 329] on div "Created (Sent To Provider) DeliverEasy 22/08/2025 5:57 PM NZST Not Assigned Dri…" at bounding box center [698, 453] width 403 height 316
click at [710, 496] on div "Created (Sent To Provider) DeliverEasy 22/08/2025 5:57 PM NZST Not Assigned Dri…" at bounding box center [698, 453] width 403 height 316
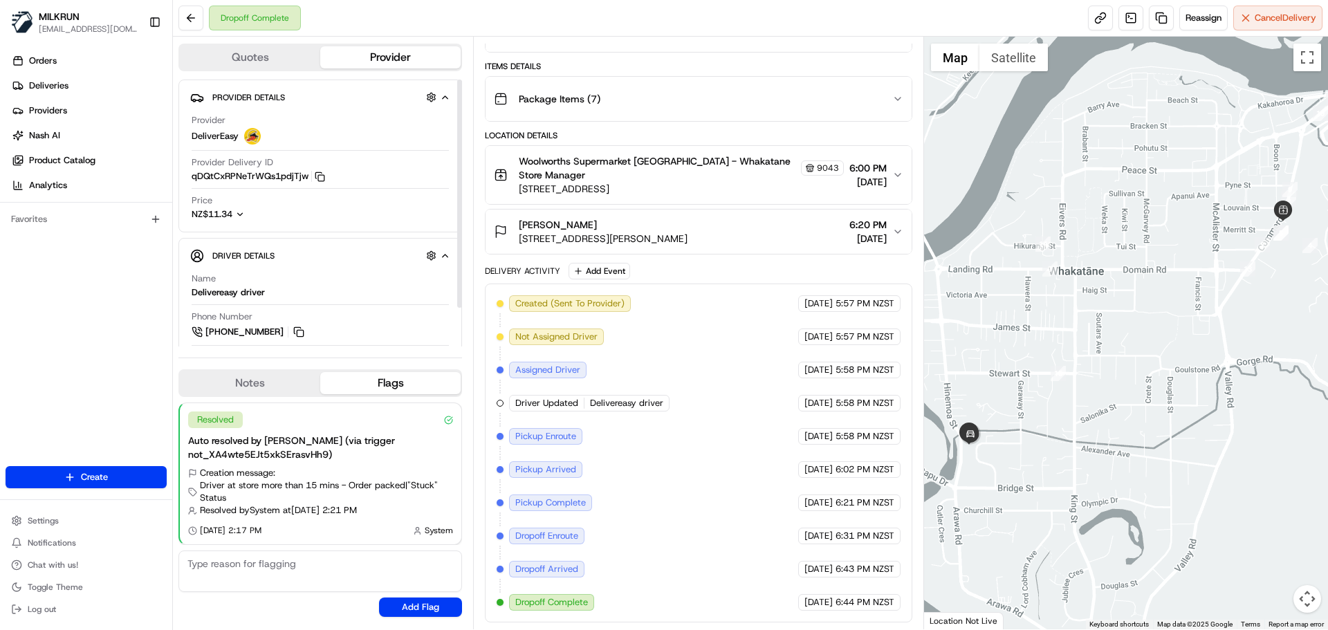
click at [587, 398] on div "Driver Updated Delivereasy driver" at bounding box center [589, 403] width 161 height 17
drag, startPoint x: 587, startPoint y: 398, endPoint x: 690, endPoint y: 511, distance: 153.3
click at [682, 509] on div "Created (Sent To Provider) DeliverEasy 22/08/2025 5:57 PM NZST Not Assigned Dri…" at bounding box center [698, 453] width 403 height 316
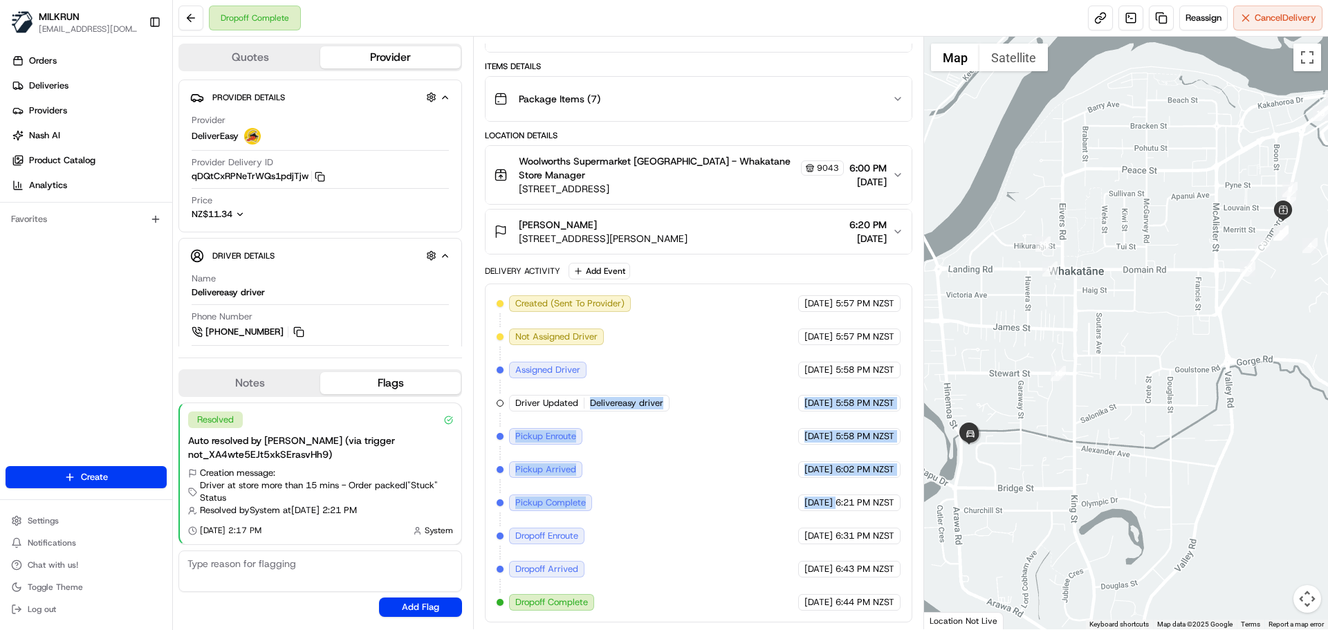
click at [690, 511] on div "Created (Sent To Provider) DeliverEasy 22/08/2025 5:57 PM NZST Not Assigned Dri…" at bounding box center [698, 453] width 403 height 316
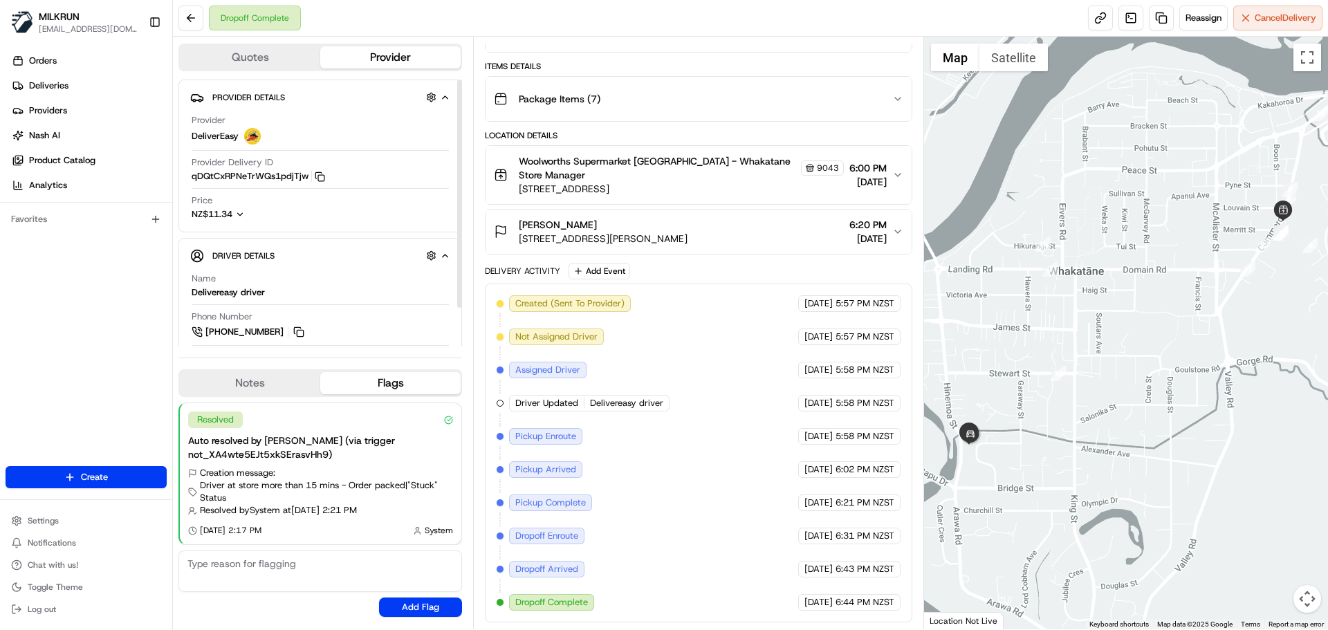
click at [239, 214] on icon "button" at bounding box center [240, 215] width 10 height 10
drag, startPoint x: 233, startPoint y: 270, endPoint x: 216, endPoint y: 270, distance: 17.3
click at [216, 270] on span "NZ$11.34" at bounding box center [212, 266] width 41 height 12
click at [237, 221] on div "Provider DeliverEasy Provider Delivery ID qDQtCxRPNeTrWQs1pdjTjw Copy qDQtCxRPN…" at bounding box center [320, 168] width 260 height 118
click at [238, 214] on icon "button" at bounding box center [240, 215] width 10 height 10
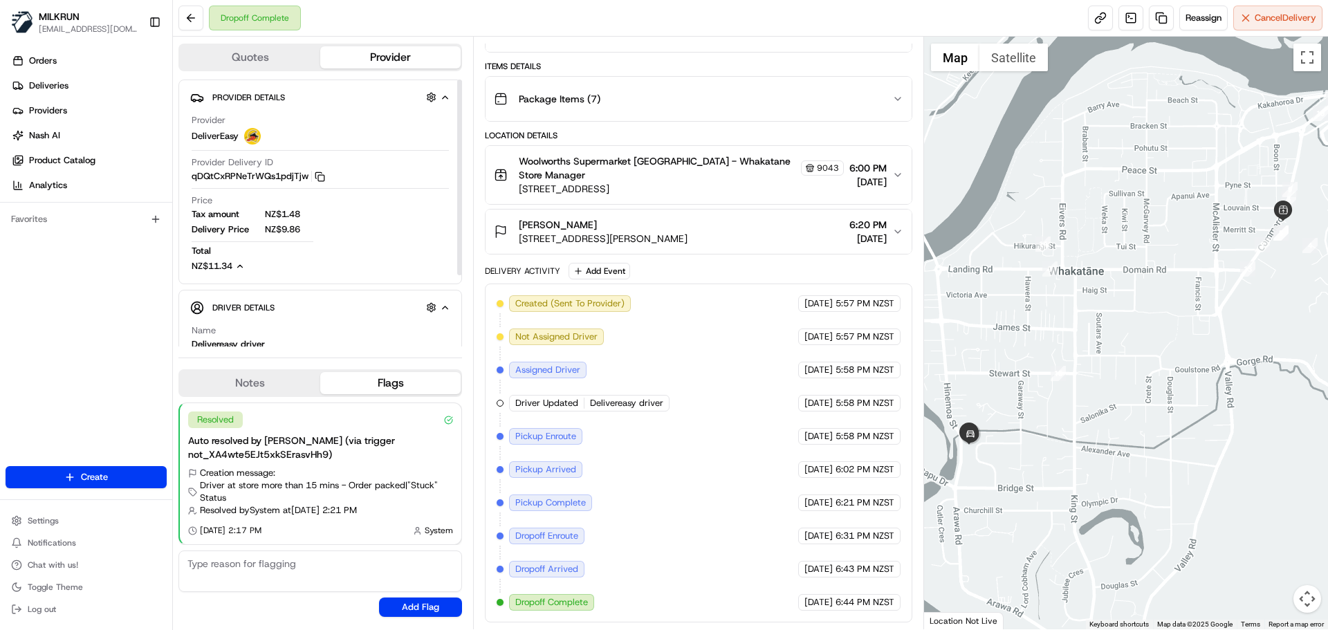
click at [229, 271] on span "NZ$11.34" at bounding box center [212, 266] width 41 height 12
click at [239, 216] on icon "button" at bounding box center [240, 215] width 10 height 10
drag, startPoint x: 232, startPoint y: 272, endPoint x: 203, endPoint y: 269, distance: 28.5
click at [203, 269] on span "NZ$11.34" at bounding box center [212, 266] width 41 height 12
drag, startPoint x: 234, startPoint y: 216, endPoint x: 205, endPoint y: 212, distance: 28.6
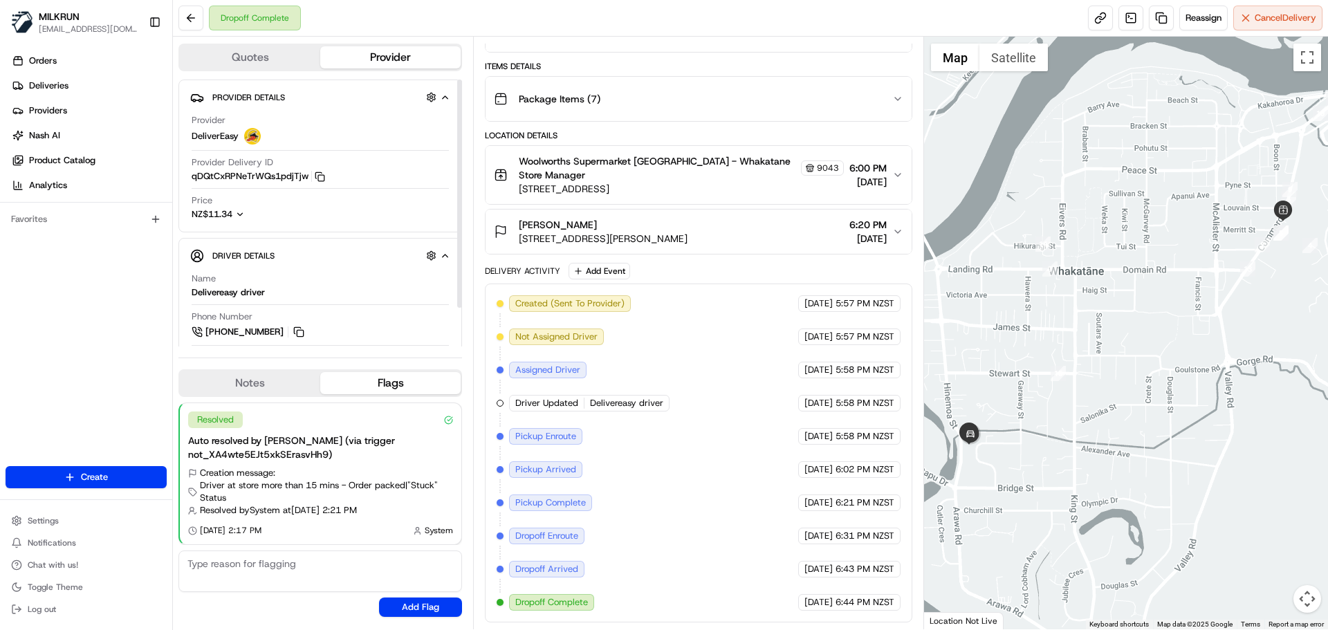
click at [205, 212] on span "NZ$11.34" at bounding box center [212, 214] width 41 height 12
copy span "11.34"
drag, startPoint x: 233, startPoint y: 275, endPoint x: 208, endPoint y: 273, distance: 25.1
click at [208, 273] on div "Provider DeliverEasy Provider Delivery ID qDQtCxRPNeTrWQs1pdjTjw Copy qDQtCxRPN…" at bounding box center [320, 194] width 260 height 170
click at [761, 403] on div "Created (Sent To Provider) DeliverEasy 22/08/2025 5:57 PM NZST Not Assigned Dri…" at bounding box center [698, 453] width 403 height 316
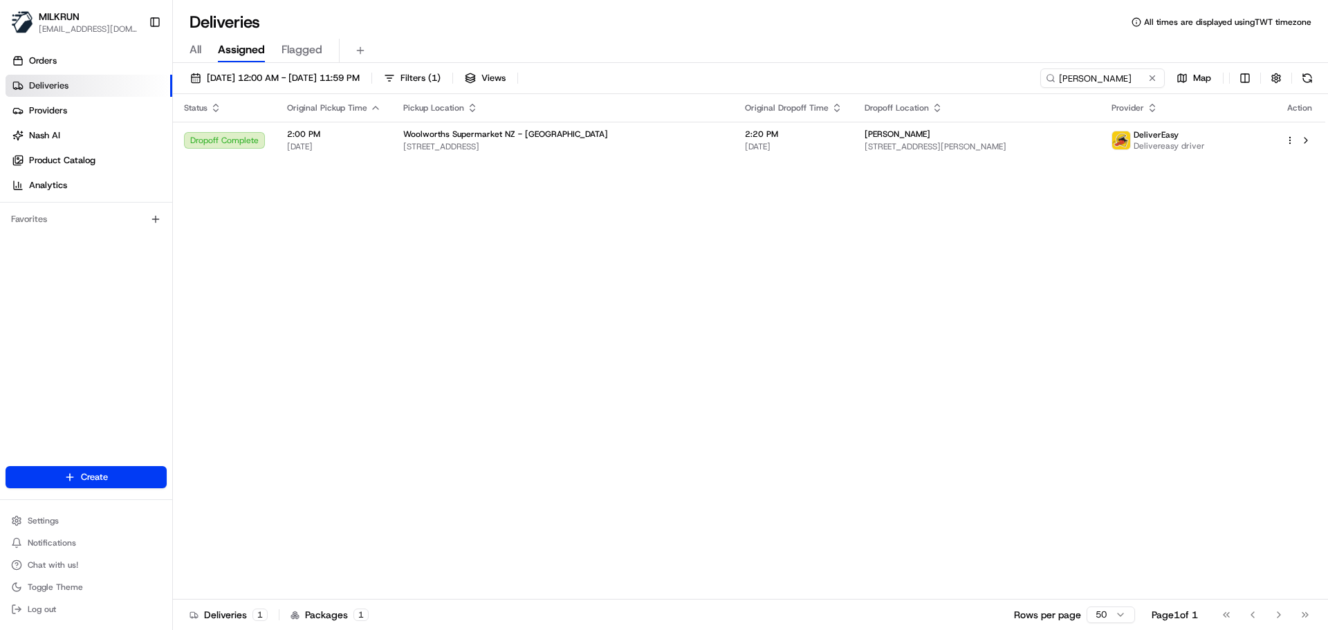
click at [1097, 89] on div "22/08/2025 12:00 AM - 22/08/2025 11:59 PM Filters ( 1 ) Views jay mysteron Map" at bounding box center [750, 81] width 1155 height 26
click at [1093, 87] on input "jay mysteron" at bounding box center [1082, 77] width 166 height 19
click at [1092, 86] on input "jay mysteron" at bounding box center [1082, 77] width 166 height 19
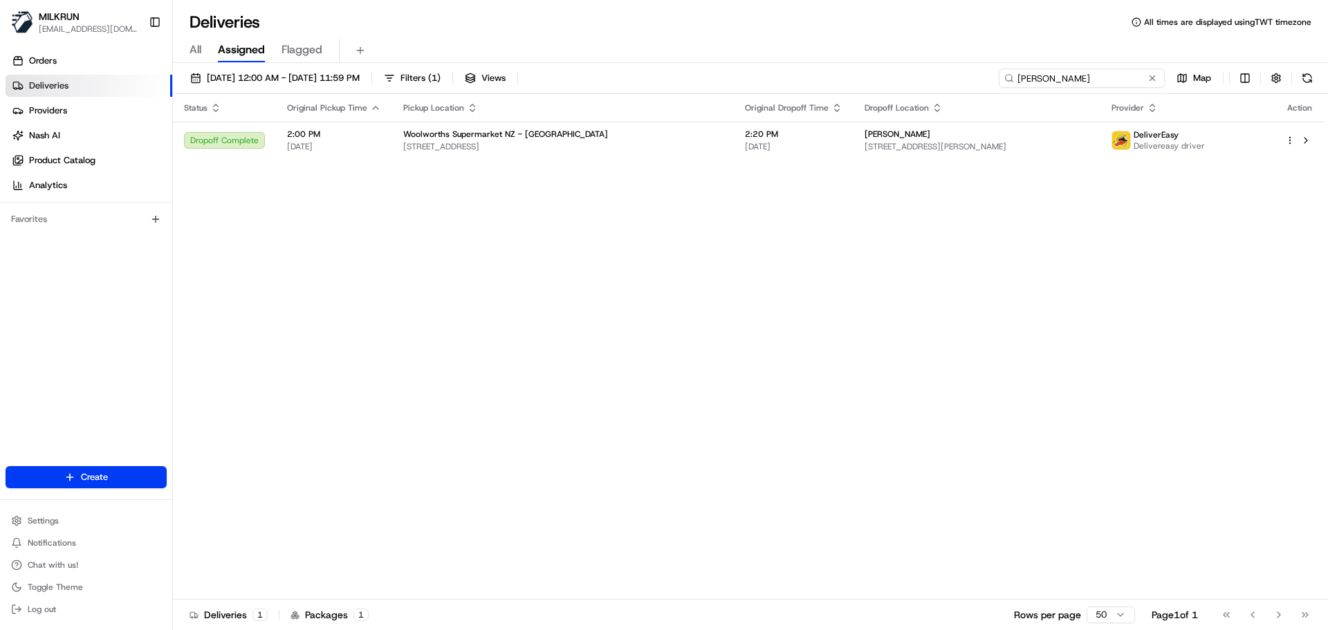
paste input "alisa brody"
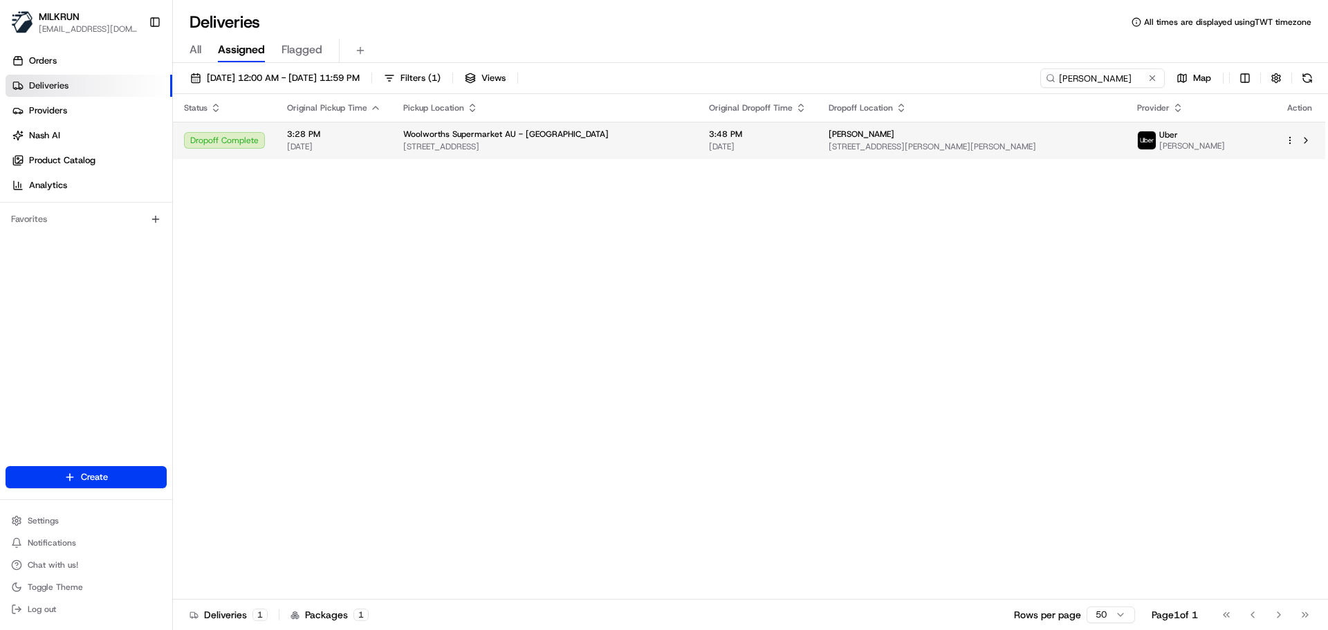
click at [605, 145] on span "1 N Lakes Dr, Mango Hill, QLD 4509, AU" at bounding box center [545, 146] width 284 height 11
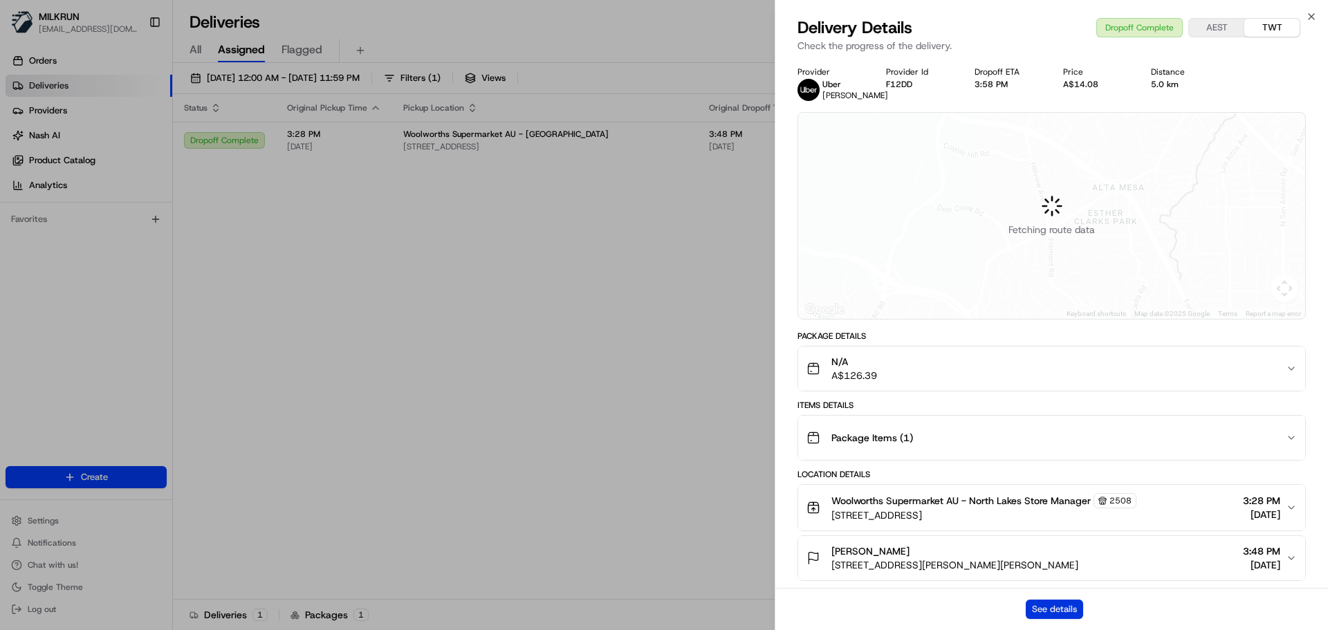
click at [1062, 612] on button "See details" at bounding box center [1054, 609] width 57 height 19
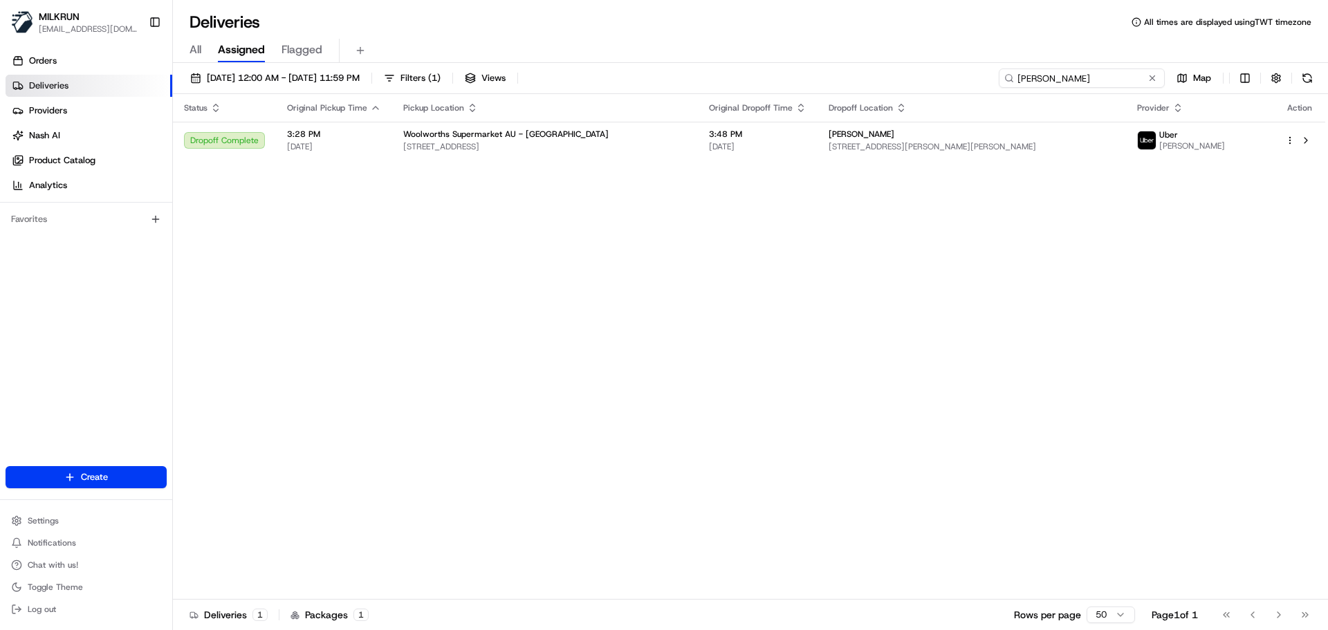
click at [1119, 86] on input "alisa brody" at bounding box center [1082, 77] width 166 height 19
paste input "Hannah Panizzutti"
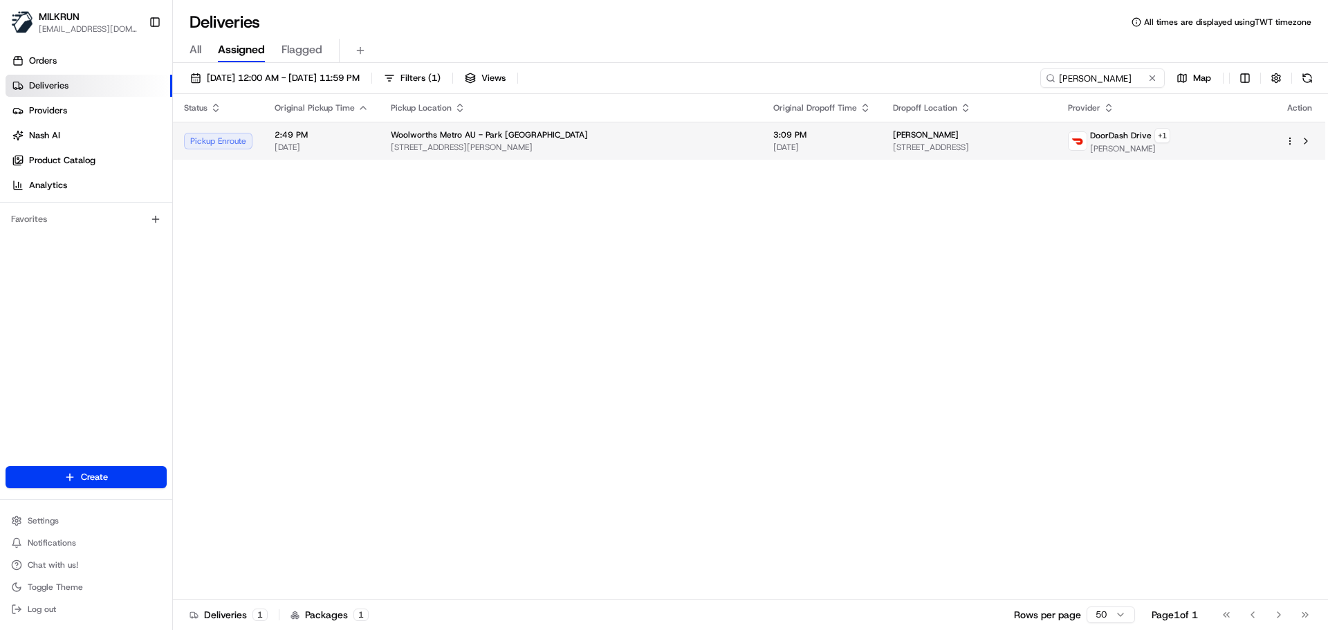
click at [441, 145] on span "[STREET_ADDRESS][PERSON_NAME]" at bounding box center [571, 147] width 360 height 11
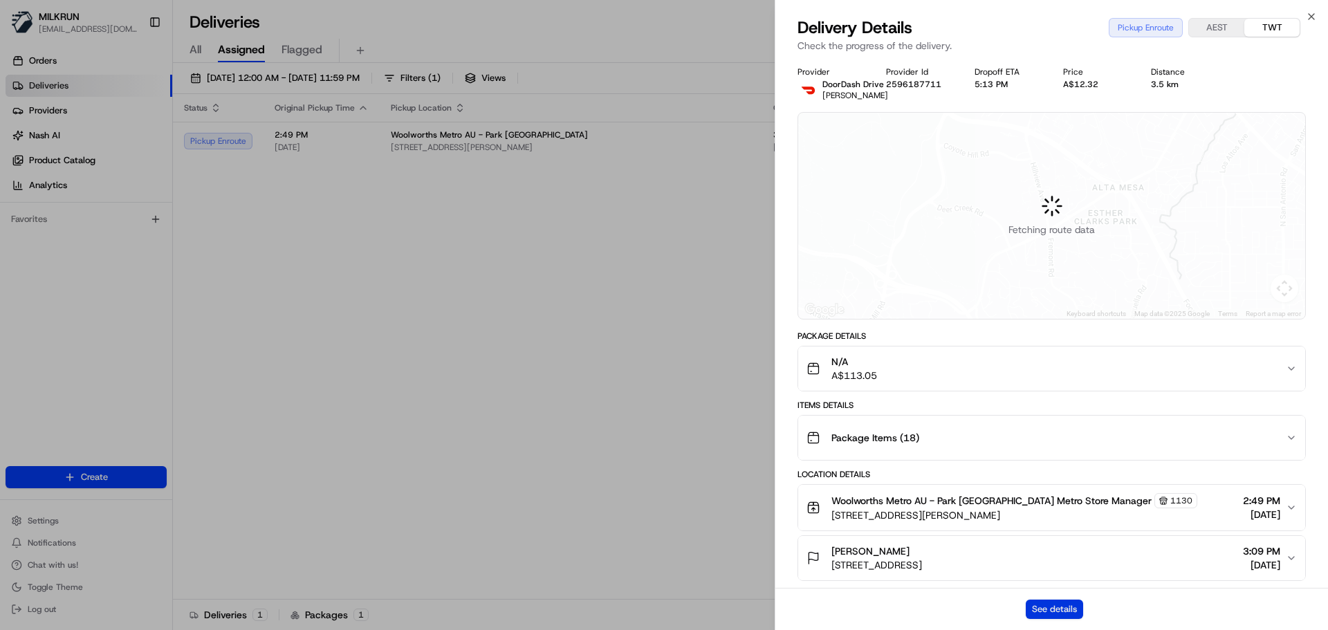
click at [1064, 618] on button "See details" at bounding box center [1054, 609] width 57 height 19
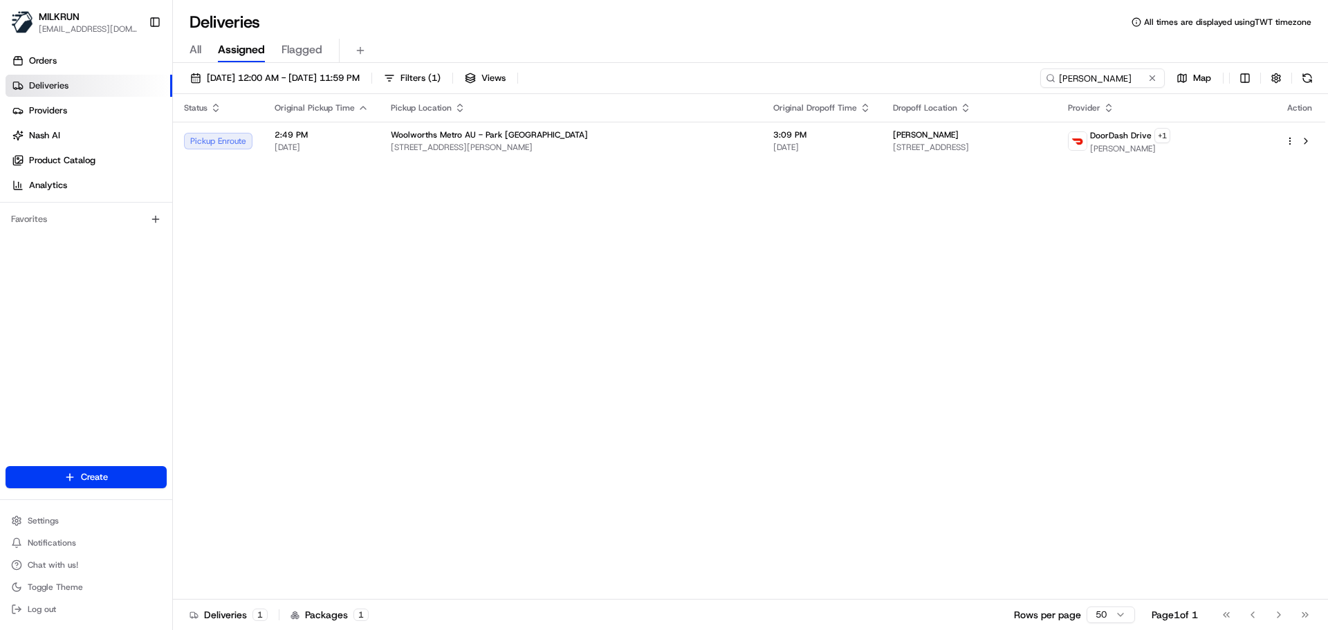
drag, startPoint x: 423, startPoint y: 262, endPoint x: 494, endPoint y: 220, distance: 81.9
click at [1110, 75] on input "Hannah Panizzutti" at bounding box center [1082, 77] width 166 height 19
paste input "Kathryn Adler"
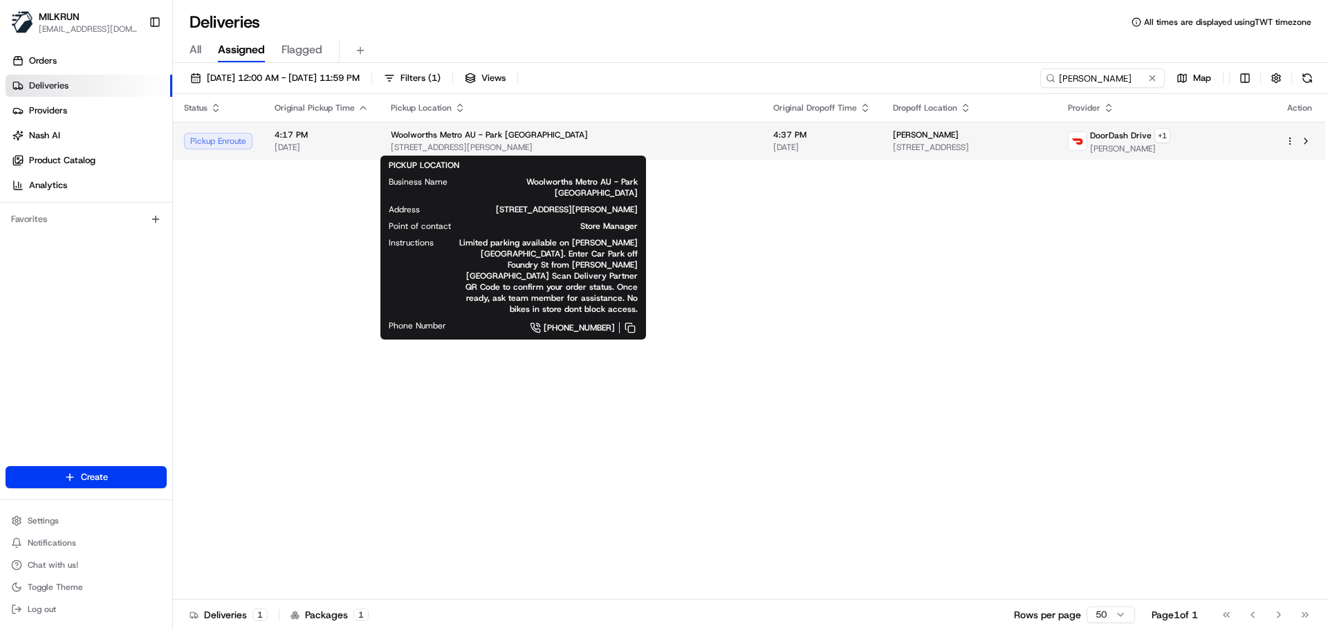
click at [571, 129] on div "Woolworths Metro AU - Park Sydney Metro" at bounding box center [571, 134] width 360 height 11
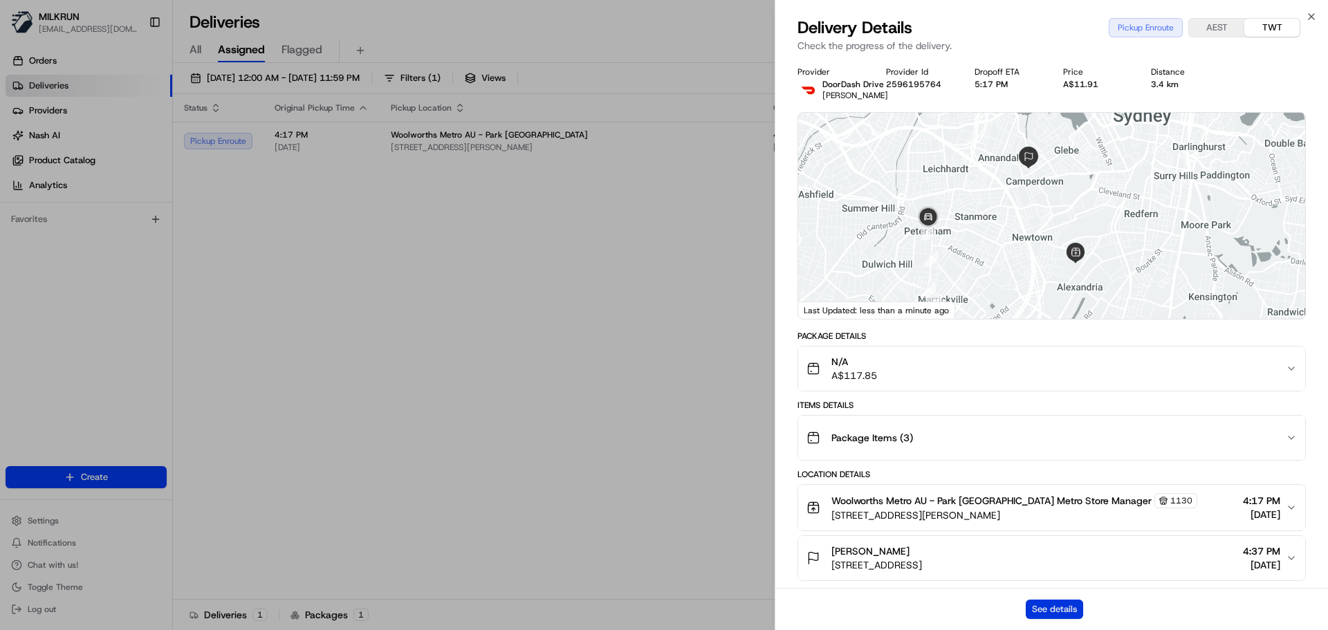
click at [1051, 605] on button "See details" at bounding box center [1054, 609] width 57 height 19
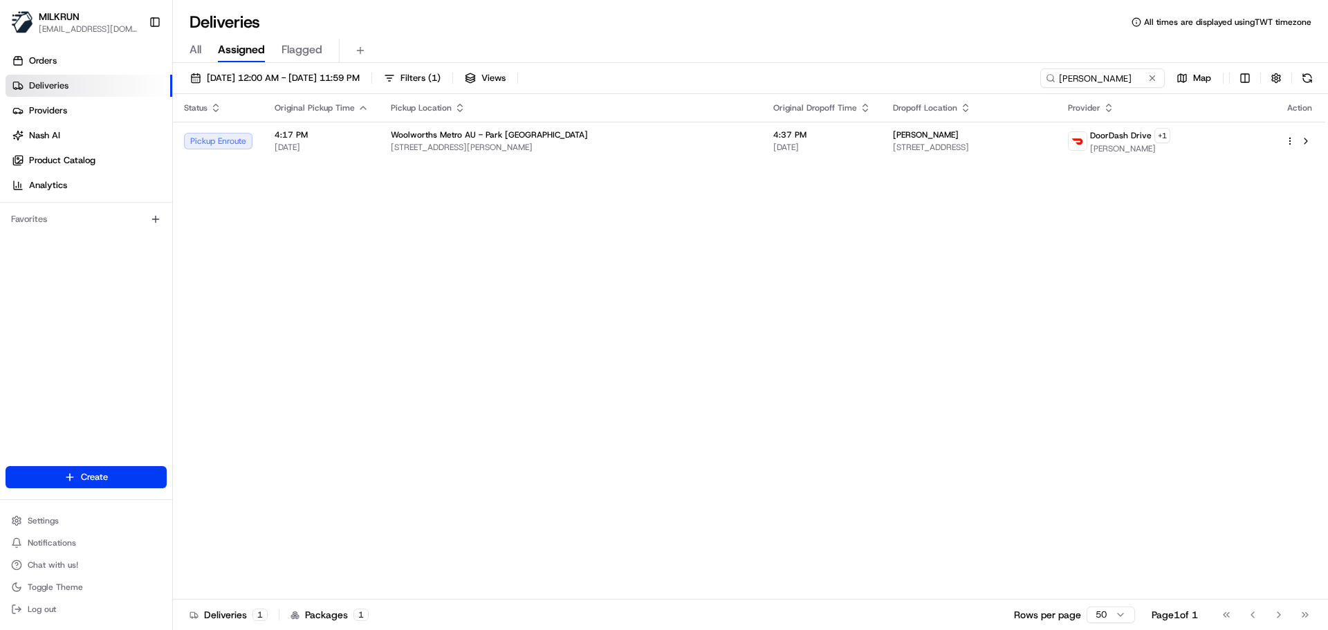
click at [1086, 89] on div "22/08/2025 12:00 AM - 22/08/2025 11:59 PM Filters ( 1 ) Views Kathryn Adler Map" at bounding box center [750, 81] width 1155 height 26
click at [1083, 77] on input "Kathryn Adler" at bounding box center [1082, 77] width 166 height 19
paste input "Kiran Thanigasalam"
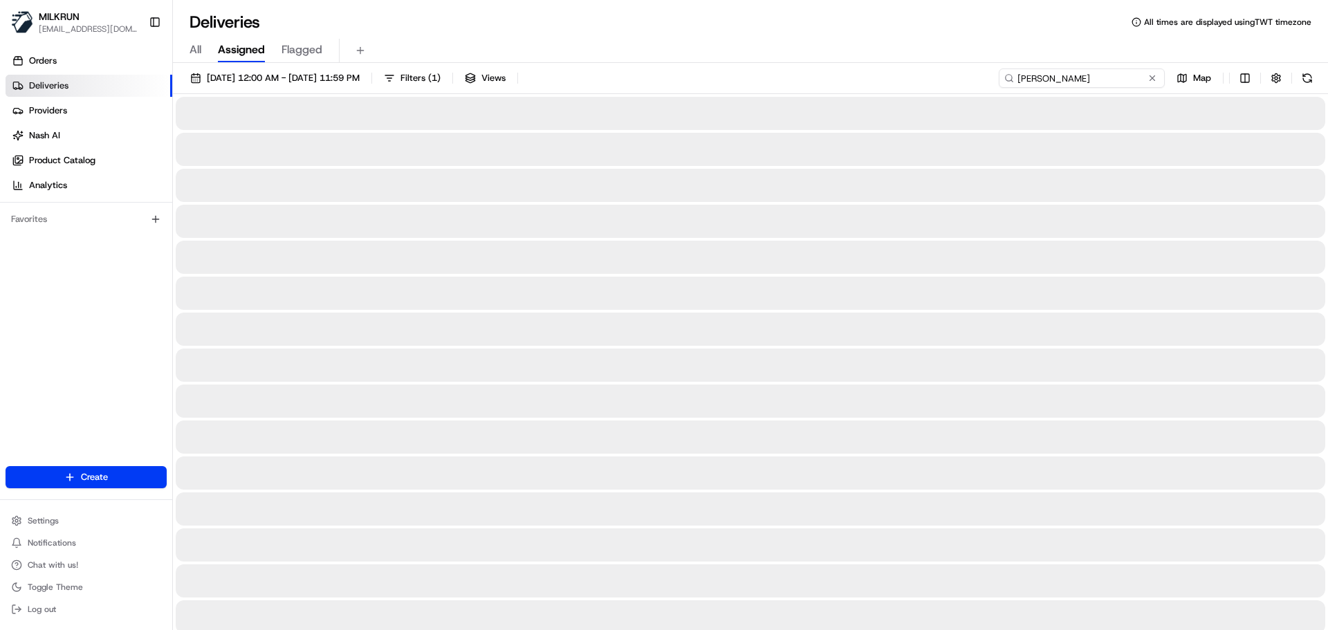
click at [1018, 77] on input "Kiran Thanigasalam" at bounding box center [1082, 77] width 166 height 19
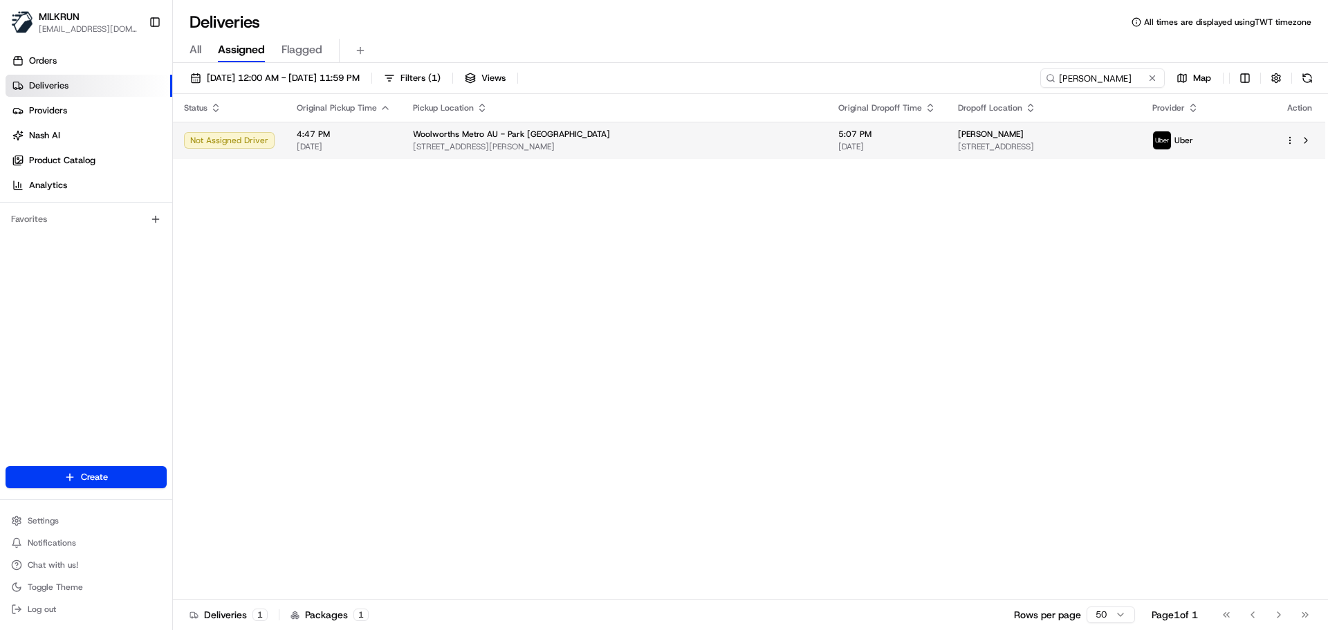
click at [458, 156] on td "Woolworths Metro AU - Park Sydney Metro 57 Ashmore St, Erskineville, NSW 2043, …" at bounding box center [615, 140] width 426 height 37
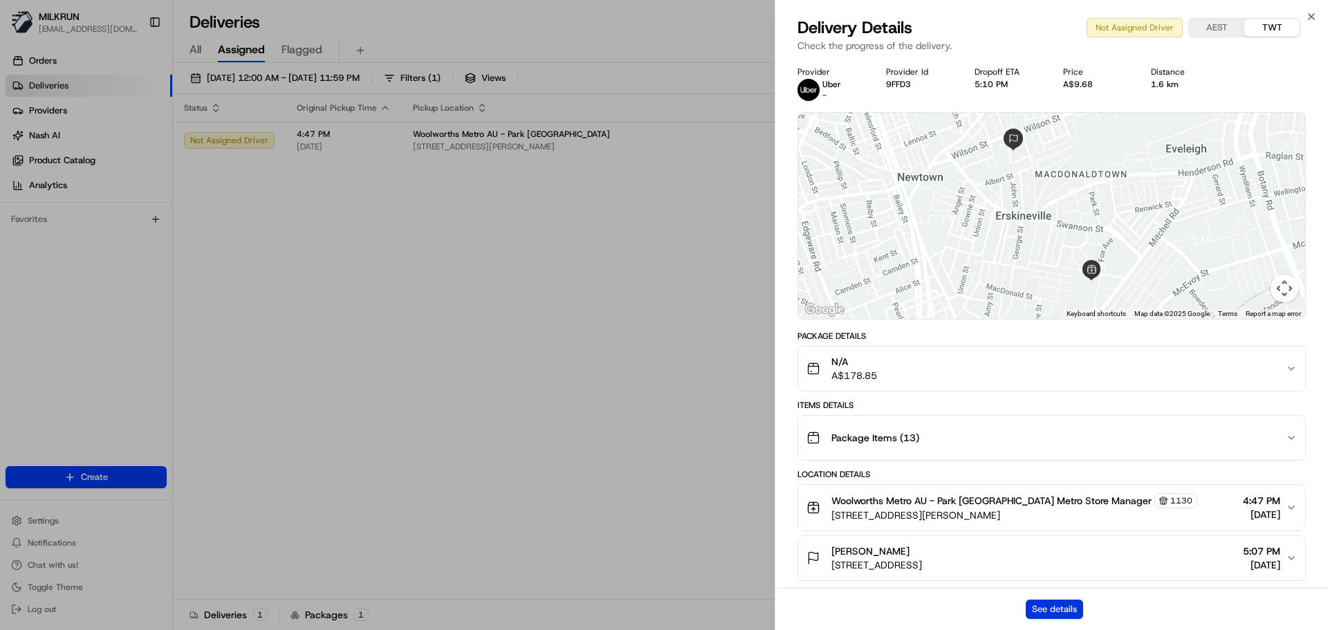
click at [1056, 612] on button "See details" at bounding box center [1054, 609] width 57 height 19
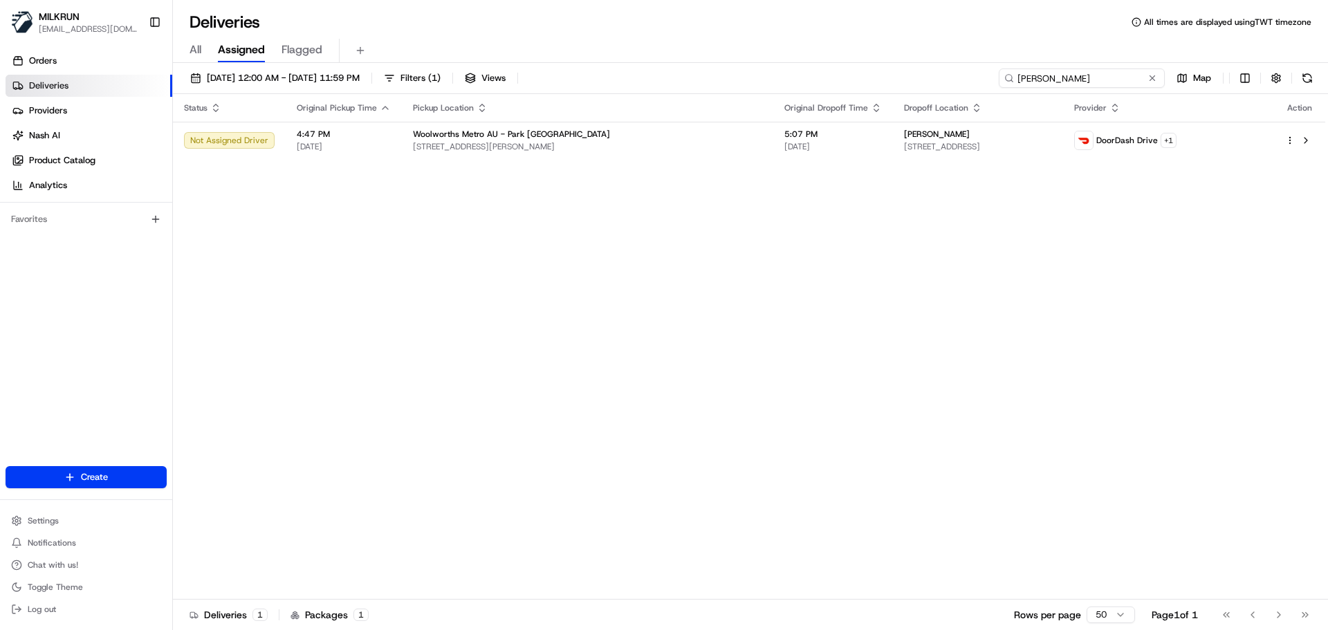
click at [1114, 78] on input "Kiran Thanigasalam" at bounding box center [1082, 77] width 166 height 19
drag, startPoint x: 1114, startPoint y: 78, endPoint x: 1097, endPoint y: 78, distance: 17.3
click at [1112, 80] on input "Kiran Thanigasalam" at bounding box center [1082, 77] width 166 height 19
paste input "[PERSON_NAME]"
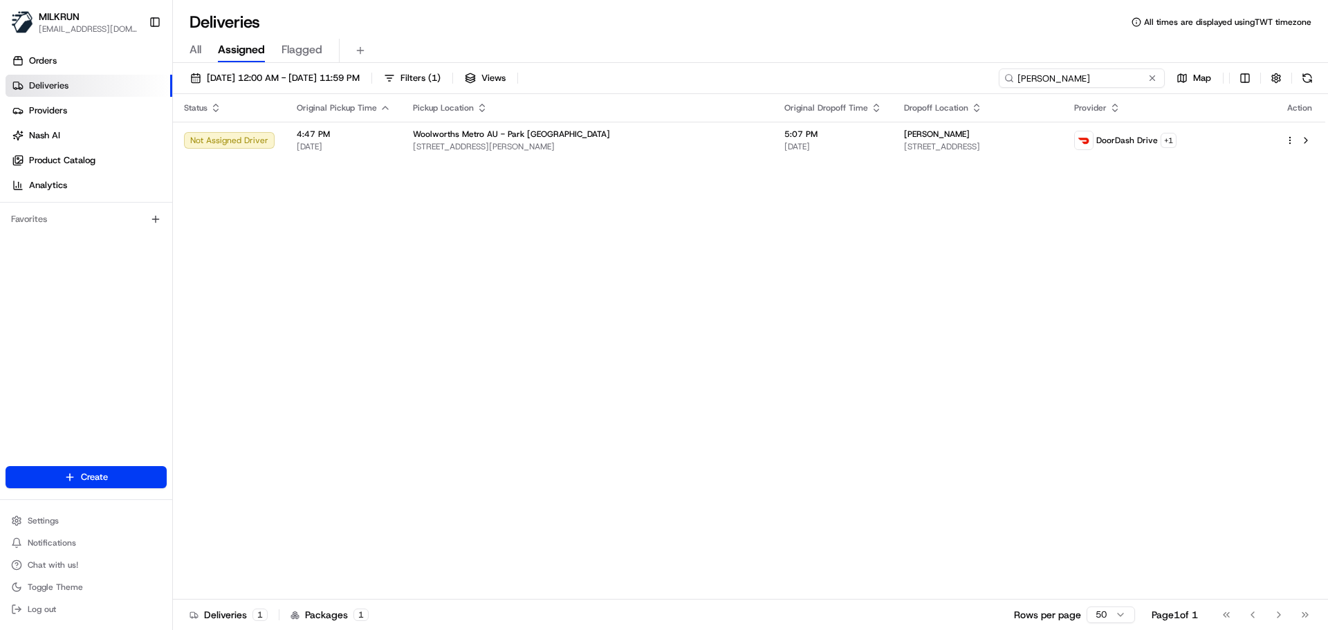
type input "[PERSON_NAME]"
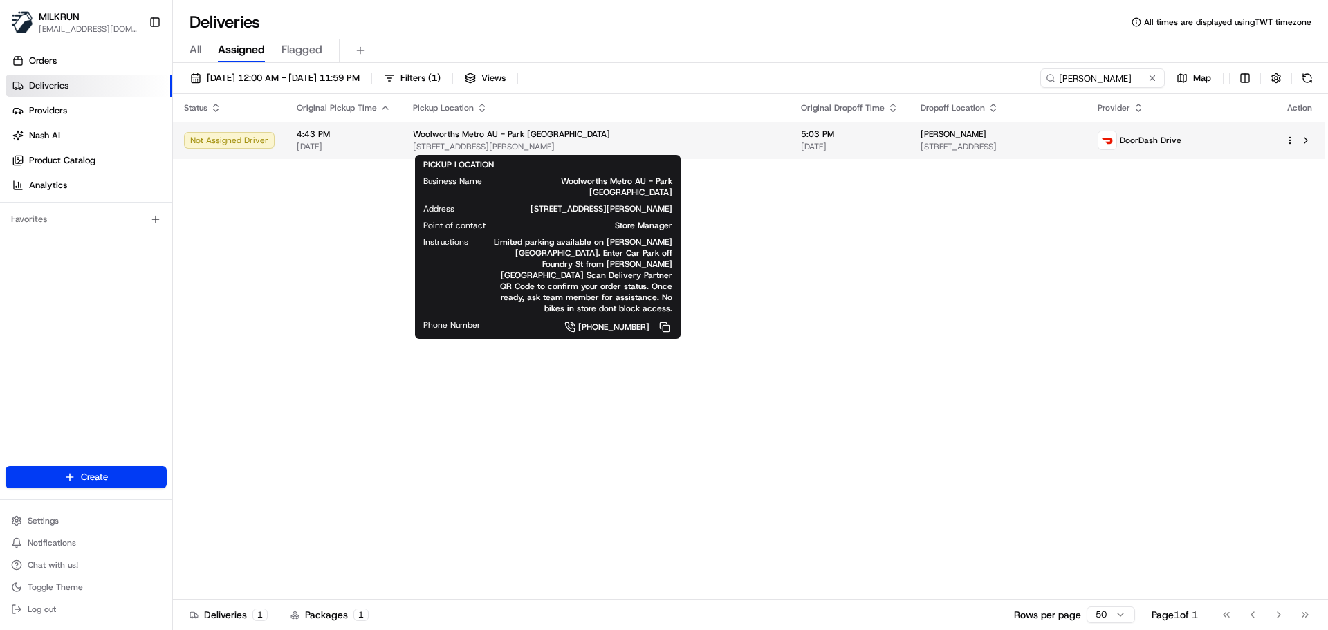
click at [429, 145] on span "[STREET_ADDRESS][PERSON_NAME]" at bounding box center [596, 146] width 366 height 11
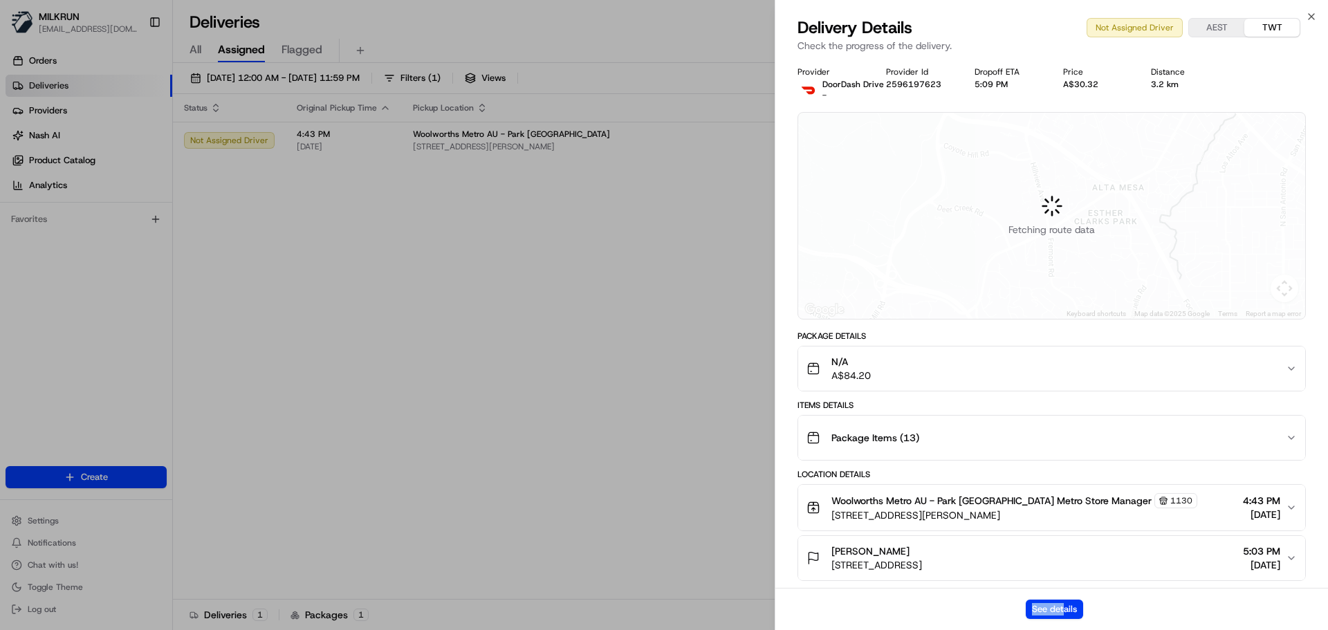
drag, startPoint x: 1072, startPoint y: 598, endPoint x: 1061, endPoint y: 623, distance: 27.3
click at [1061, 623] on div "Delivery Details Not Assigned Driver AEST TWT Check the progress of the deliver…" at bounding box center [1052, 324] width 553 height 614
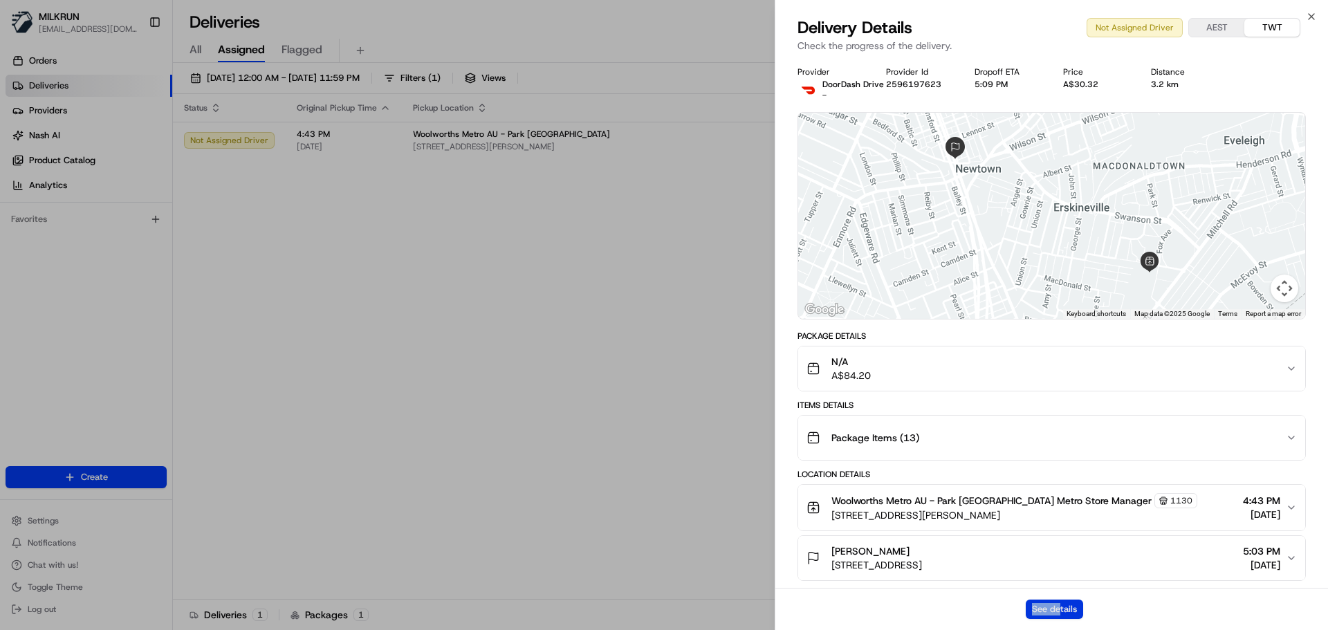
click at [1061, 610] on button "See details" at bounding box center [1054, 609] width 57 height 19
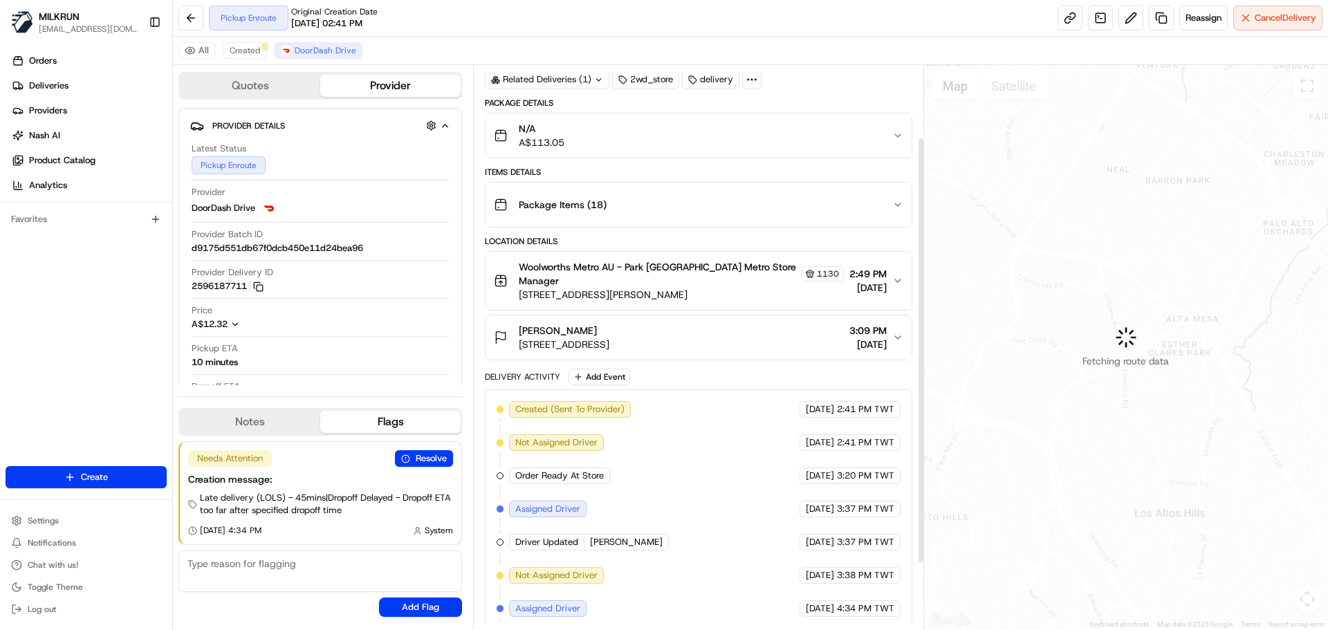
scroll to position [183, 0]
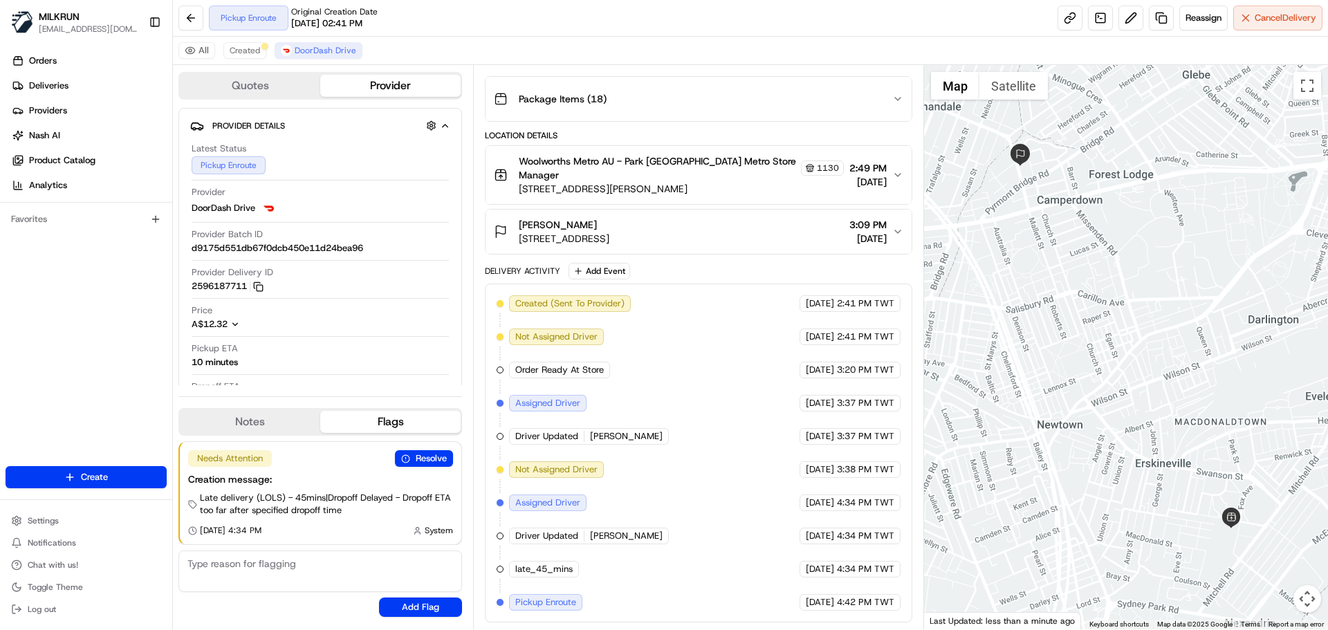
click at [590, 576] on div "Created (Sent To Provider) DoorDash Drive [DATE] 2:41 PM TWT Not Assigned Drive…" at bounding box center [698, 453] width 403 height 316
drag, startPoint x: 590, startPoint y: 576, endPoint x: 692, endPoint y: 544, distance: 106.6
click at [603, 495] on div "Created (Sent To Provider) DoorDash Drive [DATE] 2:41 PM TWT Not Assigned Drive…" at bounding box center [698, 453] width 403 height 316
click at [893, 600] on span "4:42 PM TWT" at bounding box center [865, 602] width 57 height 12
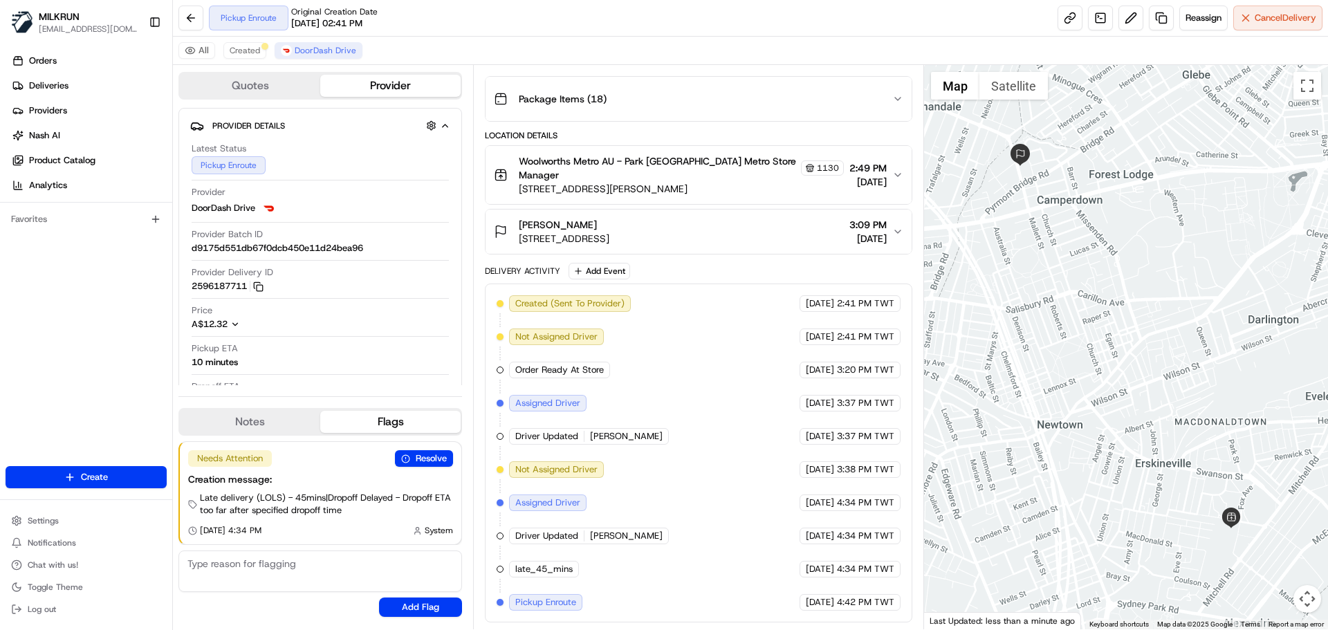
click at [893, 600] on span "4:42 PM TWT" at bounding box center [865, 602] width 57 height 12
drag, startPoint x: 893, startPoint y: 600, endPoint x: 850, endPoint y: 539, distance: 74.9
click at [850, 539] on div "Created (Sent To Provider) DoorDash Drive [DATE] 2:41 PM TWT Not Assigned Drive…" at bounding box center [698, 453] width 403 height 316
click at [852, 601] on span "4:42 PM TWT" at bounding box center [865, 602] width 57 height 12
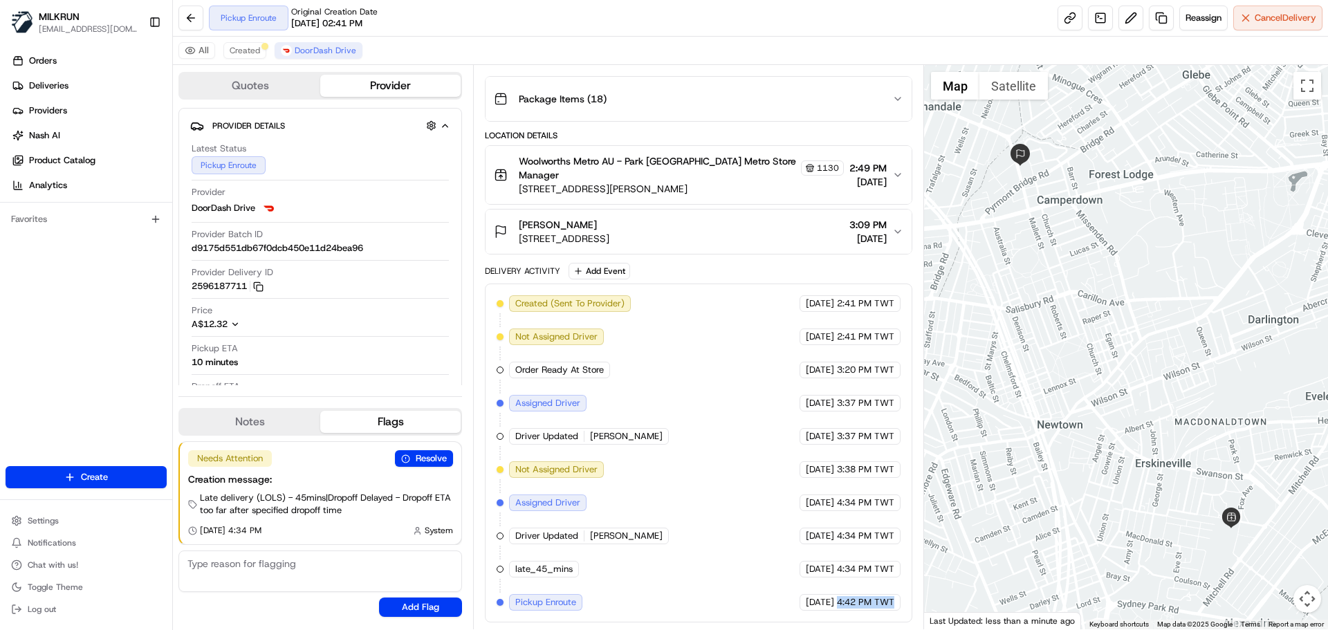
drag, startPoint x: 852, startPoint y: 601, endPoint x: 866, endPoint y: 611, distance: 16.7
click at [866, 611] on div "Created (Sent To Provider) DoorDash Drive [DATE] 2:41 PM TWT Not Assigned Drive…" at bounding box center [698, 453] width 427 height 339
drag, startPoint x: 866, startPoint y: 611, endPoint x: 835, endPoint y: 577, distance: 45.6
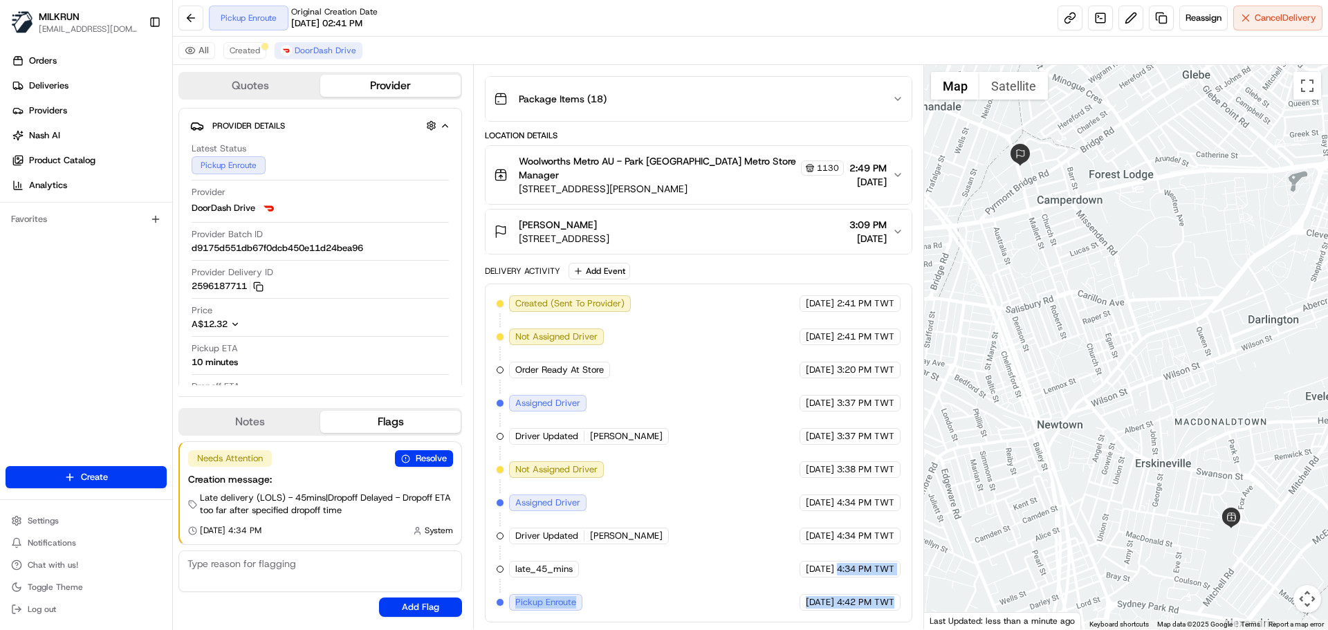
click at [835, 577] on div "Created (Sent To Provider) DoorDash Drive [DATE] 2:41 PM TWT Not Assigned Drive…" at bounding box center [698, 453] width 427 height 339
click at [835, 577] on div "[DATE] 4:34 PM TWT" at bounding box center [850, 569] width 101 height 17
click at [607, 488] on div "Created (Sent To Provider) DoorDash Drive [DATE] 2:41 PM TWT Not Assigned Drive…" at bounding box center [698, 453] width 403 height 316
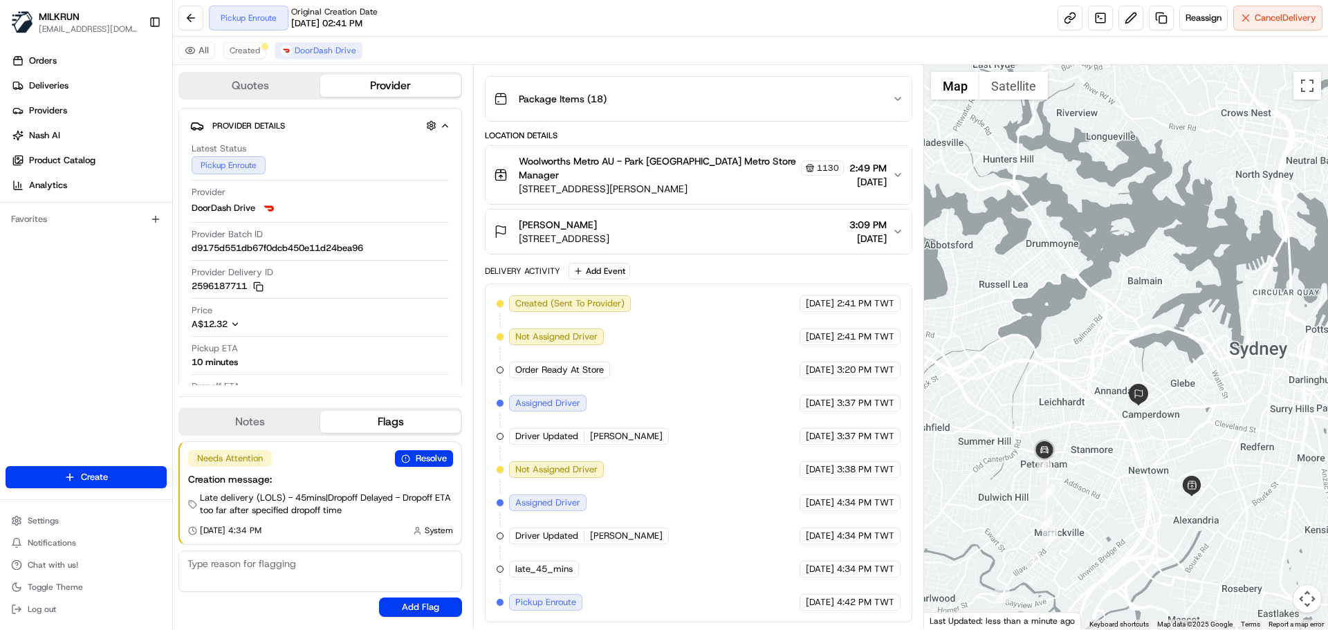
click at [854, 614] on div "Created (Sent To Provider) DoorDash Drive [DATE] 2:41 PM TWT Not Assigned Drive…" at bounding box center [698, 453] width 427 height 339
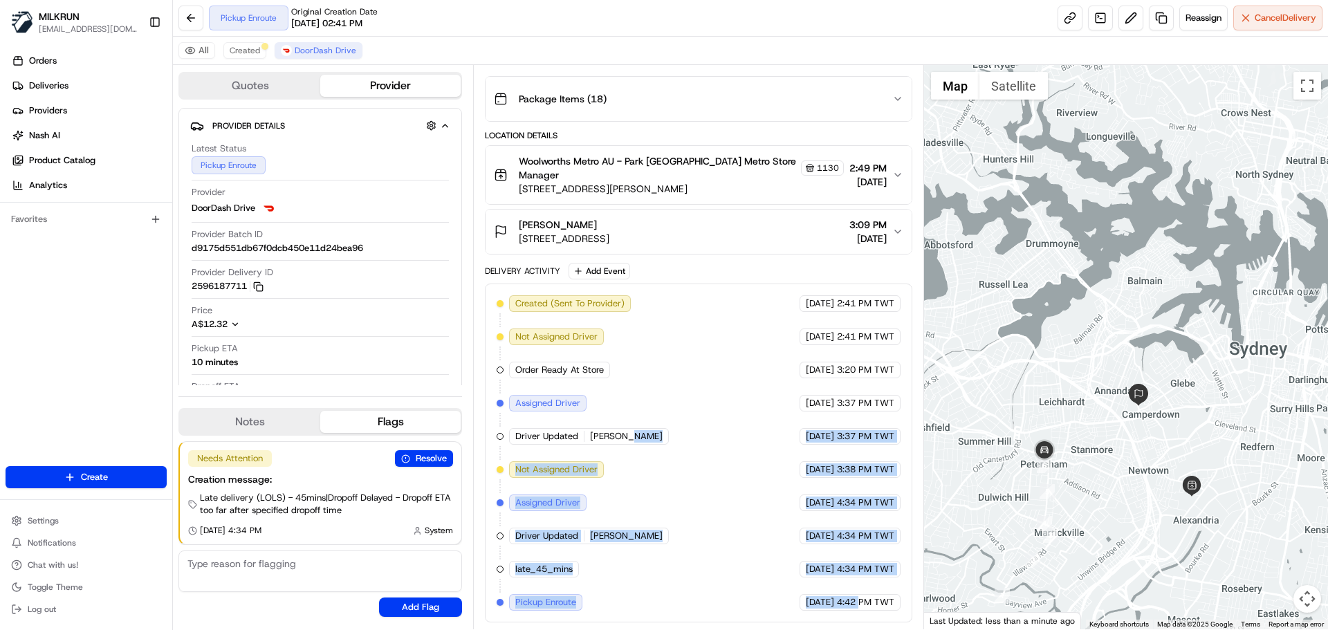
drag, startPoint x: 854, startPoint y: 614, endPoint x: 620, endPoint y: 433, distance: 295.5
click at [621, 433] on div "Created (Sent To Provider) DoorDash Drive [DATE] 2:41 PM TWT Not Assigned Drive…" at bounding box center [698, 453] width 427 height 339
click at [668, 586] on div "Created (Sent To Provider) DoorDash Drive [DATE] 2:41 PM TWT Not Assigned Drive…" at bounding box center [698, 453] width 403 height 316
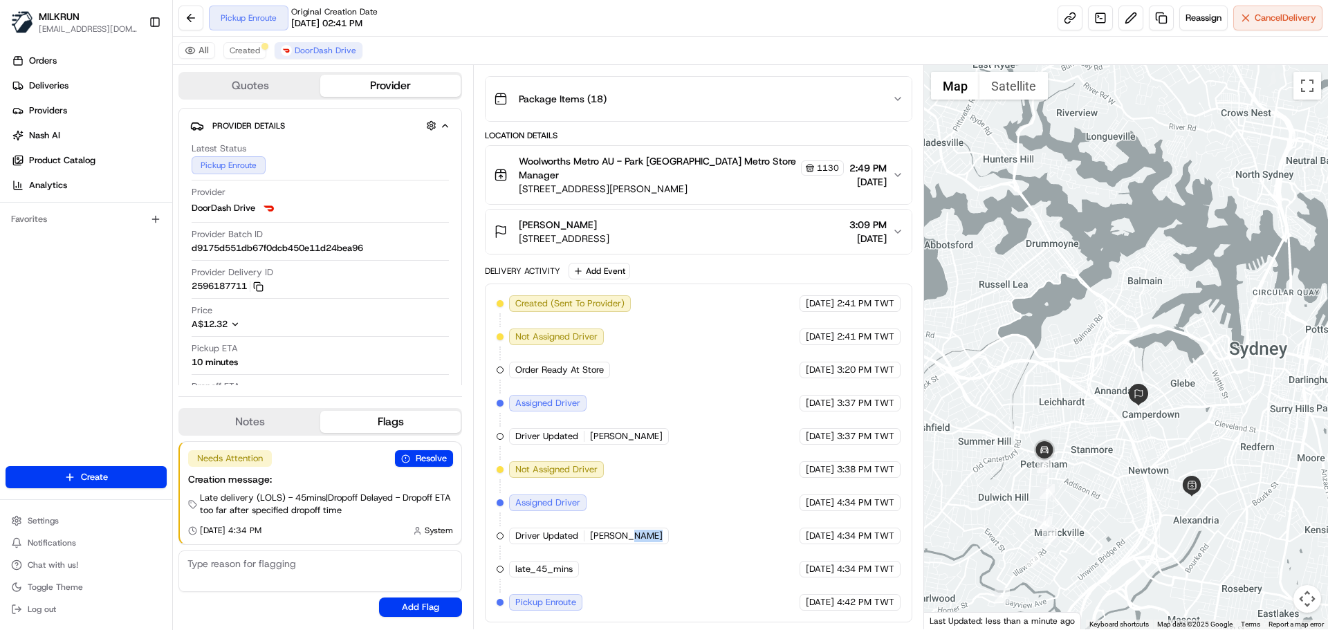
click at [668, 586] on div "Created (Sent To Provider) DoorDash Drive [DATE] 2:41 PM TWT Not Assigned Drive…" at bounding box center [698, 453] width 403 height 316
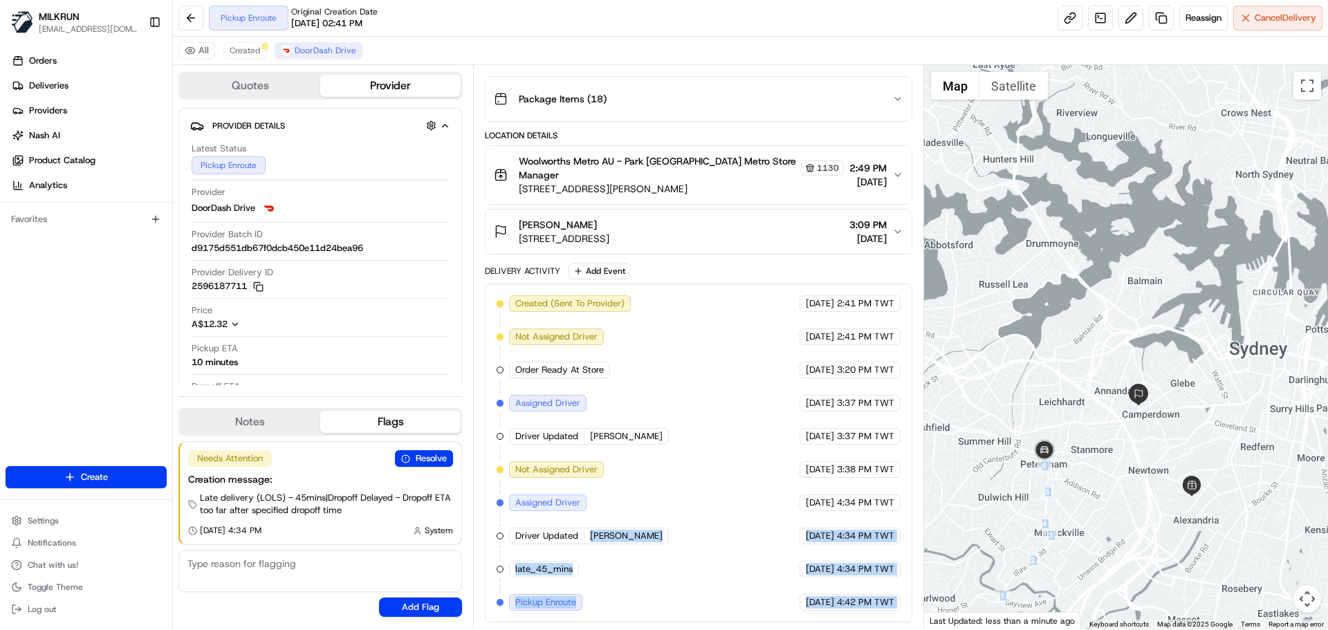
drag, startPoint x: 668, startPoint y: 586, endPoint x: 932, endPoint y: 612, distance: 265.5
click at [932, 612] on div "Quotes Provider Provider Details Hidden ( 1 ) Latest Status Pickup Enroute Prov…" at bounding box center [750, 347] width 1155 height 565
click at [856, 607] on span "4:42 PM TWT" at bounding box center [865, 602] width 57 height 12
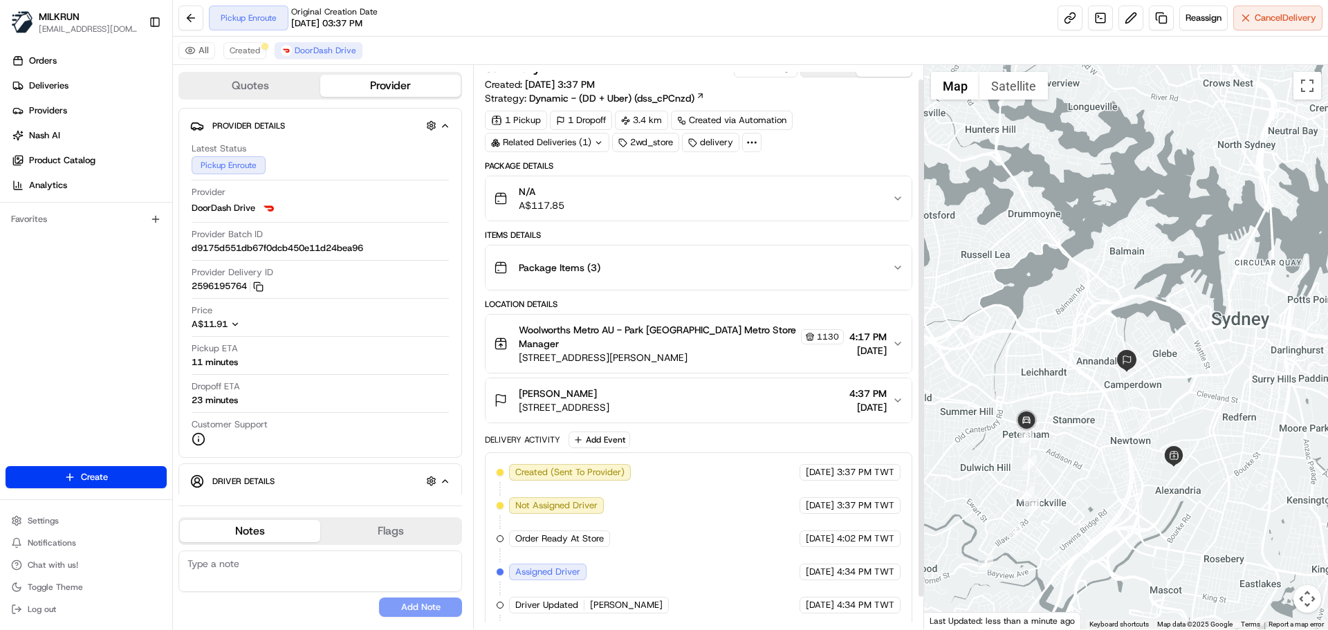
scroll to position [50, 0]
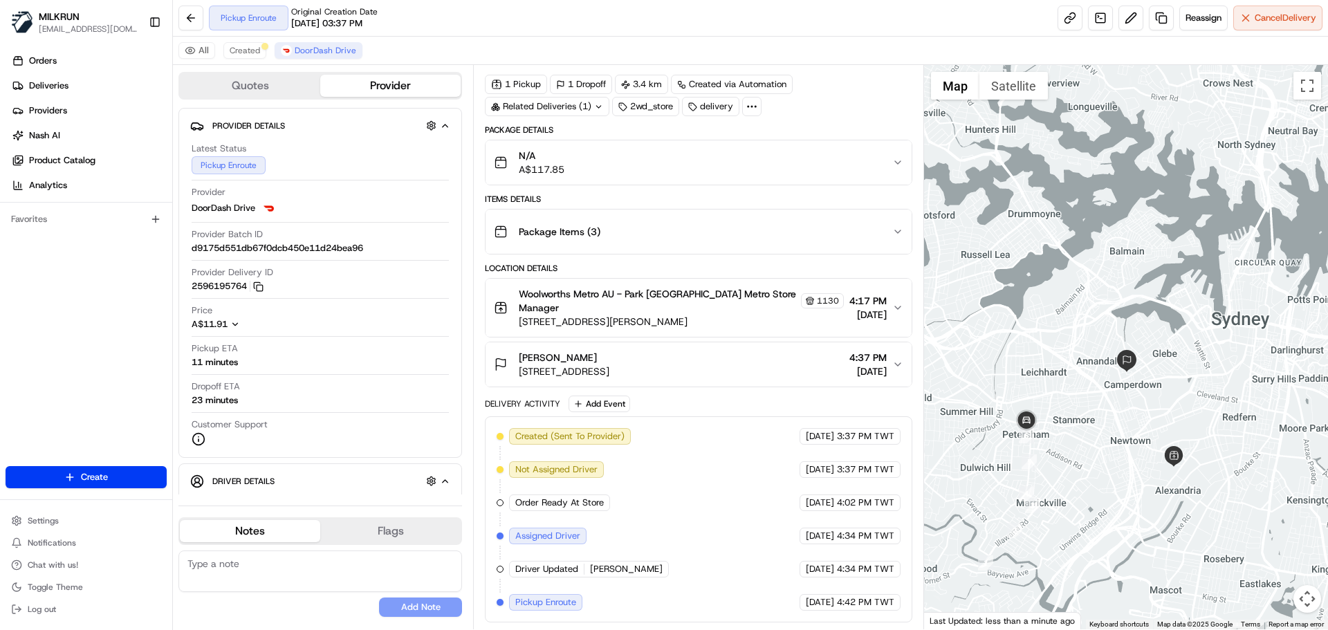
click at [881, 602] on span "4:42 PM TWT" at bounding box center [865, 602] width 57 height 12
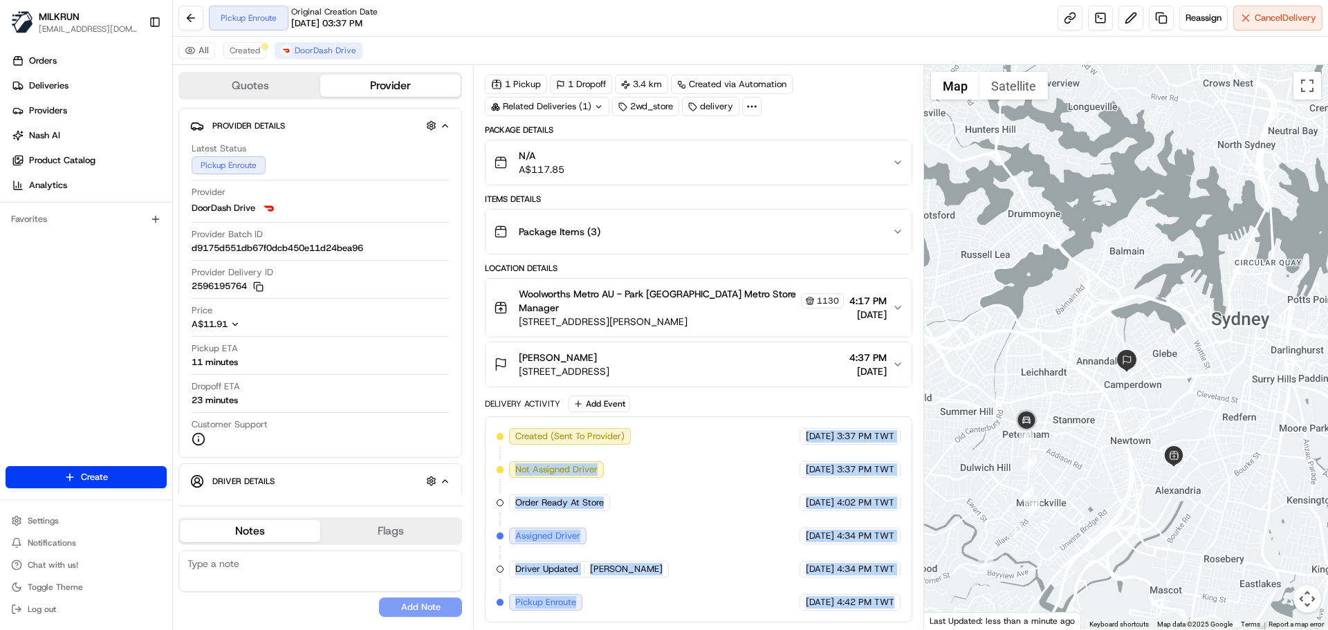
drag, startPoint x: 881, startPoint y: 602, endPoint x: 754, endPoint y: 440, distance: 206.0
click at [754, 440] on div "Created (Sent To Provider) DoorDash Drive [DATE] 3:37 PM TWT Not Assigned Drive…" at bounding box center [698, 519] width 403 height 183
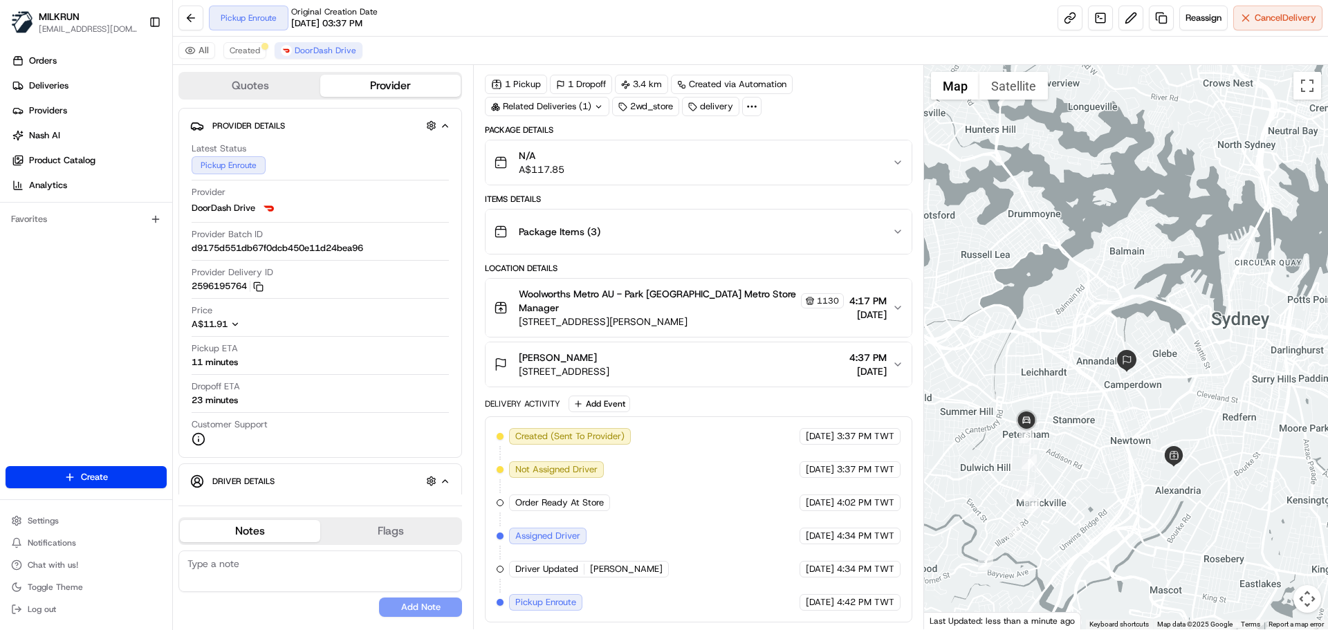
click at [578, 433] on span "Created (Sent To Provider)" at bounding box center [569, 436] width 109 height 12
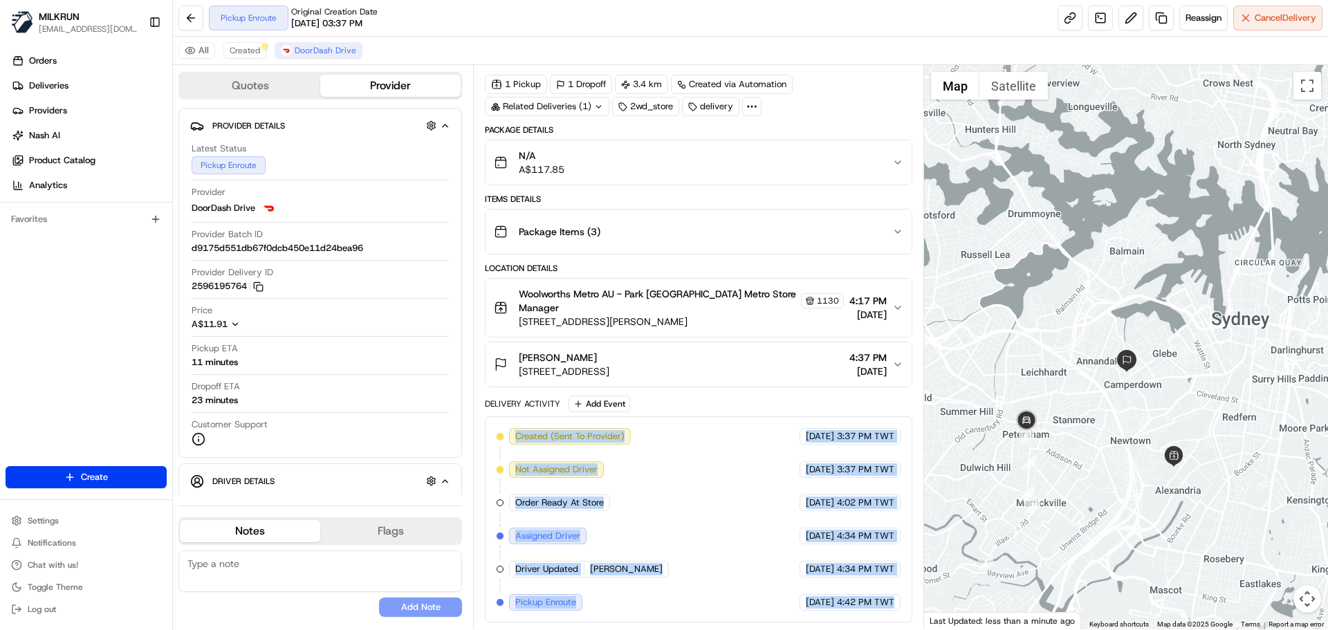
drag, startPoint x: 578, startPoint y: 433, endPoint x: 871, endPoint y: 616, distance: 345.9
click at [850, 603] on div "Created (Sent To Provider) DoorDash Drive [DATE] 3:37 PM TWT Not Assigned Drive…" at bounding box center [698, 519] width 403 height 183
click at [881, 621] on div "Created (Sent To Provider) DoorDash Drive [DATE] 3:37 PM TWT Not Assigned Drive…" at bounding box center [698, 520] width 427 height 206
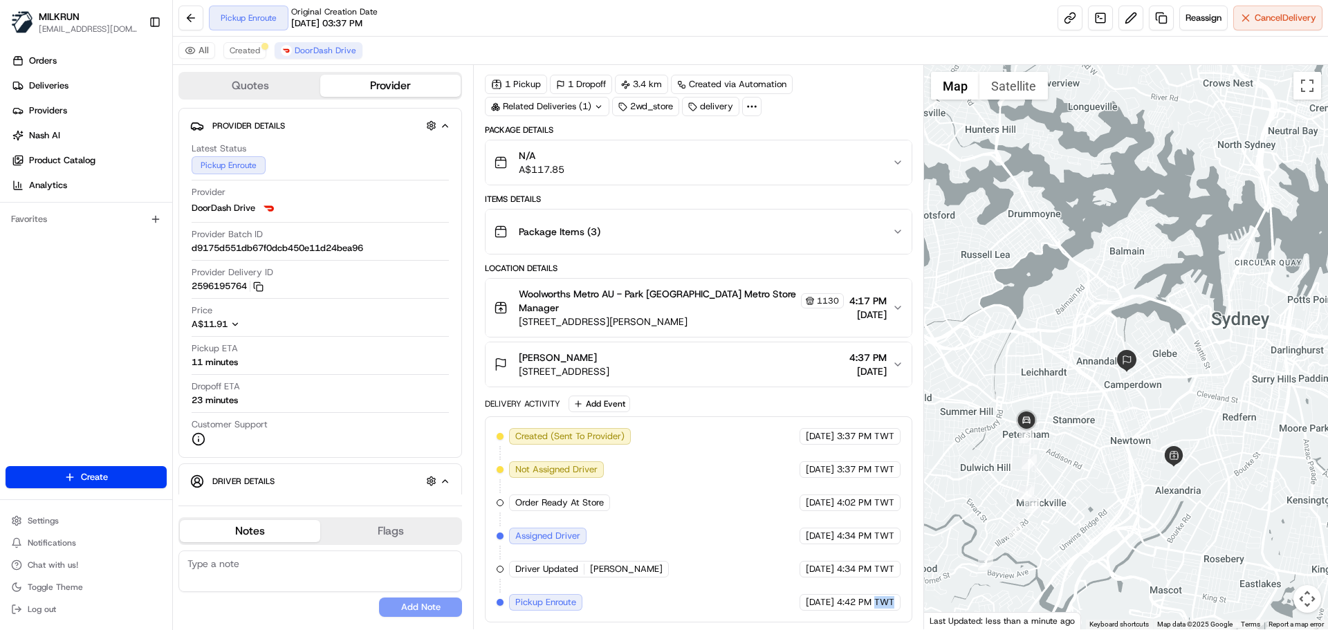
click at [881, 621] on div "Created (Sent To Provider) DoorDash Drive [DATE] 3:37 PM TWT Not Assigned Drive…" at bounding box center [698, 520] width 427 height 206
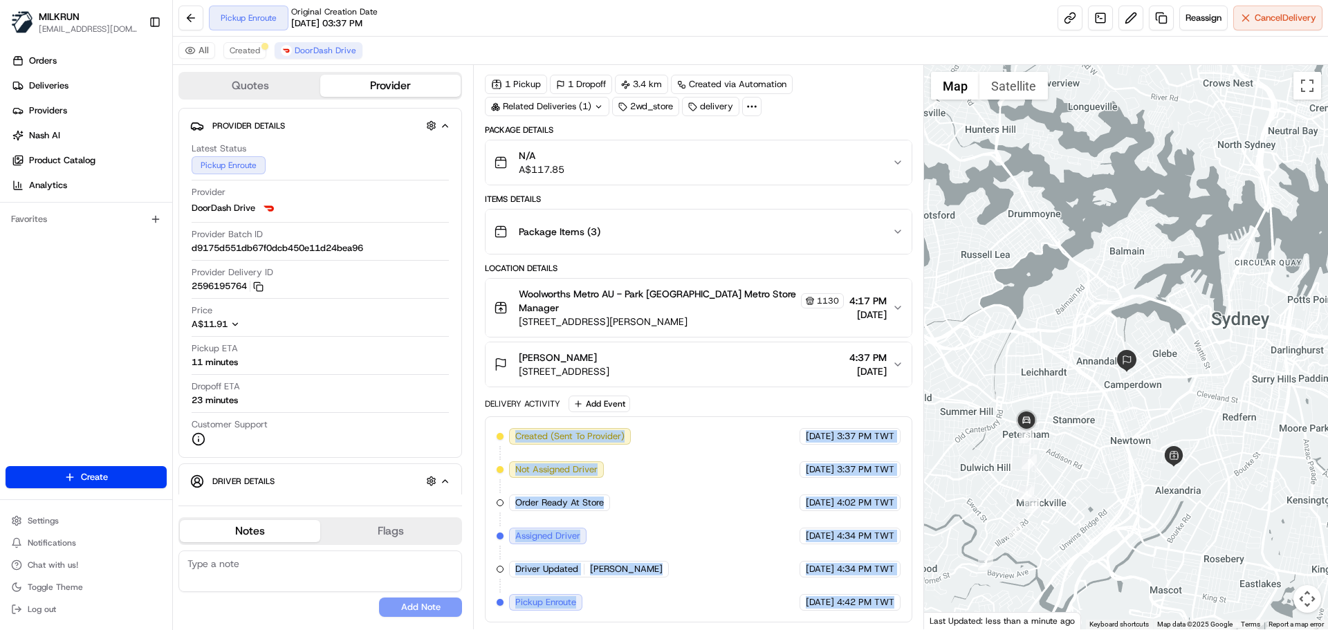
drag, startPoint x: 881, startPoint y: 621, endPoint x: 634, endPoint y: 430, distance: 312.2
click at [634, 430] on div "Created (Sent To Provider) DoorDash Drive [DATE] 3:37 PM TWT Not Assigned Drive…" at bounding box center [698, 520] width 427 height 206
click at [761, 536] on div "Created (Sent To Provider) DoorDash Drive [DATE] 3:37 PM TWT Not Assigned Drive…" at bounding box center [698, 519] width 403 height 183
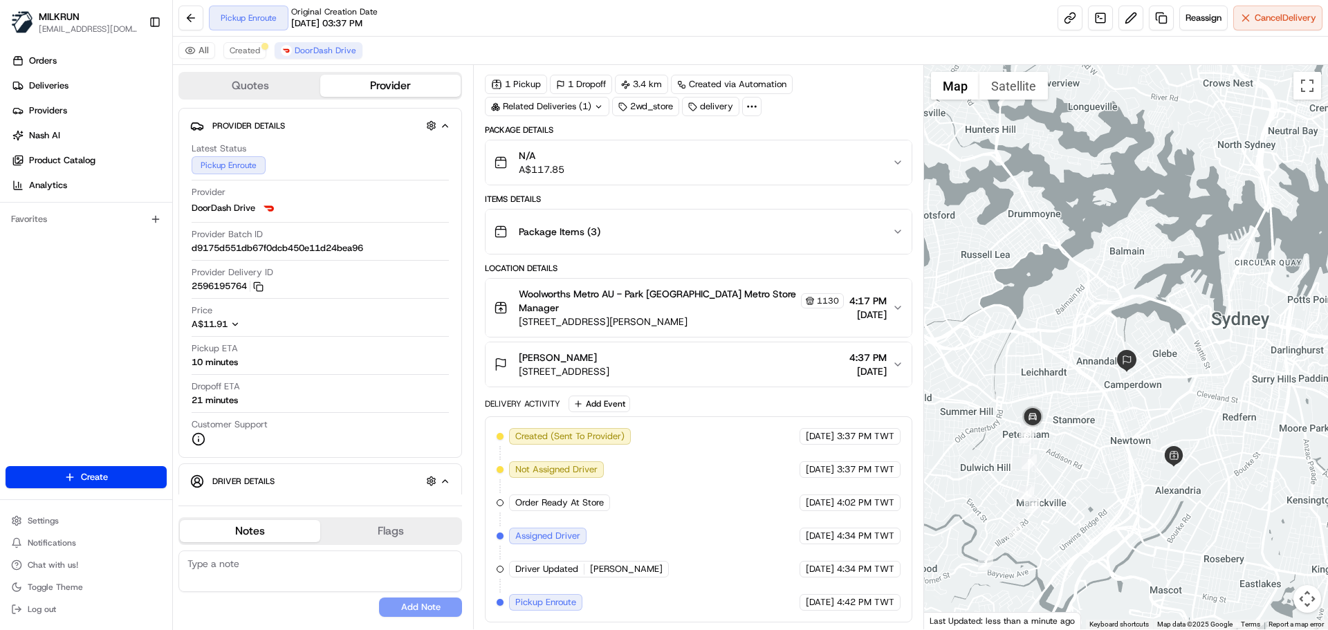
click at [660, 497] on div "Created (Sent To Provider) DoorDash Drive [DATE] 3:37 PM TWT Not Assigned Drive…" at bounding box center [698, 519] width 403 height 183
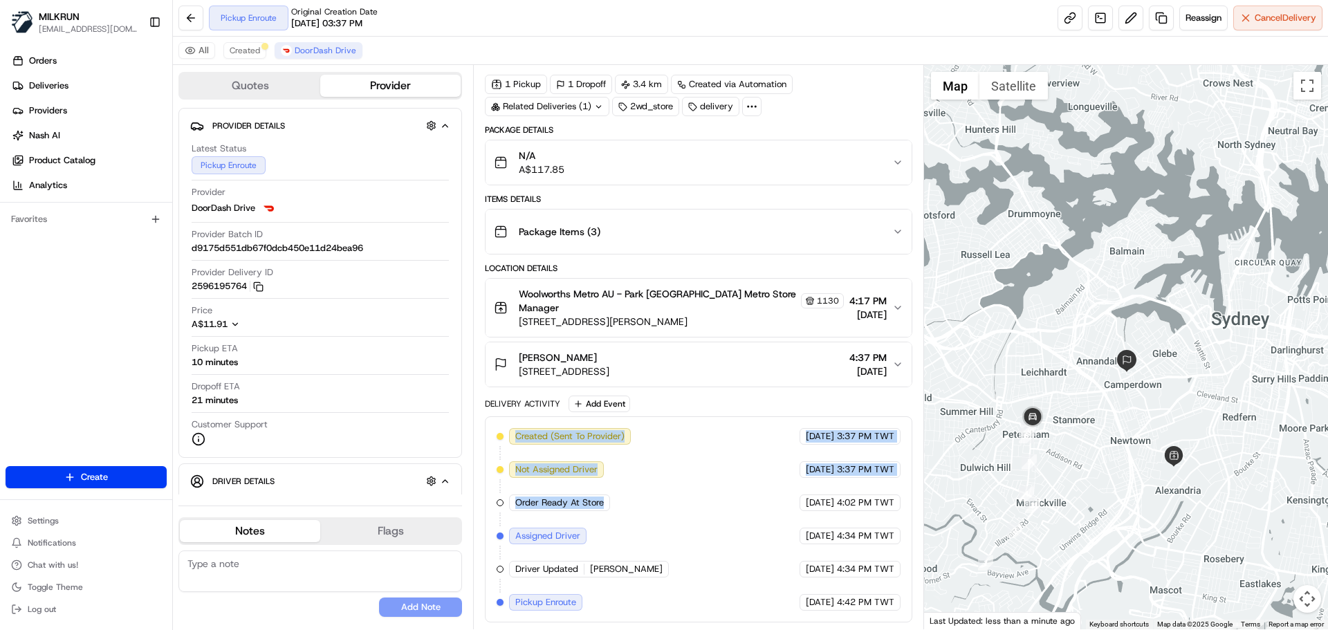
drag, startPoint x: 660, startPoint y: 497, endPoint x: 659, endPoint y: 414, distance: 83.0
click at [659, 415] on div "Delivery Activity Add Event Created (Sent To Provider) DoorDash Drive [DATE] 3:…" at bounding box center [698, 509] width 427 height 227
click at [666, 442] on div "Created (Sent To Provider) DoorDash Drive [DATE] 3:37 PM TWT Not Assigned Drive…" at bounding box center [698, 519] width 403 height 183
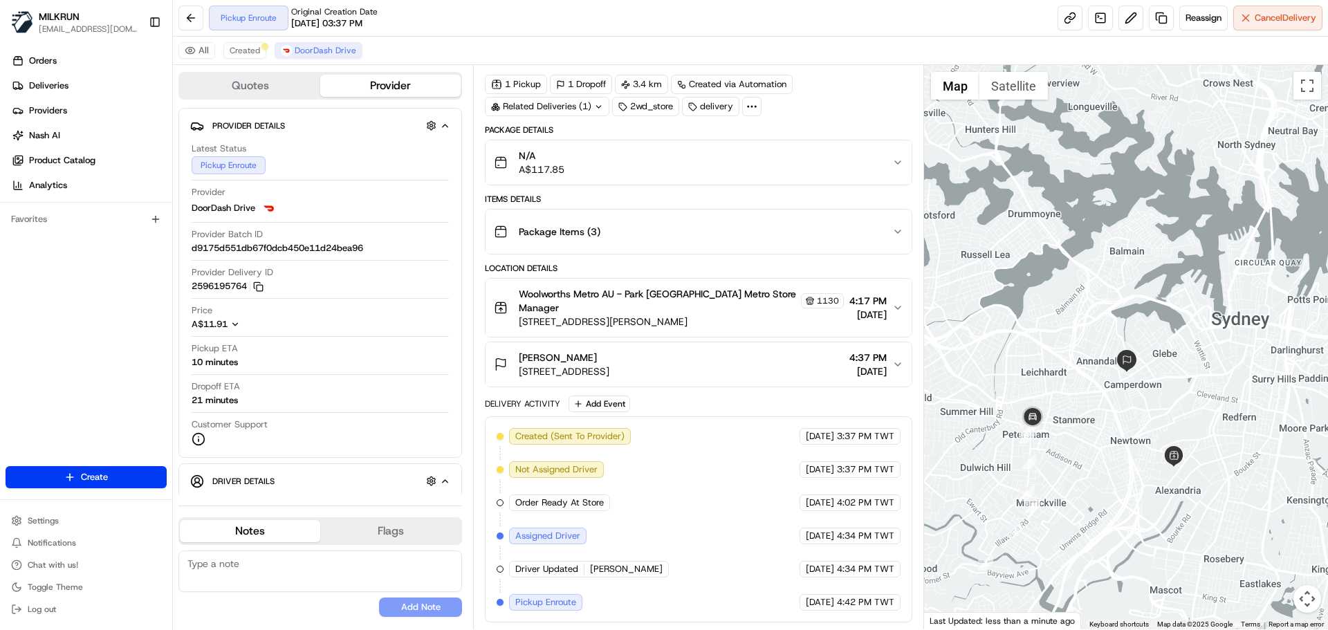
click at [666, 442] on div "Created (Sent To Provider) DoorDash Drive [DATE] 3:37 PM TWT Not Assigned Drive…" at bounding box center [698, 519] width 403 height 183
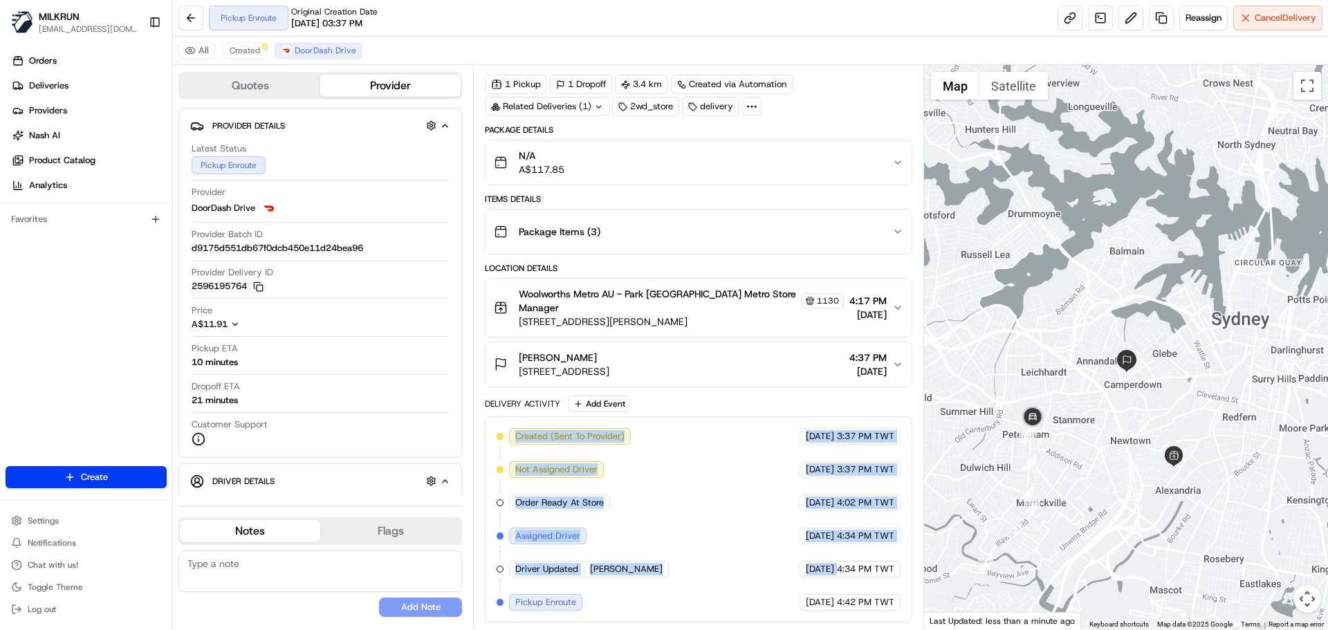
drag, startPoint x: 666, startPoint y: 442, endPoint x: 812, endPoint y: 581, distance: 202.1
click at [805, 574] on div "Created (Sent To Provider) DoorDash Drive [DATE] 3:37 PM TWT Not Assigned Drive…" at bounding box center [698, 519] width 403 height 183
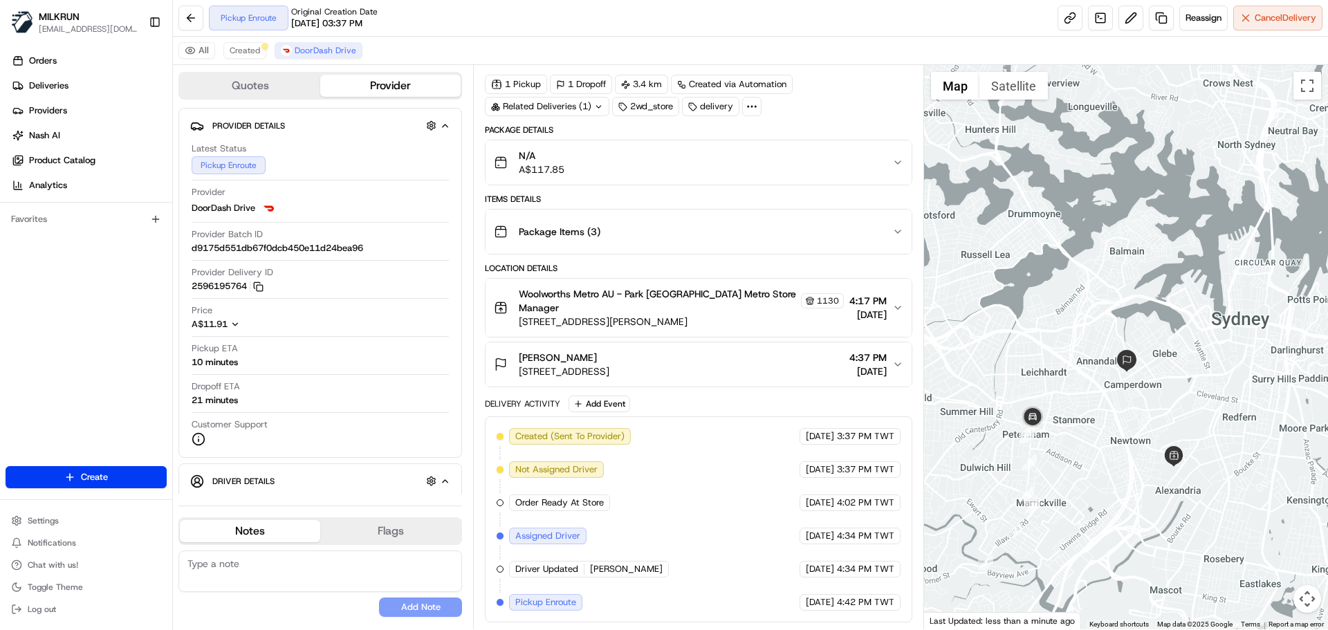
click at [842, 596] on span "4:42 PM TWT" at bounding box center [865, 602] width 57 height 12
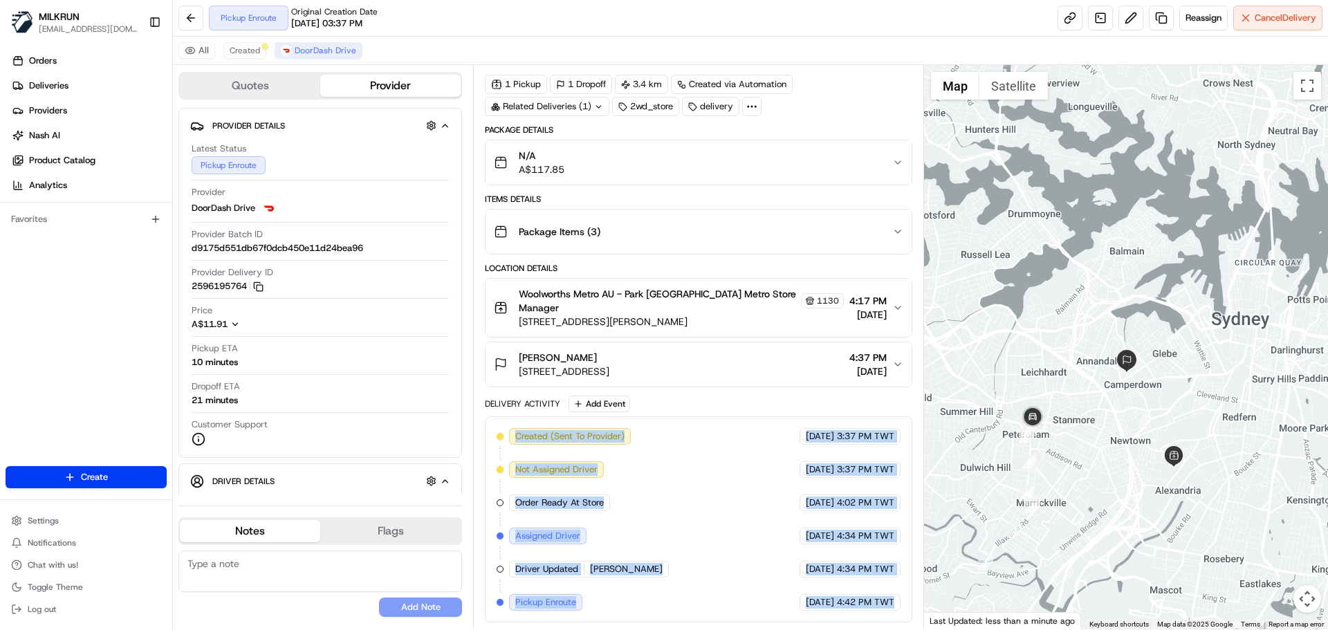
drag, startPoint x: 842, startPoint y: 596, endPoint x: 658, endPoint y: 472, distance: 222.2
click at [648, 443] on div "Created (Sent To Provider) DoorDash Drive [DATE] 3:37 PM TWT Not Assigned Drive…" at bounding box center [698, 519] width 403 height 183
click at [688, 592] on div "Created (Sent To Provider) DoorDash Drive [DATE] 3:37 PM TWT Not Assigned Drive…" at bounding box center [698, 519] width 403 height 183
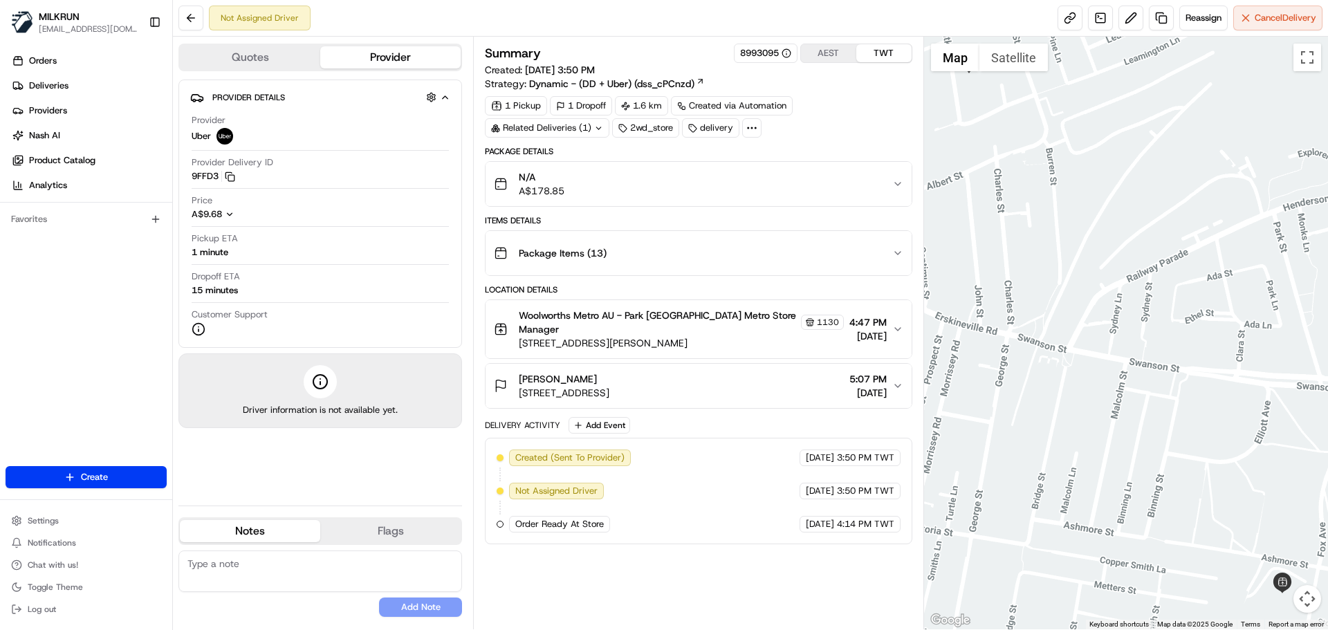
click at [863, 532] on div "[DATE] 4:14 PM TWT" at bounding box center [850, 524] width 101 height 17
click at [863, 532] on div "22/08/2025 4:14 PM TWT" at bounding box center [850, 524] width 101 height 17
drag, startPoint x: 863, startPoint y: 532, endPoint x: 859, endPoint y: 461, distance: 70.7
click at [853, 449] on div "Created (Sent To Provider) Uber 22/08/2025 3:50 PM TWT Not Assigned Driver Uber…" at bounding box center [698, 491] width 427 height 107
click at [888, 568] on div "Summary 8993095 AEST TWT Created: 22/08/2025 3:50 PM Strategy: Dynamic - (DD + …" at bounding box center [698, 333] width 427 height 579
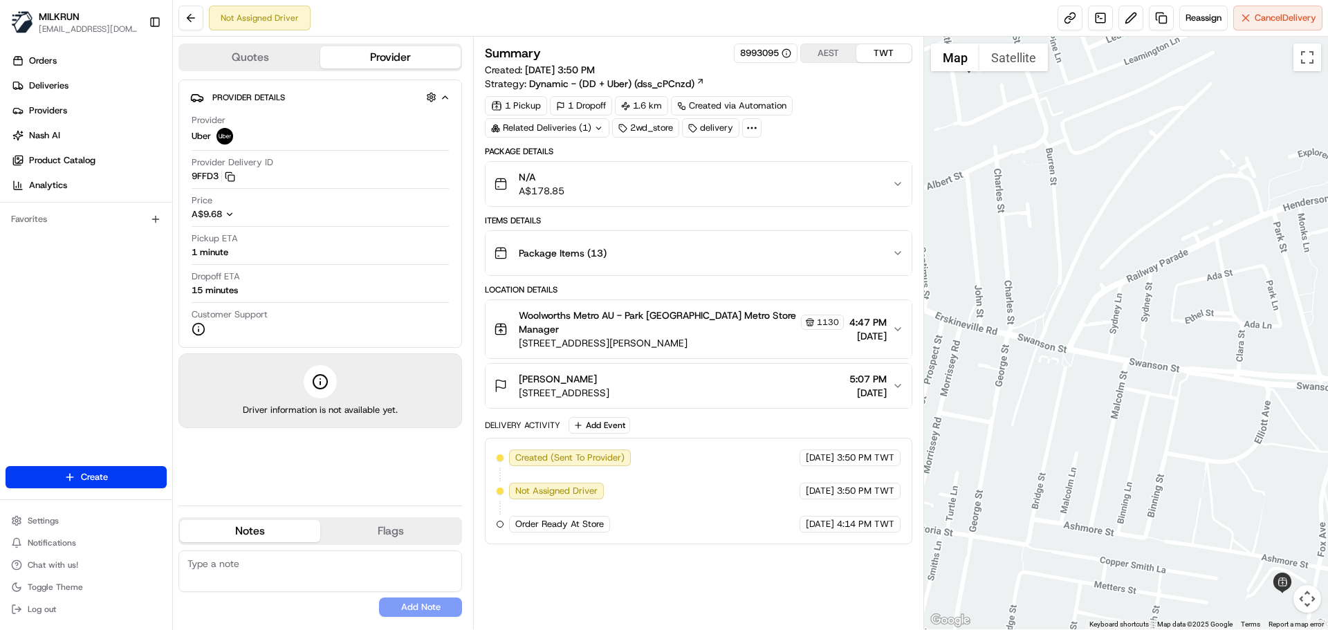
click at [808, 472] on div "Created (Sent To Provider) Uber 22/08/2025 3:50 PM TWT Not Assigned Driver Uber…" at bounding box center [698, 491] width 403 height 83
drag, startPoint x: 808, startPoint y: 472, endPoint x: 888, endPoint y: 533, distance: 100.2
click at [879, 529] on div "Created (Sent To Provider) Uber 22/08/2025 3:50 PM TWT Not Assigned Driver Uber…" at bounding box center [698, 491] width 403 height 83
click at [893, 535] on div "Created (Sent To Provider) Uber 22/08/2025 3:50 PM TWT Not Assigned Driver Uber…" at bounding box center [698, 491] width 427 height 107
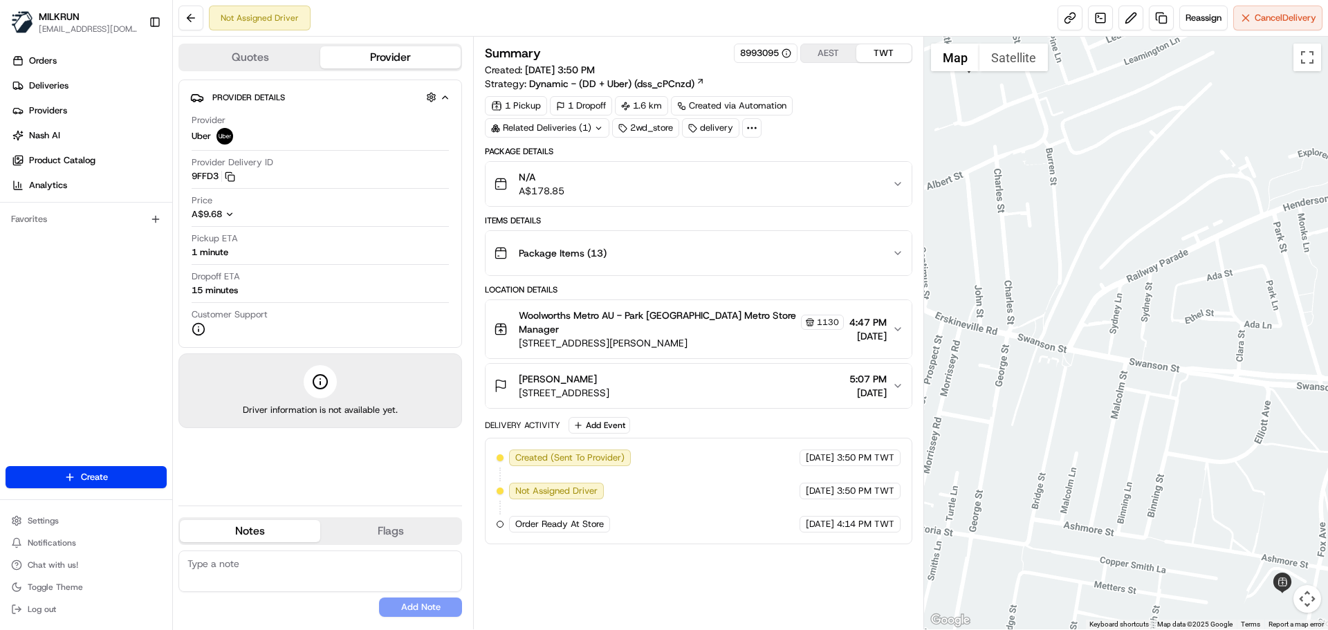
click at [893, 535] on div "Created (Sent To Provider) Uber 22/08/2025 3:50 PM TWT Not Assigned Driver Uber…" at bounding box center [698, 491] width 427 height 107
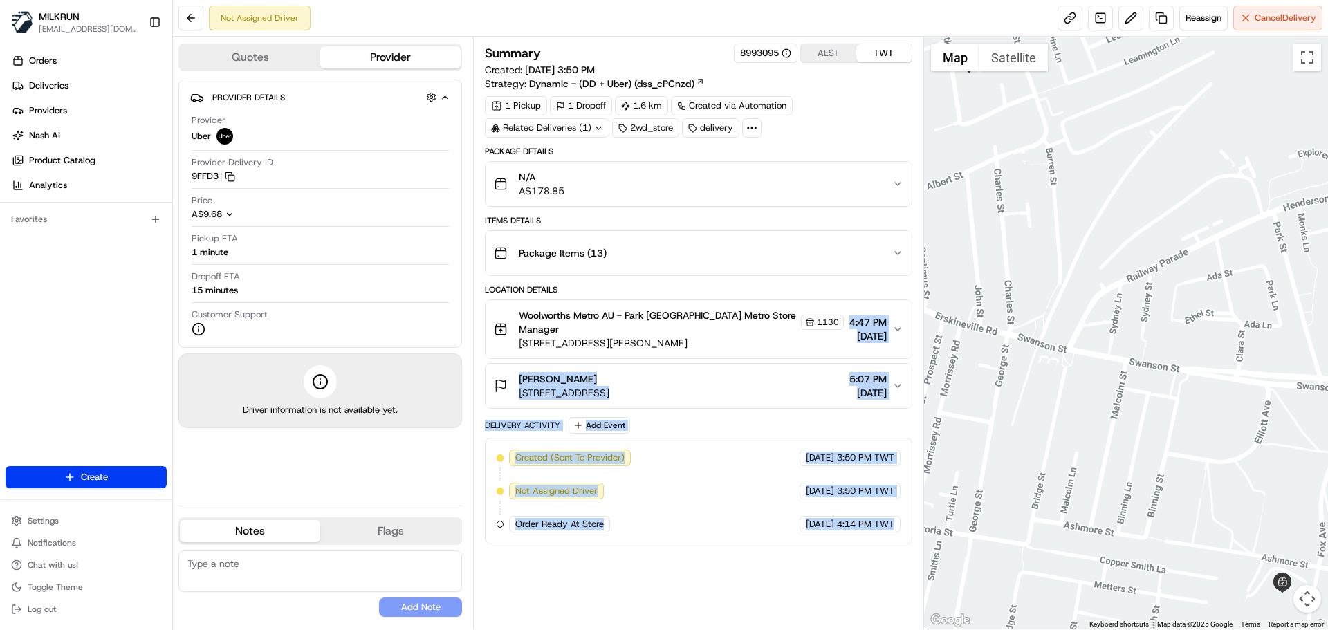
drag, startPoint x: 893, startPoint y: 535, endPoint x: 837, endPoint y: 268, distance: 272.9
click at [837, 268] on div "Package Details N/A A$178.85 Items Details Package Items ( 13 ) Location Detail…" at bounding box center [698, 345] width 427 height 399
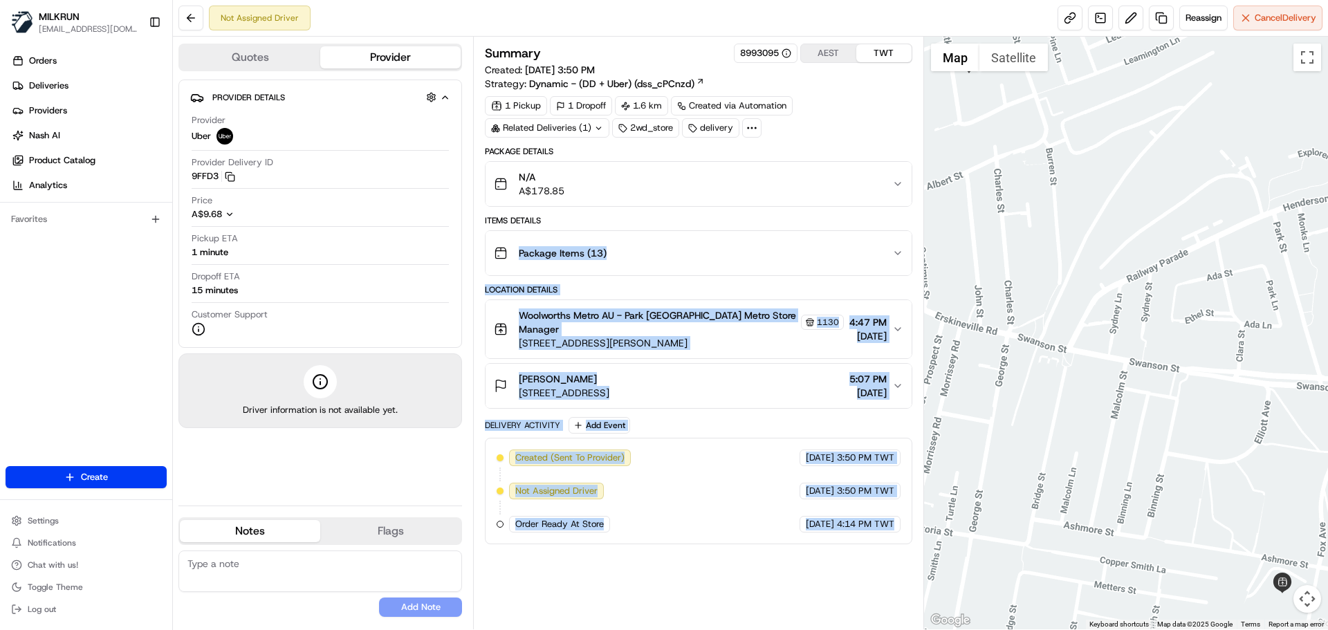
click at [866, 556] on div "Summary 8993095 AEST TWT Created: 22/08/2025 3:50 PM Strategy: Dynamic - (DD + …" at bounding box center [698, 333] width 427 height 579
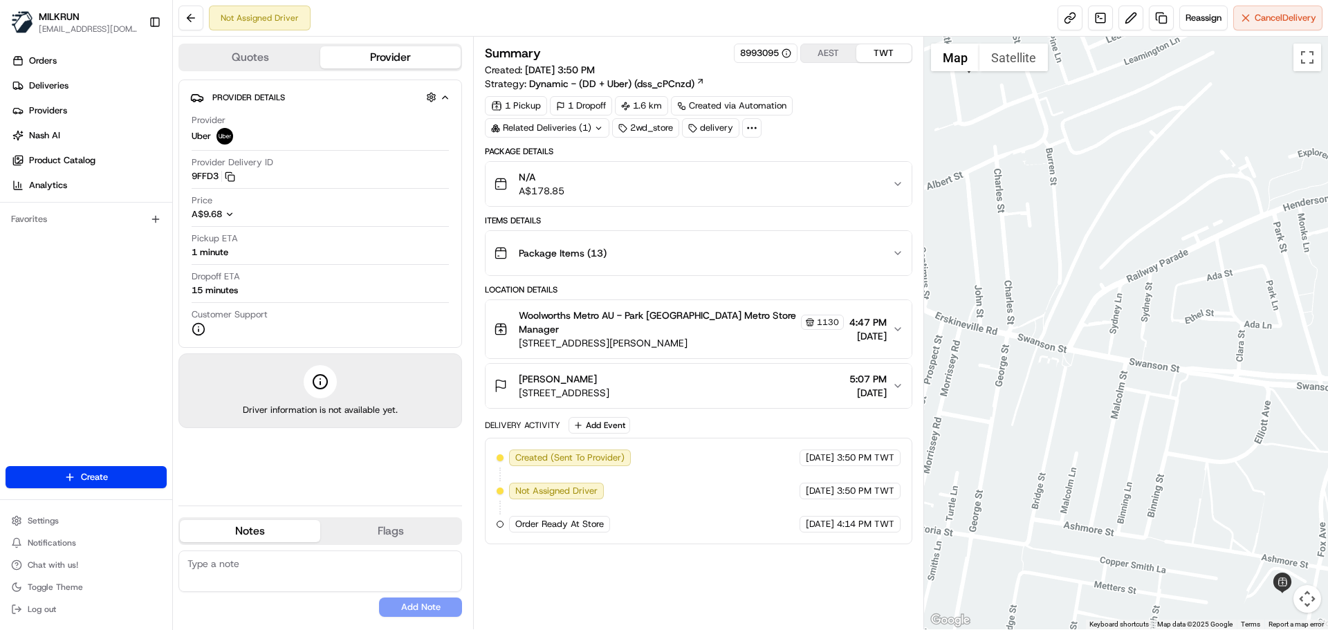
click at [866, 556] on div "Summary 8993095 AEST TWT Created: 22/08/2025 3:50 PM Strategy: Dynamic - (DD + …" at bounding box center [698, 333] width 427 height 579
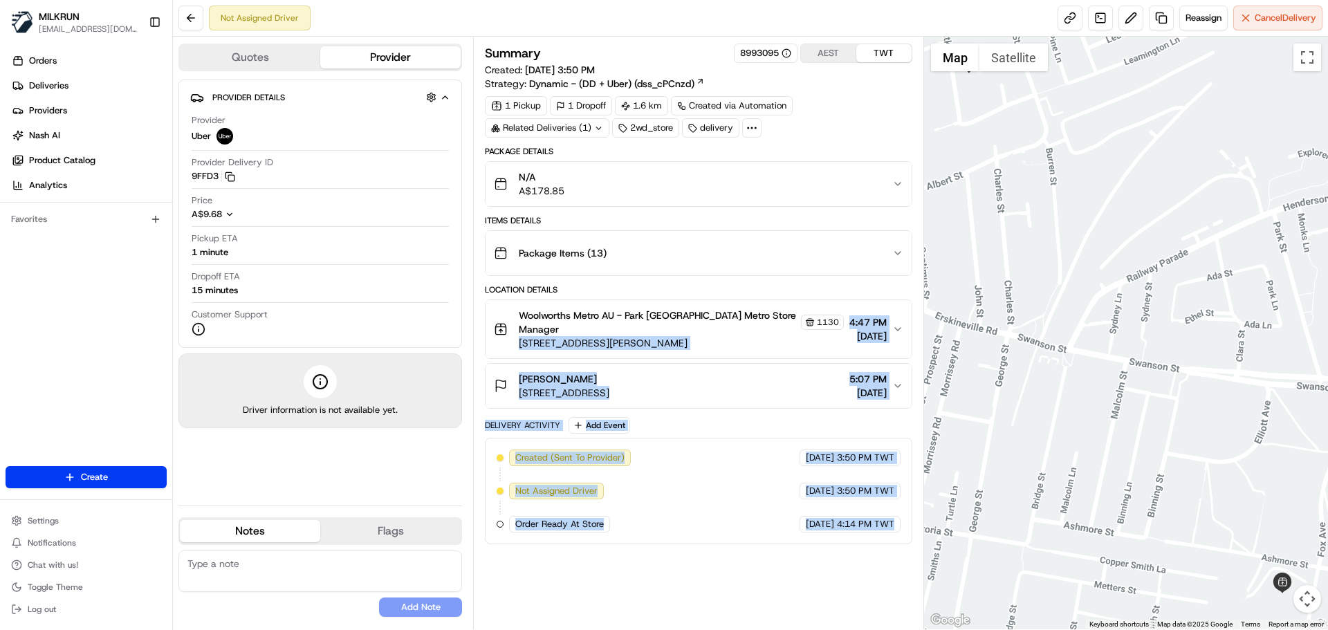
drag, startPoint x: 866, startPoint y: 556, endPoint x: 807, endPoint y: 347, distance: 217.1
click at [807, 347] on div "Summary 8993095 AEST TWT Created: 22/08/2025 3:50 PM Strategy: Dynamic - (DD + …" at bounding box center [698, 333] width 427 height 579
click at [845, 584] on div "Summary 8993095 AEST TWT Created: 22/08/2025 3:50 PM Strategy: Dynamic - (DD + …" at bounding box center [698, 333] width 427 height 579
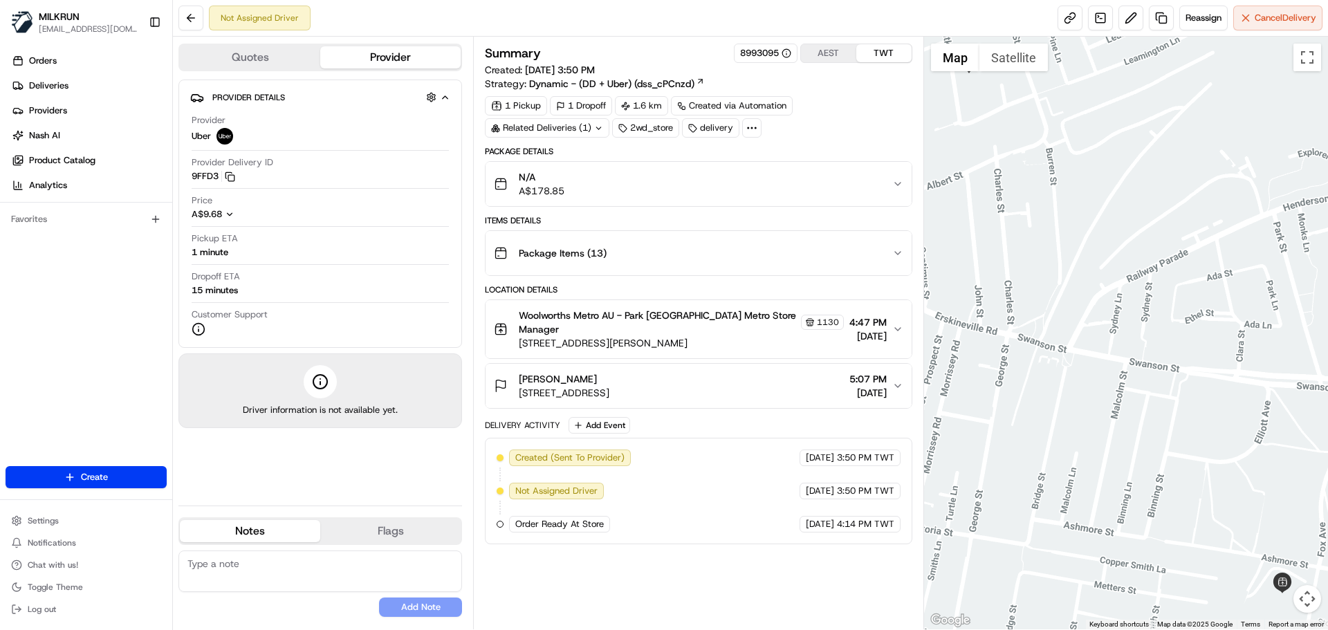
click at [873, 565] on div "Summary 8993095 AEST TWT Created: 22/08/2025 3:50 PM Strategy: Dynamic - (DD + …" at bounding box center [698, 333] width 427 height 579
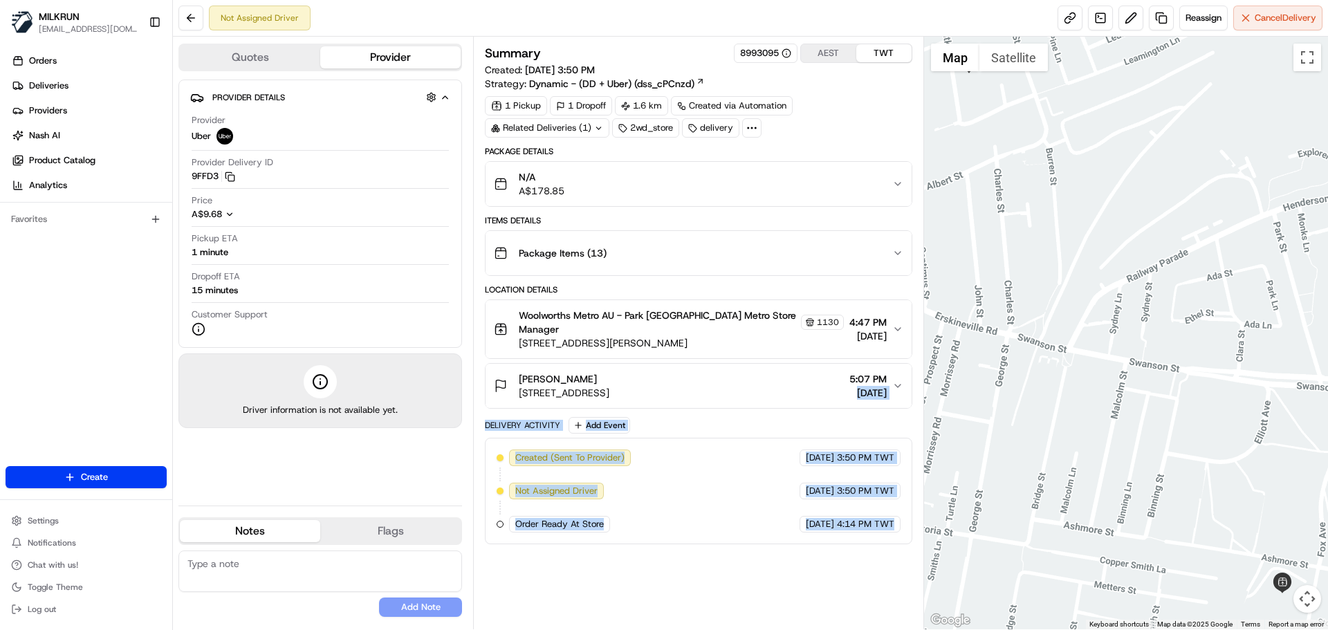
drag, startPoint x: 873, startPoint y: 565, endPoint x: 858, endPoint y: 343, distance: 221.9
click at [859, 344] on div "Summary 8993095 AEST TWT Created: 22/08/2025 3:50 PM Strategy: Dynamic - (DD + …" at bounding box center [698, 333] width 427 height 579
click at [852, 524] on span "4:14 PM TWT" at bounding box center [865, 524] width 57 height 12
click at [771, 533] on div "Created (Sent To Provider) Uber 22/08/2025 3:50 PM TWT Not Assigned Driver Uber…" at bounding box center [698, 491] width 427 height 107
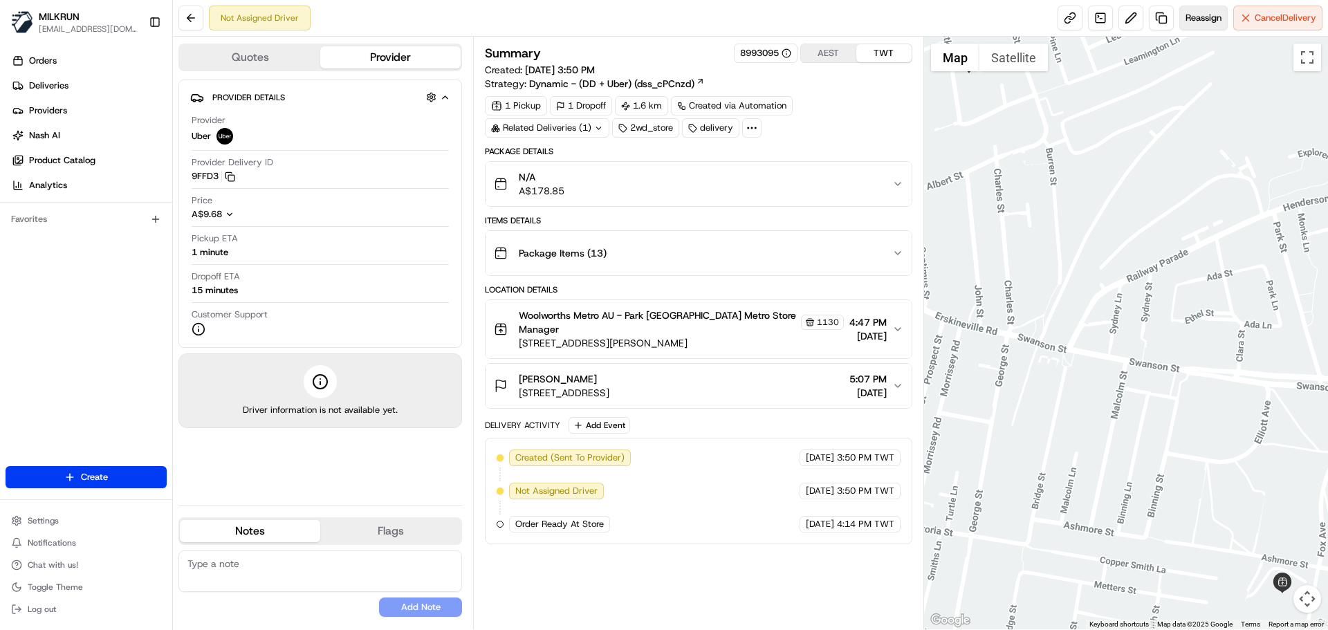
click at [1201, 22] on span "Reassign" at bounding box center [1204, 18] width 36 height 12
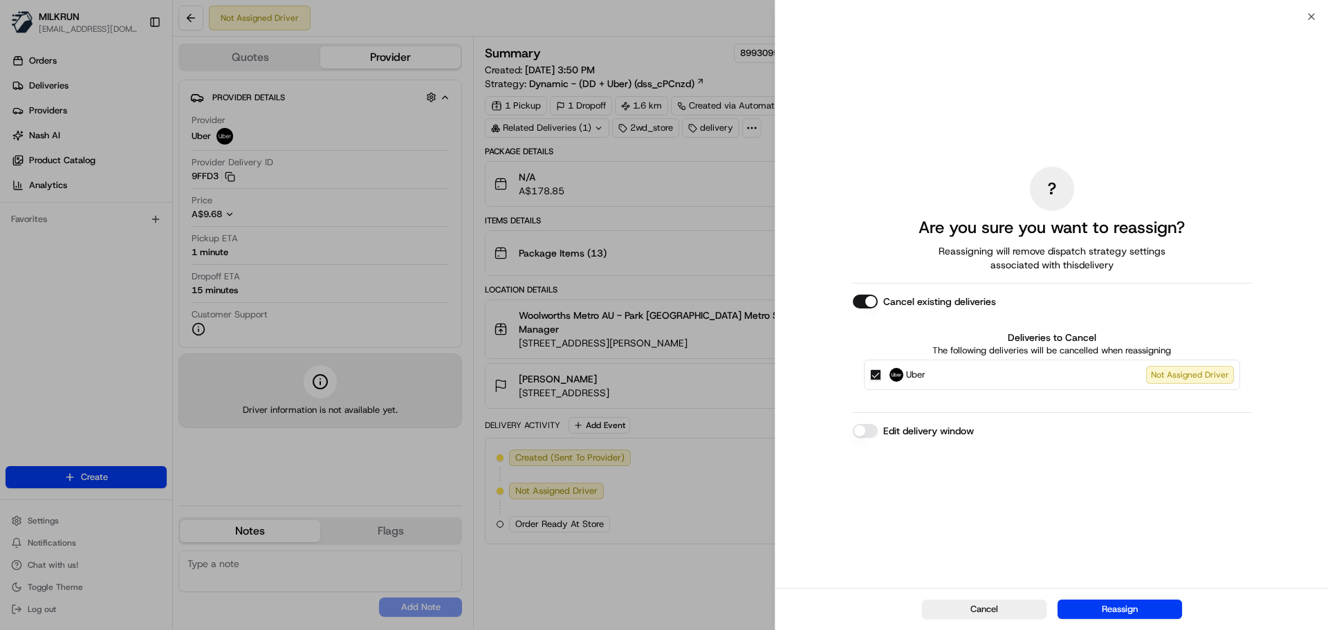
click at [865, 304] on button "Cancel existing deliveries" at bounding box center [865, 302] width 25 height 14
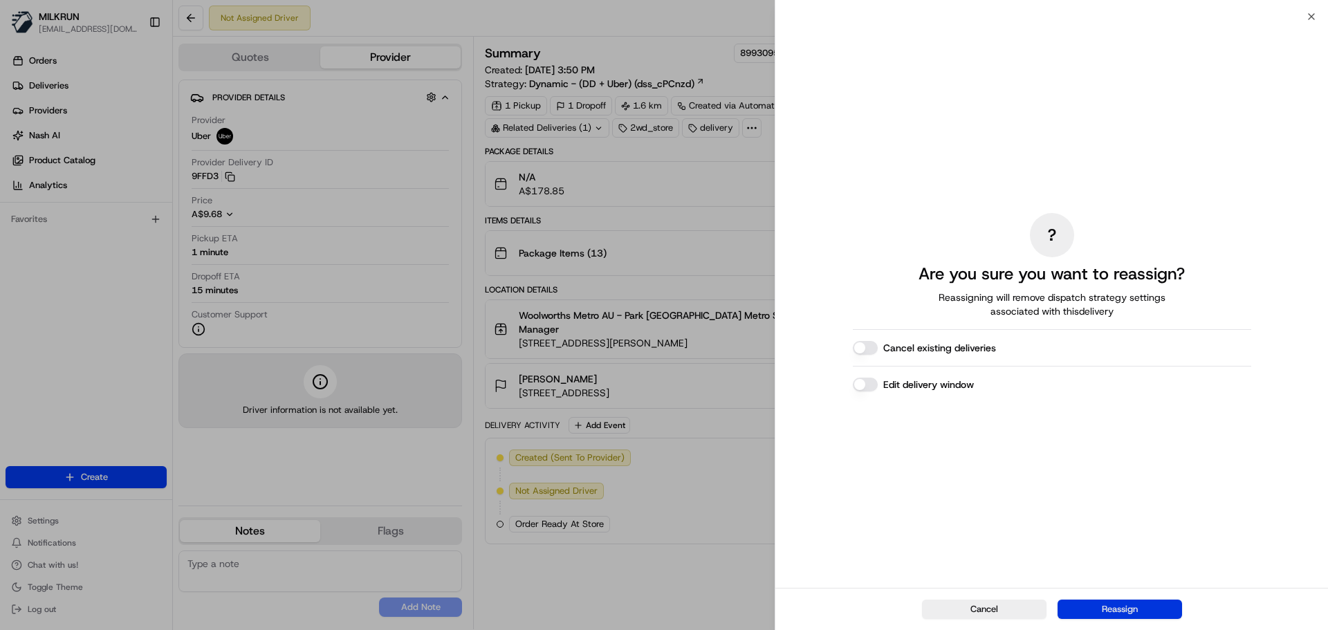
click at [1134, 608] on button "Reassign" at bounding box center [1120, 609] width 125 height 19
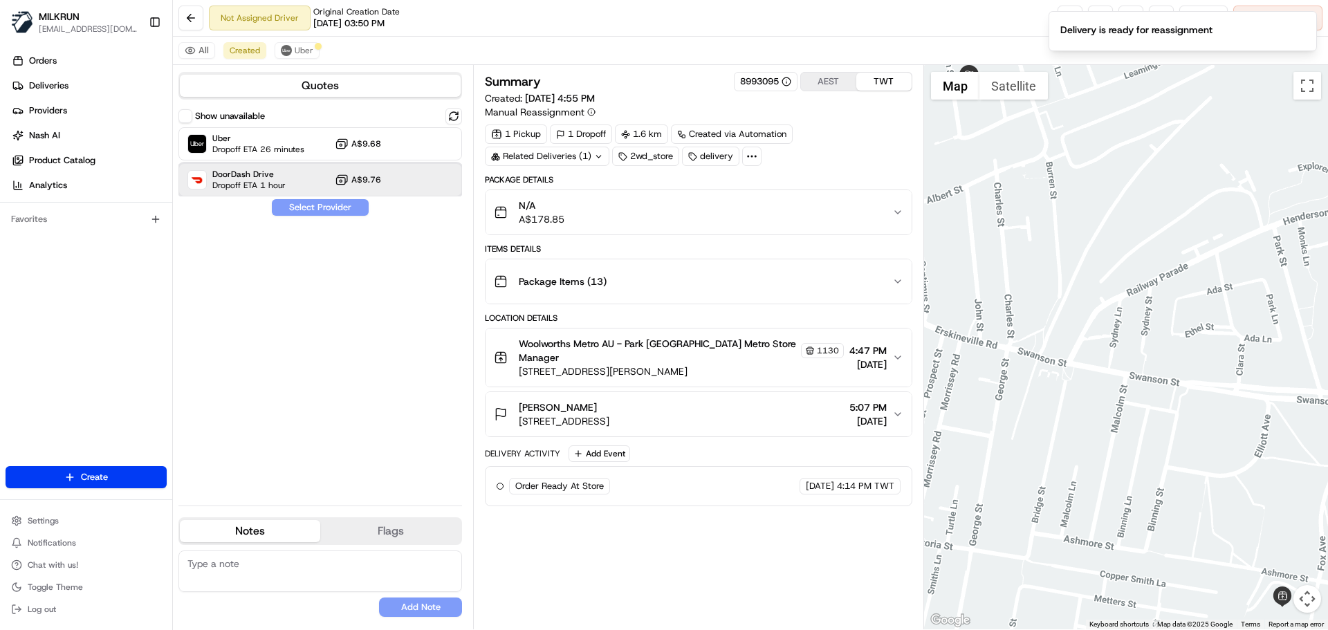
click at [246, 184] on span "Dropoff ETA 1 hour" at bounding box center [248, 185] width 73 height 11
click at [341, 210] on button "Assign Provider" at bounding box center [320, 207] width 98 height 17
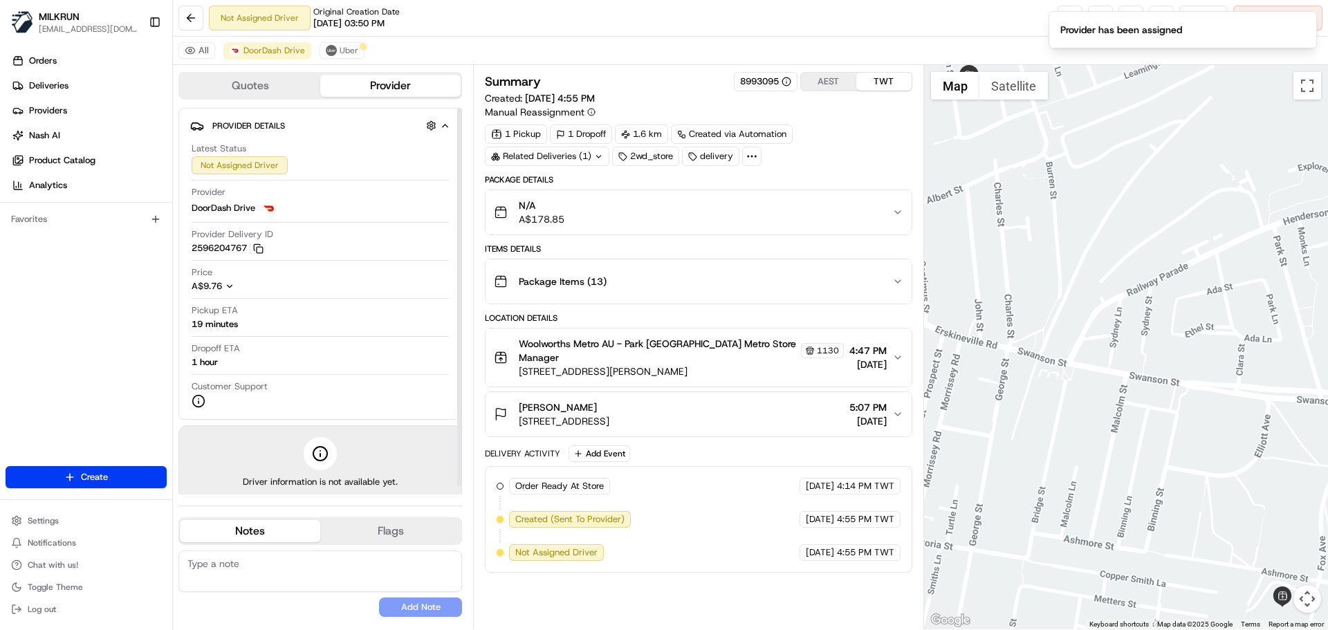
click at [755, 583] on div "Summary 8993095 AEST TWT Created: 22/08/2025 4:55 PM Manual Reassignment 1 Pick…" at bounding box center [698, 347] width 427 height 551
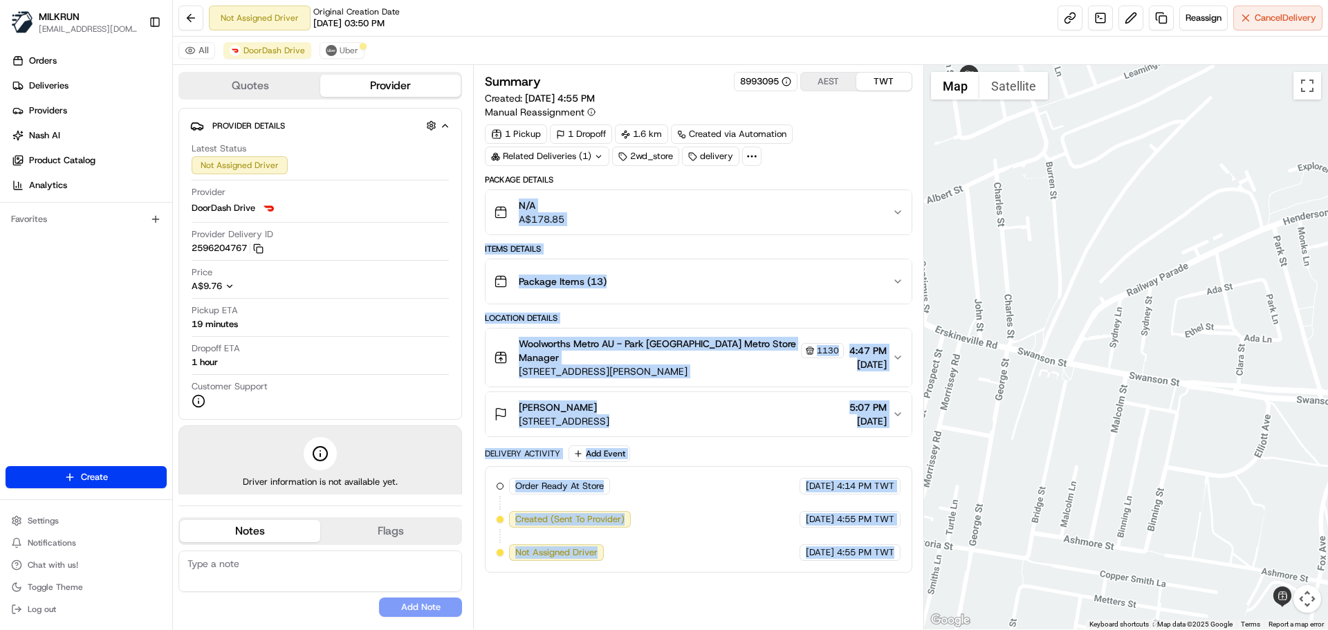
drag, startPoint x: 755, startPoint y: 583, endPoint x: 753, endPoint y: 198, distance: 385.4
click at [753, 198] on div "Summary 8993095 AEST TWT Created: 22/08/2025 4:55 PM Manual Reassignment 1 Pick…" at bounding box center [698, 347] width 427 height 551
click at [843, 600] on div "Summary 8993095 AEST TWT Created: 22/08/2025 4:55 PM Manual Reassignment 1 Pick…" at bounding box center [698, 347] width 427 height 551
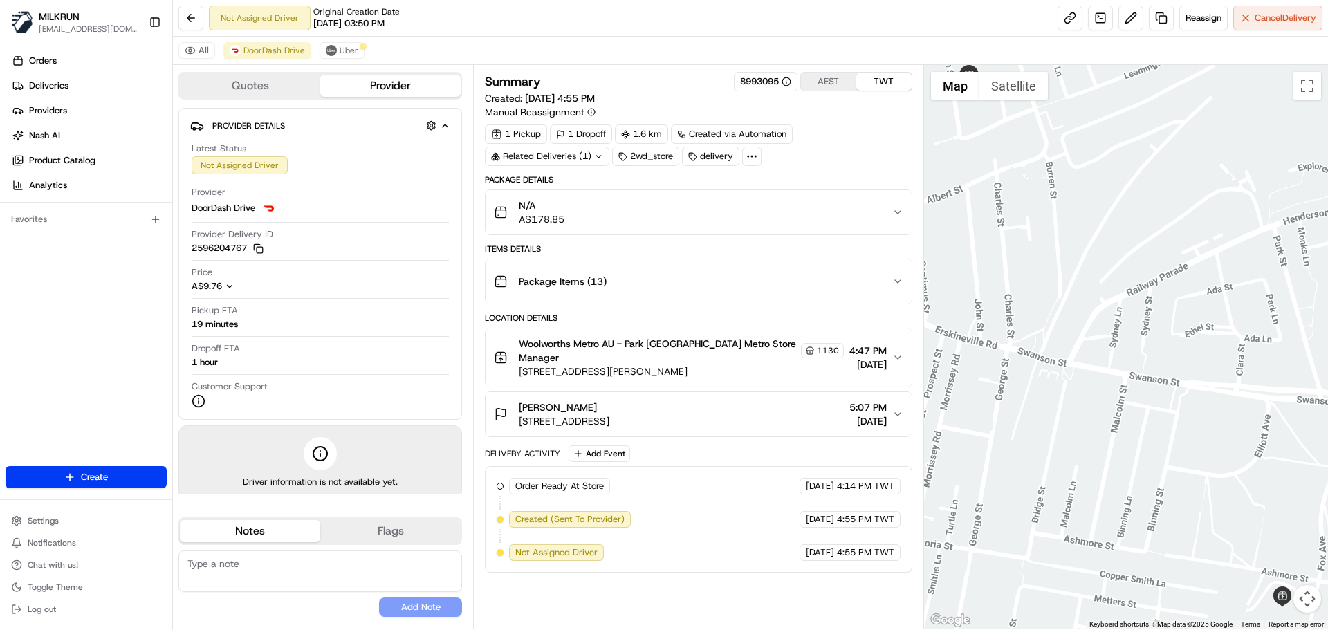
click at [843, 600] on div "Summary 8993095 AEST TWT Created: 22/08/2025 4:55 PM Manual Reassignment 1 Pick…" at bounding box center [698, 347] width 427 height 551
drag, startPoint x: 843, startPoint y: 600, endPoint x: 688, endPoint y: 134, distance: 490.8
click at [708, 174] on div "Summary 8993095 AEST TWT Created: 22/08/2025 4:55 PM Manual Reassignment 1 Pick…" at bounding box center [698, 347] width 427 height 551
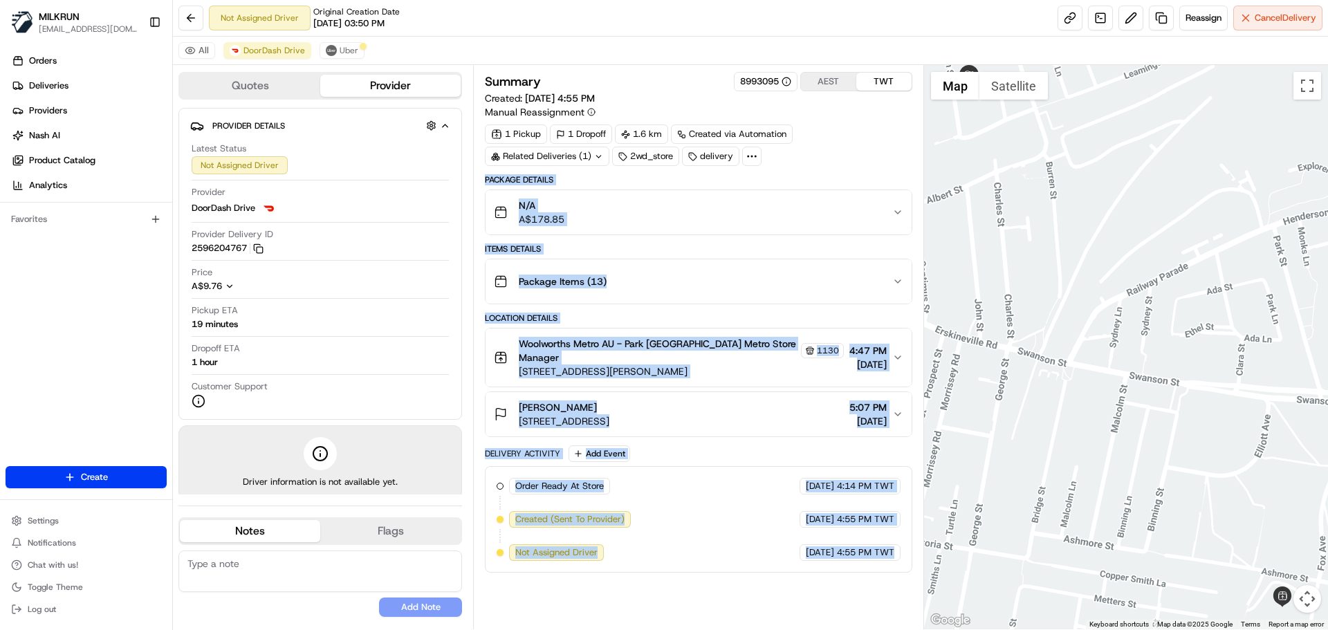
click at [846, 555] on span "4:55 PM TWT" at bounding box center [865, 553] width 57 height 12
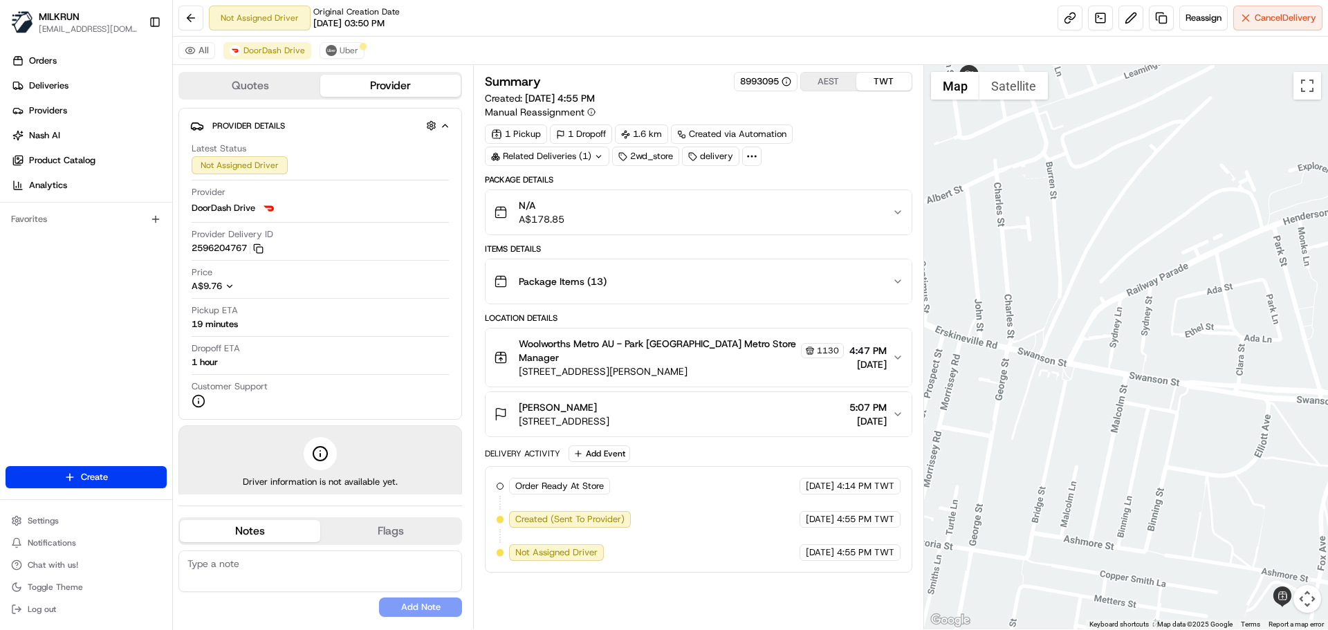
click at [846, 555] on span "4:55 PM TWT" at bounding box center [865, 553] width 57 height 12
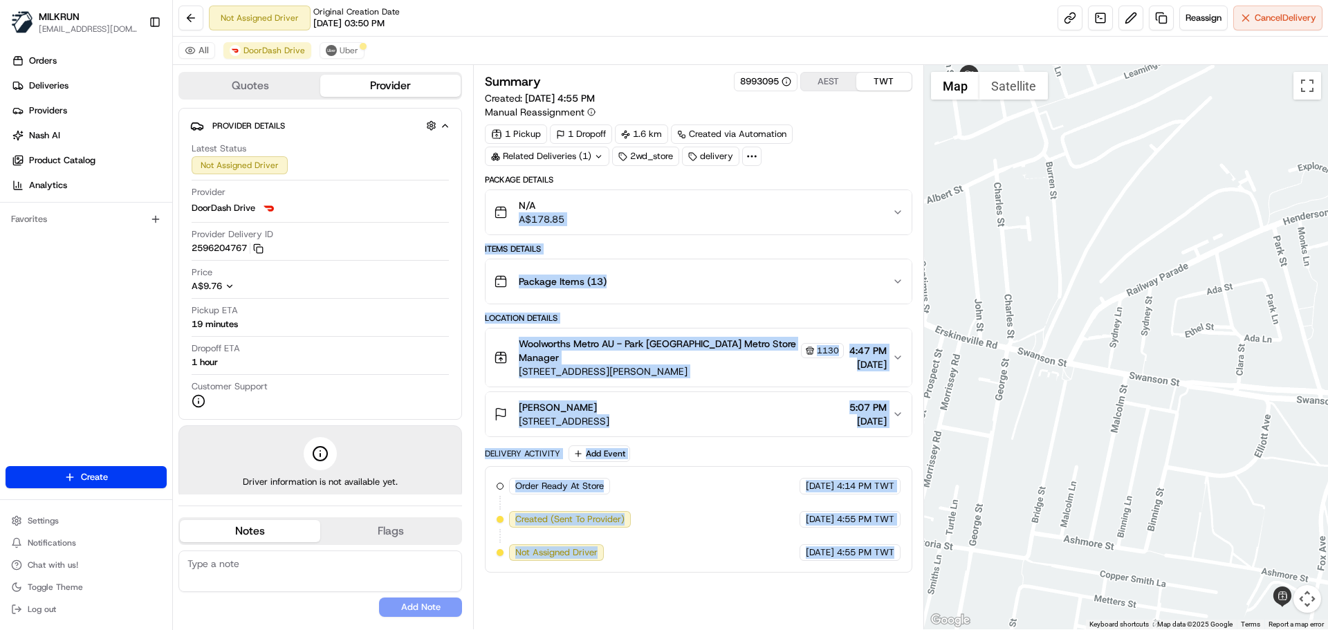
drag, startPoint x: 846, startPoint y: 555, endPoint x: 826, endPoint y: 163, distance: 392.8
click at [823, 166] on div "Summary 8993095 AEST TWT Created: 22/08/2025 4:55 PM Manual Reassignment 1 Pick…" at bounding box center [698, 322] width 427 height 501
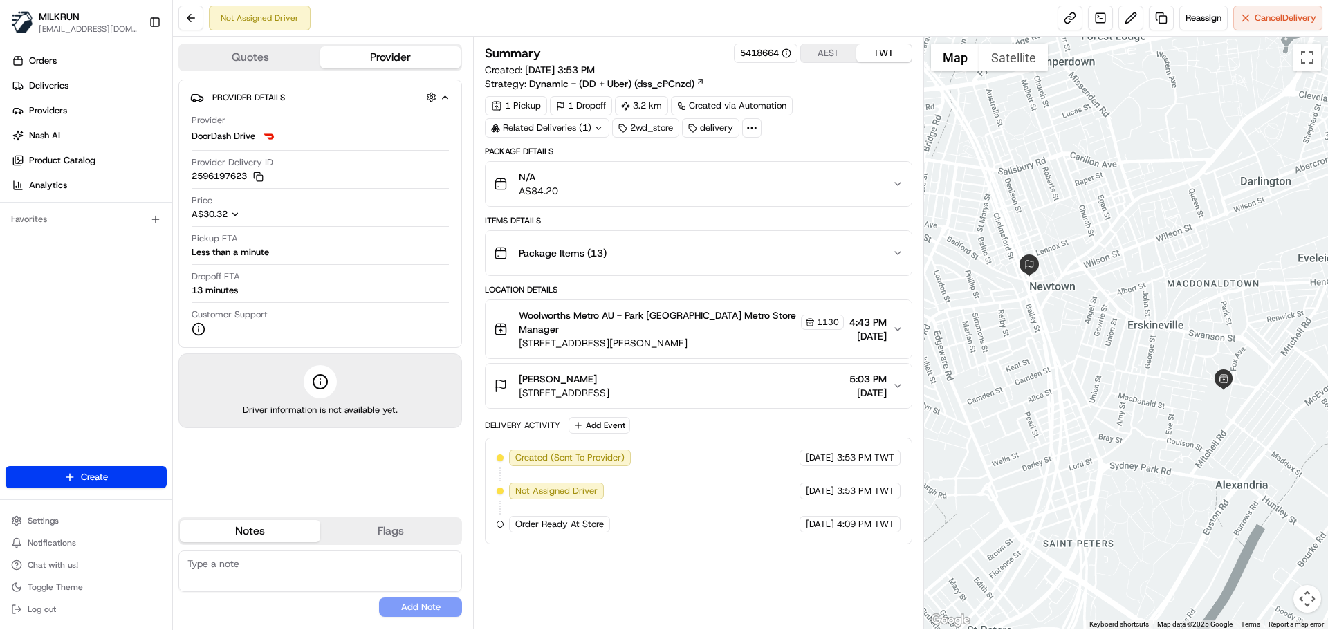
click at [666, 585] on div "Summary 5418664 AEST TWT Created: [DATE] 3:53 PM Strategy: Dynamic - (DD + Uber…" at bounding box center [698, 333] width 427 height 579
drag, startPoint x: 666, startPoint y: 585, endPoint x: 712, endPoint y: 465, distance: 129.0
click at [706, 465] on div "Summary 5418664 AEST TWT Created: [DATE] 3:53 PM Strategy: Dynamic - (DD + Uber…" at bounding box center [698, 333] width 427 height 579
click at [744, 578] on div "Summary 5418664 AEST TWT Created: [DATE] 3:53 PM Strategy: Dynamic - (DD + Uber…" at bounding box center [698, 333] width 427 height 579
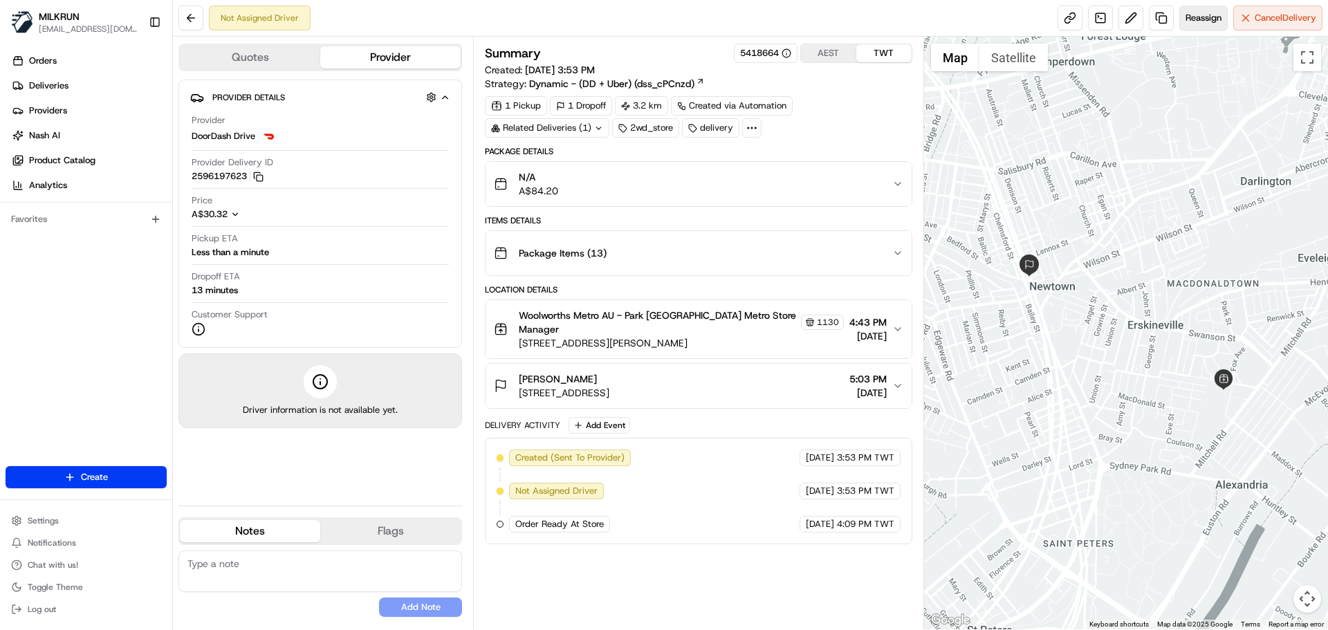
click at [1194, 17] on span "Reassign" at bounding box center [1204, 18] width 36 height 12
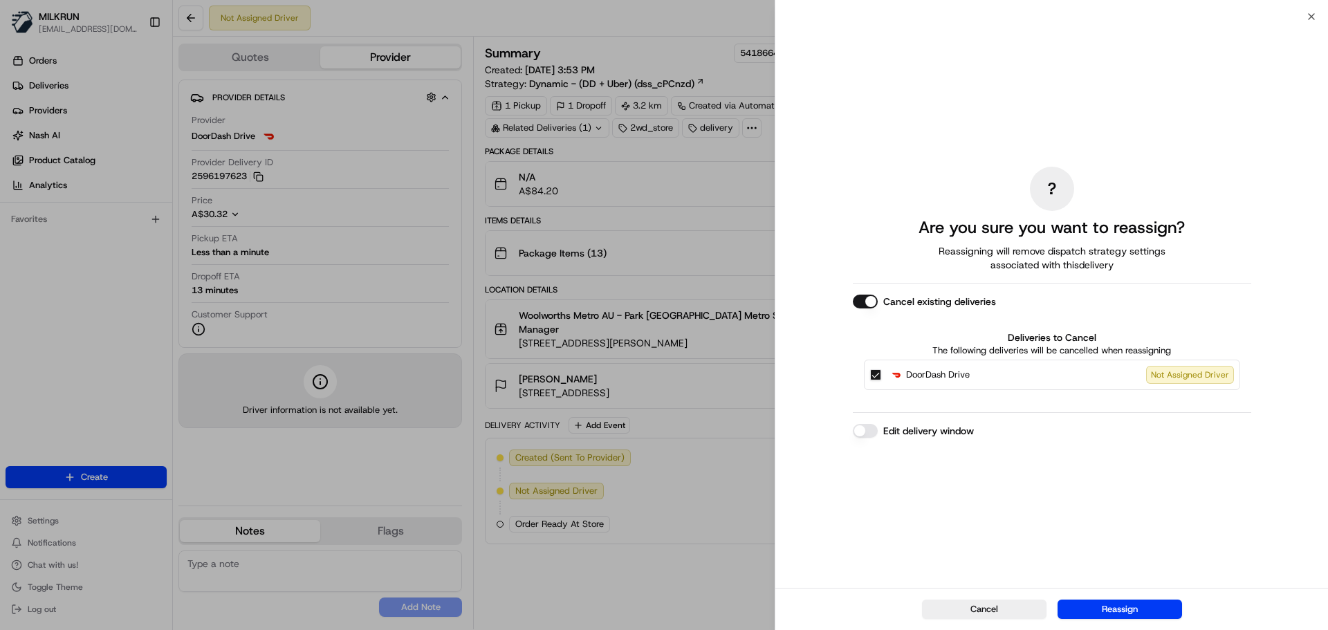
click at [863, 298] on button "Cancel existing deliveries" at bounding box center [865, 302] width 25 height 14
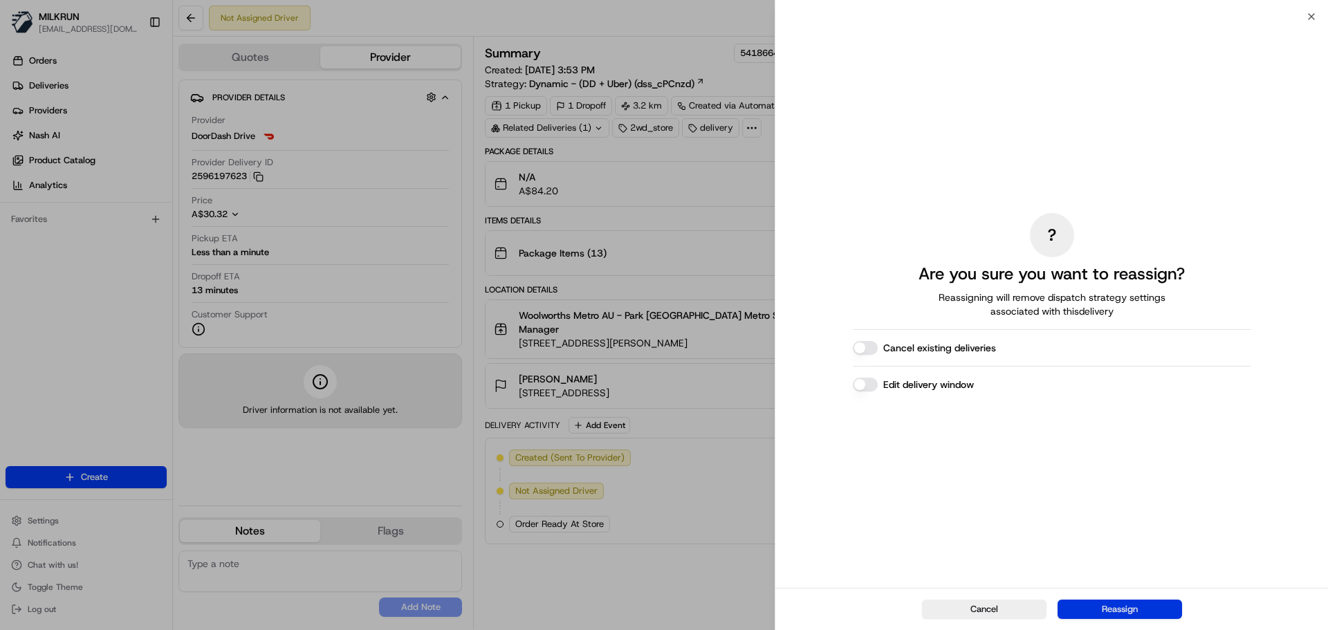
click at [1125, 608] on button "Reassign" at bounding box center [1120, 609] width 125 height 19
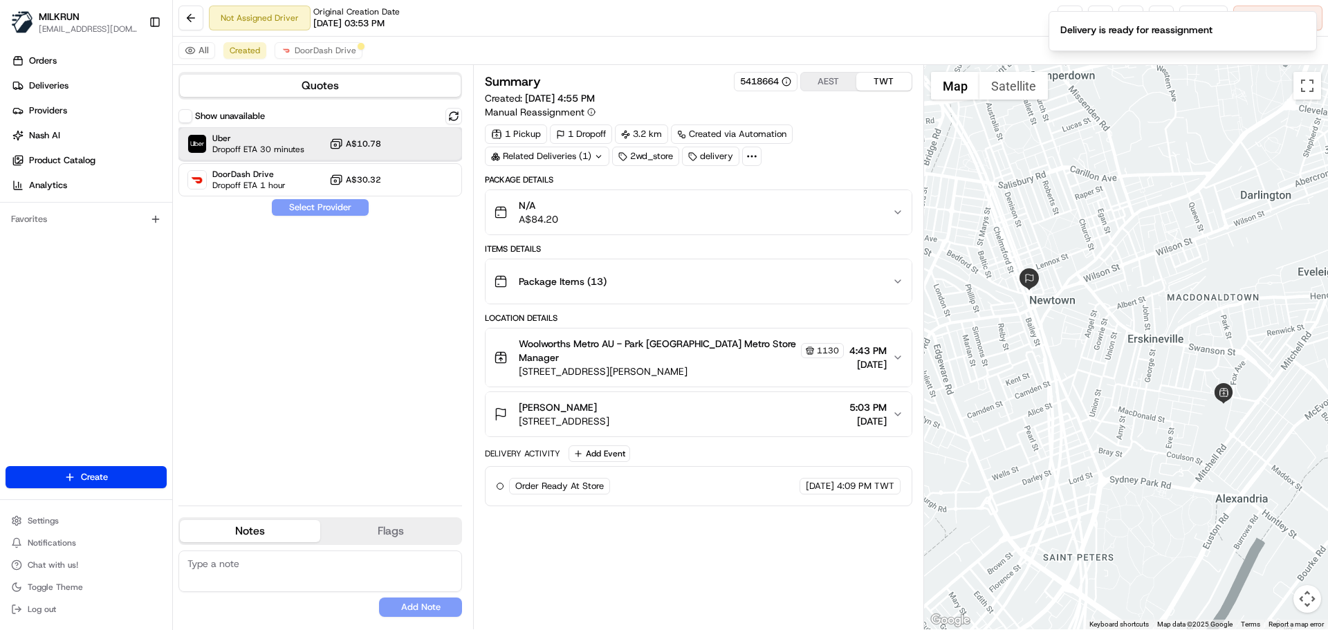
click at [268, 144] on span "Dropoff ETA 30 minutes" at bounding box center [258, 149] width 92 height 11
click at [346, 214] on button "Assign Provider" at bounding box center [320, 207] width 98 height 17
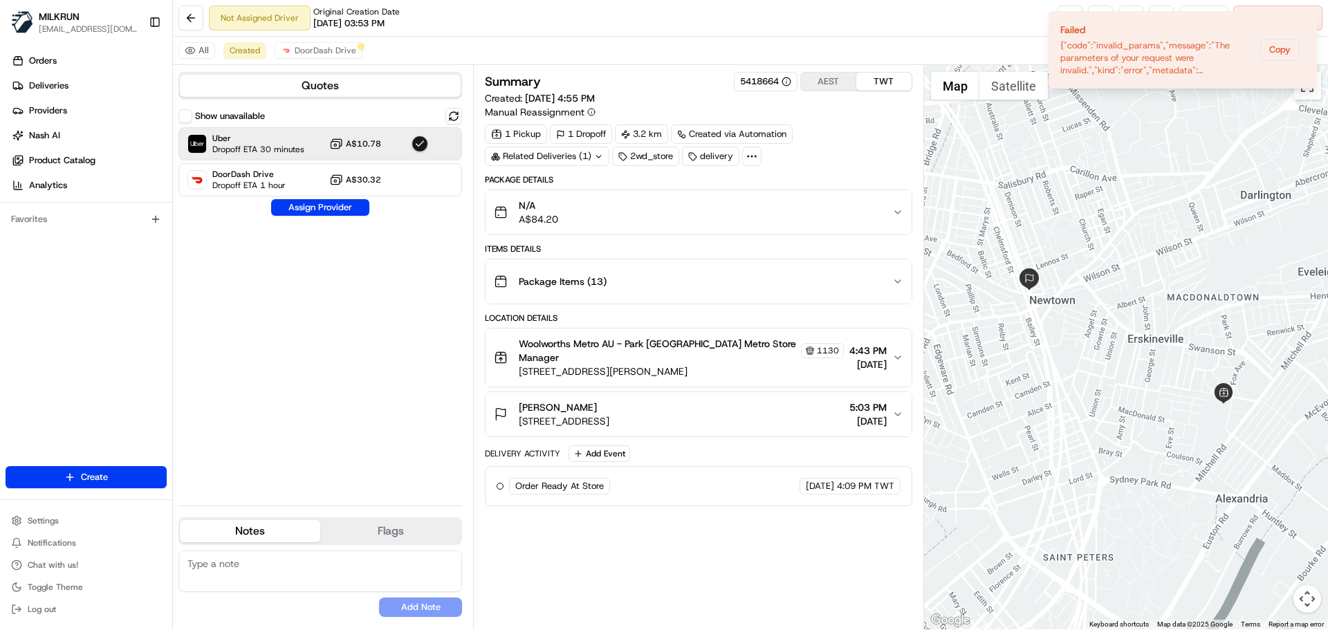
click at [394, 437] on div "Show unavailable Uber Dropoff ETA 30 minutes A$10.78 DoorDash Drive Dropoff ETA…" at bounding box center [321, 301] width 284 height 387
click at [331, 212] on button "Assign Provider" at bounding box center [320, 207] width 98 height 17
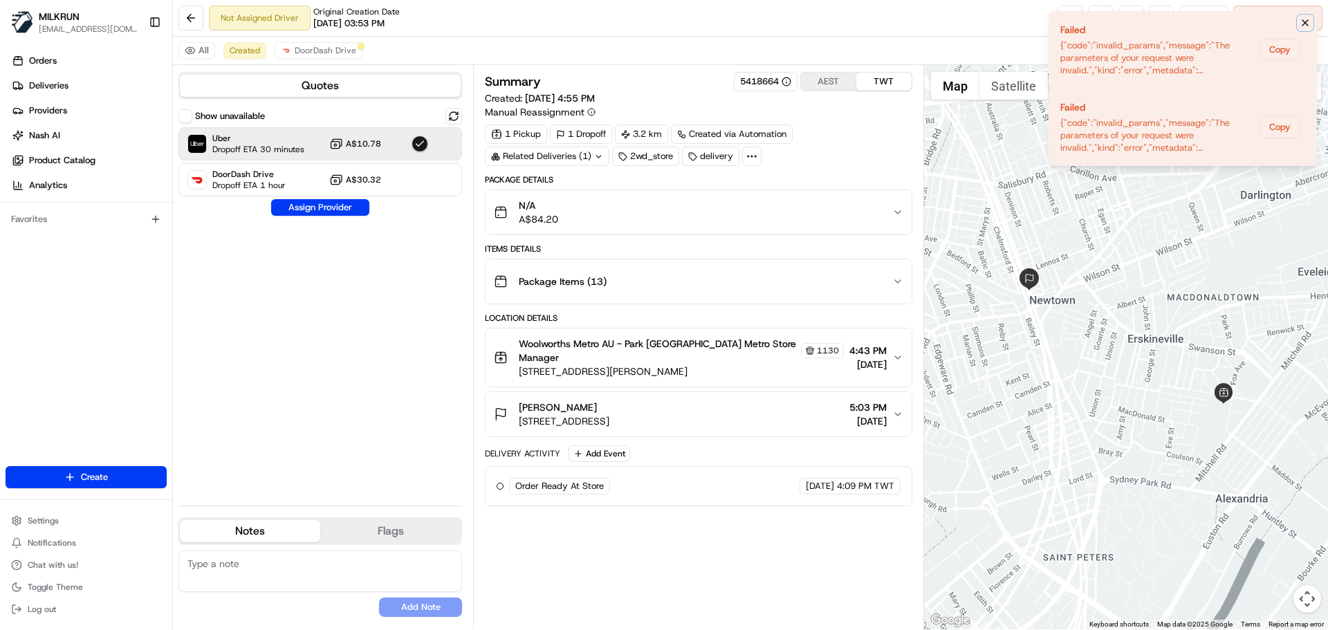
click at [1302, 19] on icon "Notifications (F8)" at bounding box center [1305, 22] width 11 height 11
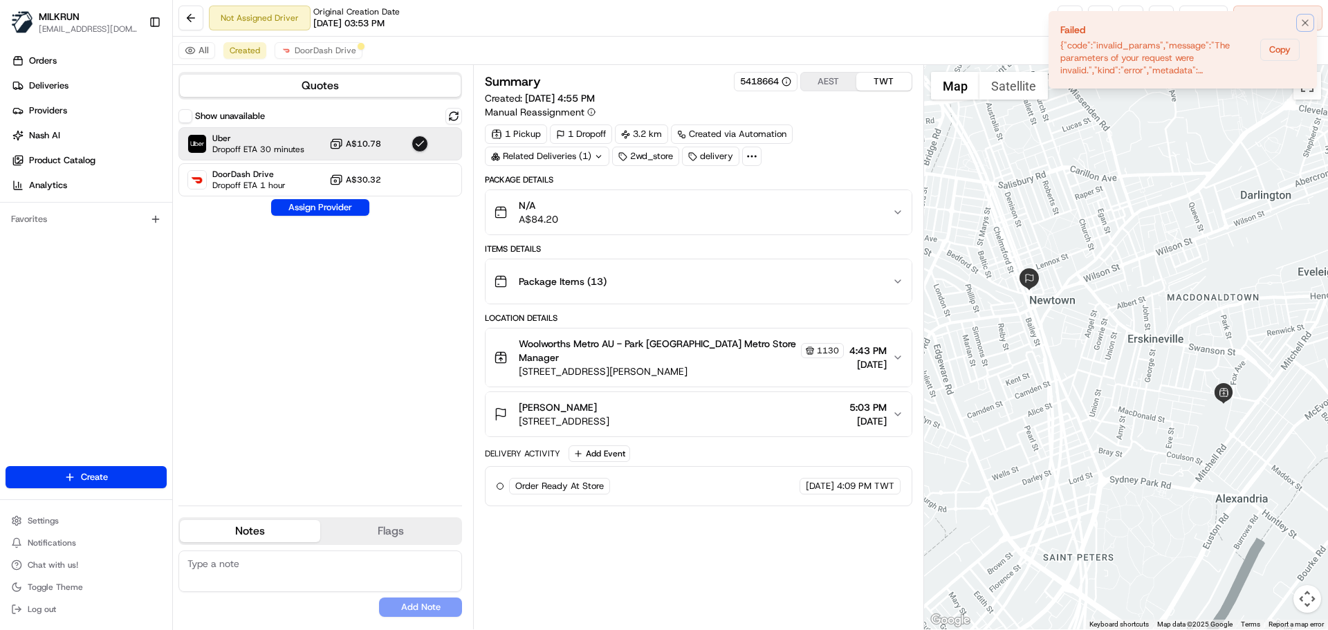
click at [1302, 19] on icon "Notifications (F8)" at bounding box center [1305, 22] width 11 height 11
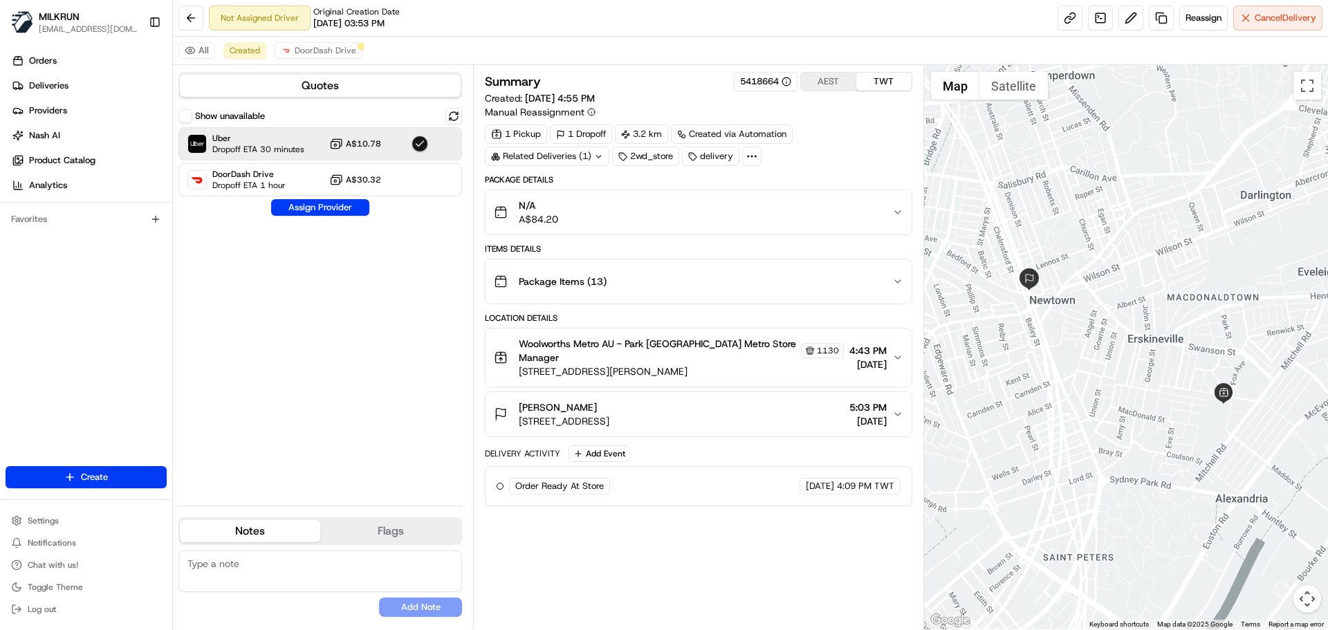
click at [819, 540] on div "Summary 5418664 AEST TWT Created: [DATE] 4:55 PM Manual Reassignment 1 Pickup 1…" at bounding box center [698, 347] width 427 height 551
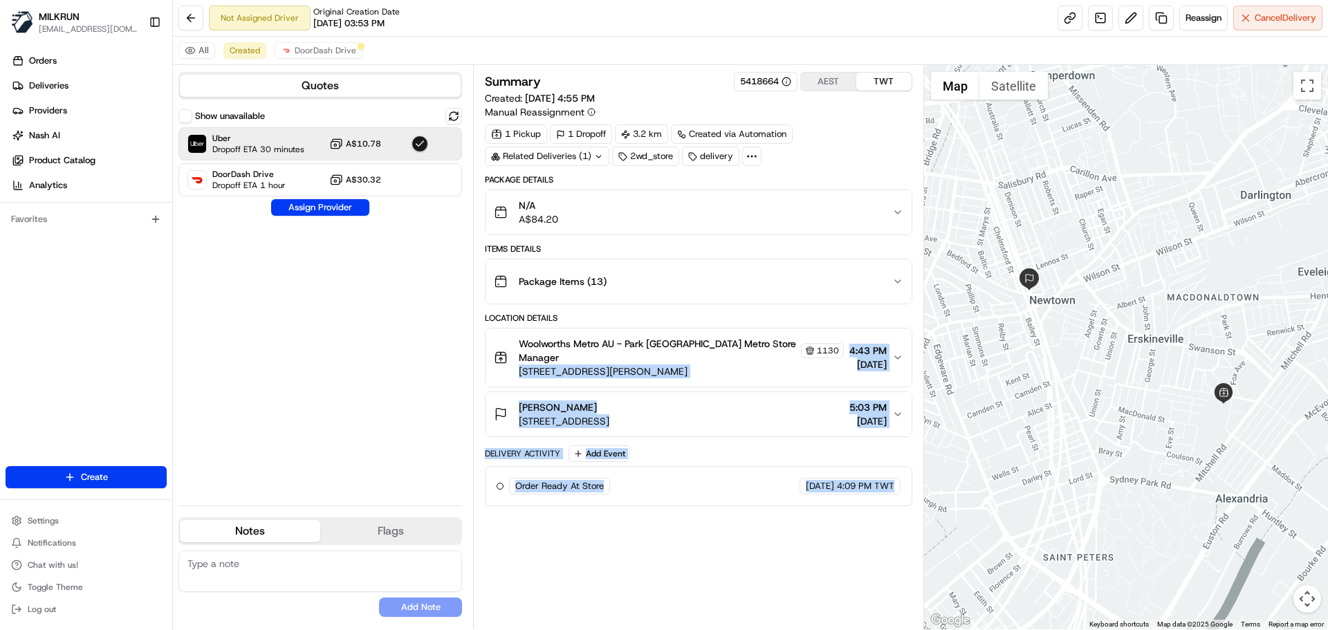
drag, startPoint x: 819, startPoint y: 540, endPoint x: 775, endPoint y: 314, distance: 230.5
click at [775, 314] on div "Summary 5418664 AEST TWT Created: [DATE] 4:55 PM Manual Reassignment 1 Pickup 1…" at bounding box center [698, 347] width 427 height 551
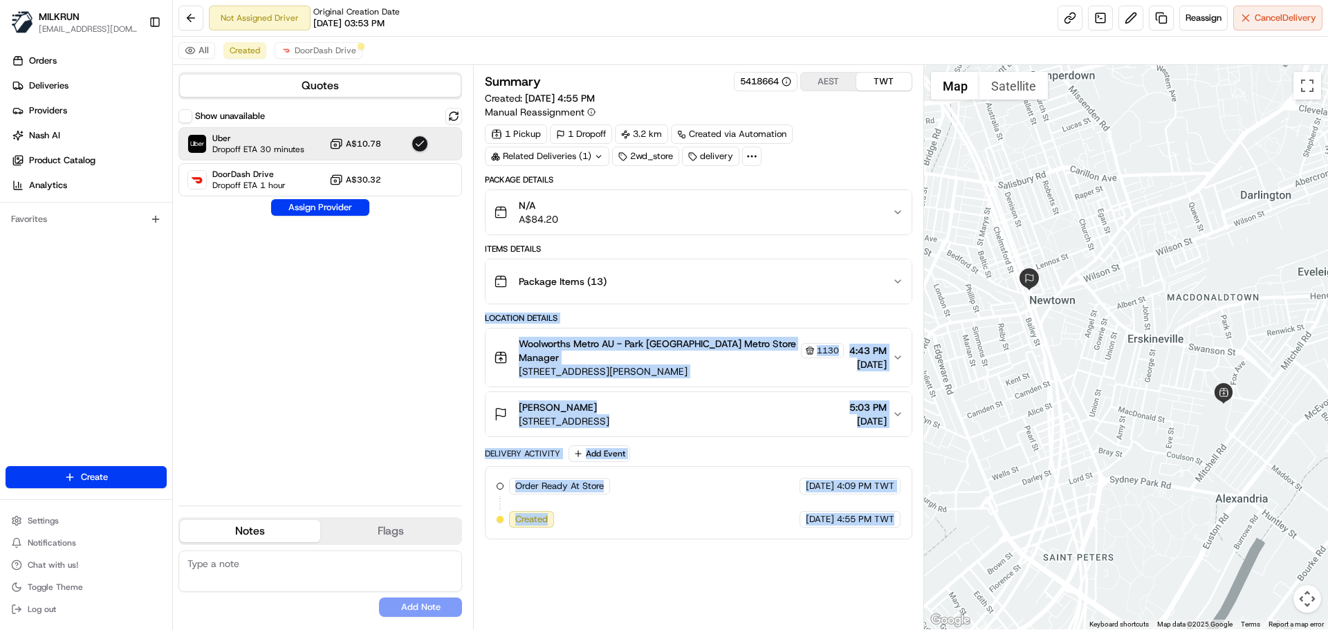
click at [866, 526] on div "Summary 5418664 AEST TWT Created: [DATE] 4:55 PM Manual Reassignment 1 Pickup 1…" at bounding box center [698, 347] width 427 height 551
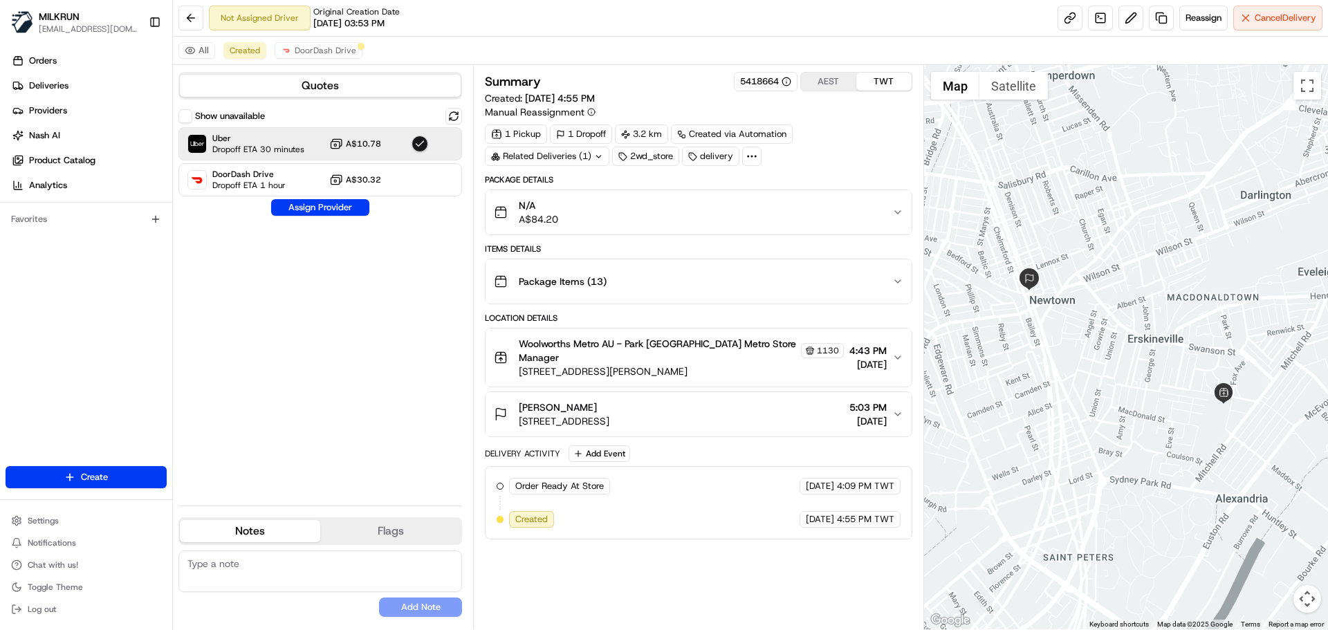
click at [703, 577] on div "Summary 5418664 AEST TWT Created: [DATE] 4:55 PM Manual Reassignment 1 Pickup 1…" at bounding box center [698, 347] width 427 height 551
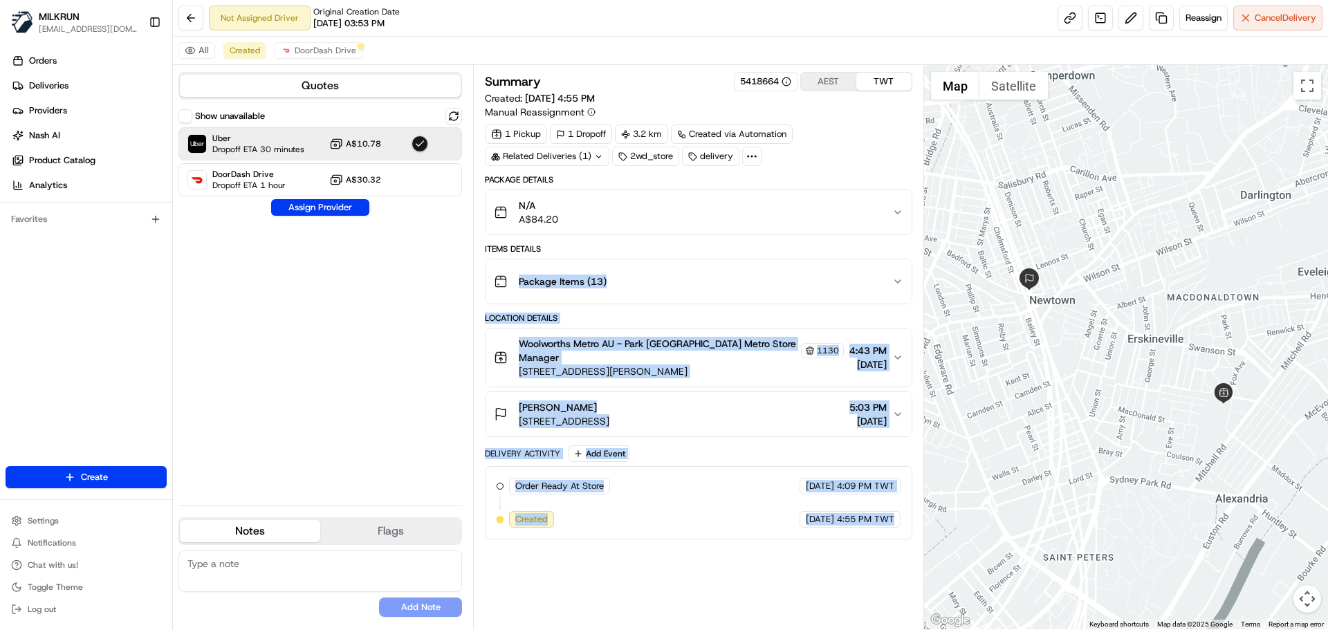
drag, startPoint x: 703, startPoint y: 577, endPoint x: 704, endPoint y: 134, distance: 442.8
click at [704, 134] on div "Summary 5418664 AEST TWT Created: [DATE] 4:55 PM Manual Reassignment 1 Pickup 1…" at bounding box center [698, 347] width 427 height 551
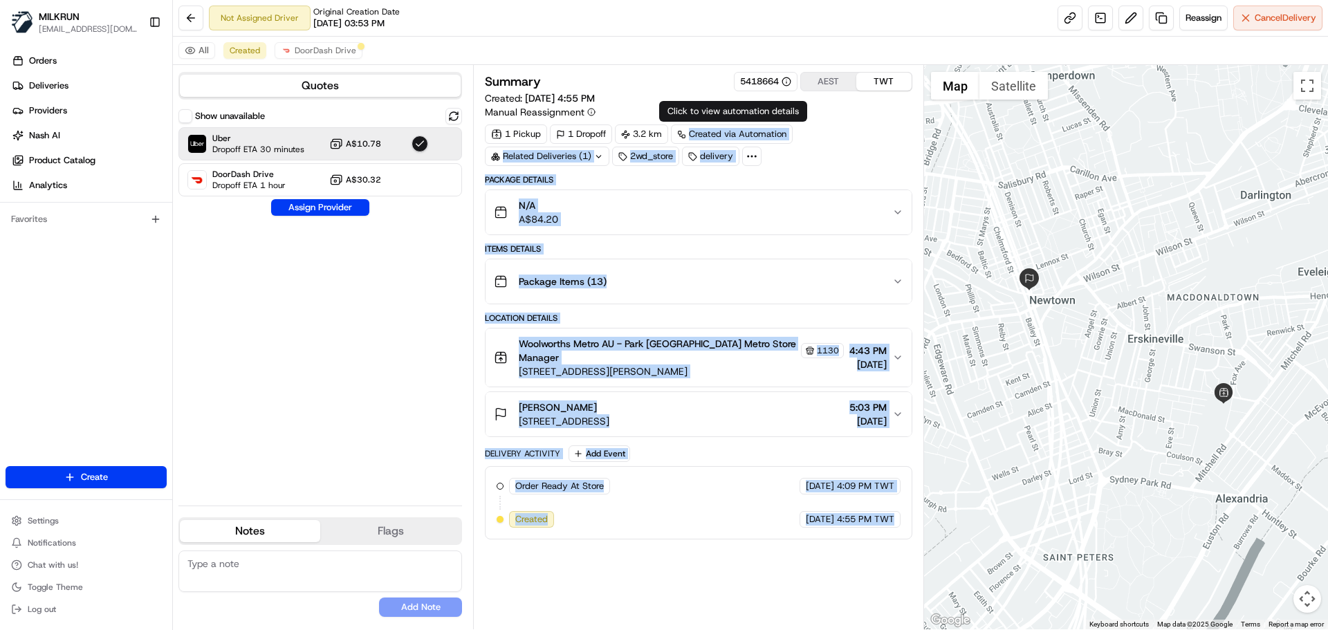
click at [759, 541] on div "Summary 5418664 AEST TWT Created: [DATE] 4:55 PM Manual Reassignment 1 Pickup 1…" at bounding box center [698, 347] width 427 height 551
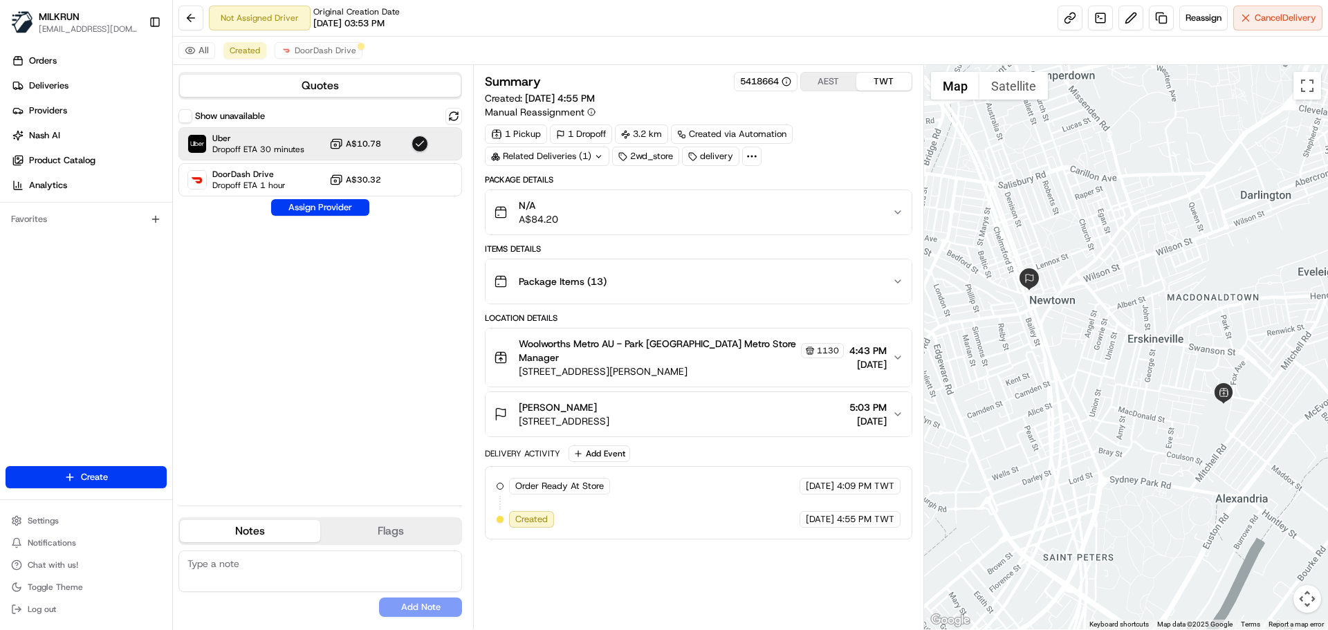
click at [759, 541] on div "Summary 5418664 AEST TWT Created: [DATE] 4:55 PM Manual Reassignment 1 Pickup 1…" at bounding box center [698, 347] width 427 height 551
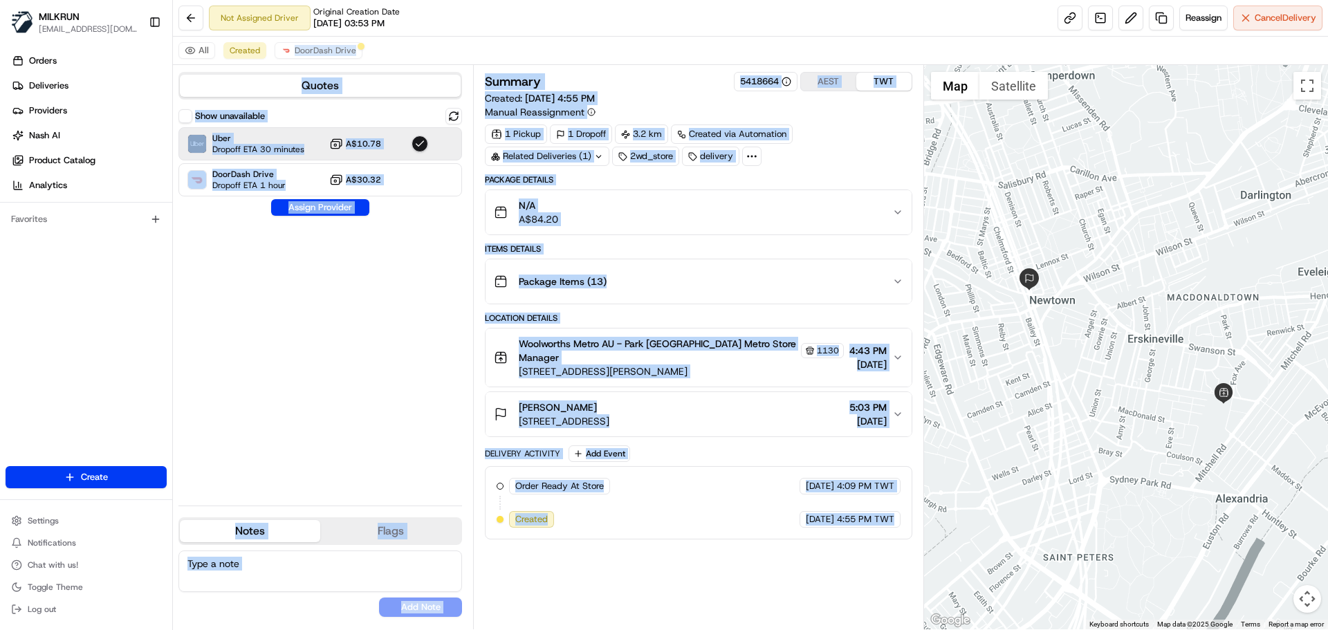
drag, startPoint x: 759, startPoint y: 541, endPoint x: 769, endPoint y: 5, distance: 536.3
click at [769, 5] on div "Not Assigned Driver Original Creation Date [DATE] 03:53 PM Reassign Cancel Deli…" at bounding box center [750, 315] width 1155 height 630
click at [875, 535] on div "Order Ready At Store MILKRUN [DATE] 4:09 PM TWT Created [DATE] 4:55 PM TWT" at bounding box center [698, 502] width 427 height 73
